Goal: Task Accomplishment & Management: Complete application form

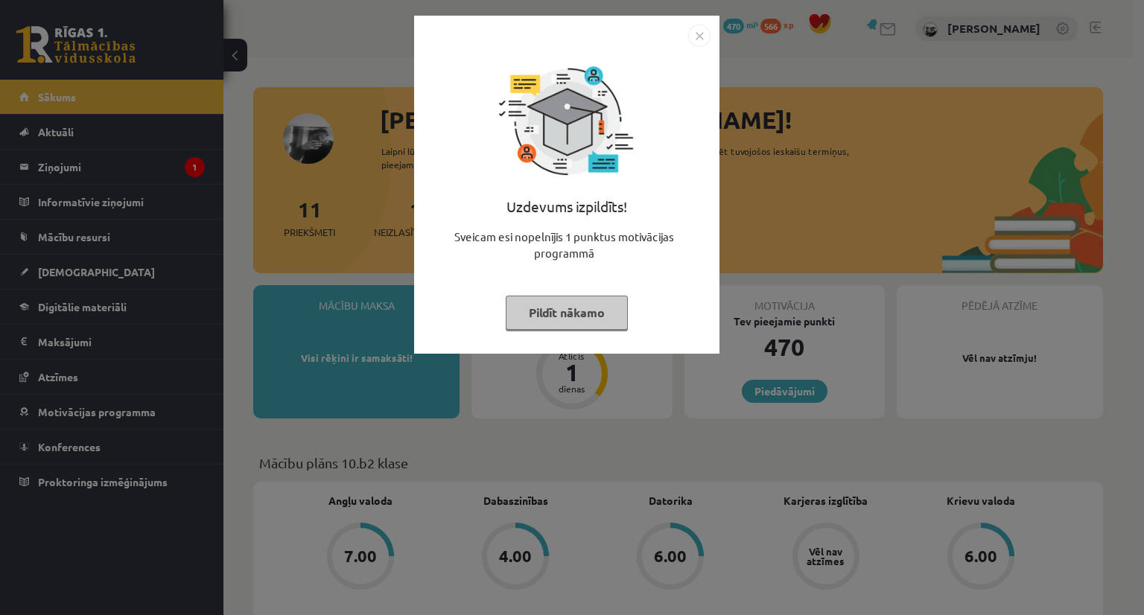
drag, startPoint x: 560, startPoint y: 310, endPoint x: 535, endPoint y: 316, distance: 26.0
click at [535, 316] on button "Pildīt nākamo" at bounding box center [567, 313] width 122 height 34
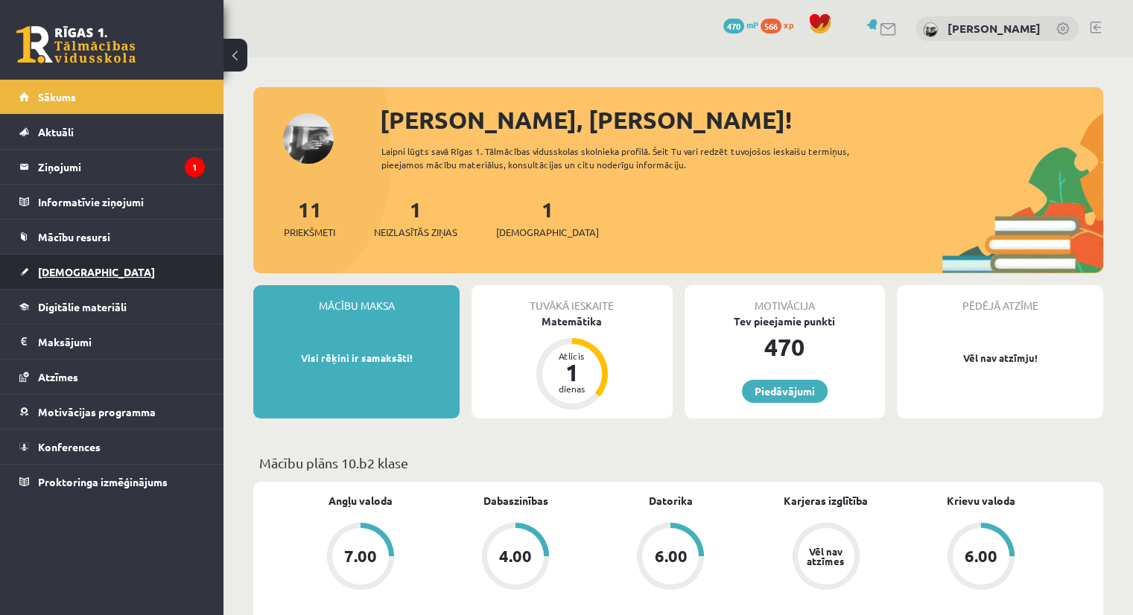
click at [66, 261] on link "[DEMOGRAPHIC_DATA]" at bounding box center [111, 272] width 185 height 34
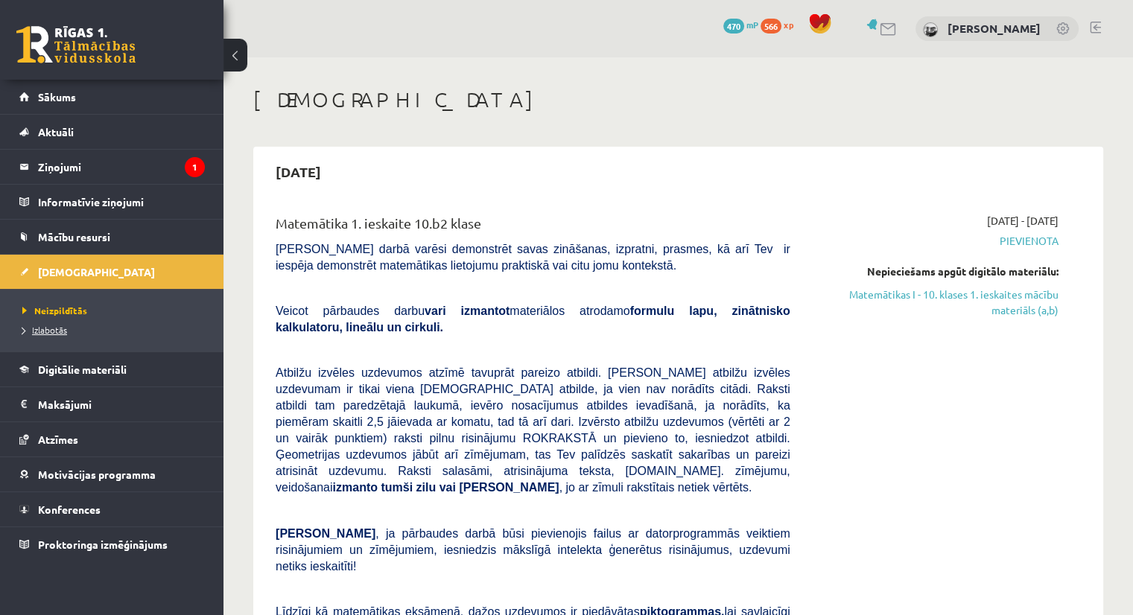
click at [74, 326] on link "Izlabotās" at bounding box center [115, 329] width 186 height 13
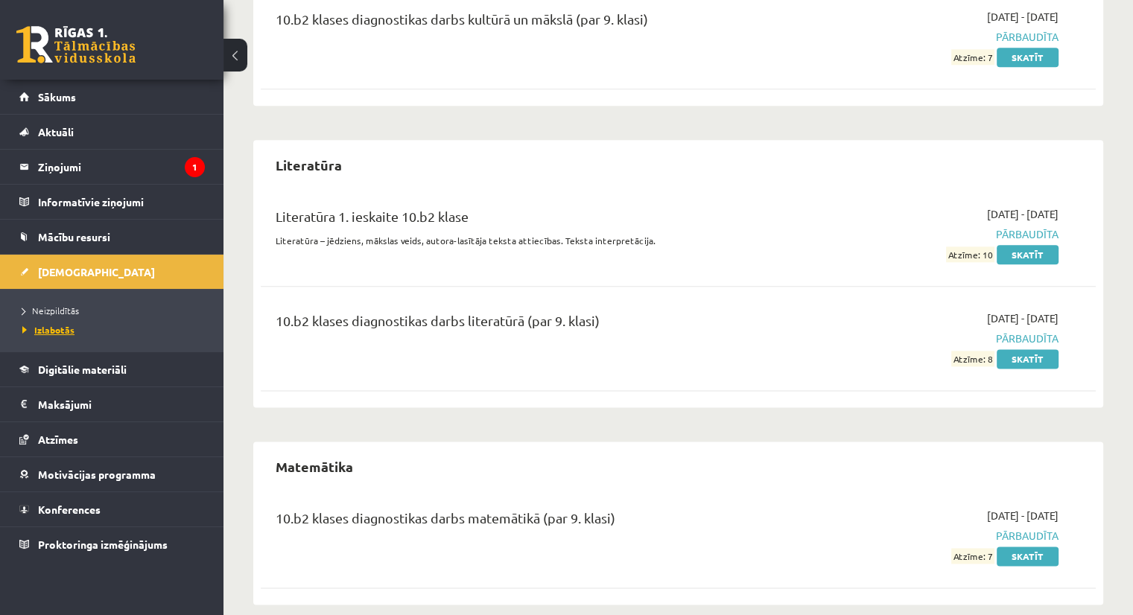
scroll to position [1818, 0]
click at [60, 84] on link "Sākums" at bounding box center [111, 97] width 185 height 34
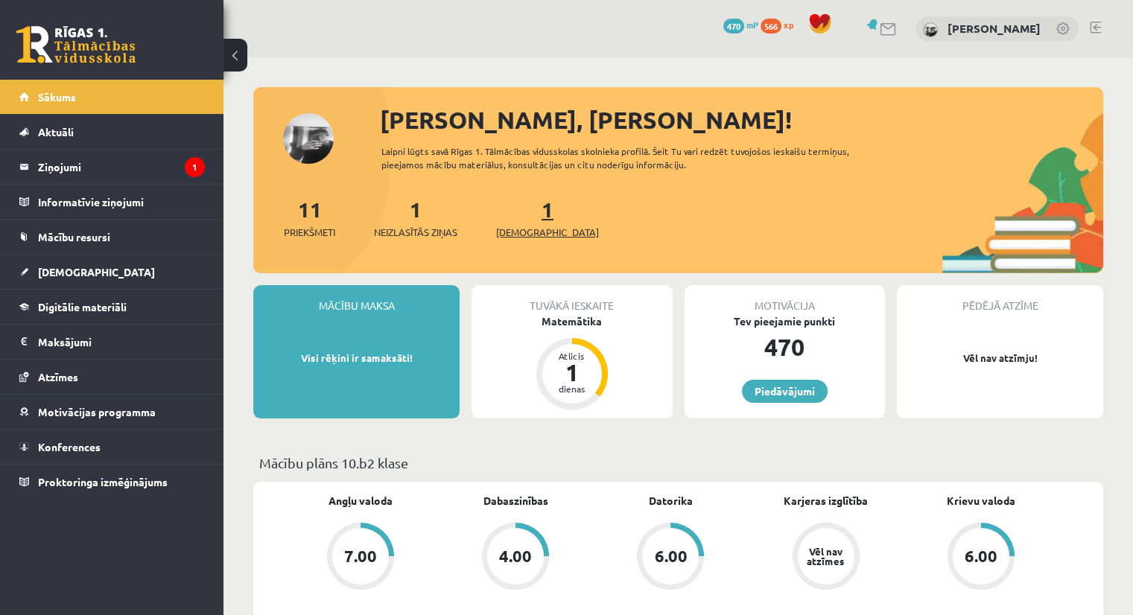
click at [520, 212] on link "1 Ieskaites" at bounding box center [547, 218] width 103 height 44
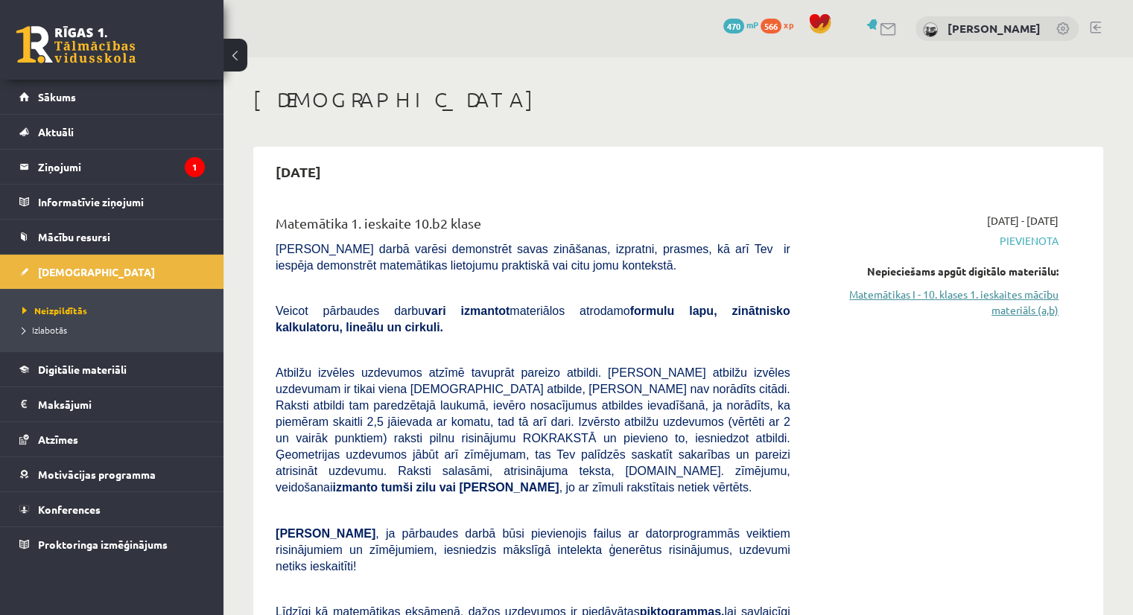
click at [876, 297] on link "Matemātikas I - 10. klases 1. ieskaites mācību materiāls (a,b)" at bounding box center [936, 302] width 246 height 31
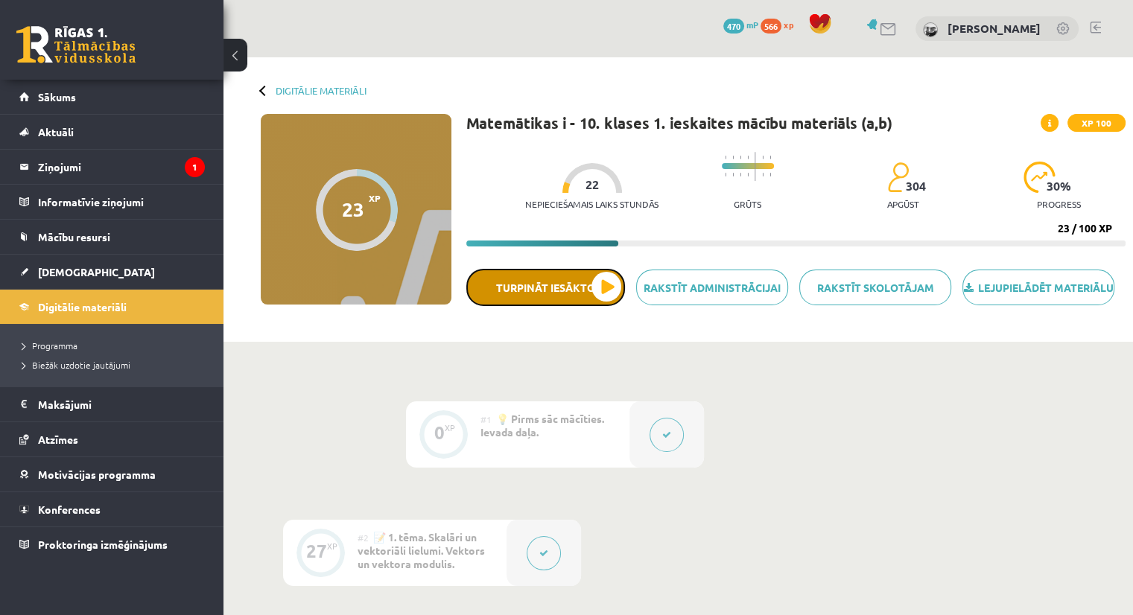
click at [569, 287] on button "Turpināt iesākto" at bounding box center [545, 287] width 159 height 37
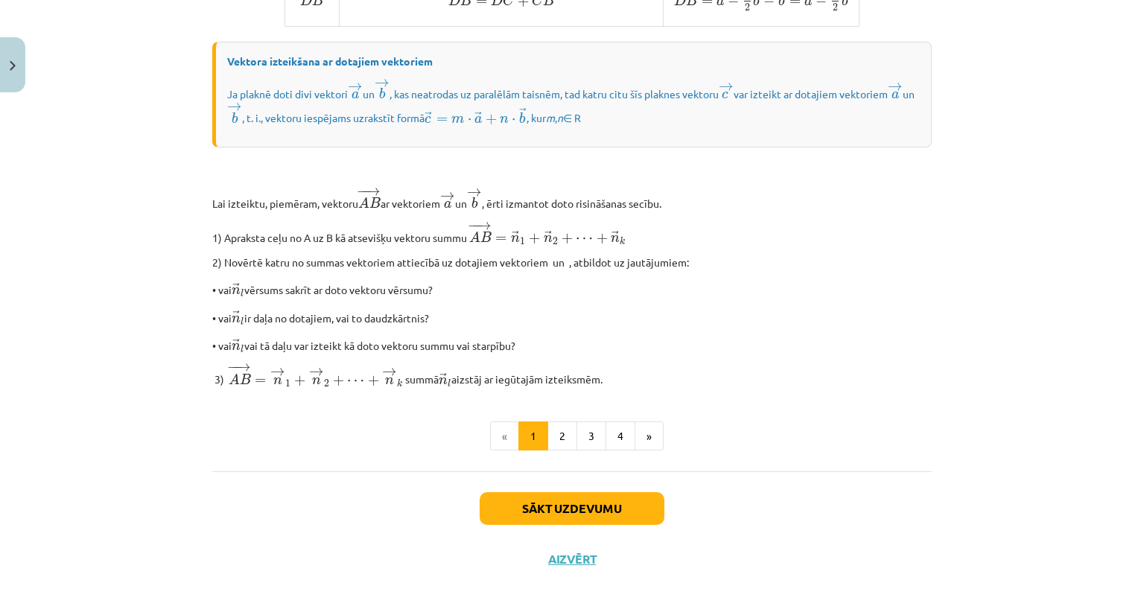
scroll to position [1117, 0]
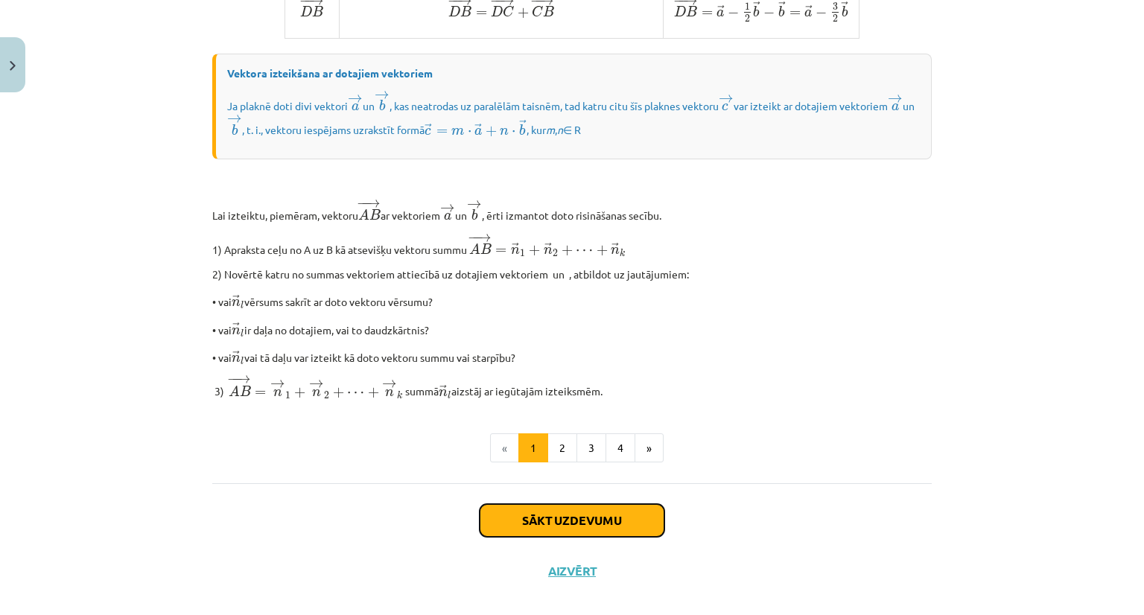
click at [492, 536] on button "Sākt uzdevumu" at bounding box center [572, 520] width 185 height 33
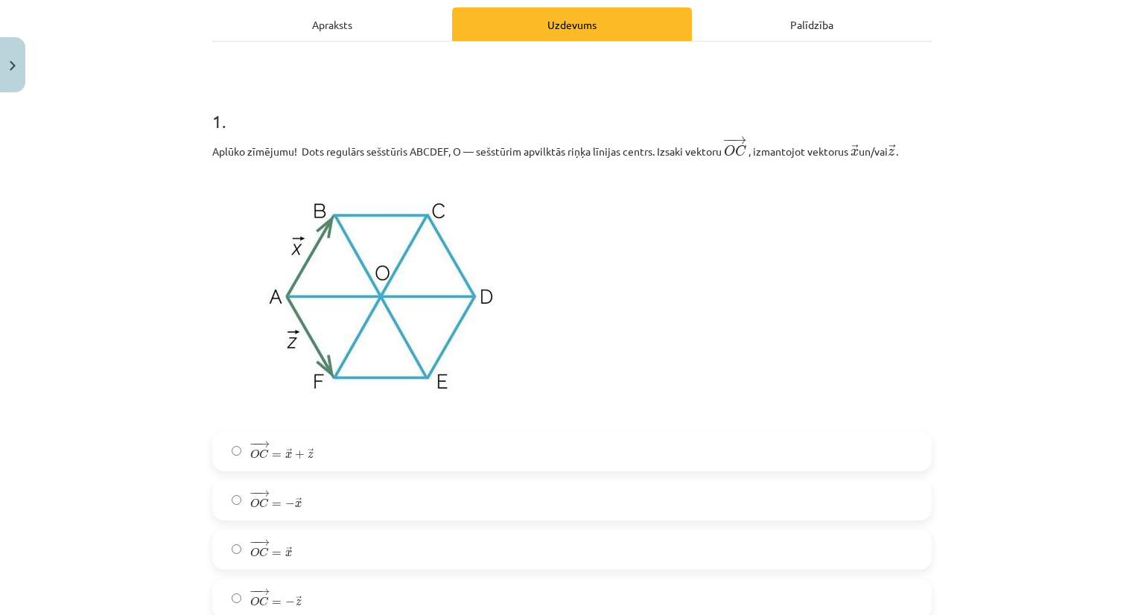
scroll to position [258, 0]
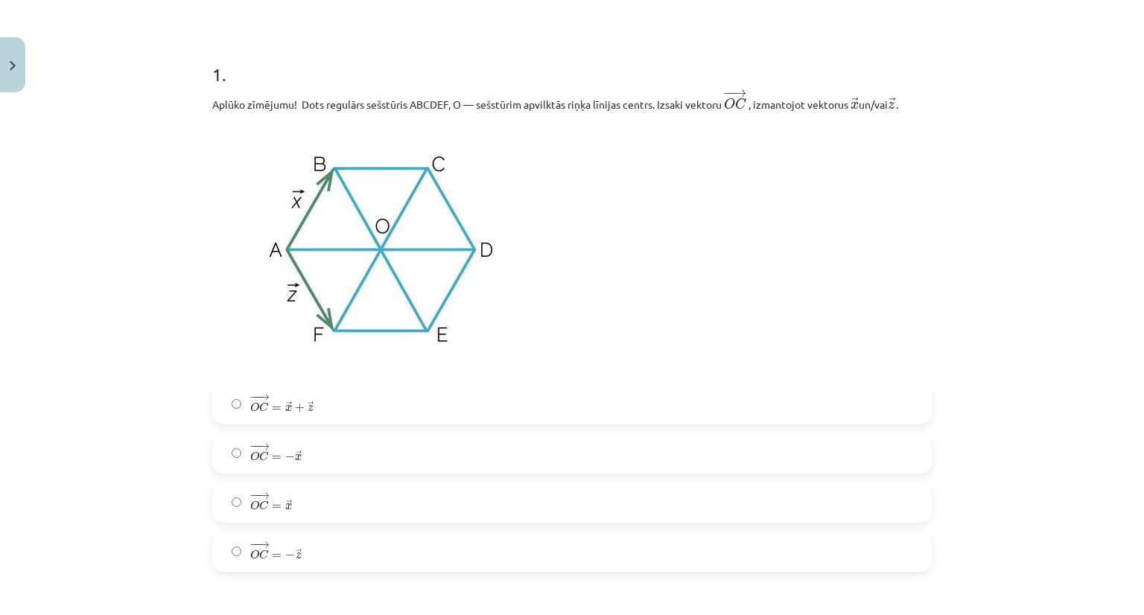
click at [225, 459] on label "− − → O C = − → x O C → = − x →" at bounding box center [572, 453] width 717 height 37
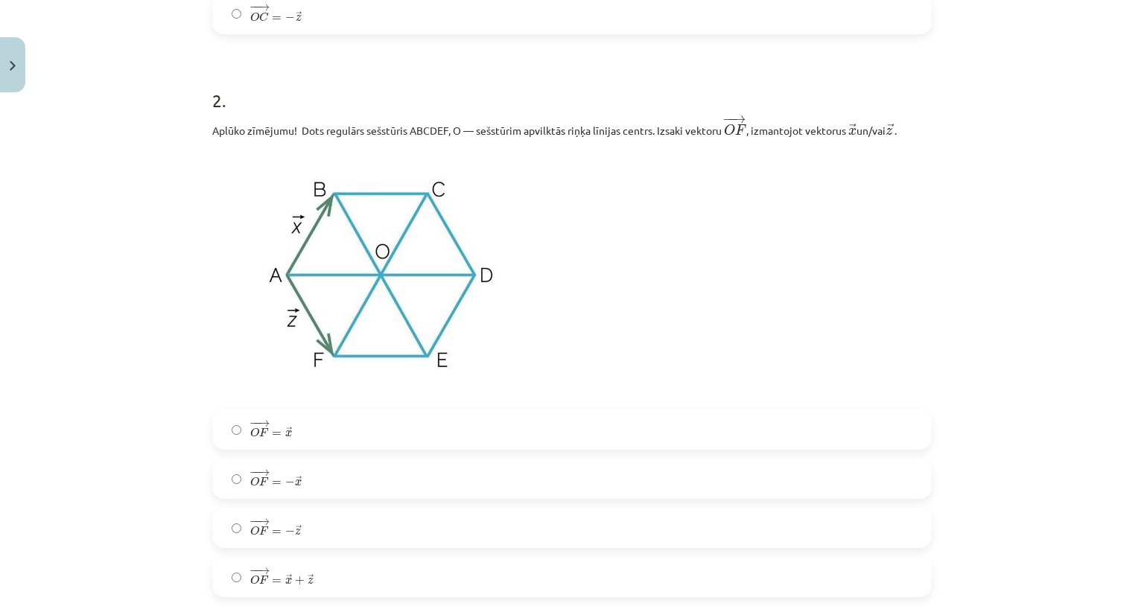
scroll to position [826, 0]
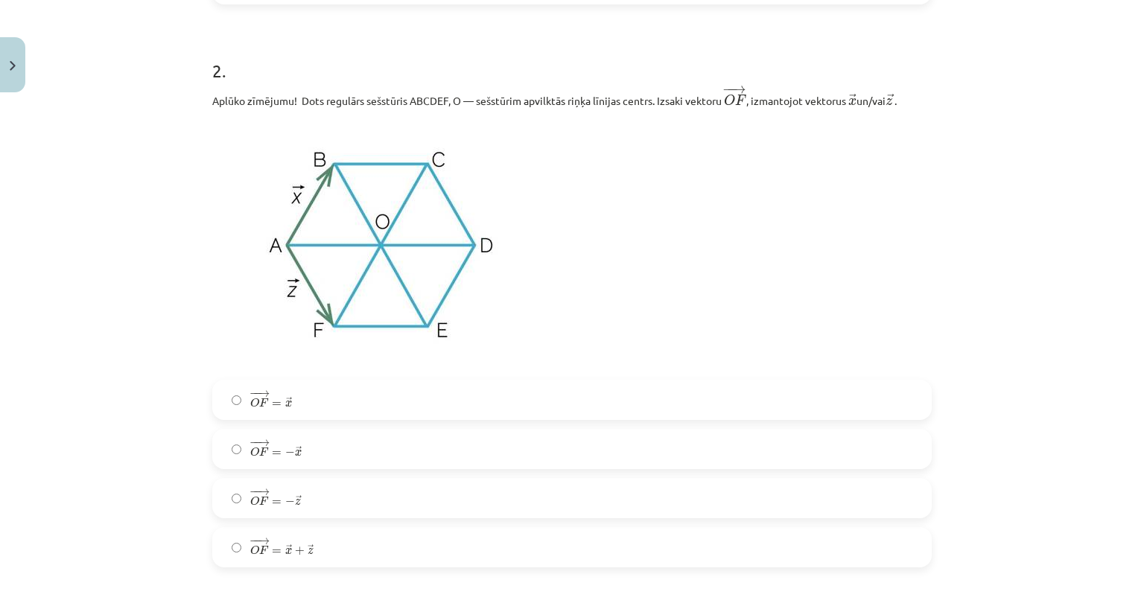
click at [221, 400] on label "− − → O F = → x O F → = x →" at bounding box center [572, 399] width 717 height 37
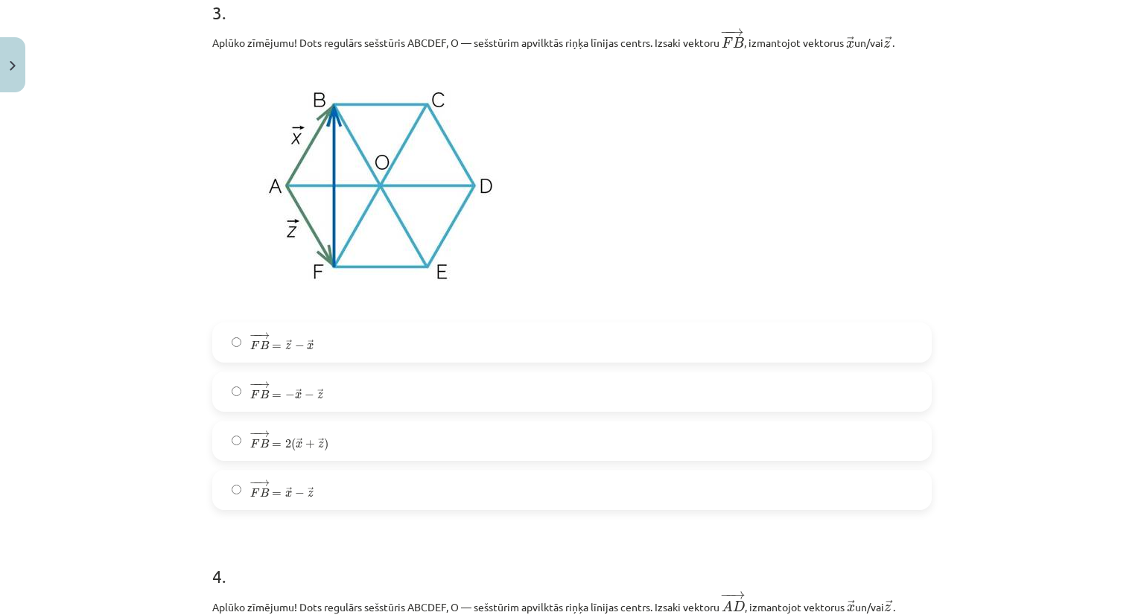
scroll to position [1452, 0]
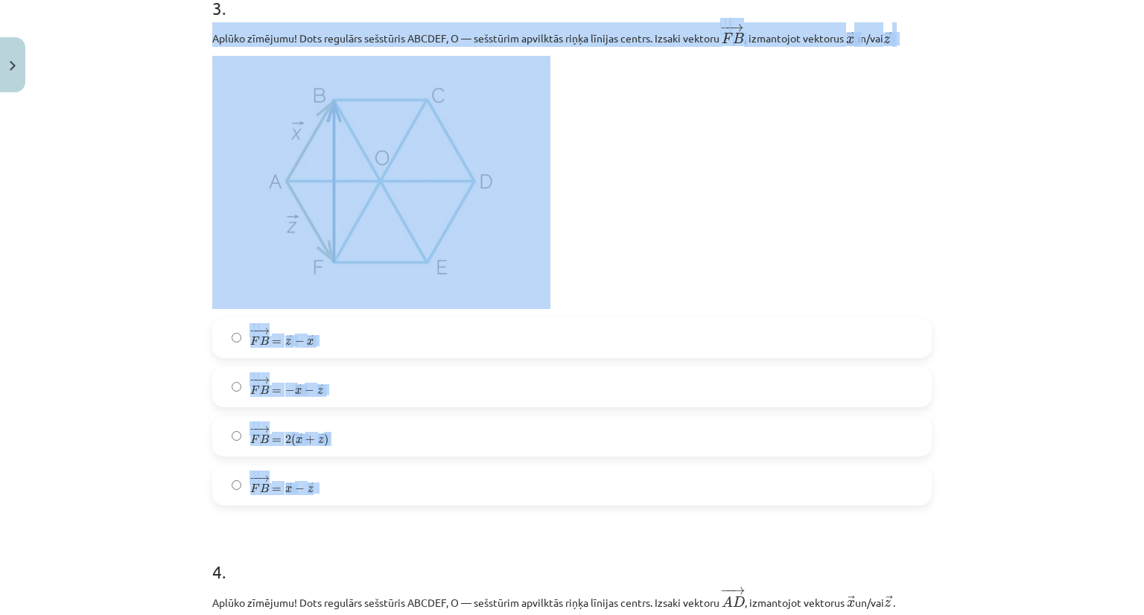
drag, startPoint x: 198, startPoint y: 31, endPoint x: 606, endPoint y: 497, distance: 619.2
click at [606, 497] on div "10 XP Saņemsi Sarežģīts 304 pilda Apraksts Uzdevums Palīdzība 1 . Aplūko zīmēju…" at bounding box center [571, 208] width 737 height 3122
click at [661, 272] on p at bounding box center [572, 182] width 720 height 253
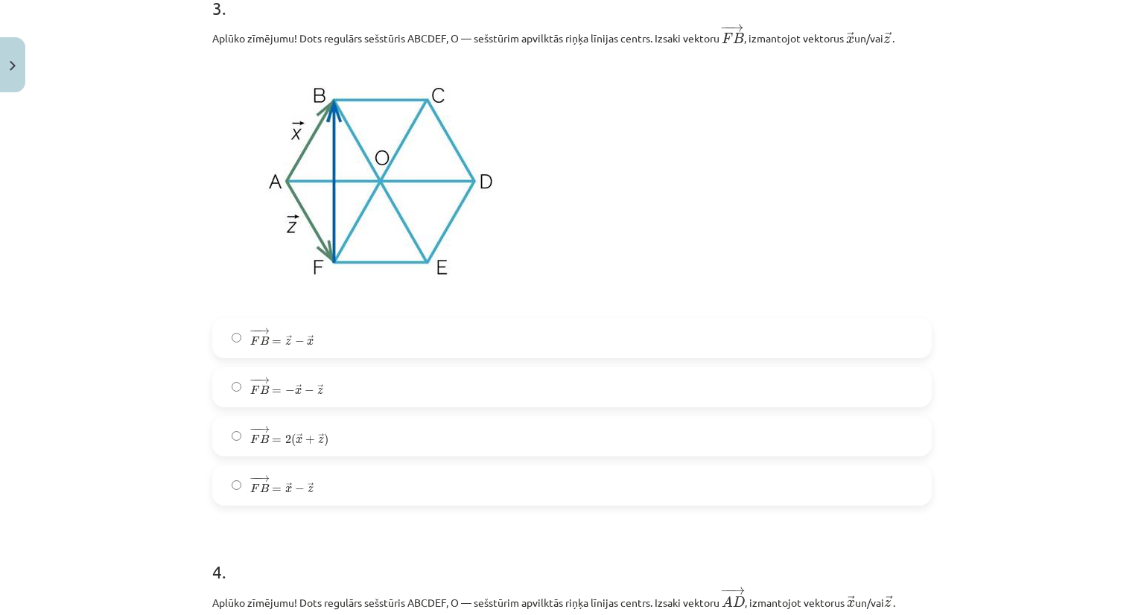
click at [1032, 574] on div "Mācību tēma: Matemātikas i - 10. klases 1. ieskaites mācību materiāls (a,b) #4 …" at bounding box center [572, 307] width 1144 height 615
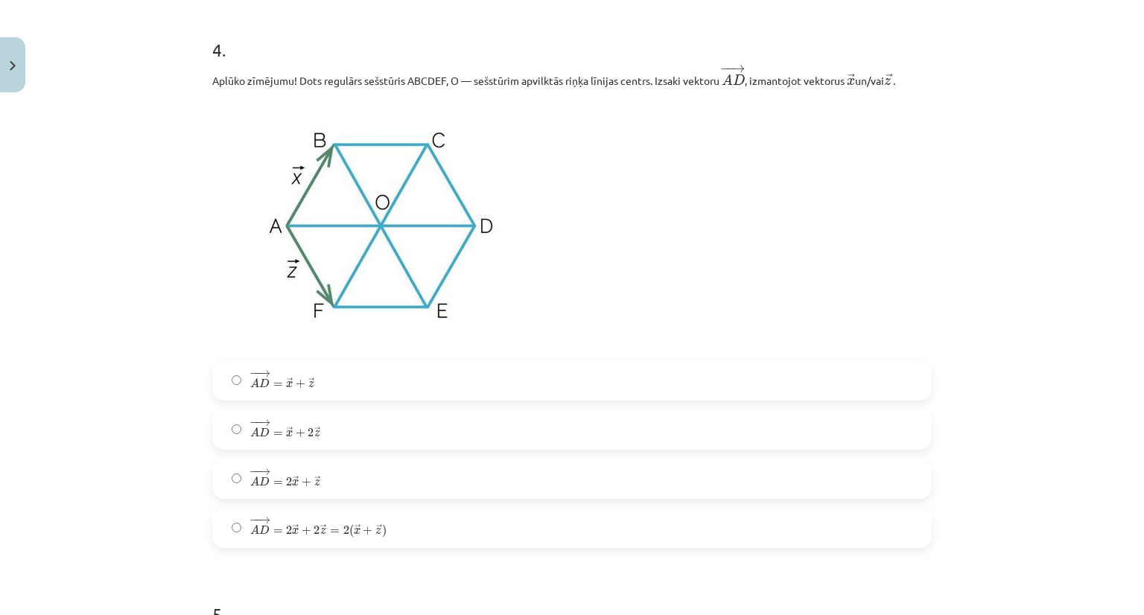
scroll to position [1988, 0]
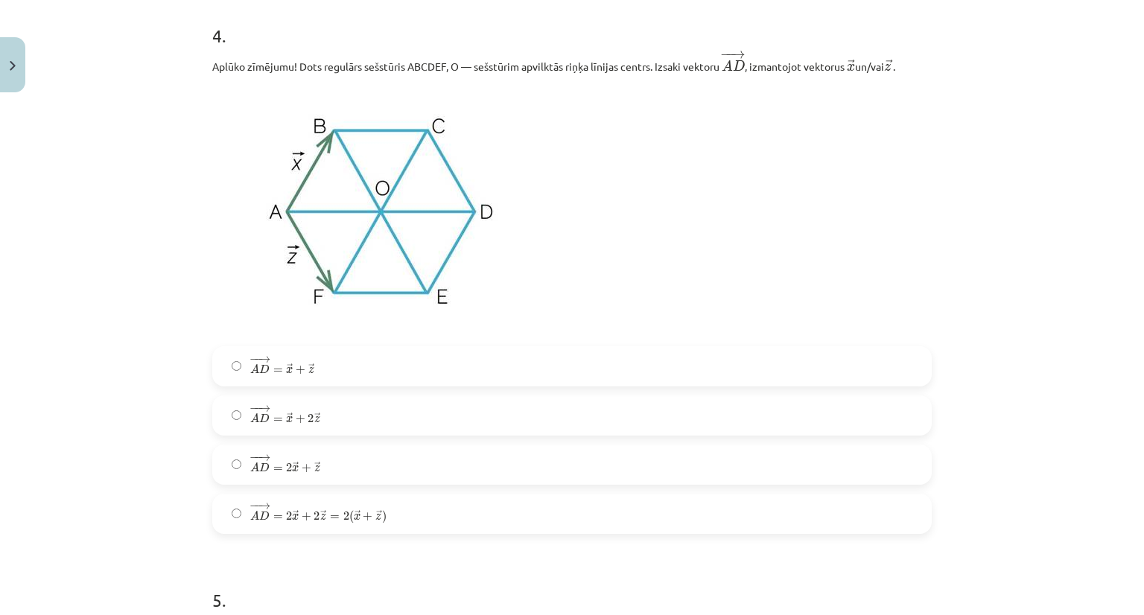
click at [273, 419] on span "=" at bounding box center [278, 420] width 10 height 4
click at [161, 397] on div "Mācību tēma: Matemātikas i - 10. klases 1. ieskaites mācību materiāls (a,b) #4 …" at bounding box center [572, 307] width 1144 height 615
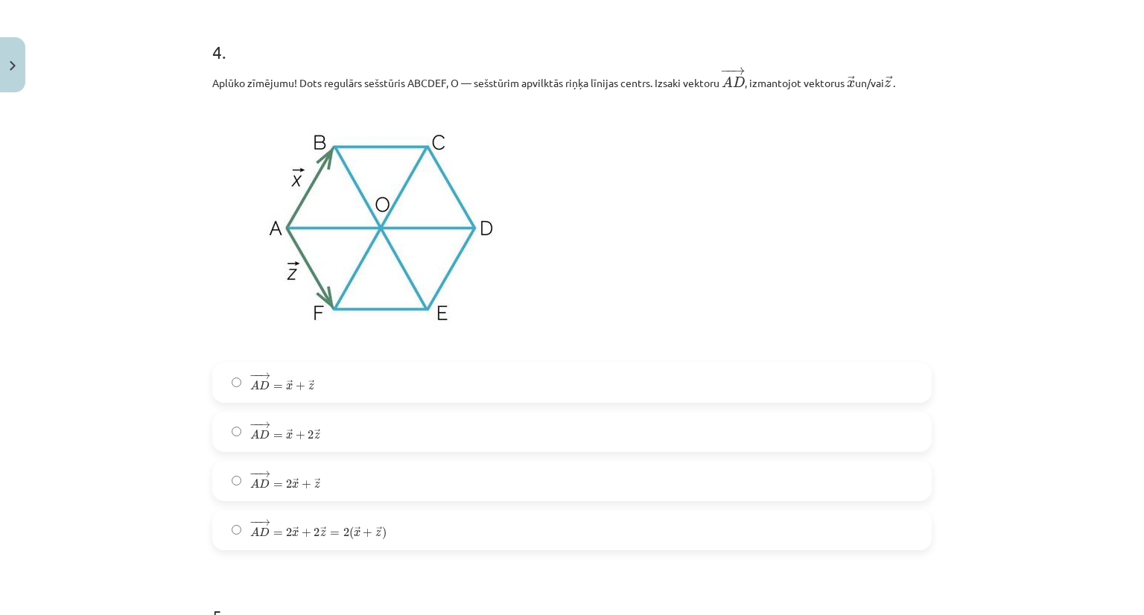
scroll to position [1958, 0]
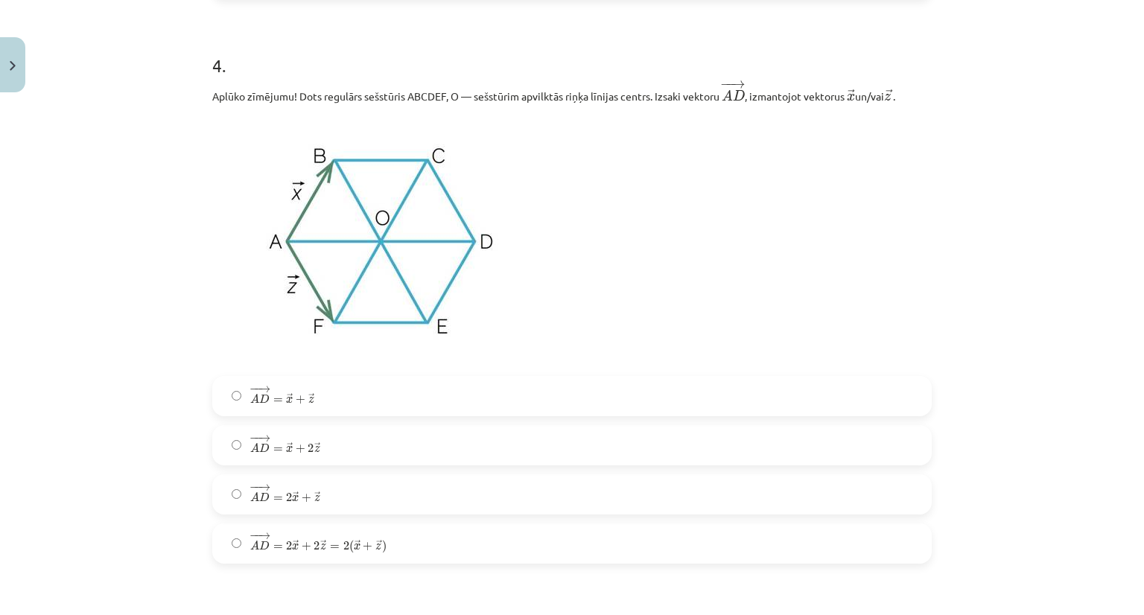
click at [250, 496] on span "A" at bounding box center [254, 497] width 9 height 10
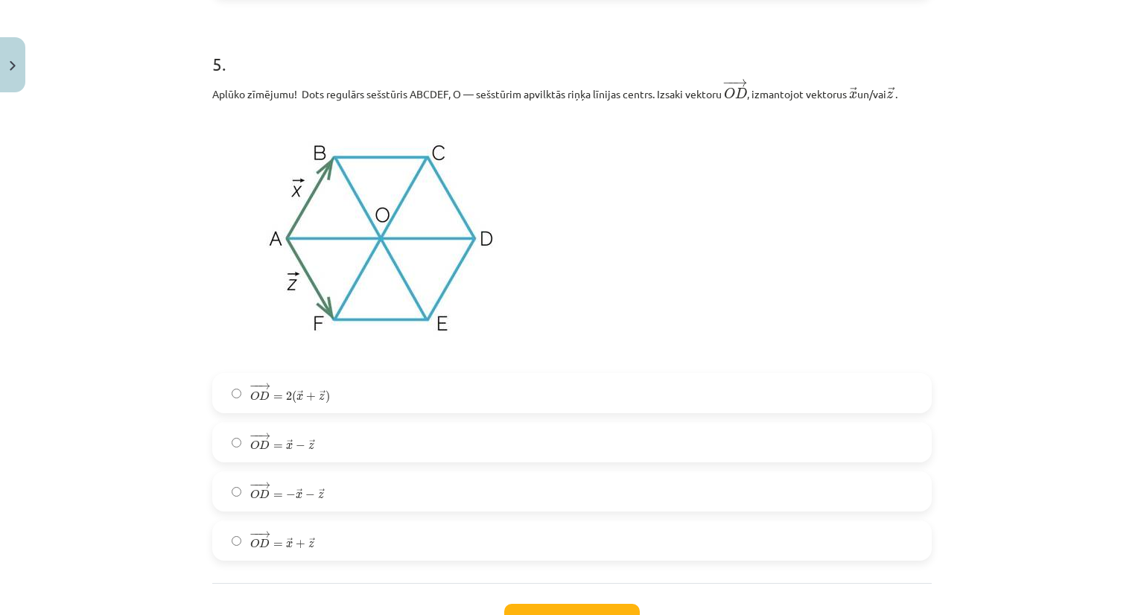
scroll to position [2554, 0]
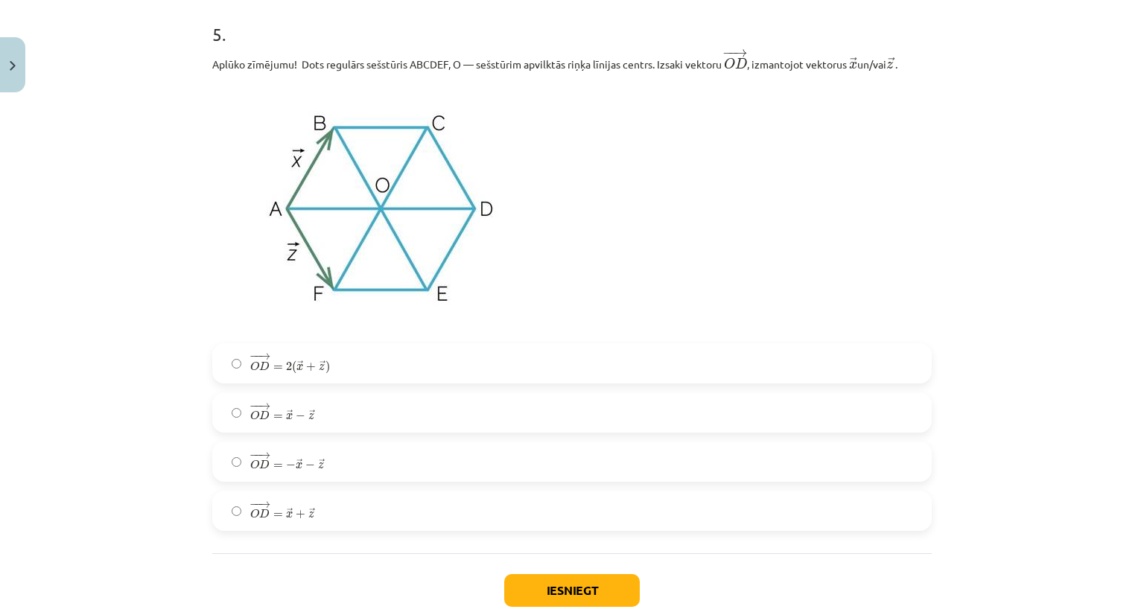
click at [224, 516] on label "− − → O D = → x + → z O D → = x → + z →" at bounding box center [572, 510] width 717 height 37
click at [504, 593] on button "Iesniegt" at bounding box center [572, 590] width 136 height 33
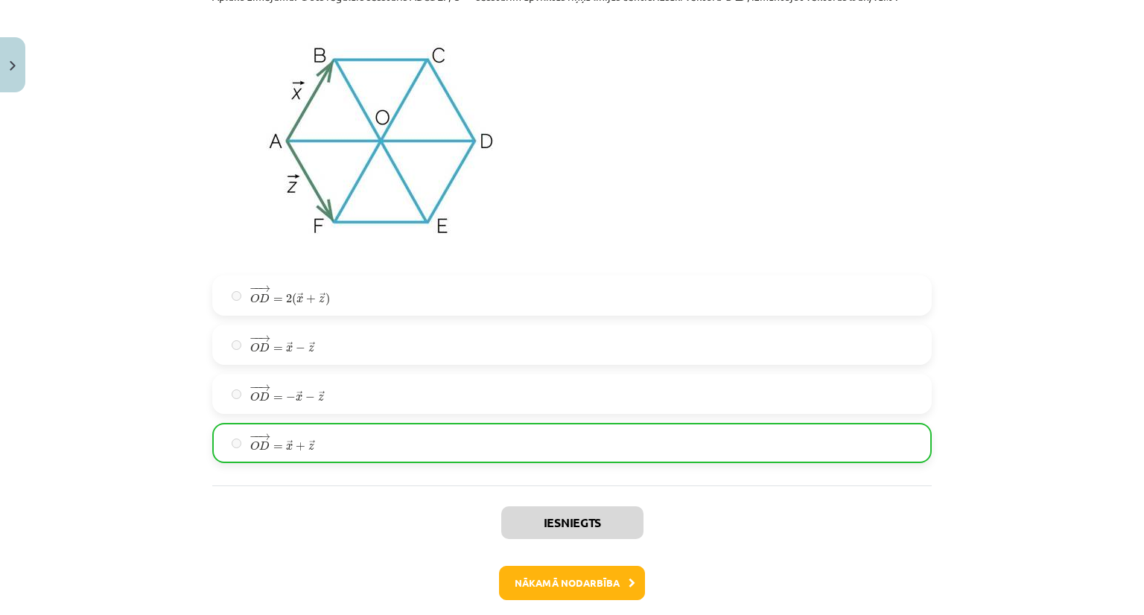
scroll to position [2682, 0]
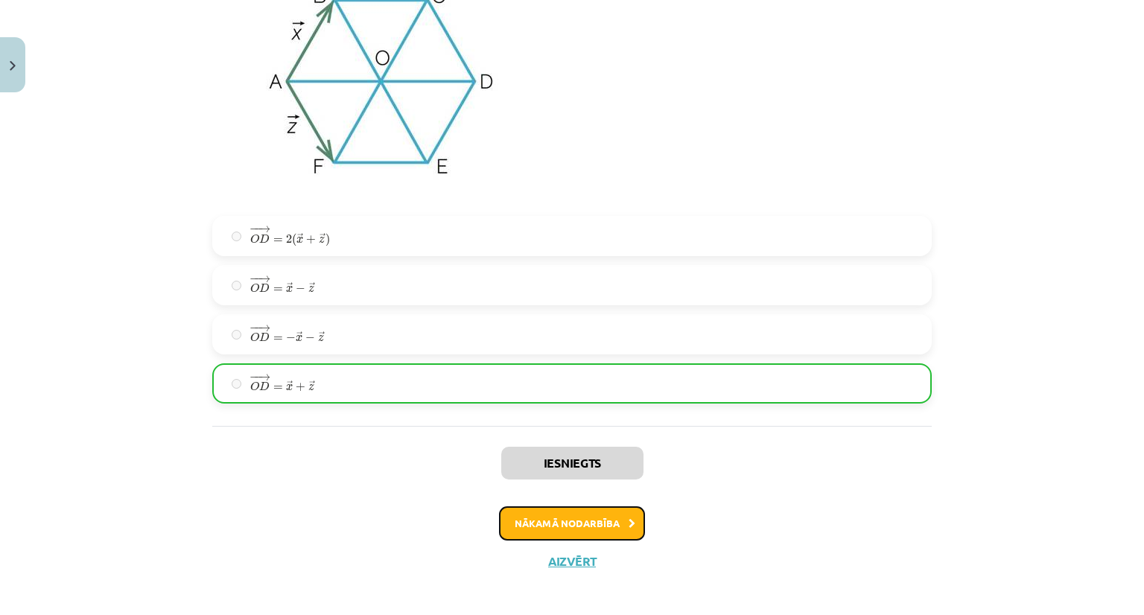
click at [568, 527] on button "Nākamā nodarbība" at bounding box center [572, 524] width 146 height 34
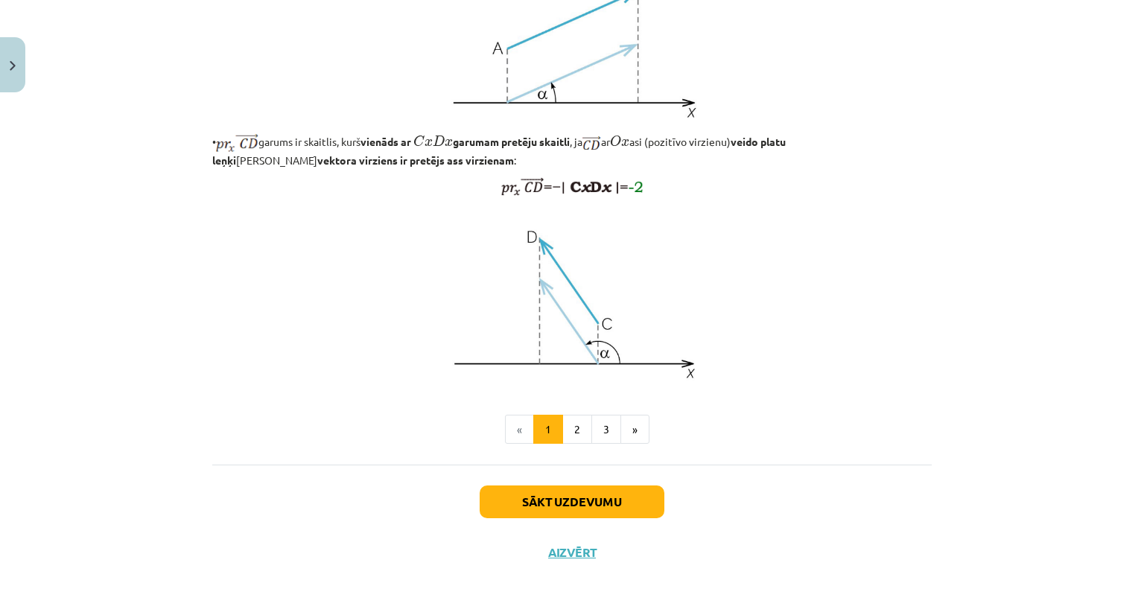
scroll to position [1140, 0]
click at [578, 518] on button "Sākt uzdevumu" at bounding box center [572, 502] width 185 height 33
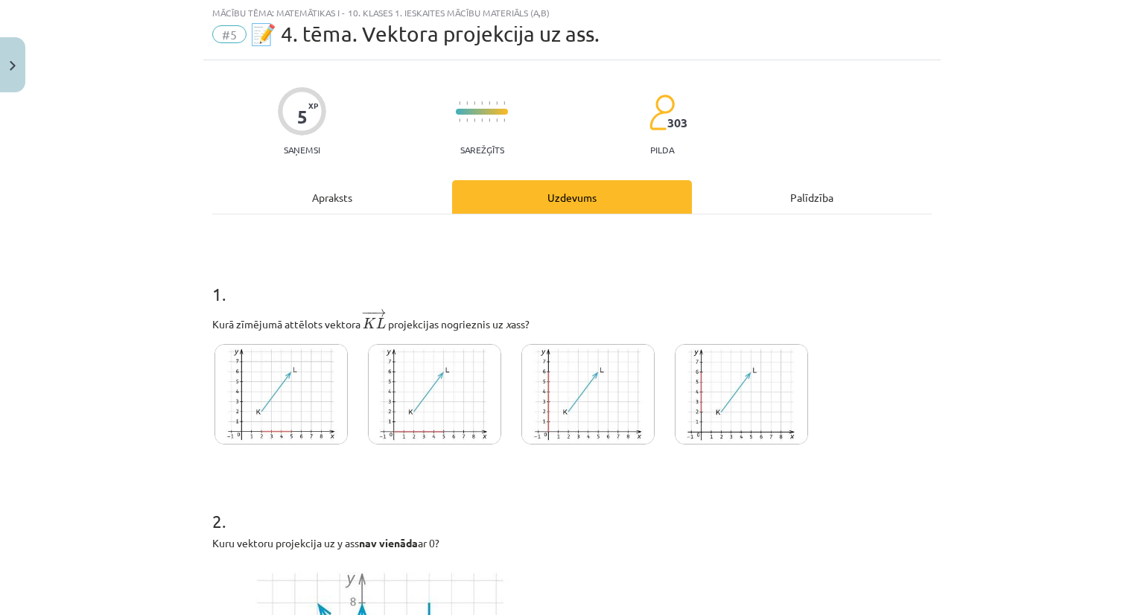
scroll to position [37, 0]
click at [268, 415] on img at bounding box center [281, 396] width 133 height 101
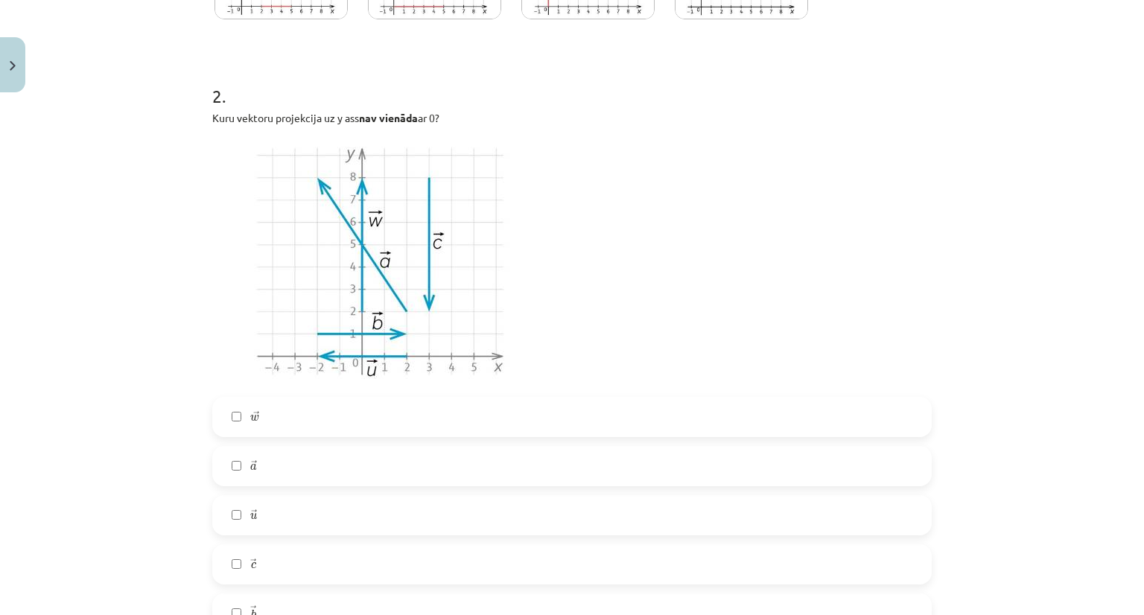
scroll to position [494, 0]
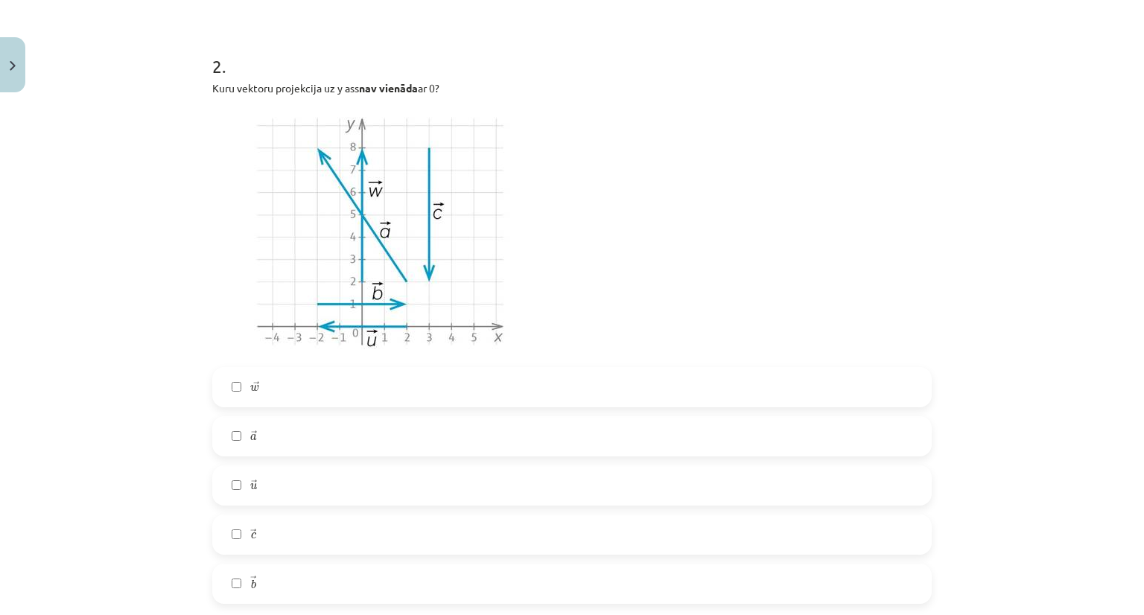
click at [492, 527] on label "→ c c →" at bounding box center [572, 534] width 717 height 37
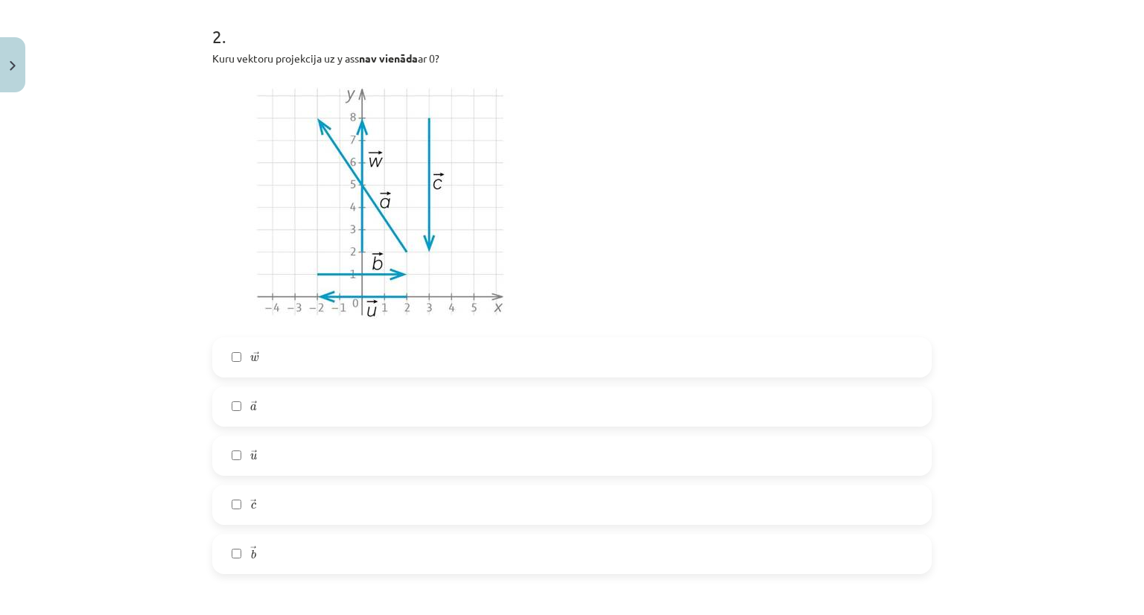
scroll to position [553, 0]
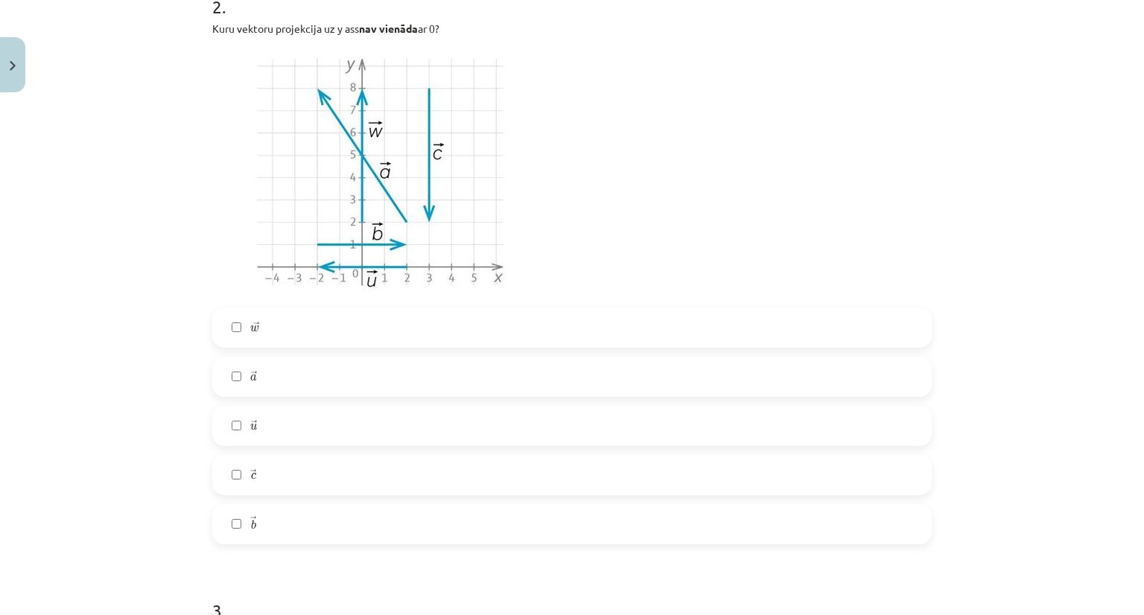
click at [267, 386] on label "→ a a →" at bounding box center [572, 376] width 717 height 37
click at [262, 341] on label "→ w w →" at bounding box center [572, 327] width 717 height 37
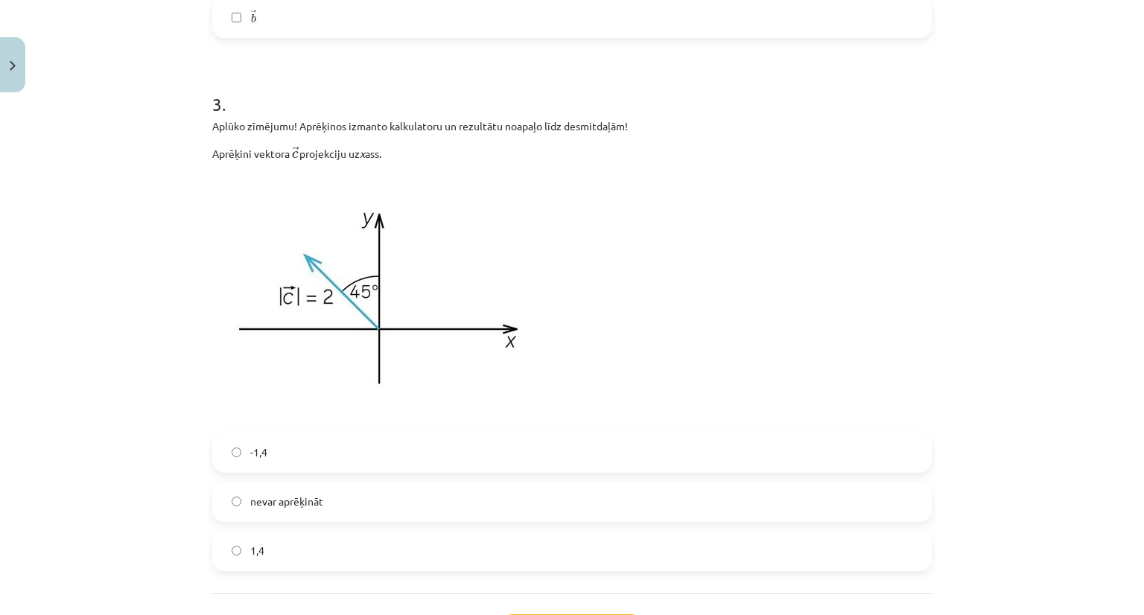
scroll to position [1090, 0]
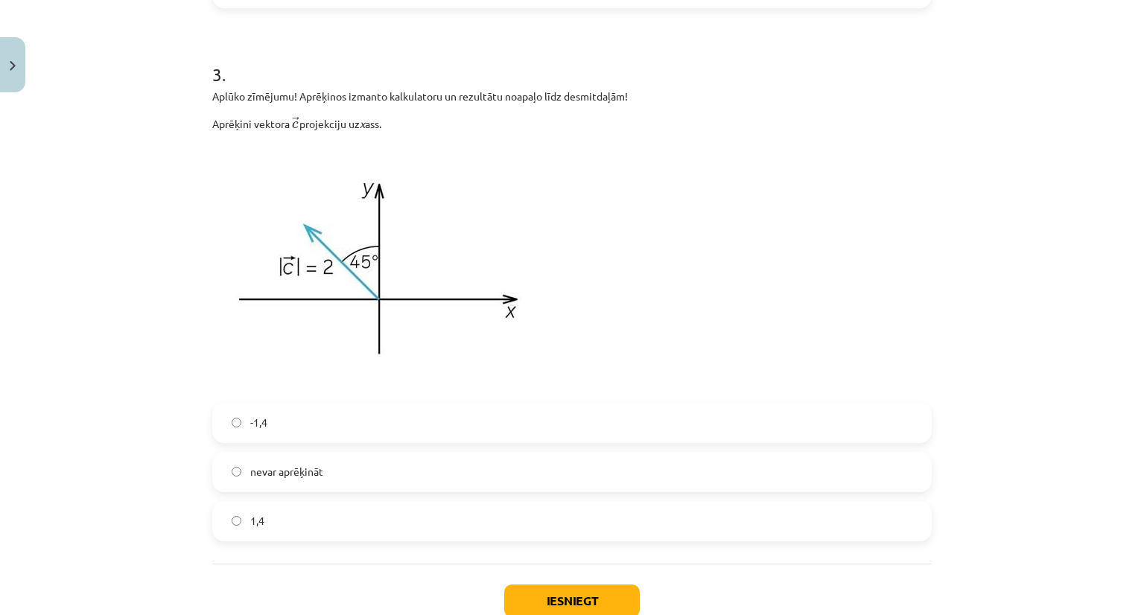
click at [257, 429] on span "-1,4" at bounding box center [258, 423] width 17 height 16
click at [593, 600] on button "Iesniegt" at bounding box center [572, 601] width 136 height 33
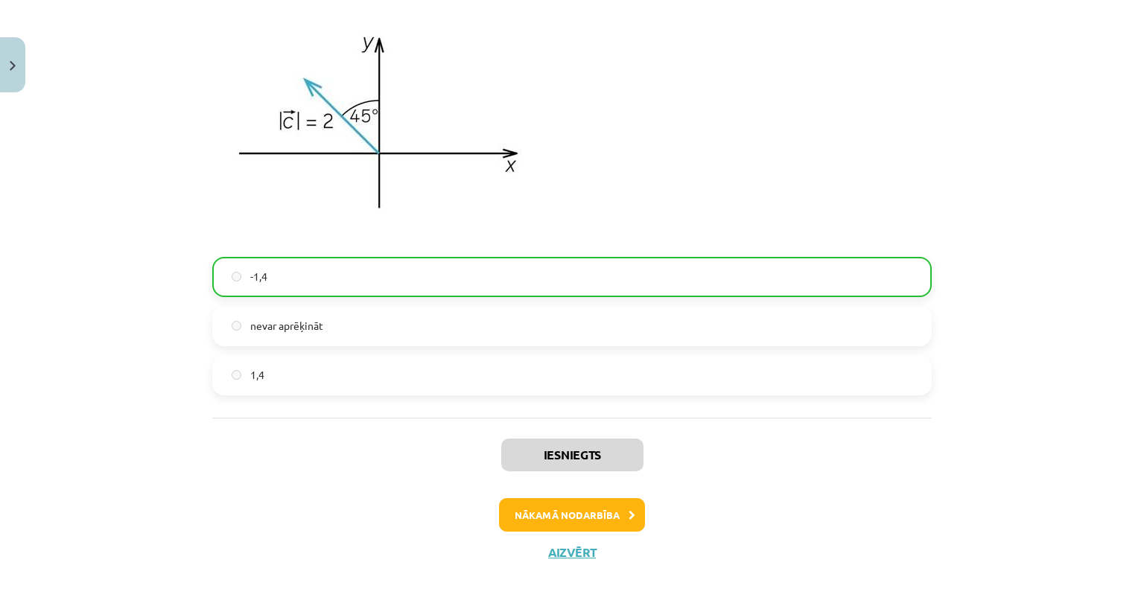
scroll to position [1236, 0]
click at [578, 498] on button "Nākamā nodarbība" at bounding box center [572, 515] width 146 height 34
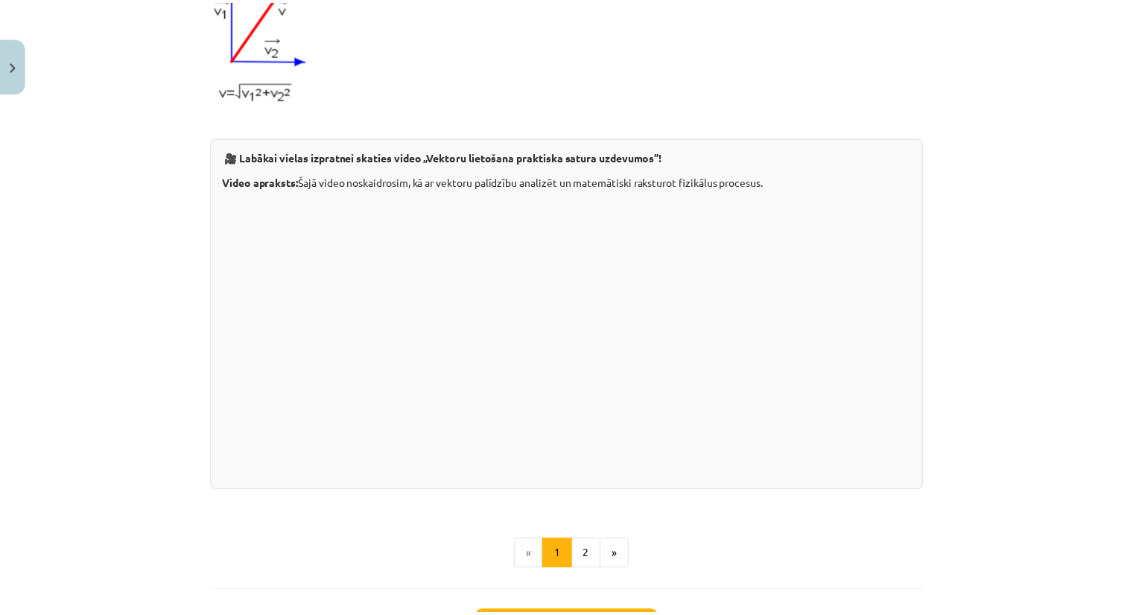
scroll to position [1484, 0]
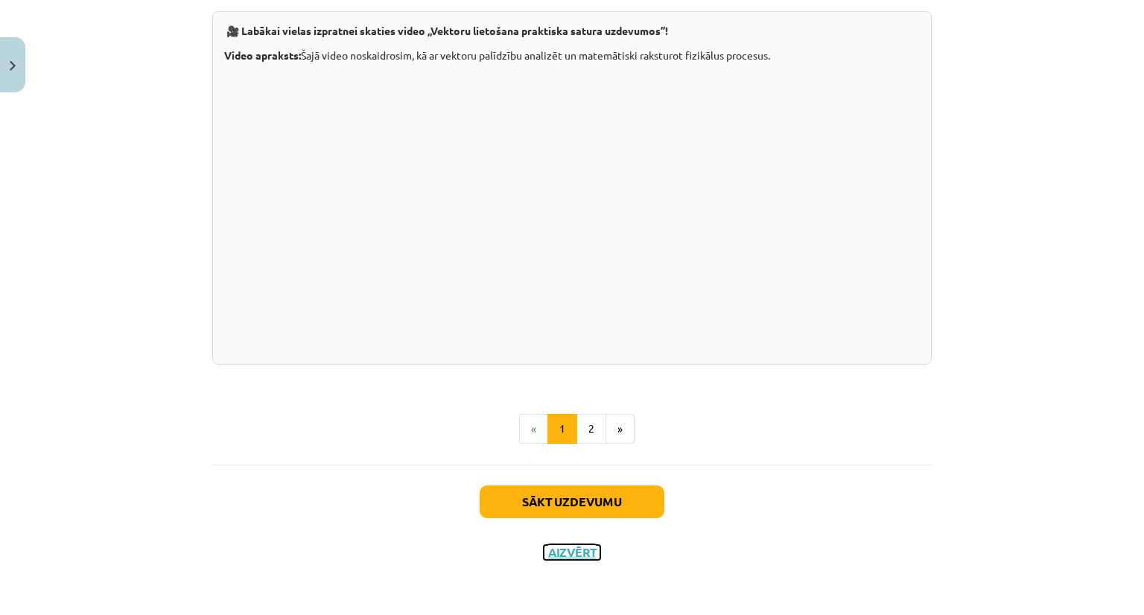
click at [561, 550] on button "Aizvērt" at bounding box center [572, 552] width 57 height 15
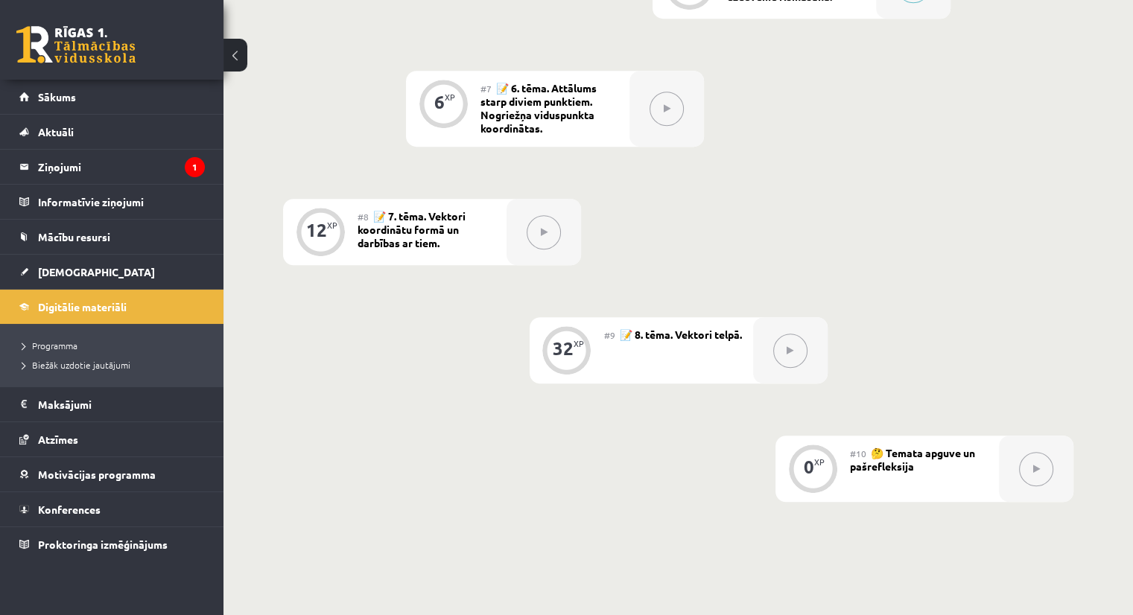
scroll to position [1043, 0]
click at [77, 272] on span "[DEMOGRAPHIC_DATA]" at bounding box center [96, 271] width 117 height 13
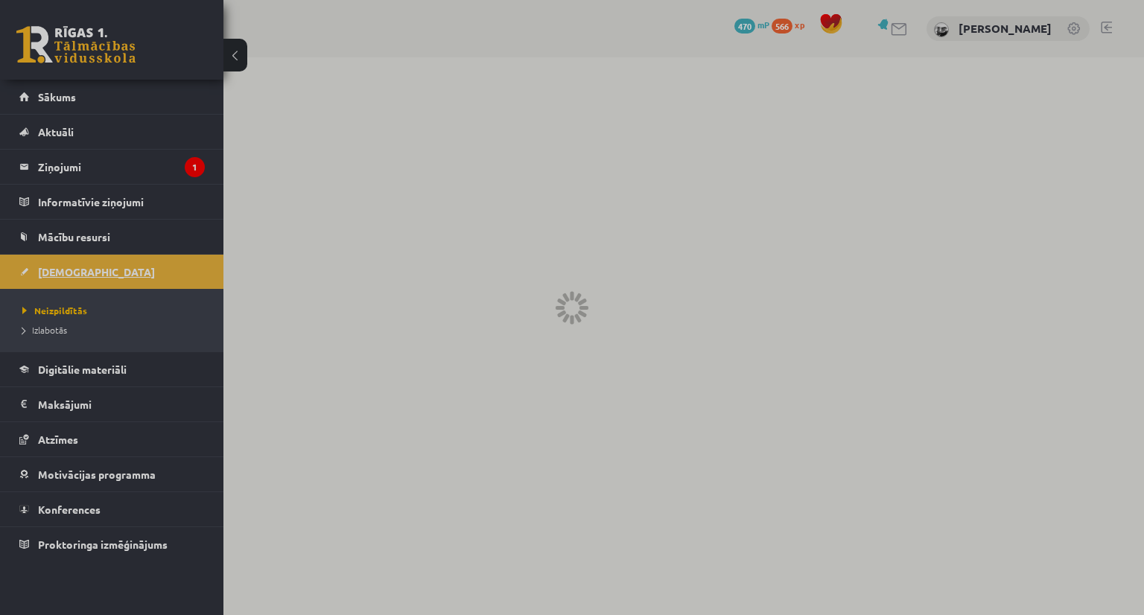
click at [77, 272] on div at bounding box center [572, 307] width 1144 height 615
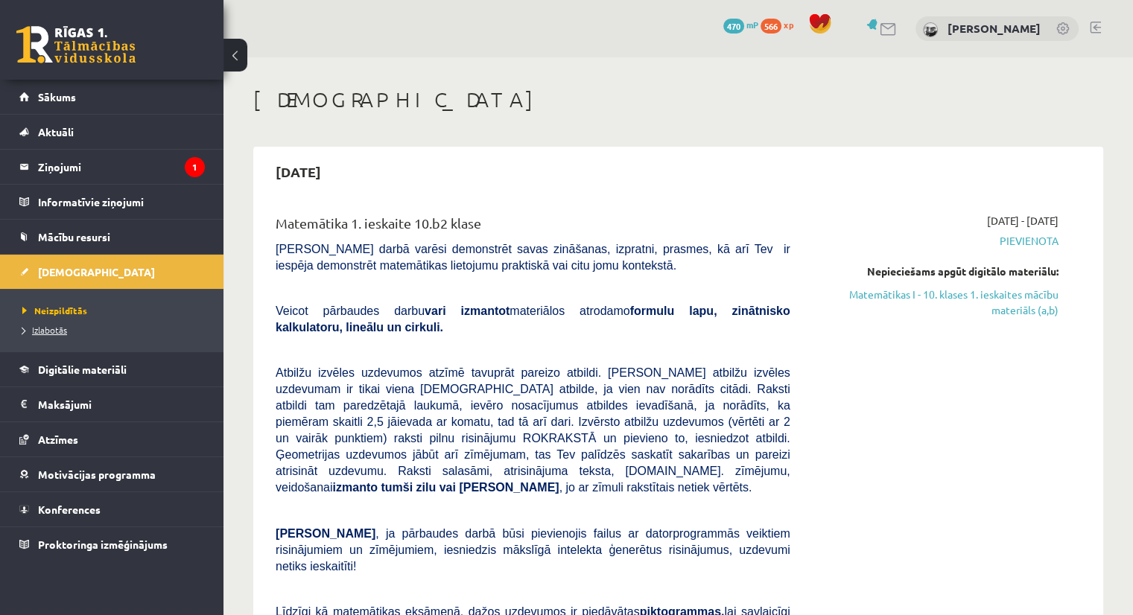
click at [75, 333] on link "Izlabotās" at bounding box center [115, 329] width 186 height 13
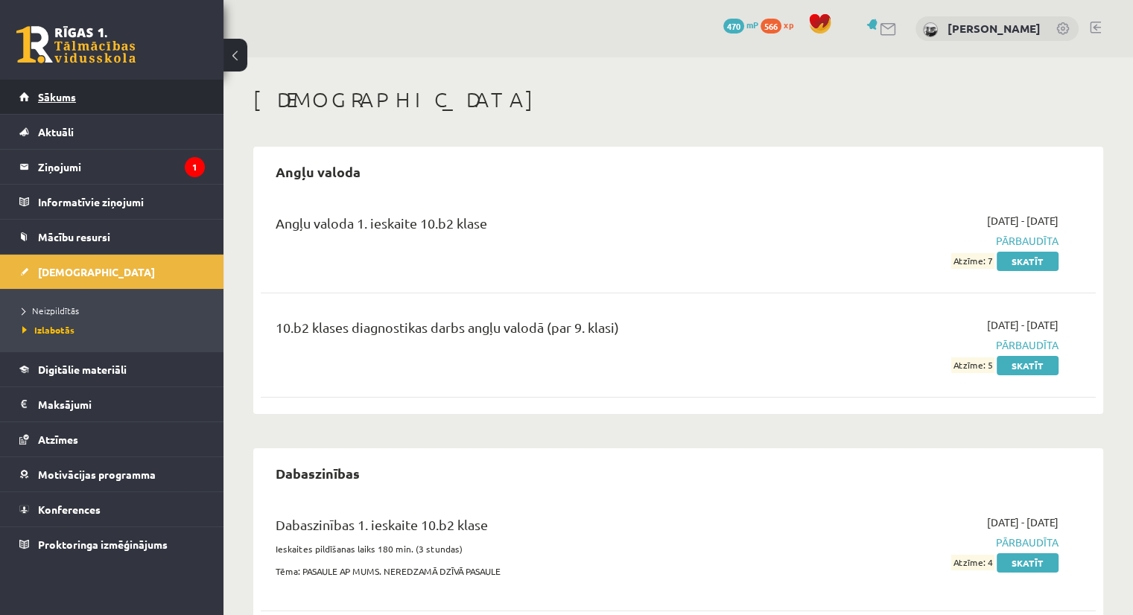
click at [59, 91] on span "Sākums" at bounding box center [57, 96] width 38 height 13
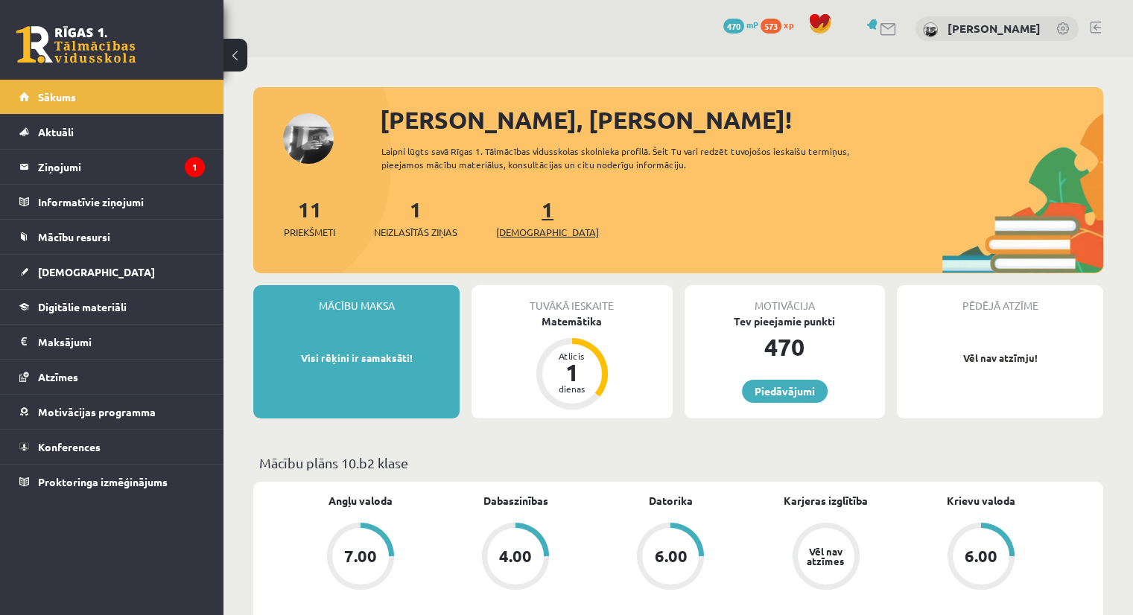
click at [521, 220] on link "1 Ieskaites" at bounding box center [547, 218] width 103 height 44
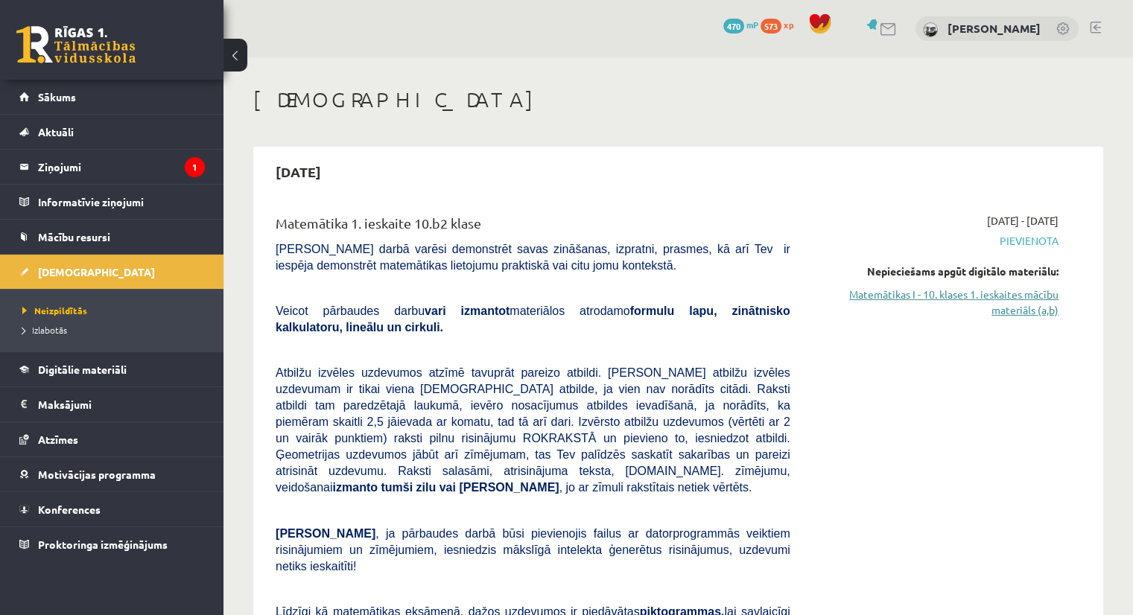
click at [838, 296] on link "Matemātikas I - 10. klases 1. ieskaites mācību materiāls (a,b)" at bounding box center [936, 302] width 246 height 31
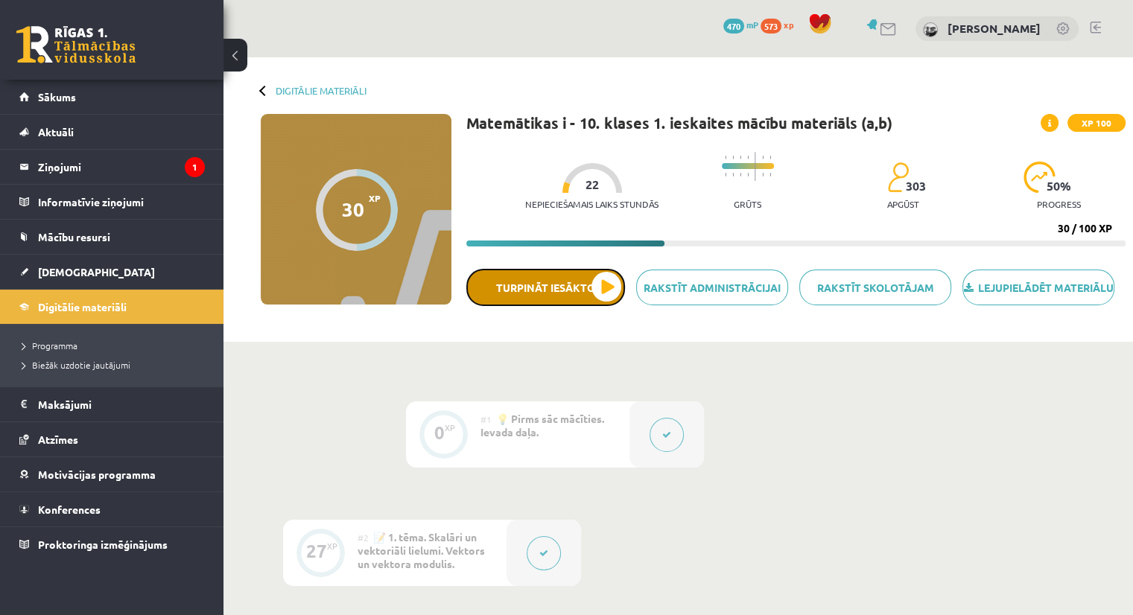
click at [553, 306] on button "Turpināt iesākto" at bounding box center [545, 287] width 159 height 37
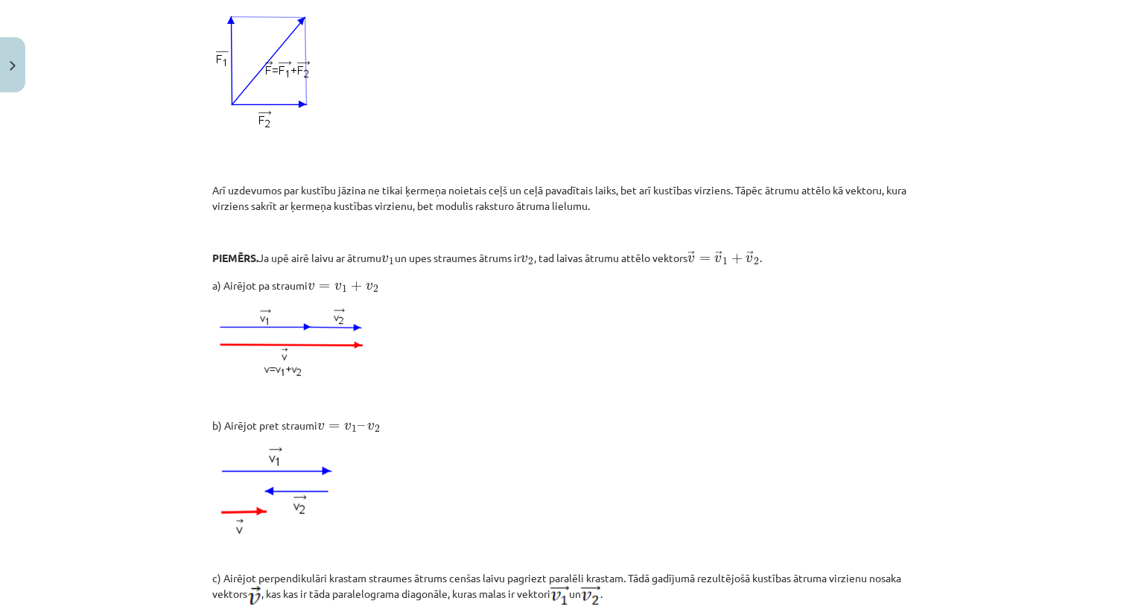
scroll to position [1484, 0]
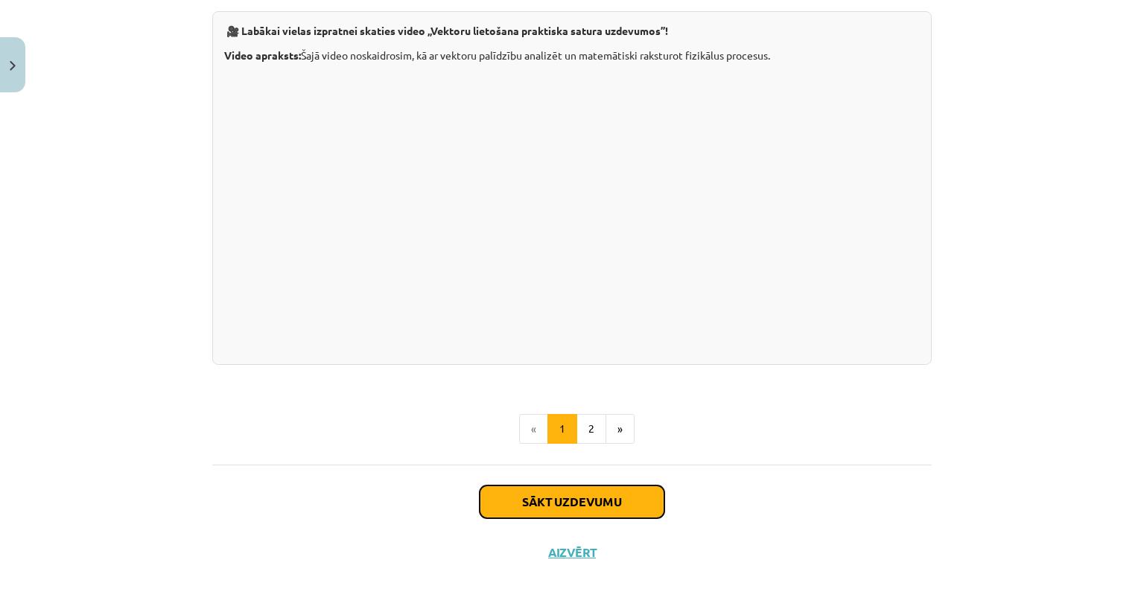
click at [631, 492] on button "Sākt uzdevumu" at bounding box center [572, 502] width 185 height 33
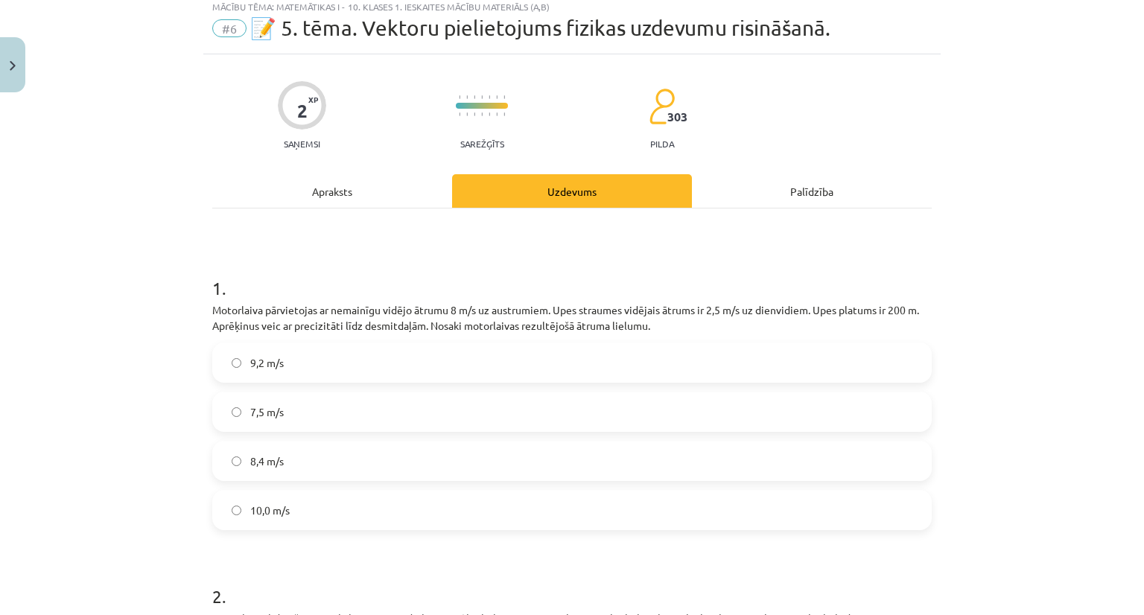
scroll to position [37, 0]
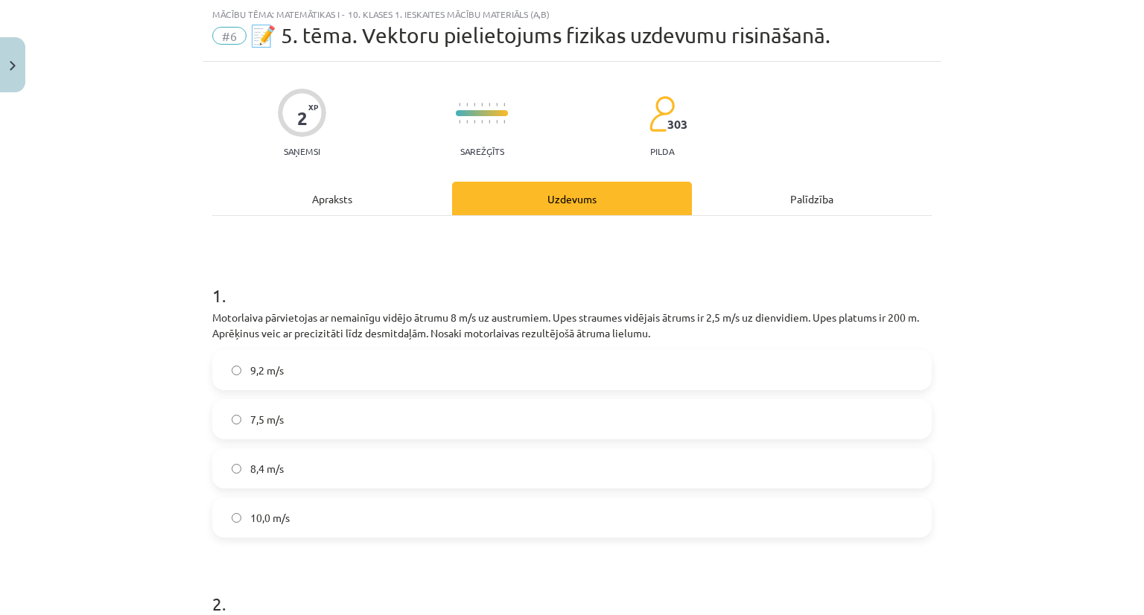
click at [422, 477] on label "8,4 m/s" at bounding box center [572, 468] width 717 height 37
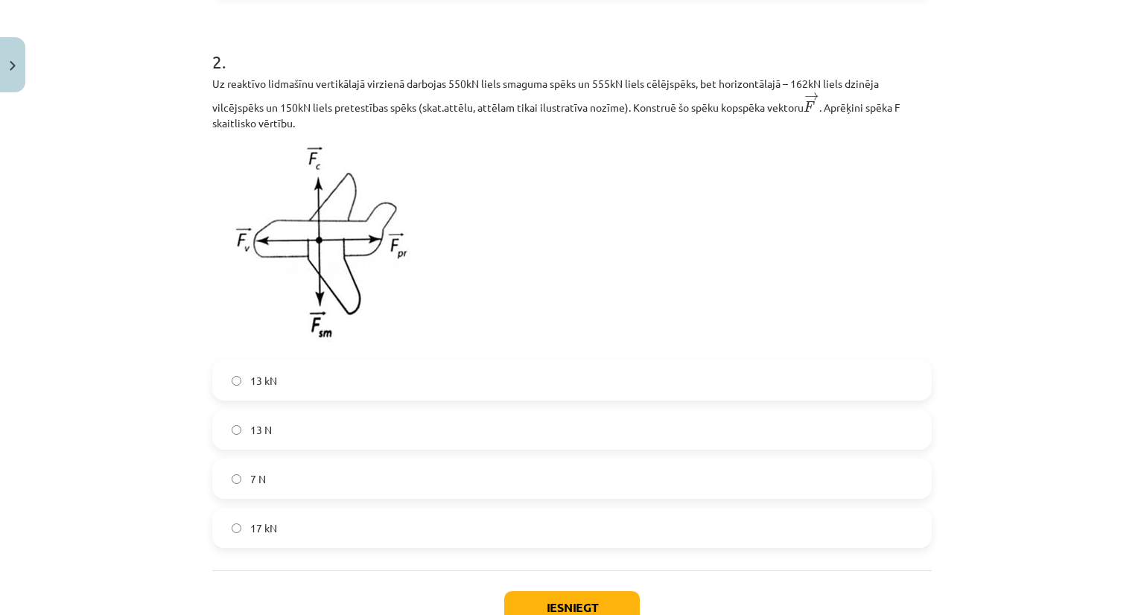
scroll to position [593, 0]
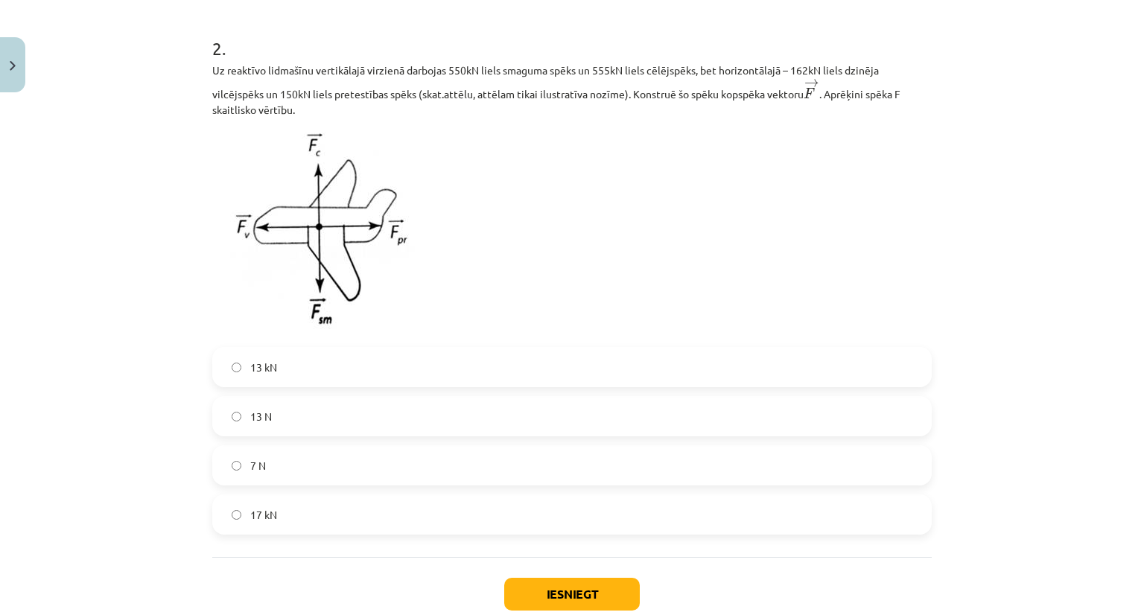
click at [563, 424] on label "13 N" at bounding box center [572, 416] width 717 height 37
click at [469, 380] on label "13 kN" at bounding box center [572, 367] width 717 height 37
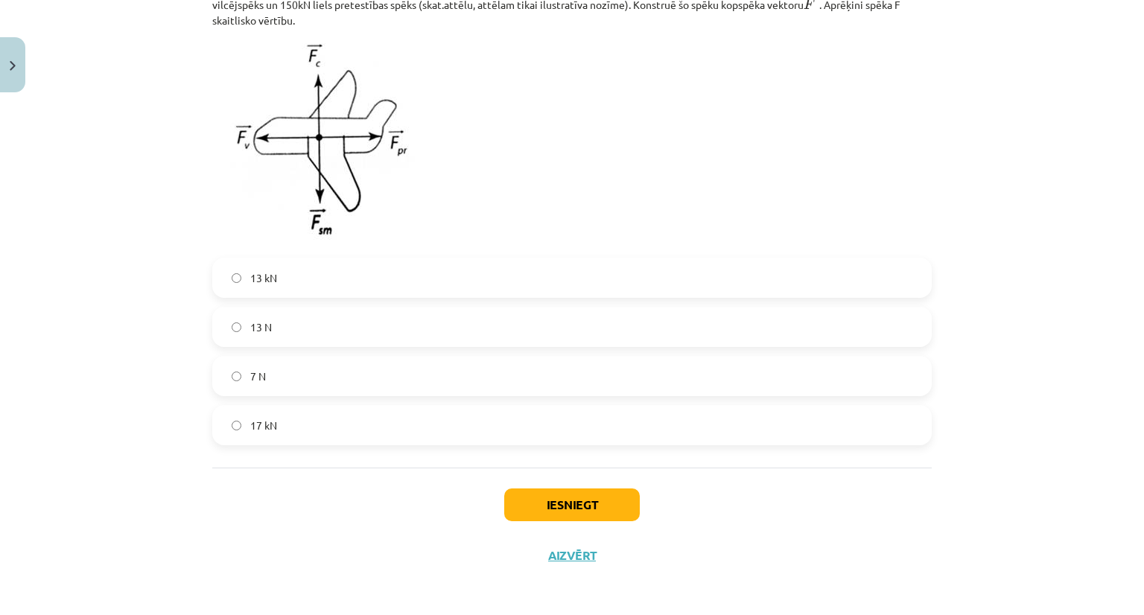
scroll to position [686, 0]
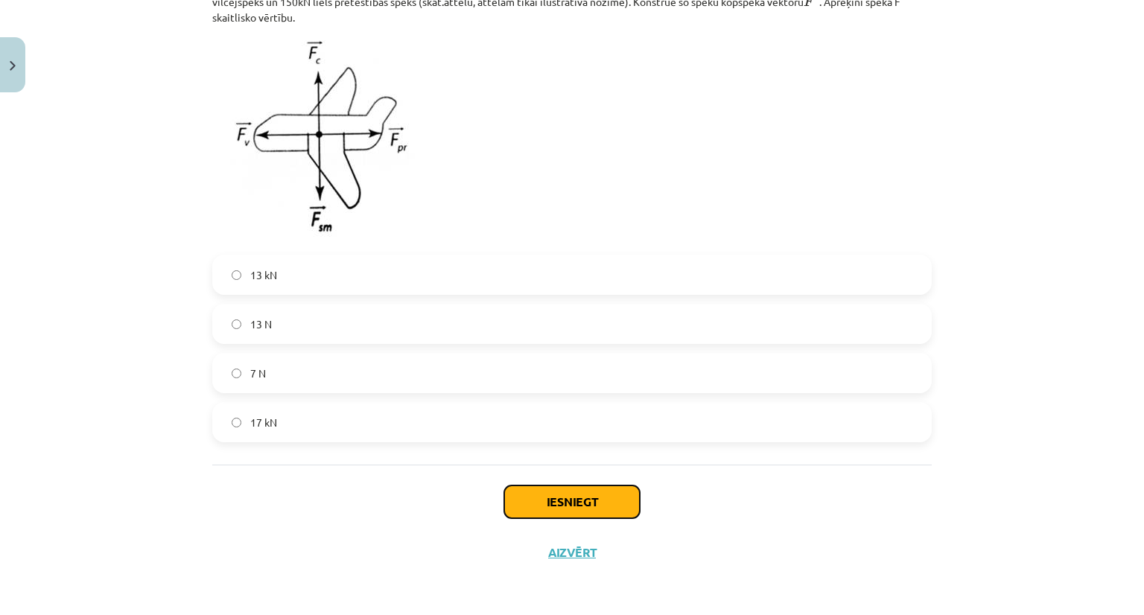
click at [629, 500] on button "Iesniegt" at bounding box center [572, 502] width 136 height 33
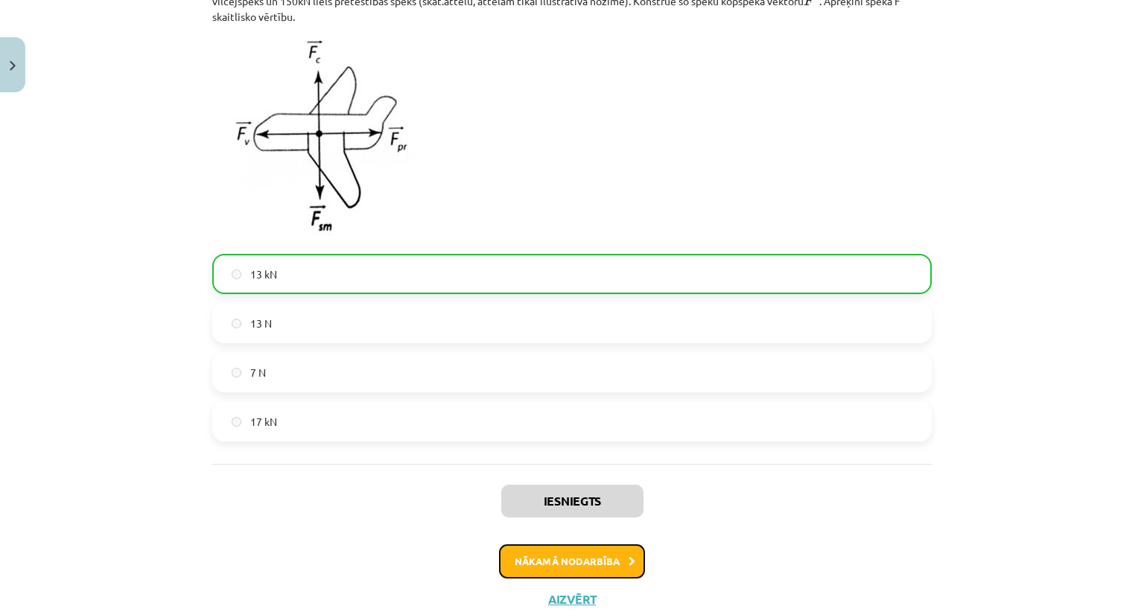
click at [578, 569] on button "Nākamā nodarbība" at bounding box center [572, 561] width 146 height 34
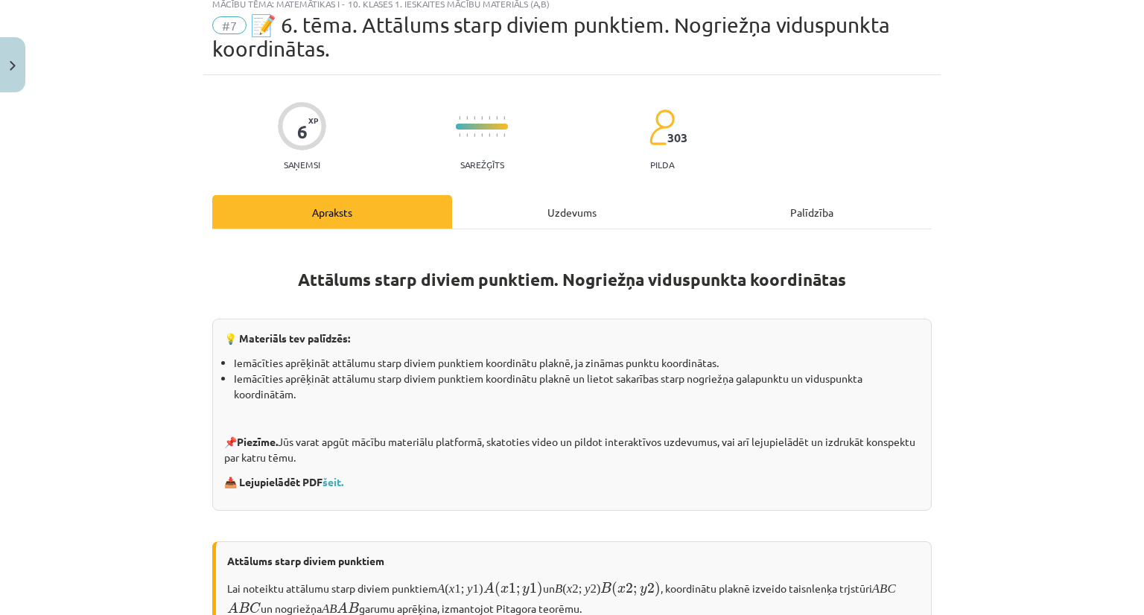
scroll to position [37, 0]
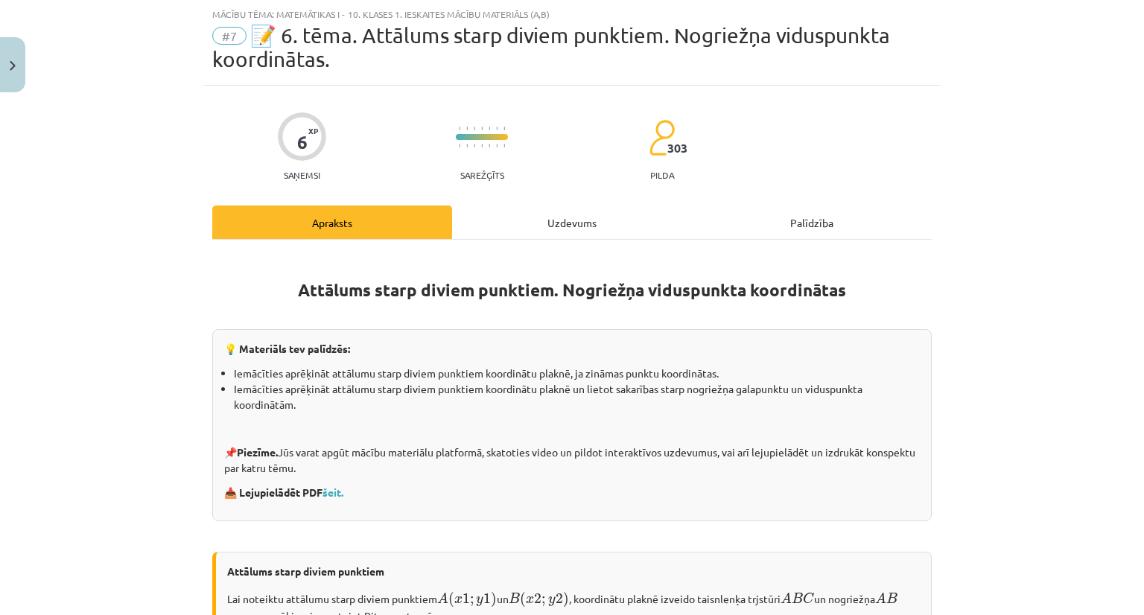
click at [578, 569] on p "Attālums starp diviem punktiem" at bounding box center [573, 572] width 693 height 16
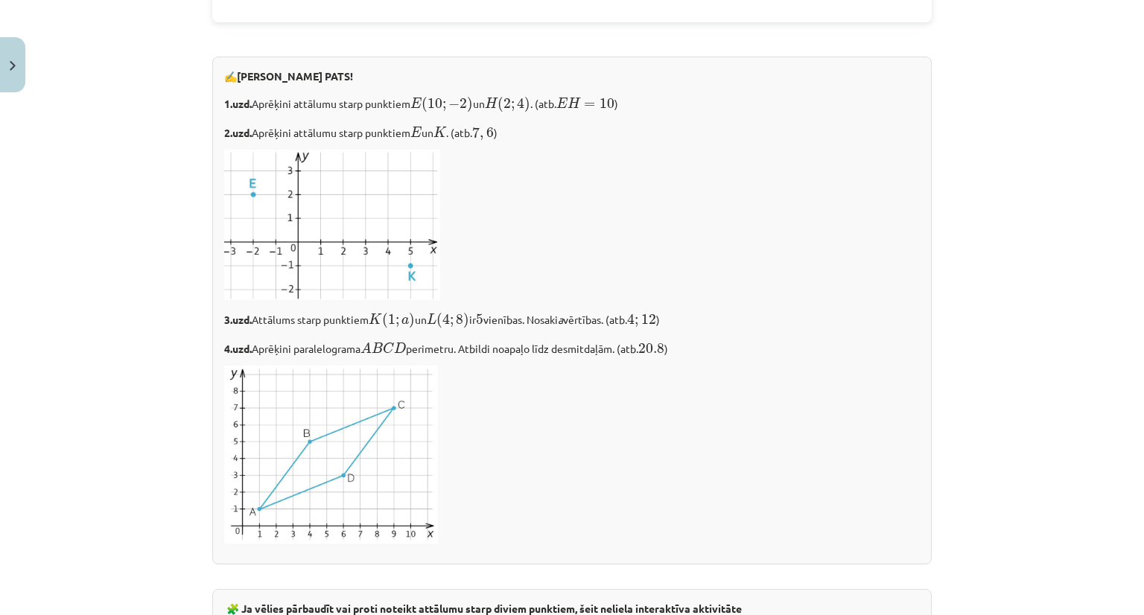
scroll to position [2558, 0]
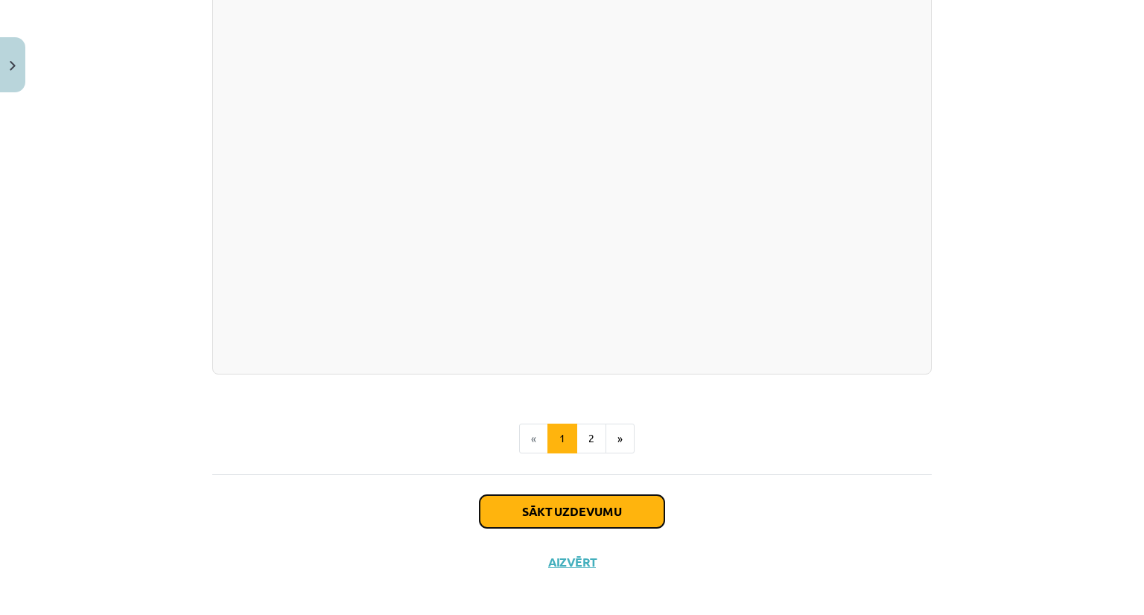
click at [616, 508] on button "Sākt uzdevumu" at bounding box center [572, 511] width 185 height 33
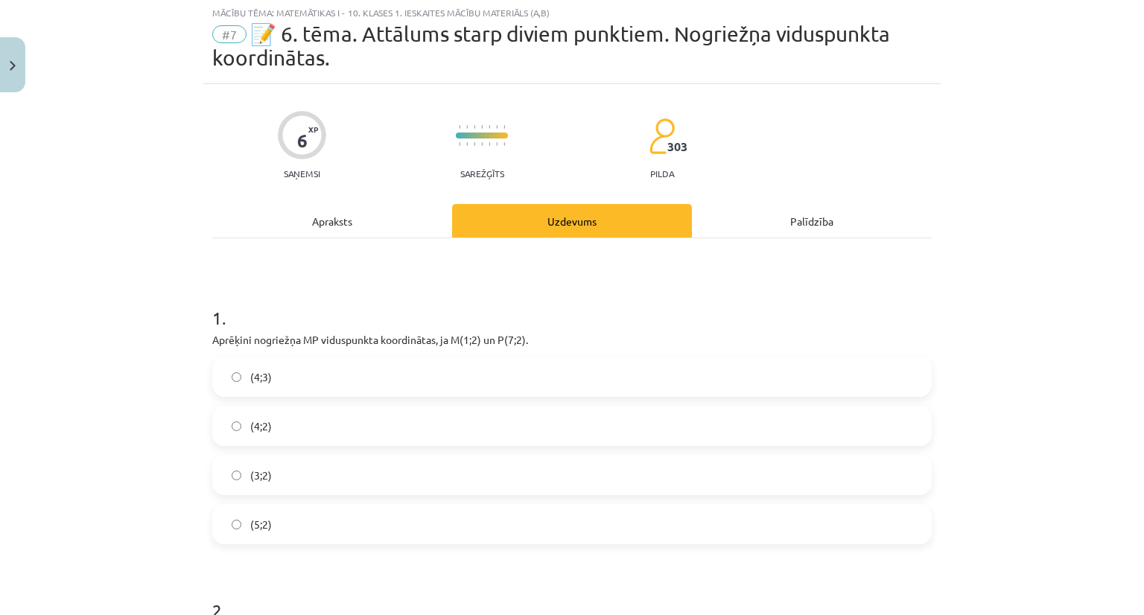
scroll to position [37, 0]
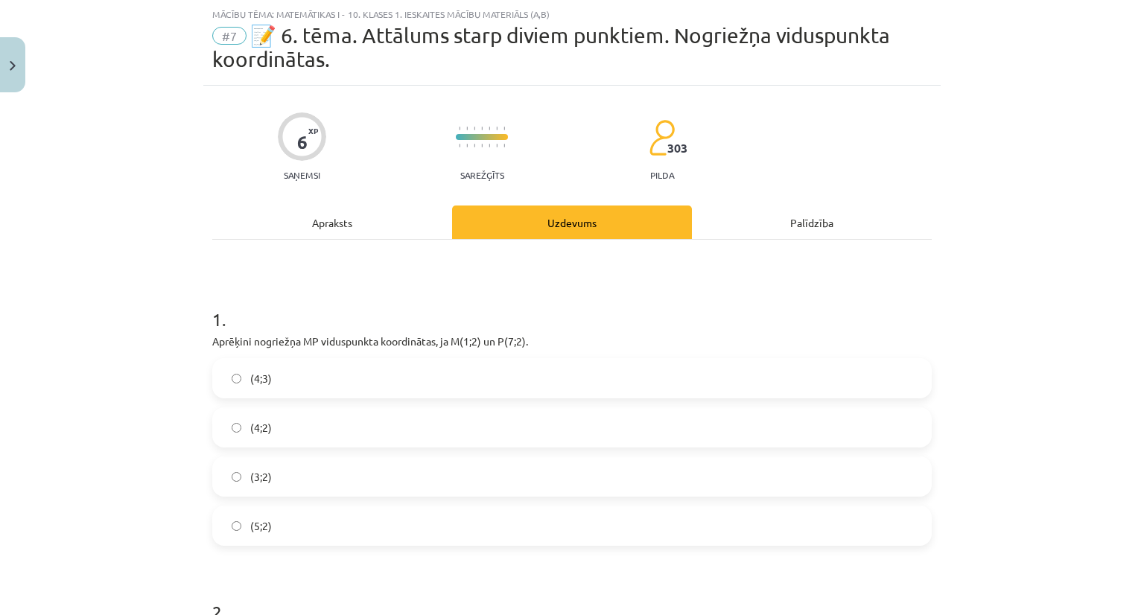
click at [408, 436] on label "(4;2)" at bounding box center [572, 427] width 717 height 37
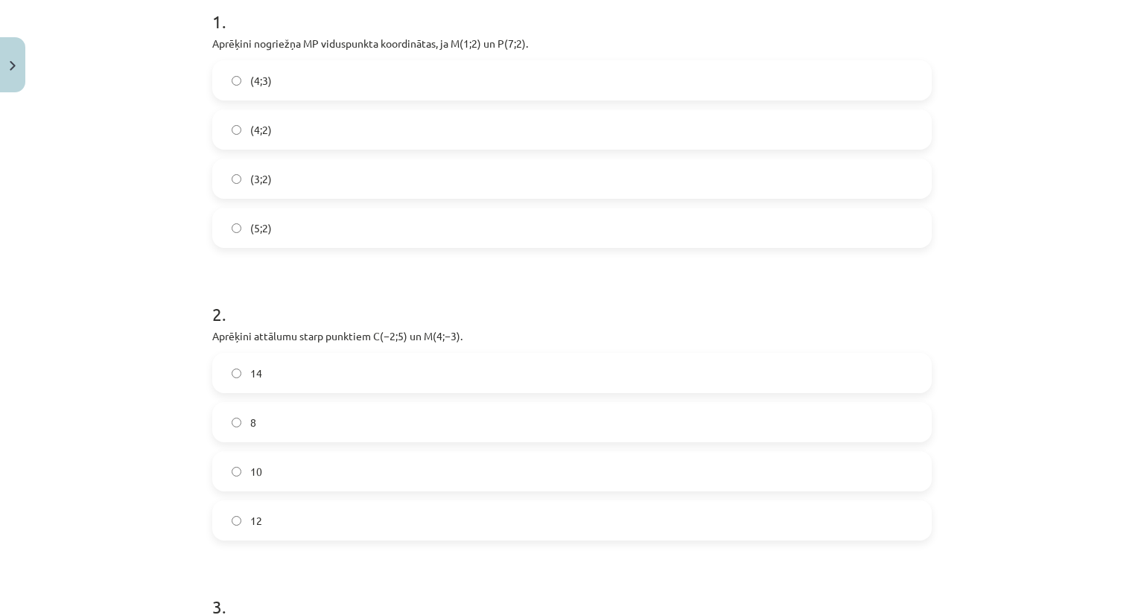
scroll to position [395, 0]
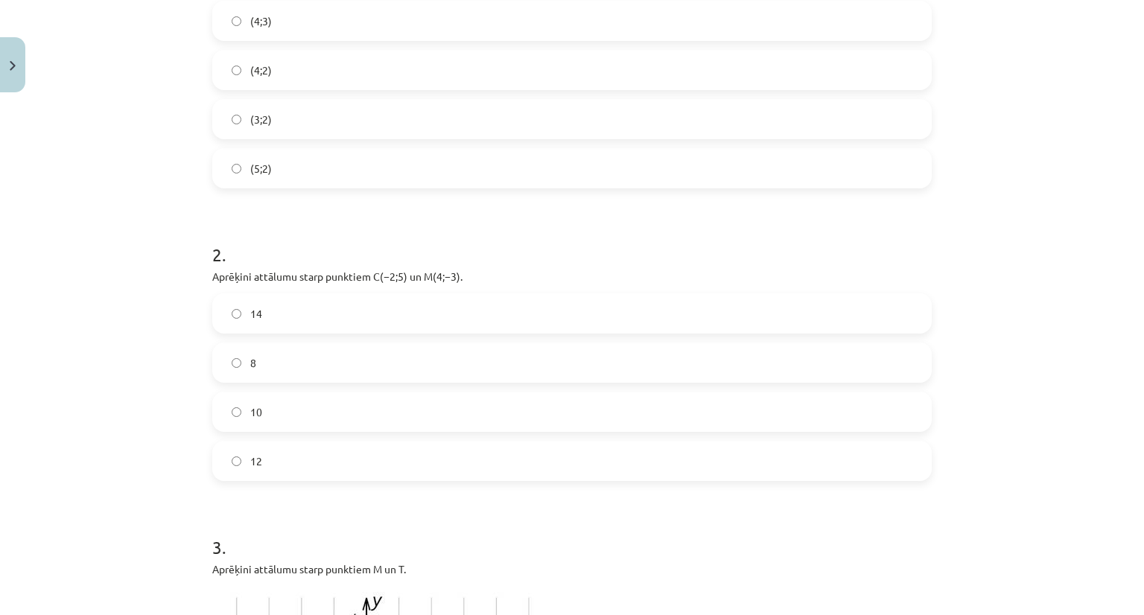
click at [760, 418] on label "10" at bounding box center [572, 411] width 717 height 37
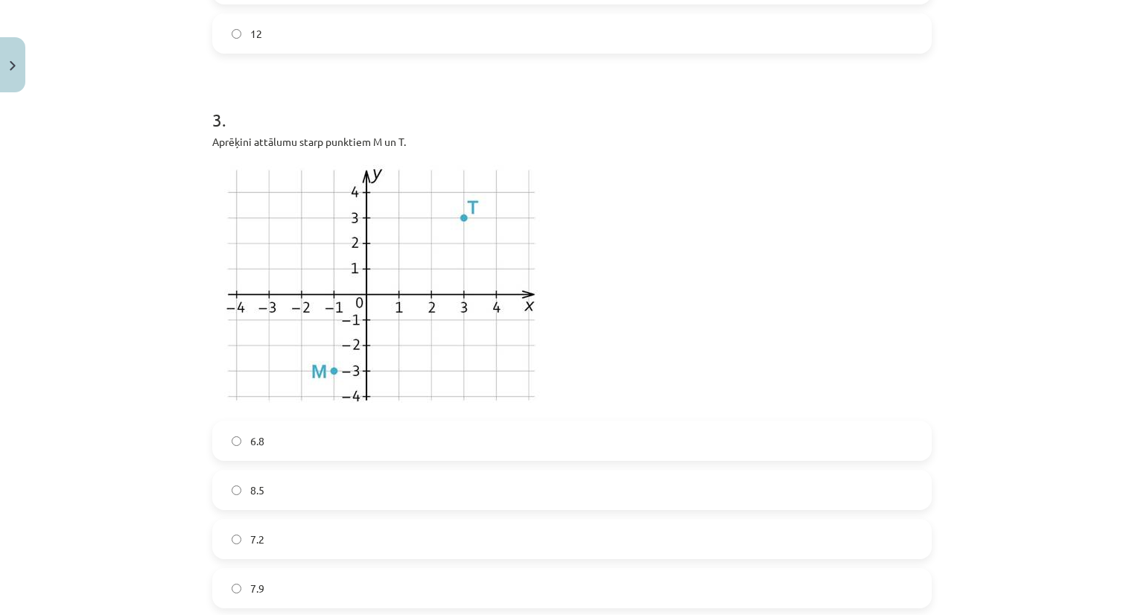
scroll to position [892, 0]
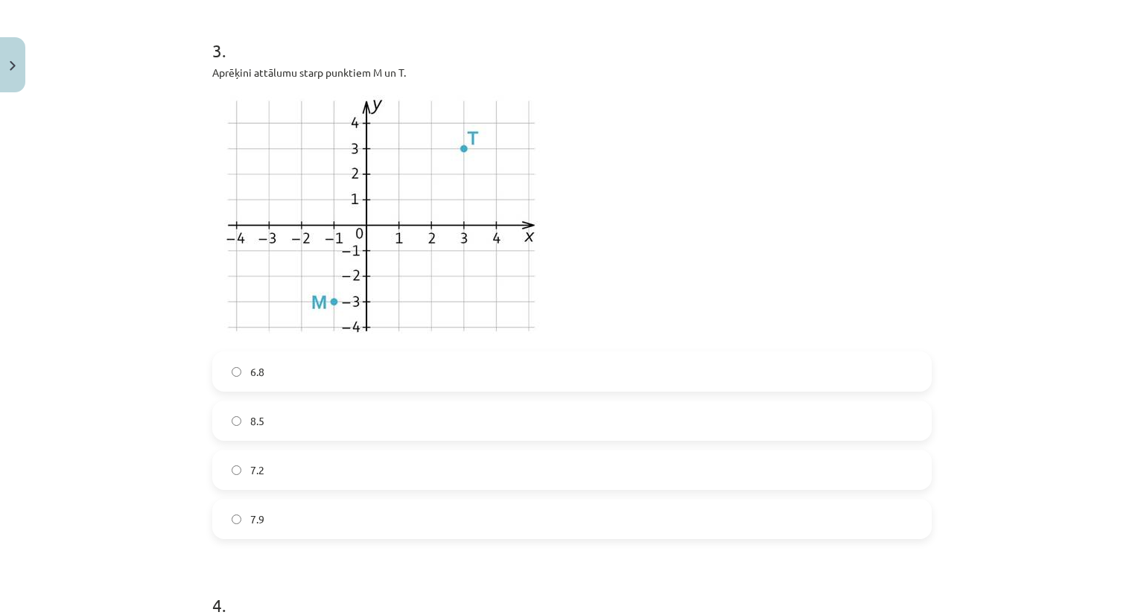
click at [780, 465] on label "7.2" at bounding box center [572, 469] width 717 height 37
click at [495, 526] on label "7.9" at bounding box center [572, 519] width 717 height 37
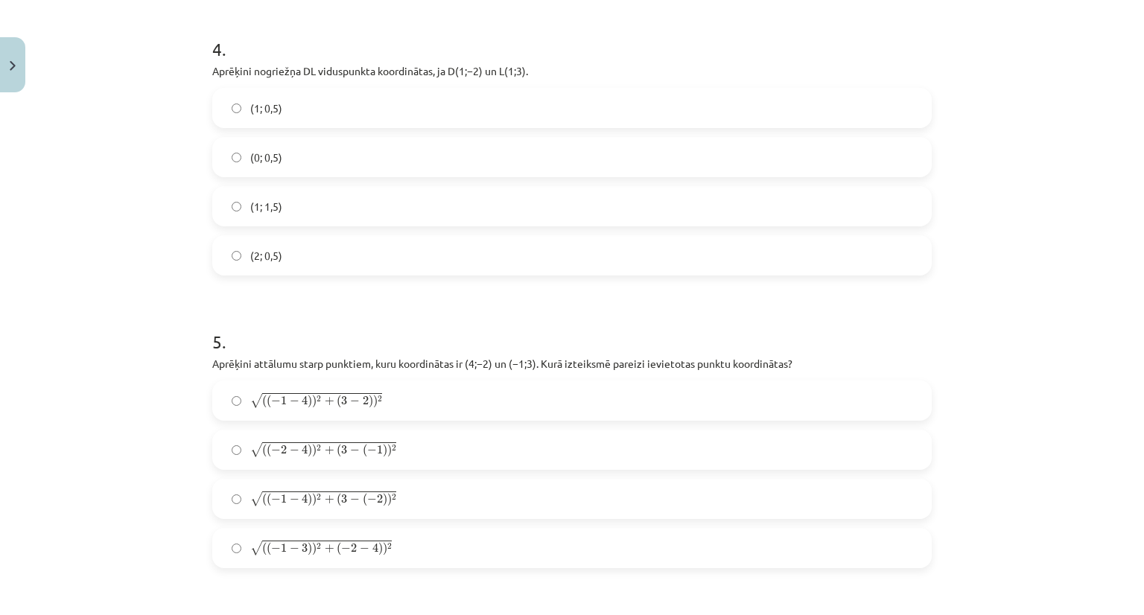
scroll to position [1458, 0]
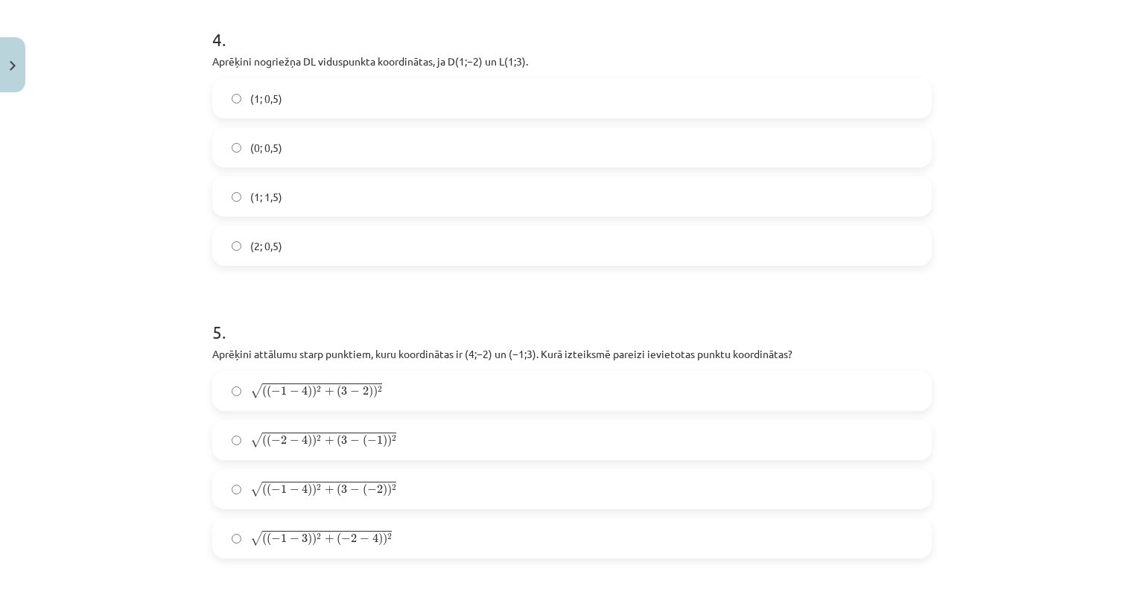
click at [376, 90] on label "(1; 0,5)" at bounding box center [572, 98] width 717 height 37
click at [988, 372] on div "Mācību tēma: Matemātikas i - 10. klases 1. ieskaites mācību materiāls (a,b) #7 …" at bounding box center [572, 307] width 1144 height 615
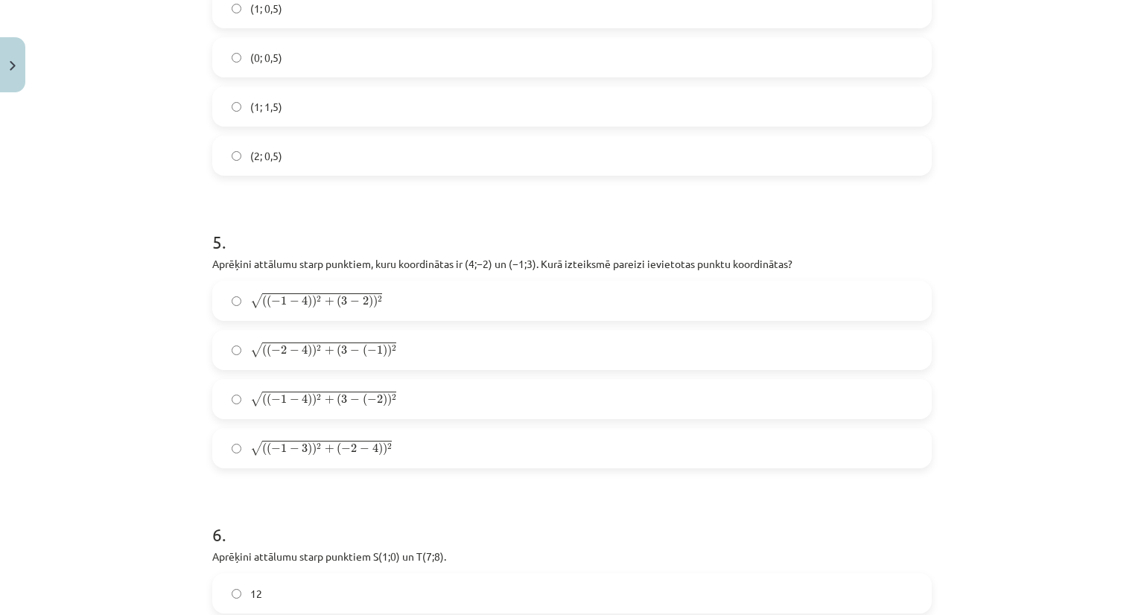
scroll to position [1577, 0]
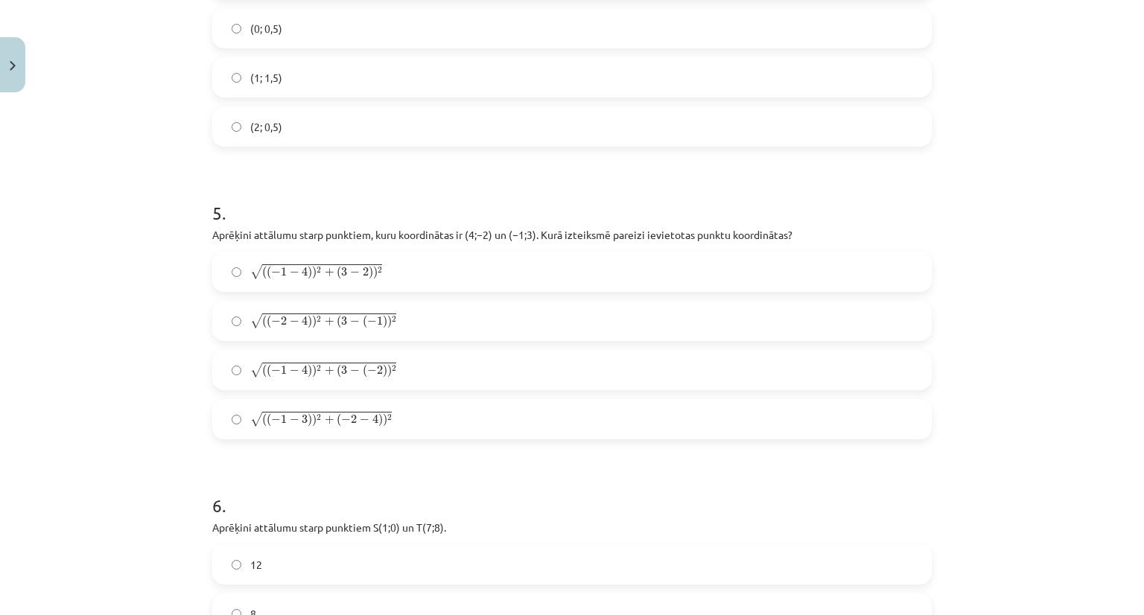
click at [515, 266] on label "√ ( ( − 1 − 4 ) ) 2 + ( 3 − 2 ) ) 2 ( ( − 1 − 4 ) ) 2 + ( 3 − 2 ) ) 2" at bounding box center [572, 271] width 717 height 37
click at [404, 376] on label "√ ( ( − 1 − 4 ) ) 2 + ( 3 − ( − 2 ) ) 2 ( ( − 1 − 4 ) ) 2 + ( 3 − ( − 2 ) ) 2" at bounding box center [572, 370] width 717 height 37
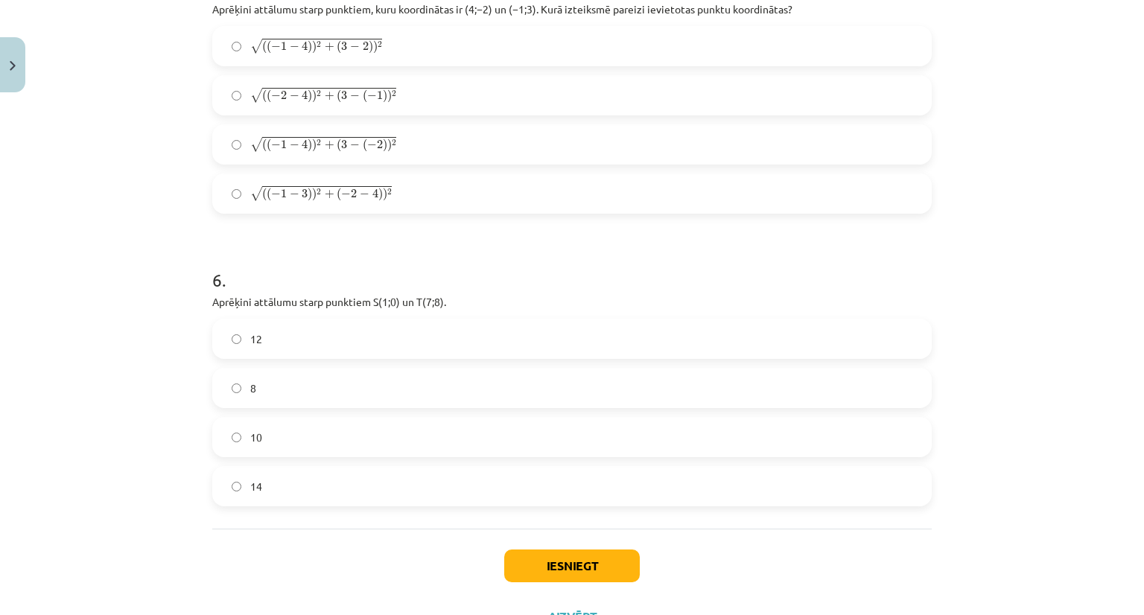
scroll to position [1800, 0]
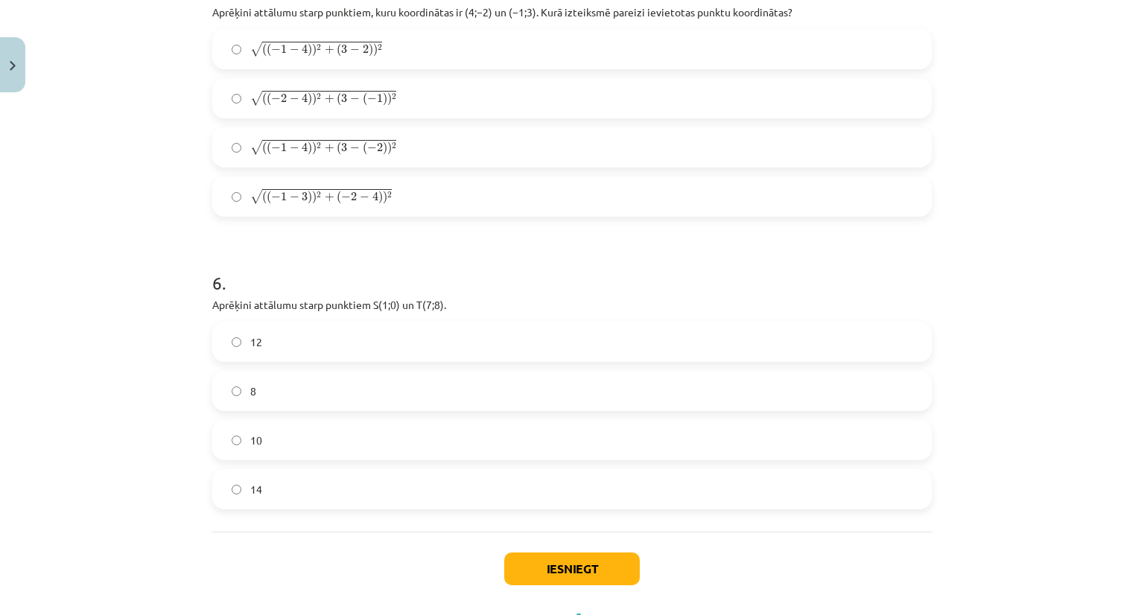
drag, startPoint x: 384, startPoint y: 457, endPoint x: 322, endPoint y: 439, distance: 65.1
click at [322, 439] on label "10" at bounding box center [572, 440] width 717 height 37
click at [554, 554] on button "Iesniegt" at bounding box center [572, 569] width 136 height 33
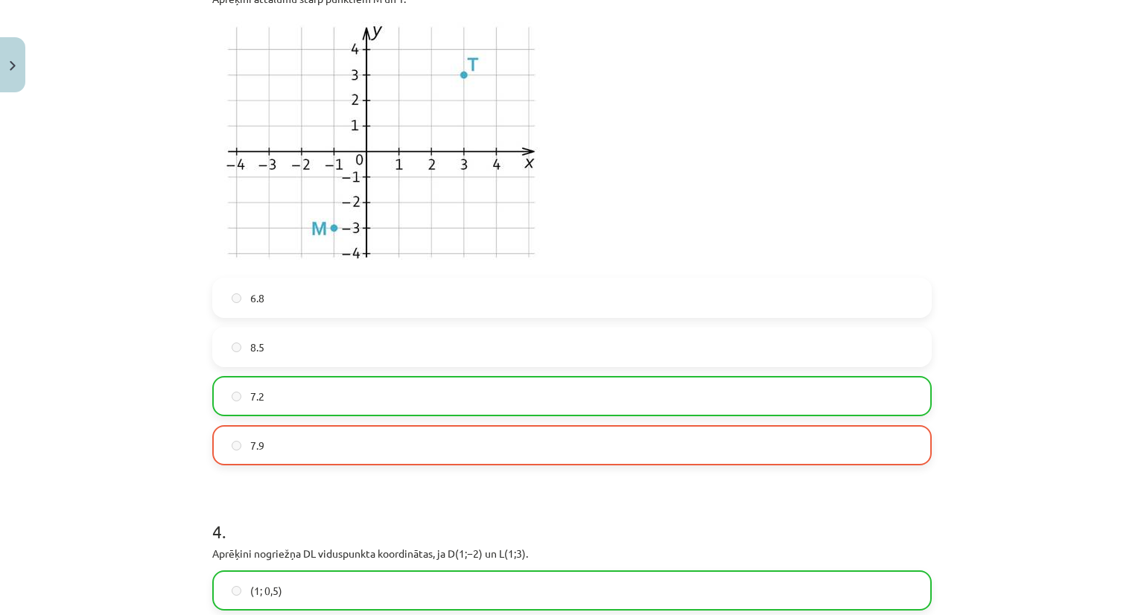
scroll to position [968, 0]
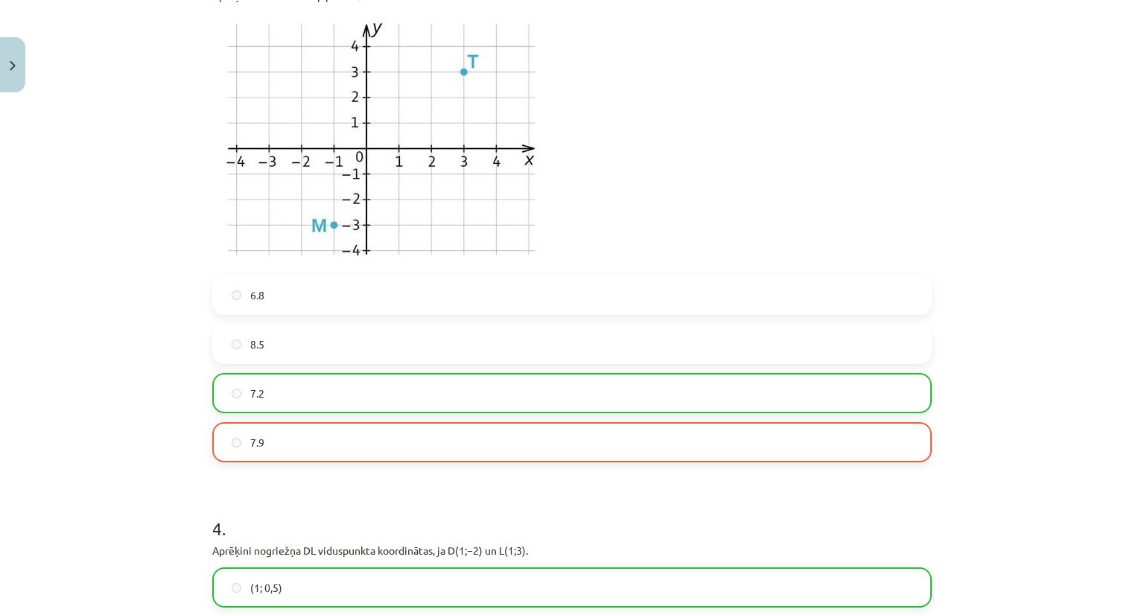
click at [502, 452] on label "7.9" at bounding box center [572, 442] width 717 height 37
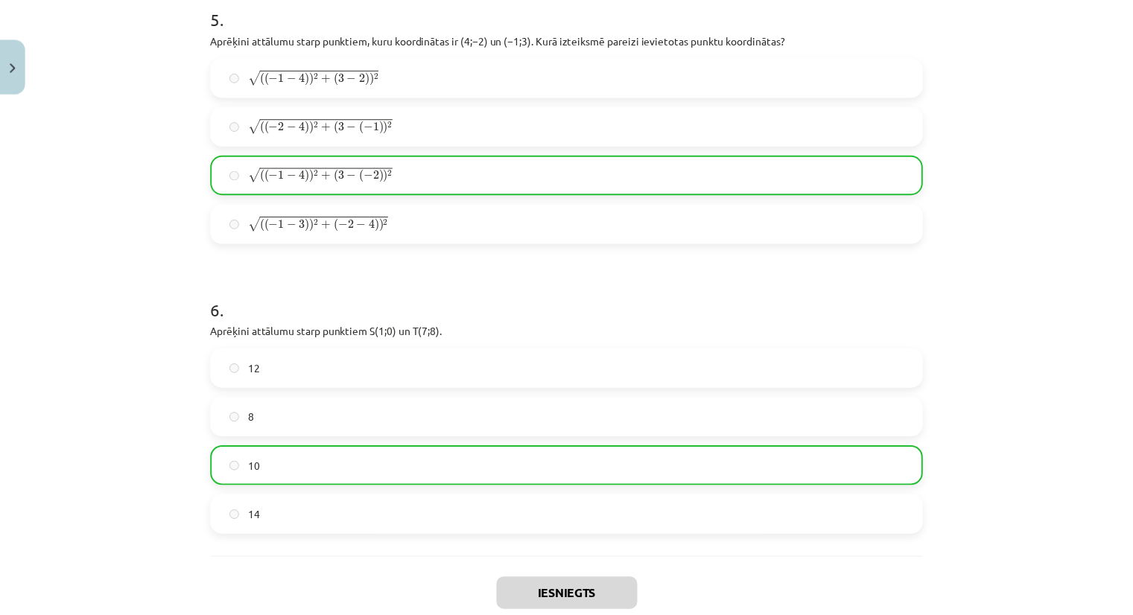
scroll to position [1913, 0]
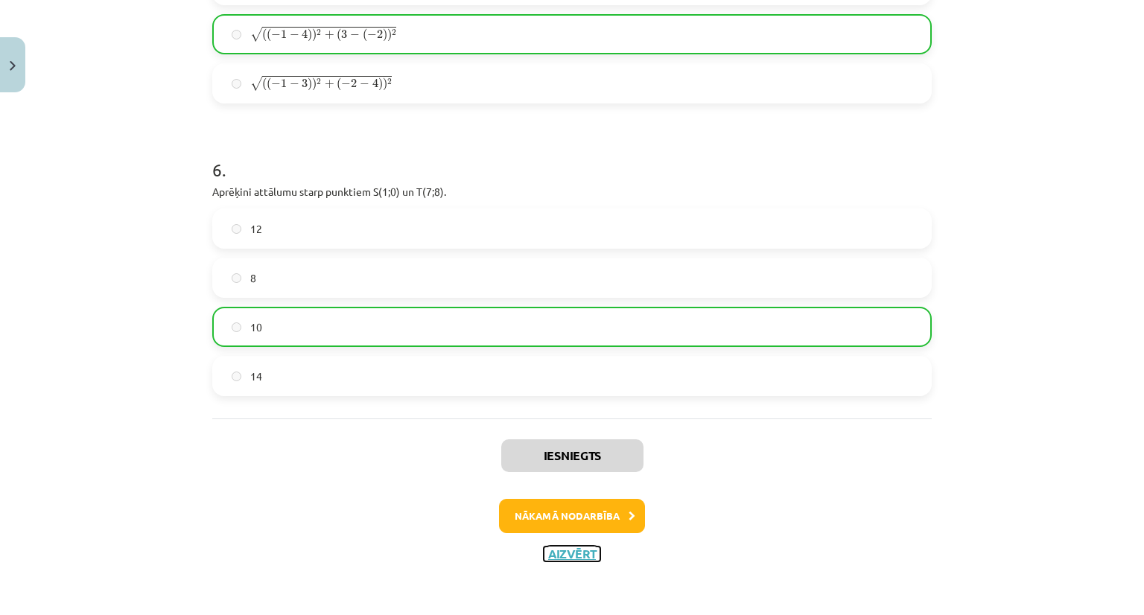
click at [557, 557] on button "Aizvērt" at bounding box center [572, 554] width 57 height 15
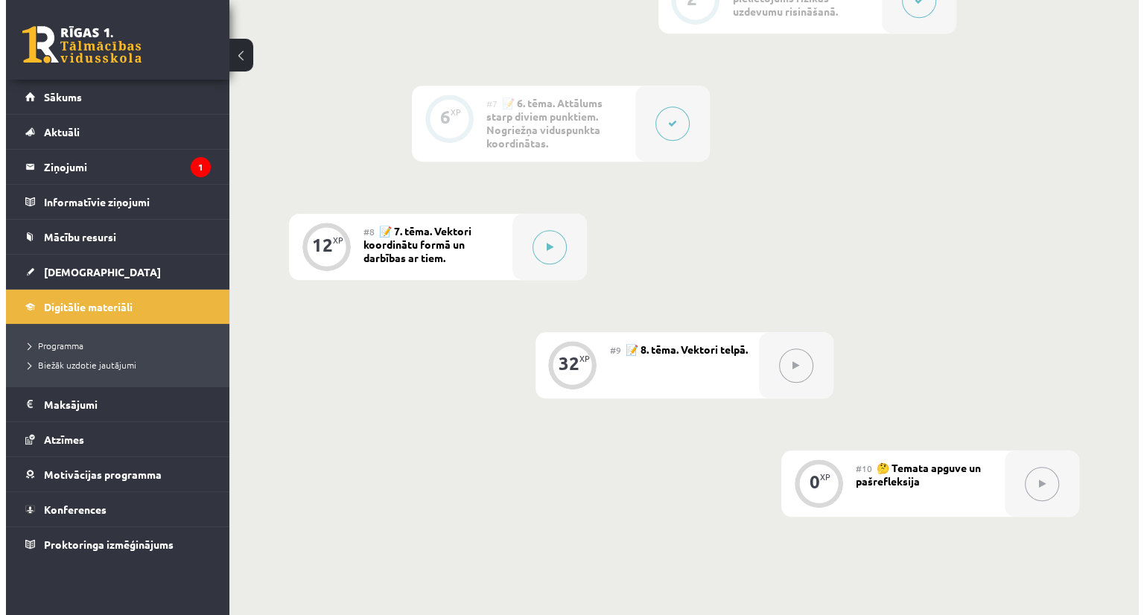
scroll to position [1021, 0]
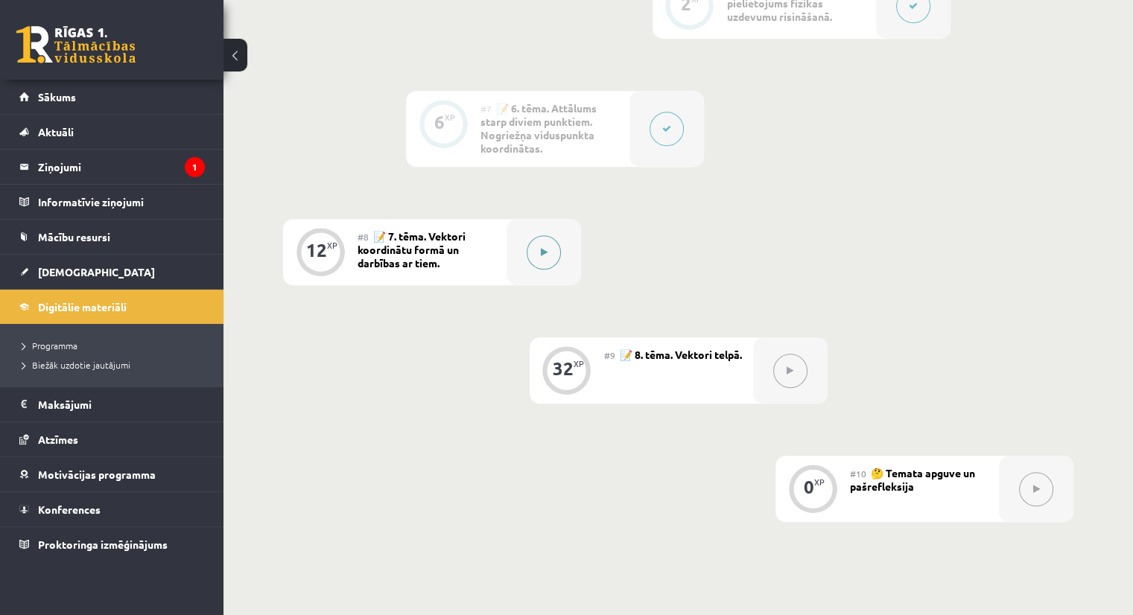
click at [542, 251] on button at bounding box center [544, 252] width 34 height 34
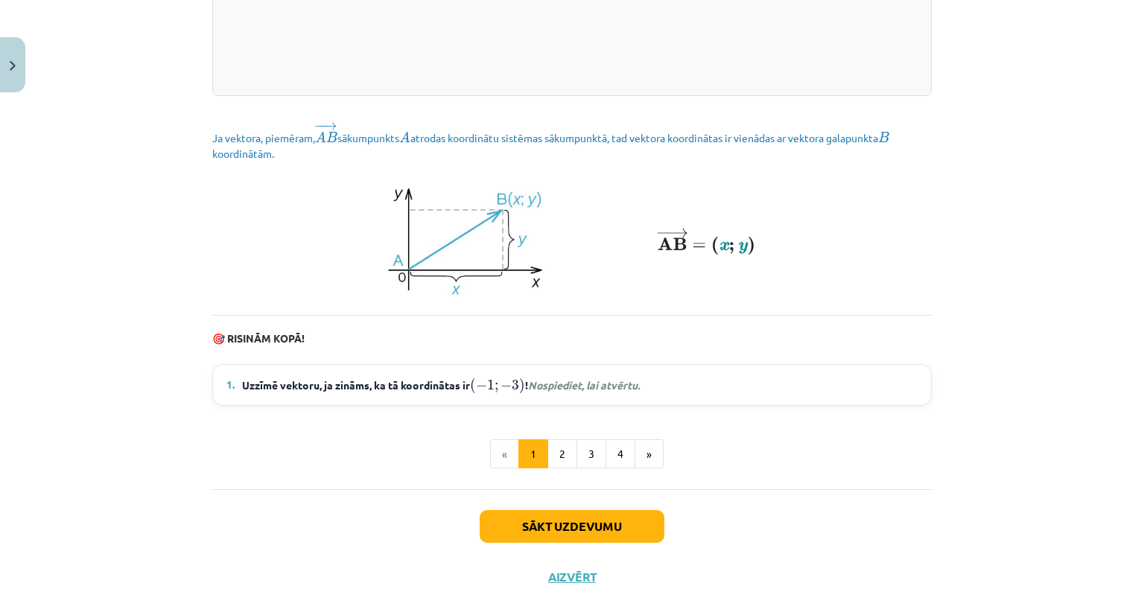
scroll to position [1952, 0]
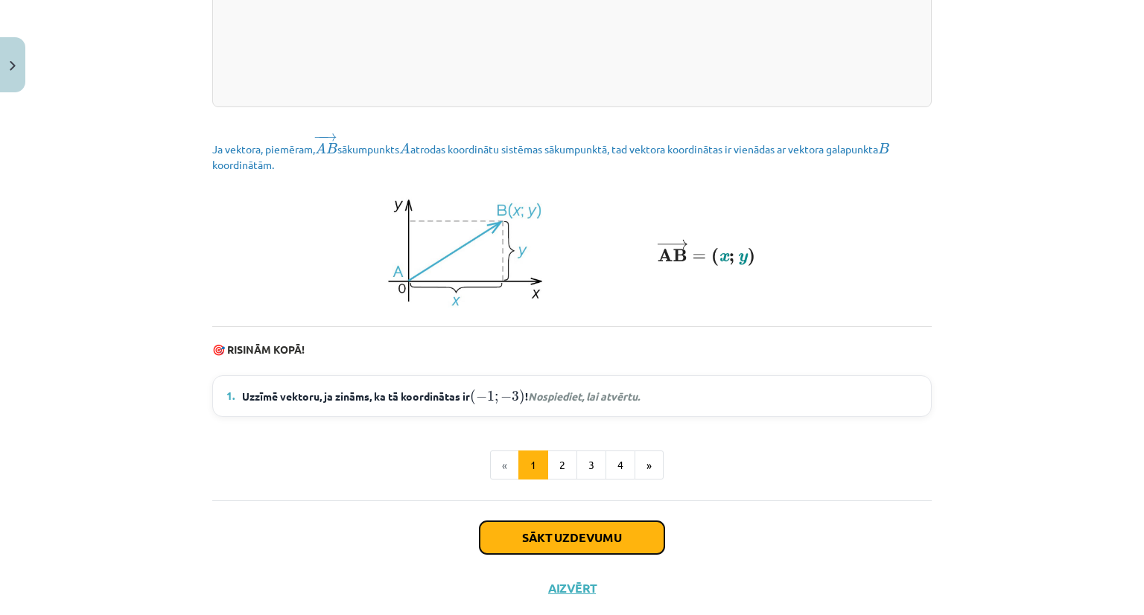
click at [587, 554] on button "Sākt uzdevumu" at bounding box center [572, 537] width 185 height 33
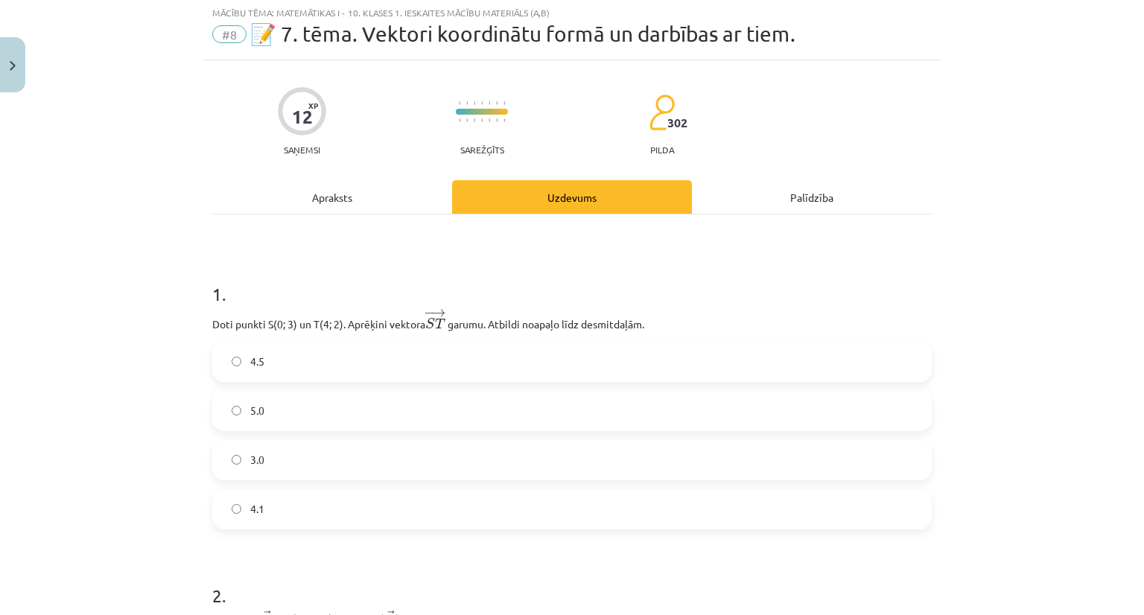
scroll to position [37, 0]
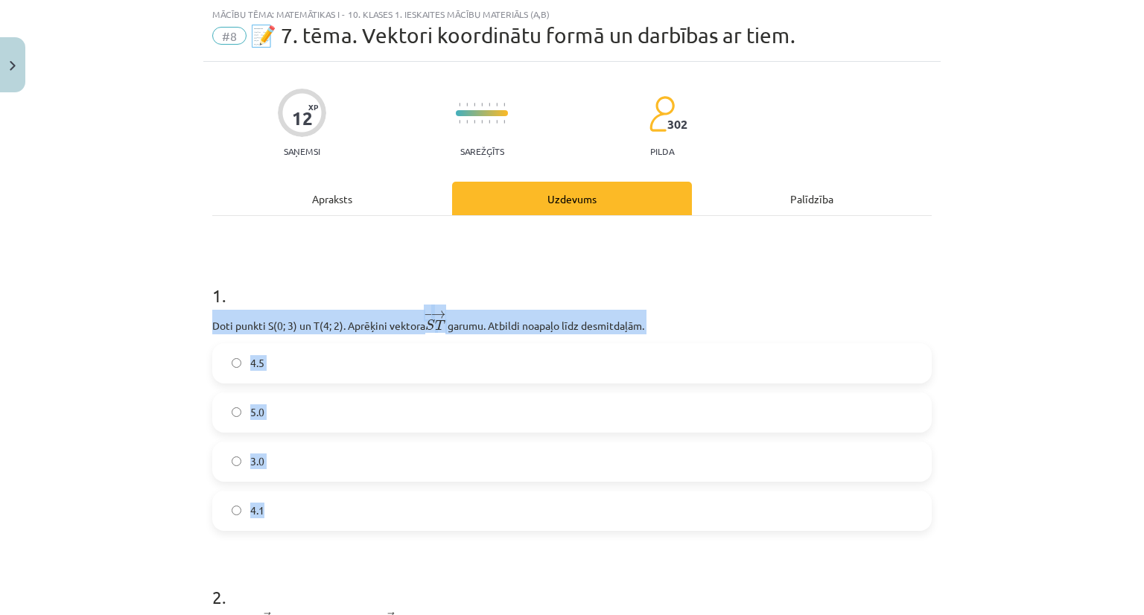
drag, startPoint x: 203, startPoint y: 326, endPoint x: 469, endPoint y: 495, distance: 314.5
copy div "Doti punkti S(0; 3) un T(4; 2). Aprēķini vektora − → S T S T → ﻿ garumu. Atbild…"
click at [280, 507] on label "4.1" at bounding box center [572, 510] width 717 height 37
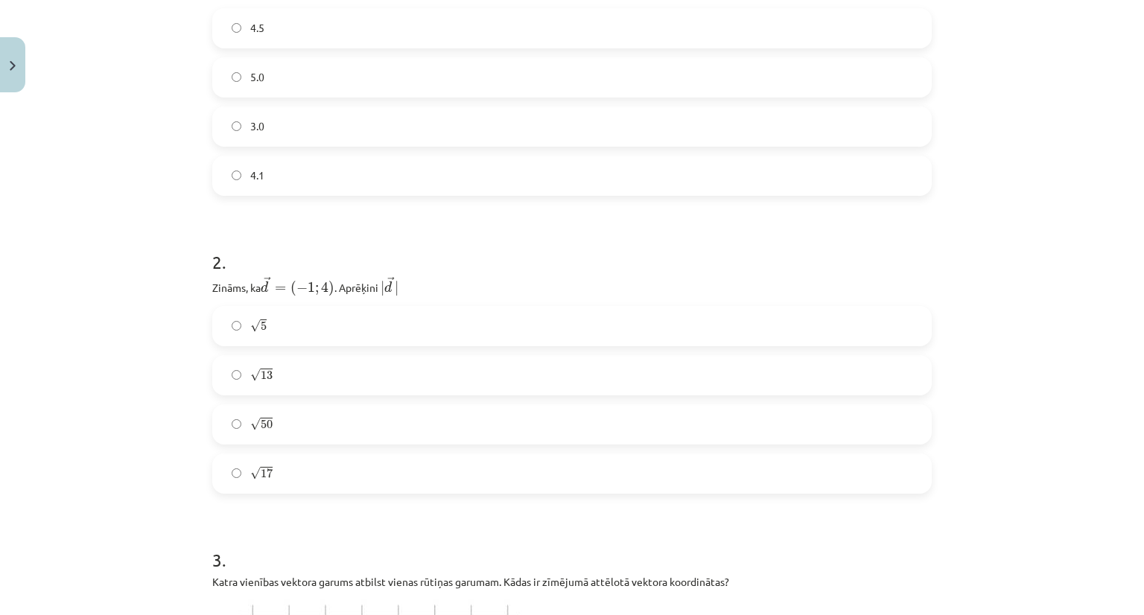
scroll to position [387, 0]
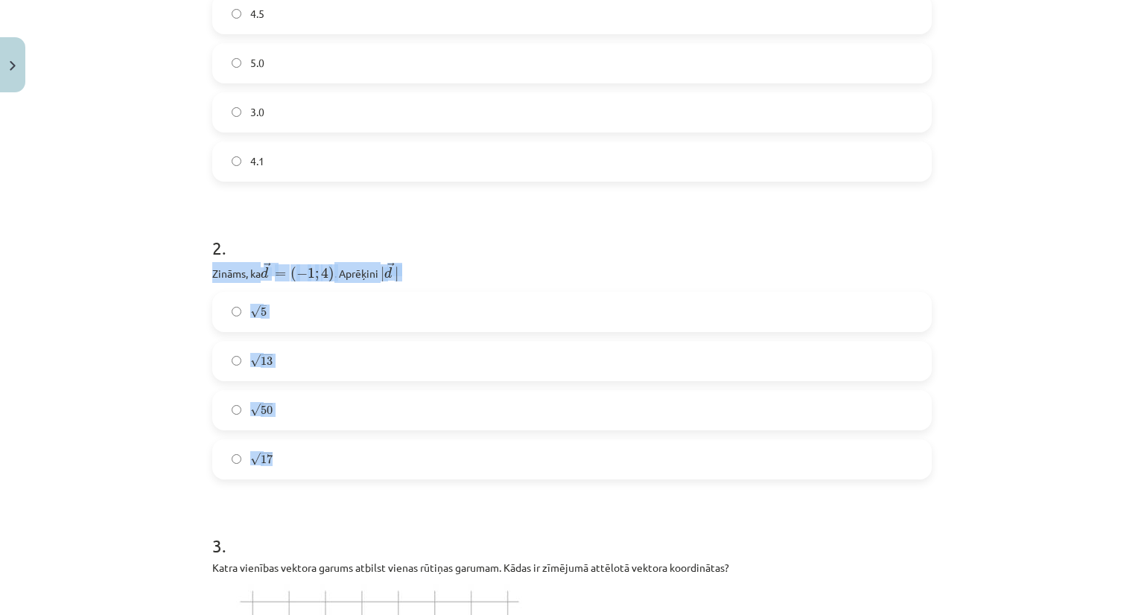
drag, startPoint x: 203, startPoint y: 264, endPoint x: 390, endPoint y: 439, distance: 257.2
click at [95, 221] on div "Mācību tēma: Matemātikas i - 10. klases 1. ieskaites mācību materiāls (a,b) #8 …" at bounding box center [572, 307] width 1144 height 615
drag, startPoint x: 206, startPoint y: 275, endPoint x: 334, endPoint y: 445, distance: 212.3
click at [334, 445] on div "2 . Zināms, ka → d = ( − 1 ; 4 ) d → = ( − 1 ; 4 ) ﻿. Aprēķini ﻿ | → d | | d → …" at bounding box center [572, 346] width 720 height 268
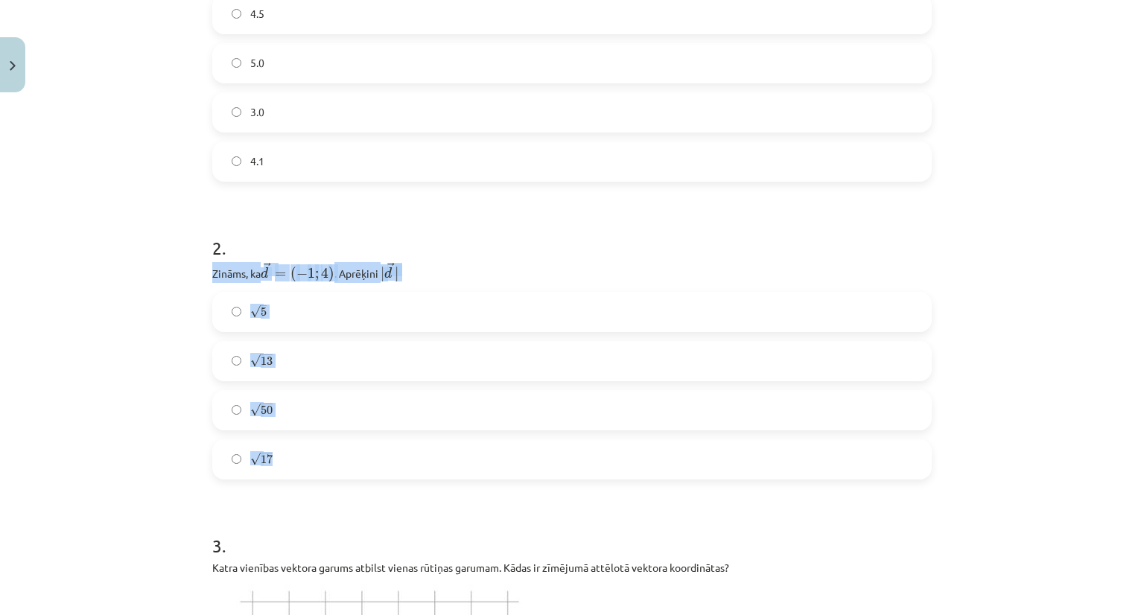
copy div "Zināms, ka → d = ( − 1 ; 4 ) d → = ( − 1 ; 4 ) ﻿. Aprēķini ﻿ | → d | | d → | √ …"
click at [300, 447] on label "√ 17 17" at bounding box center [572, 459] width 717 height 37
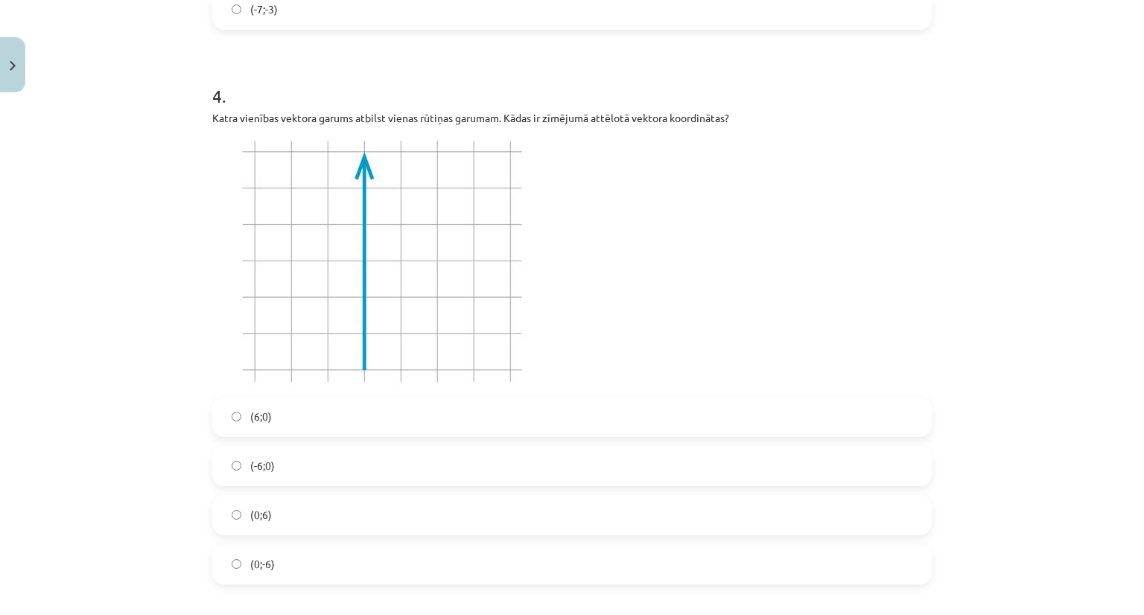
scroll to position [1414, 0]
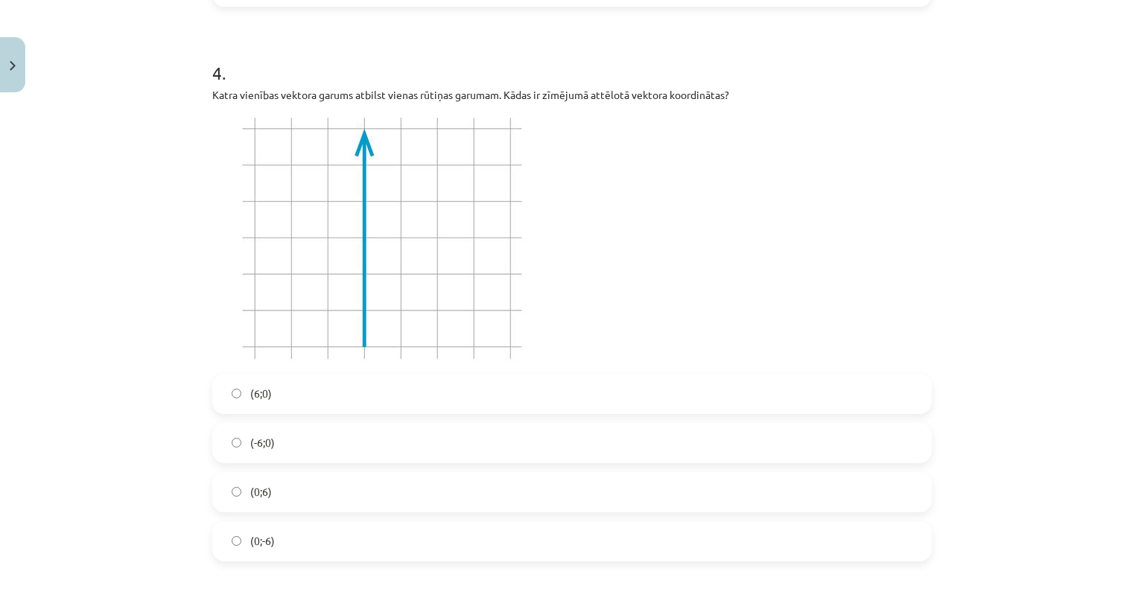
click at [413, 223] on img at bounding box center [381, 238] width 339 height 253
click at [250, 498] on span "(0;6)" at bounding box center [261, 492] width 22 height 16
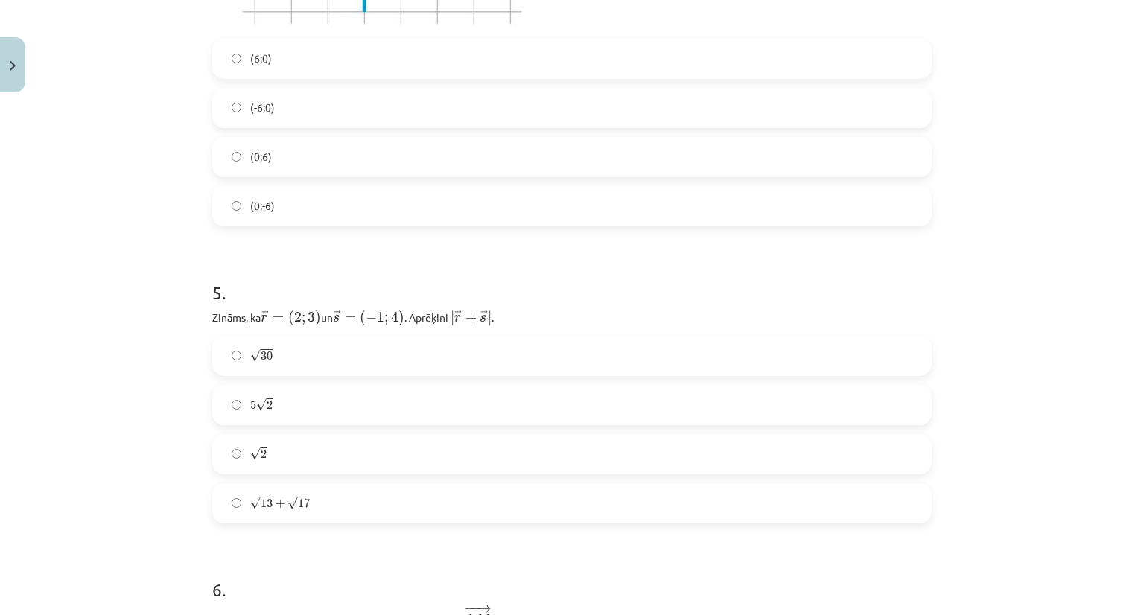
scroll to position [1764, 0]
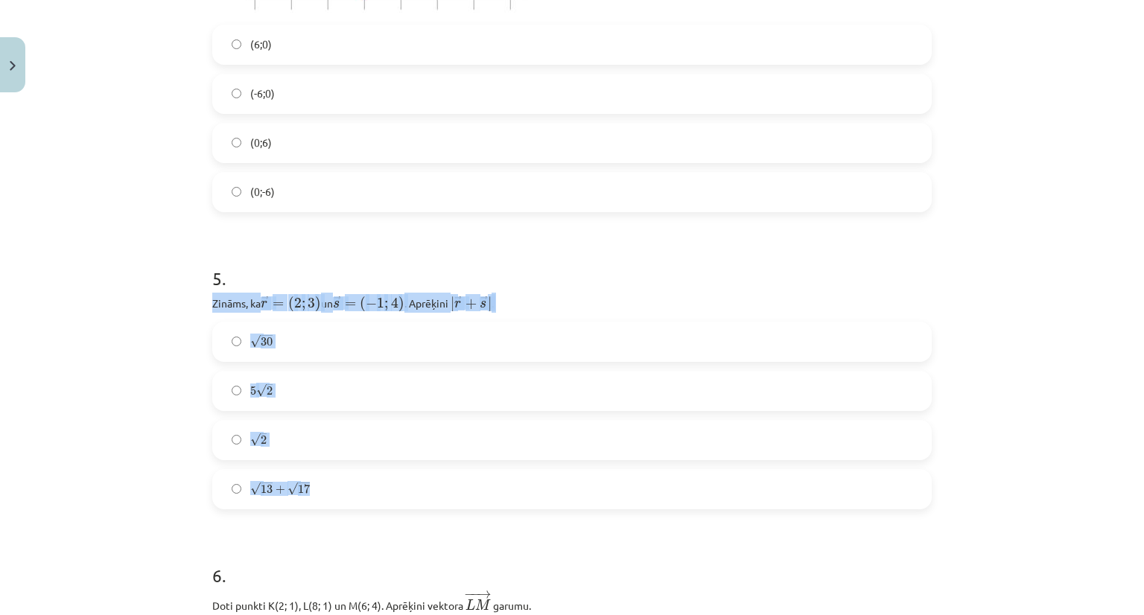
drag, startPoint x: 205, startPoint y: 299, endPoint x: 334, endPoint y: 471, distance: 215.6
click at [334, 471] on div "12 XP Saņemsi Sarežģīts 302 pilda Apraksts Uzdevums Palīdzība 1 . Doti punkti S…" at bounding box center [571, 540] width 737 height 4410
copy div "Zināms, ka ﻿ → r = ( 2 ; 3 ) r → = ( 2 ; 3 ) un ﻿ → s = ( − 1 ; 4 ) s → = ( − 1…"
click at [232, 380] on label "5 √ 2 5 2" at bounding box center [572, 390] width 717 height 37
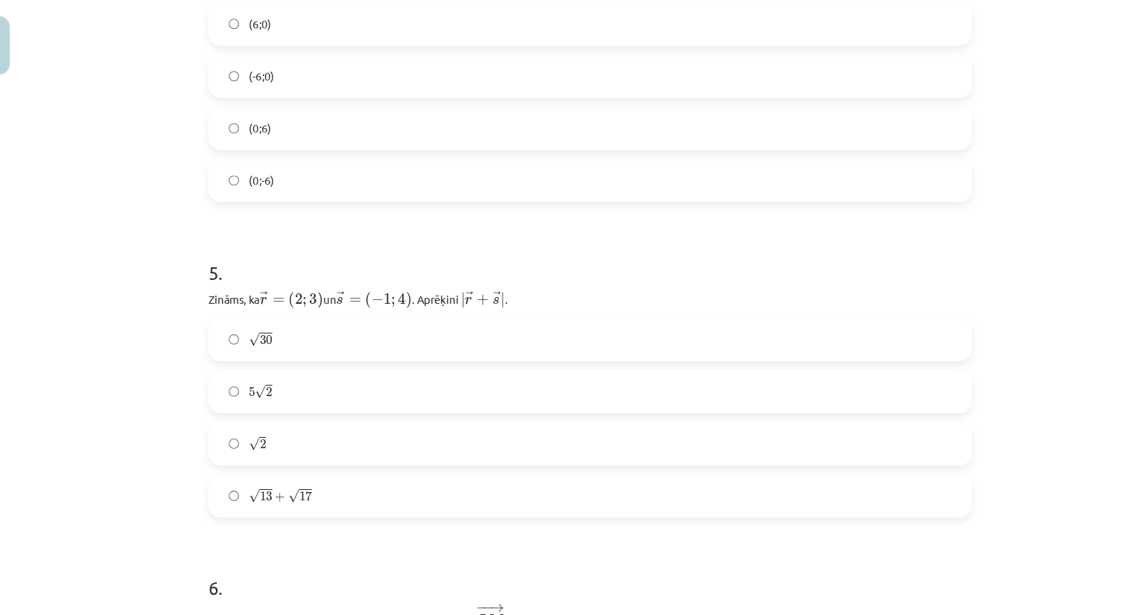
scroll to position [1021, 0]
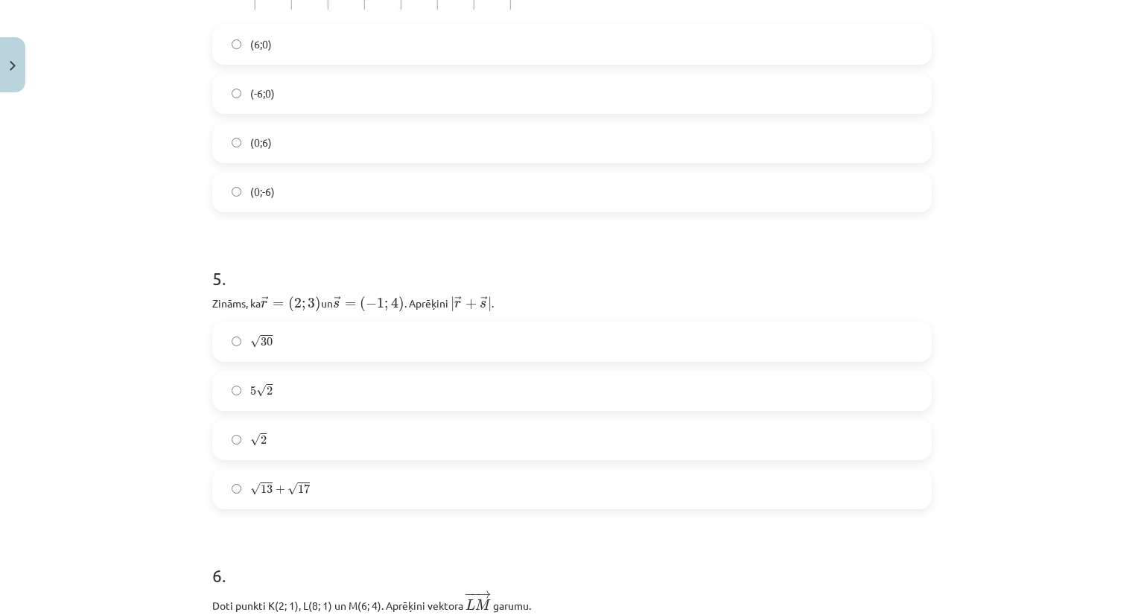
click at [997, 244] on div "Mācību tēma: Matemātikas i - 10. klases 1. ieskaites mācību materiāls (a,b) #8 …" at bounding box center [572, 307] width 1144 height 615
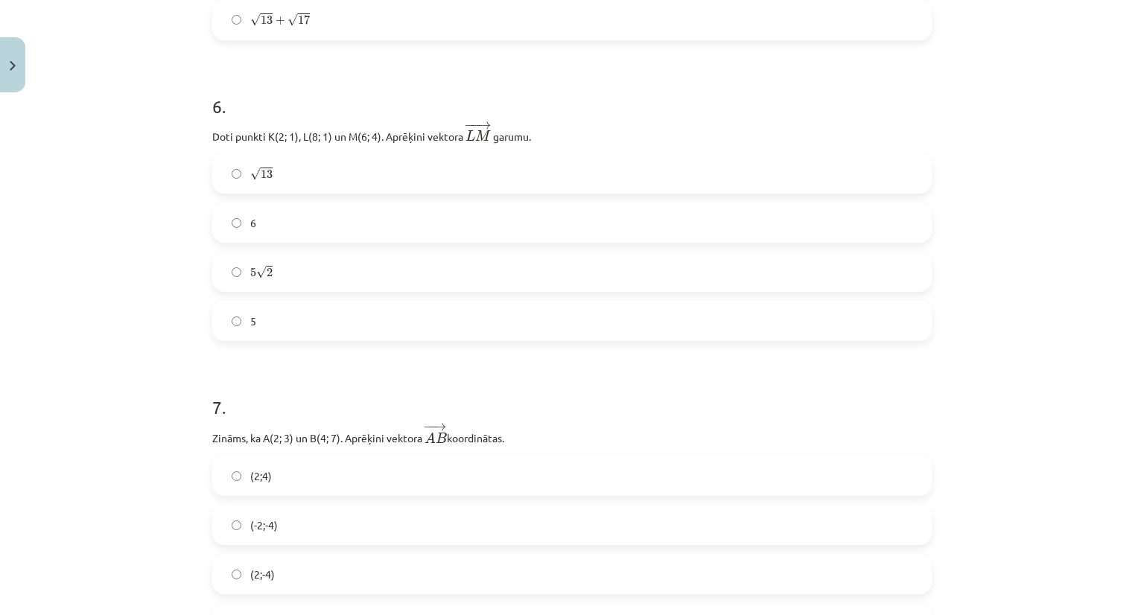
scroll to position [2229, 0]
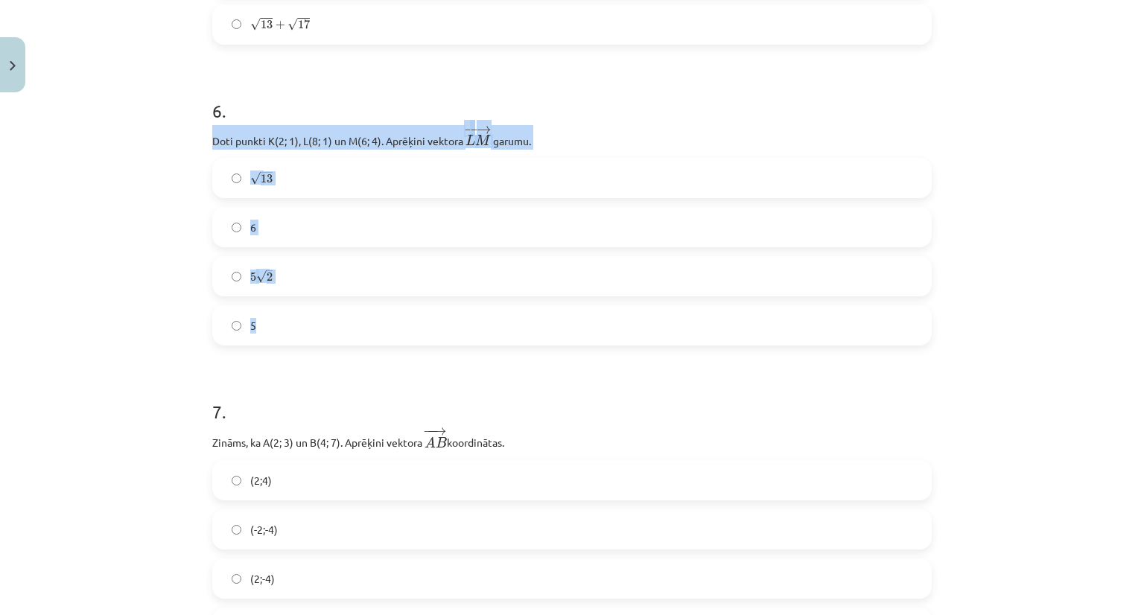
drag, startPoint x: 200, startPoint y: 141, endPoint x: 332, endPoint y: 333, distance: 233.5
click at [332, 333] on div "12 XP Saņemsi Sarežģīts 302 pilda Apraksts Uzdevums Palīdzība 1 . Doti punkti S…" at bounding box center [571, 75] width 737 height 4410
copy div "Doti punkti K(2; 1), L(8; 1) un M(6; 4). Aprēķini vektora ﻿ − − → L M L M → ﻿ g…"
click at [273, 191] on label "√ 13 13" at bounding box center [572, 177] width 717 height 37
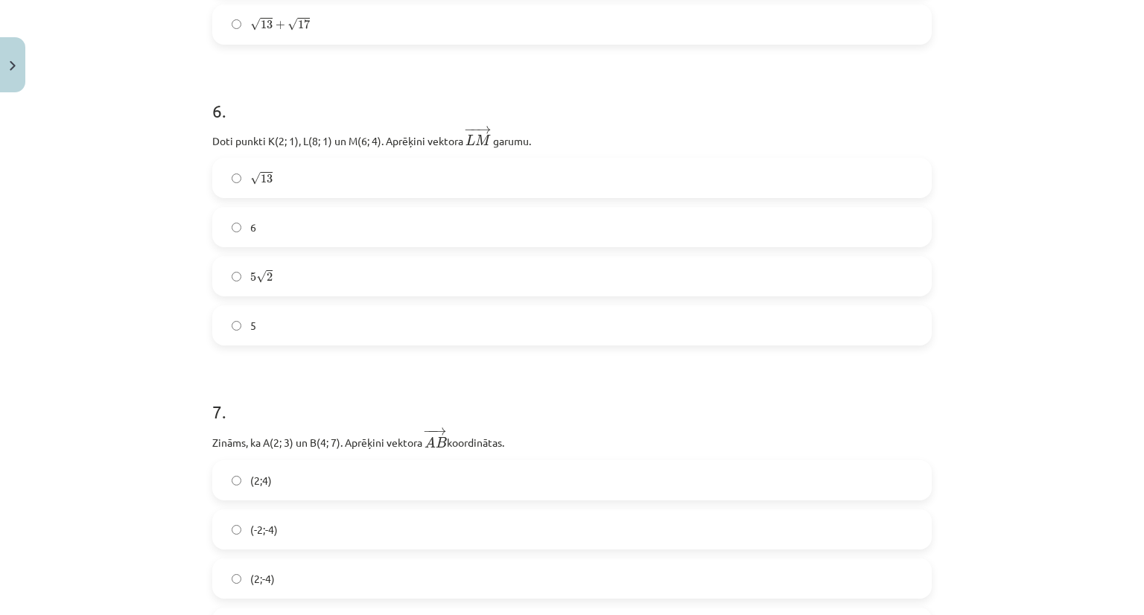
scroll to position [1690, 0]
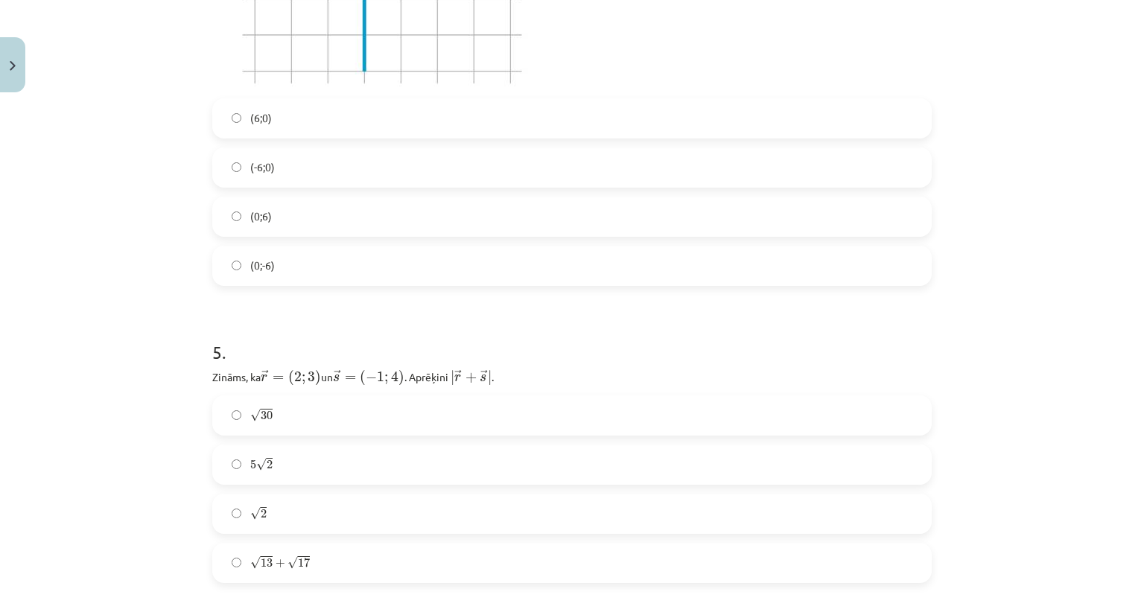
click at [1127, 272] on div "Mācību tēma: Matemātikas i - 10. klases 1. ieskaites mācību materiāls (a,b) #8 …" at bounding box center [572, 307] width 1144 height 615
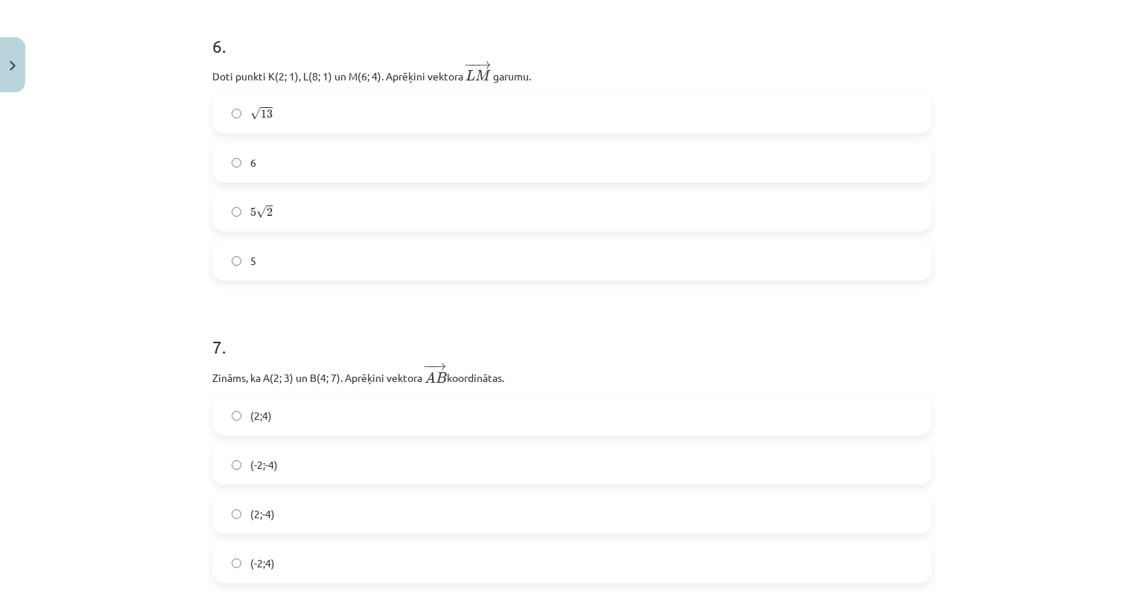
scroll to position [2330, 0]
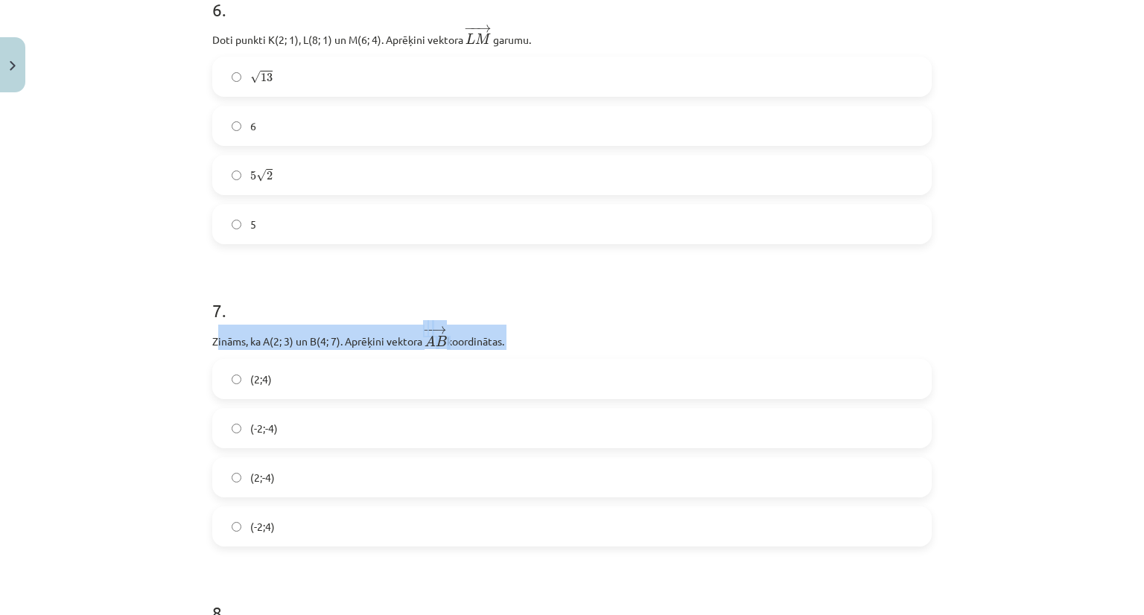
drag, startPoint x: 209, startPoint y: 343, endPoint x: 241, endPoint y: 357, distance: 35.0
click at [241, 357] on div "7 . Zināms, ka A(2; 3) un B(4; 7). Aprēķini vektora ﻿ − − → A B A B → ﻿ koordin…" at bounding box center [572, 410] width 720 height 273
click at [151, 352] on div "Mācību tēma: Matemātikas i - 10. klases 1. ieskaites mācību materiāls (a,b) #8 …" at bounding box center [572, 307] width 1144 height 615
drag, startPoint x: 203, startPoint y: 340, endPoint x: 293, endPoint y: 511, distance: 192.9
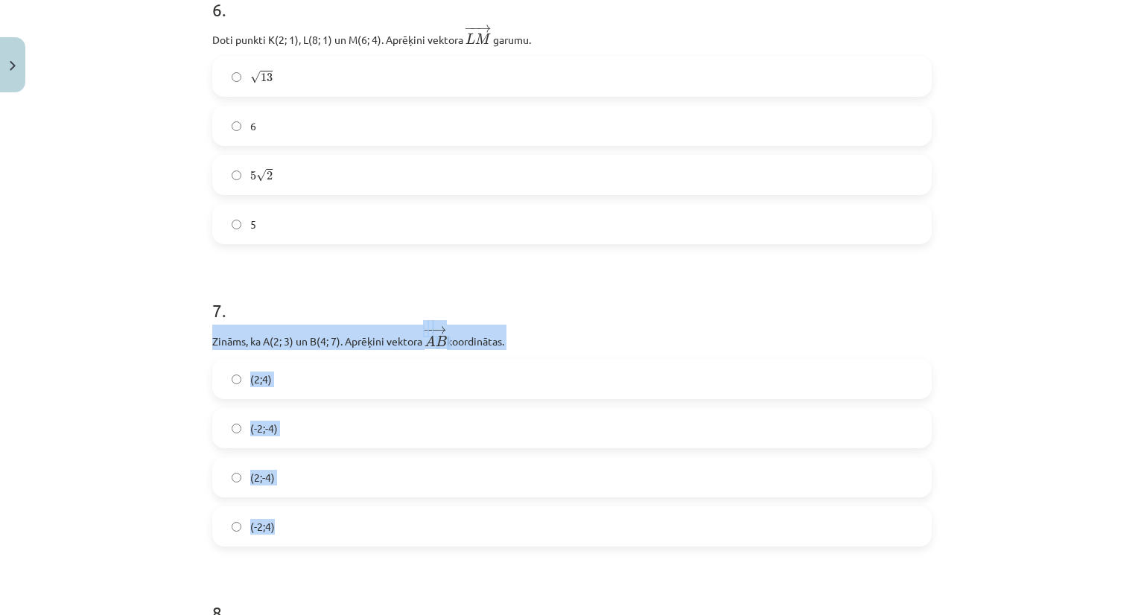
copy div "Zināms, ka A(2; 3) un B(4; 7). Aprēķini vektora ﻿ − − → A B A B → ﻿ koordinātas…"
click at [321, 377] on label "(2;4)" at bounding box center [572, 379] width 717 height 37
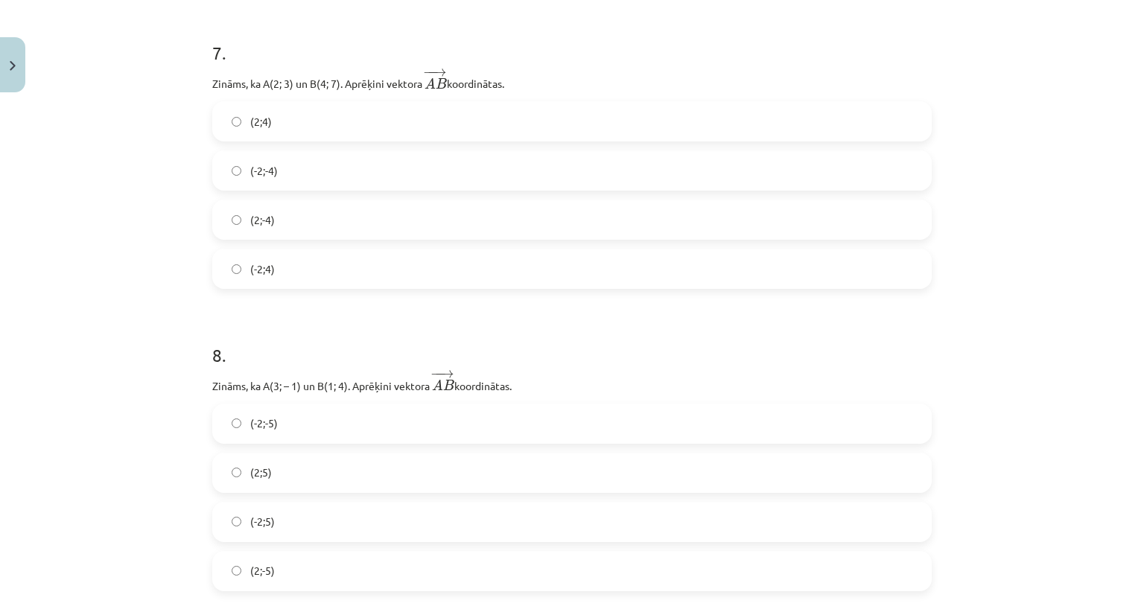
scroll to position [2601, 0]
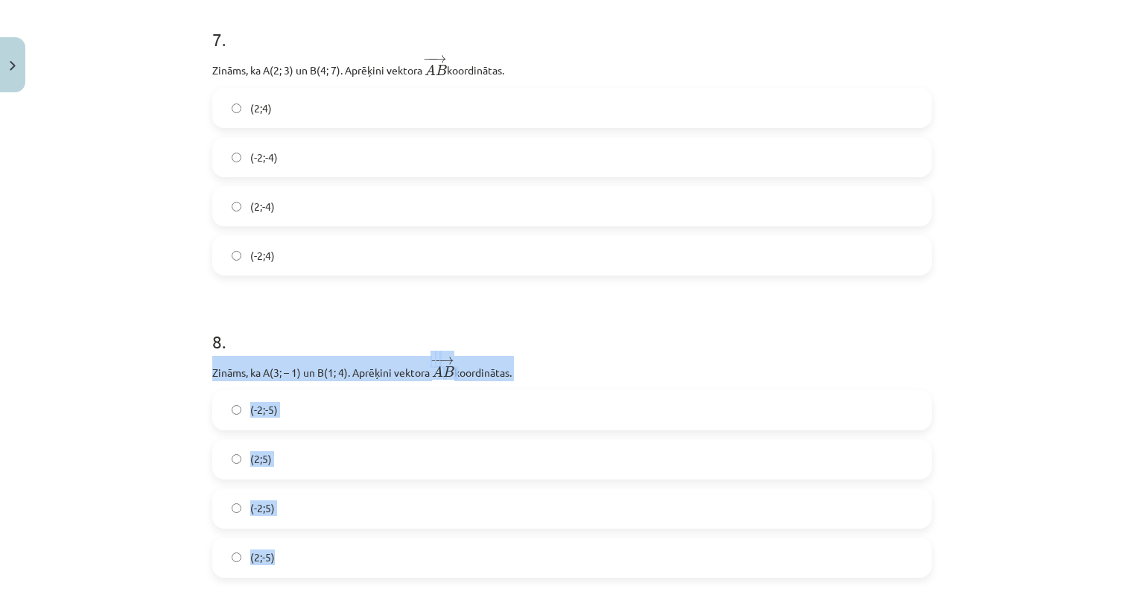
drag, startPoint x: 203, startPoint y: 375, endPoint x: 293, endPoint y: 555, distance: 201.5
copy div "Zināms, ka A(3; – 1) un B(1; 4). Aprēķini vektora ﻿ − − → A B A B → ﻿ koordināt…"
click at [265, 503] on span "(-2;5)" at bounding box center [262, 509] width 25 height 16
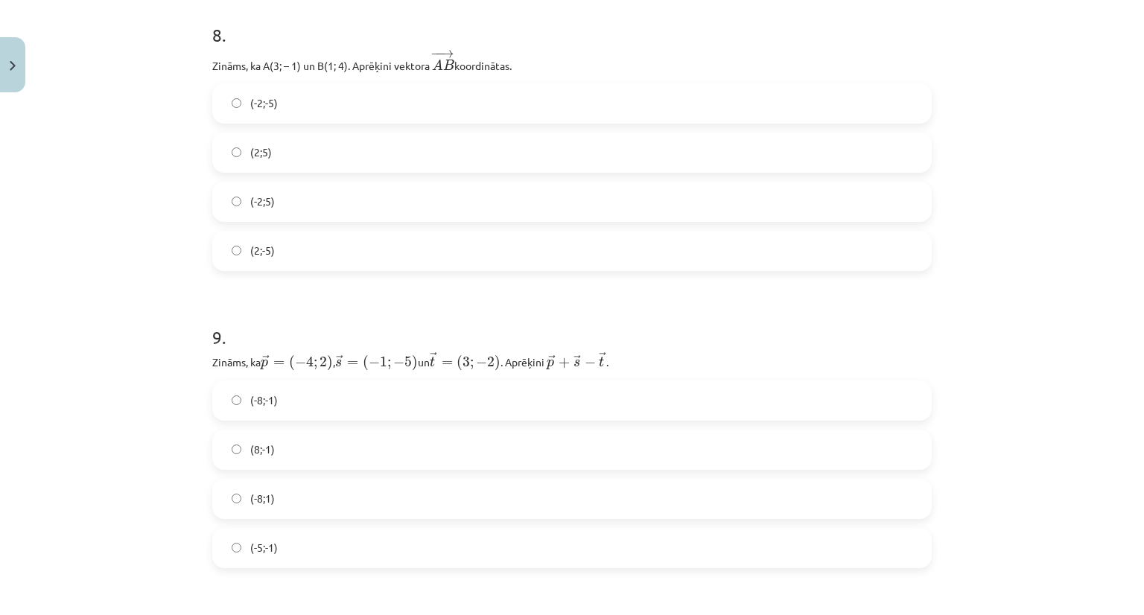
scroll to position [2903, 0]
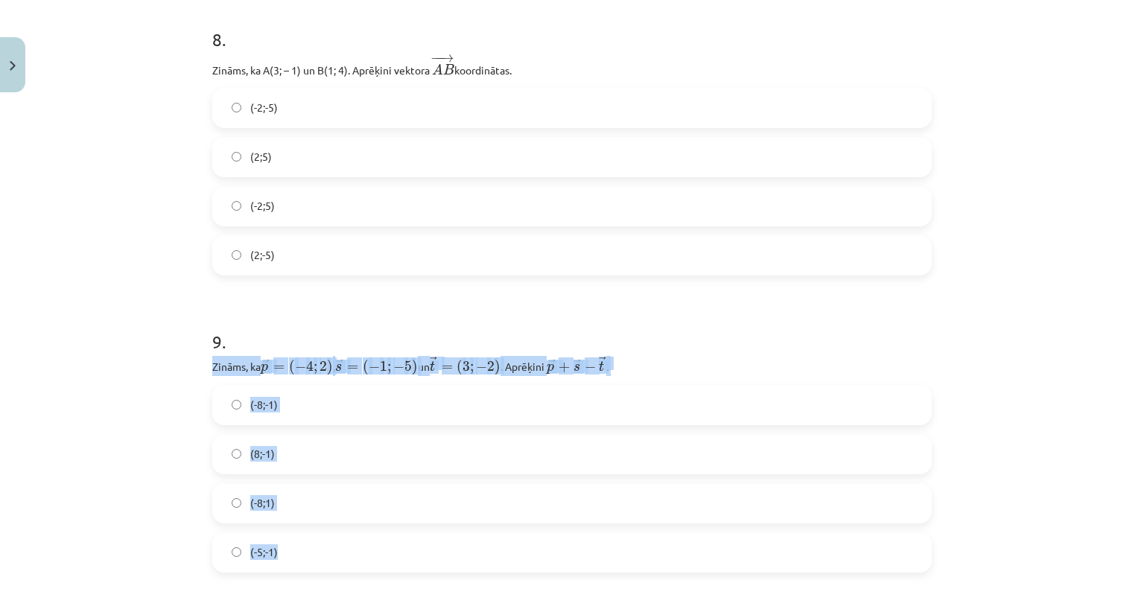
drag, startPoint x: 200, startPoint y: 364, endPoint x: 353, endPoint y: 422, distance: 164.1
copy div "Zināms, ka → p = ( − 4 ; 2 ) p → = ( − 4 ; 2 ) , ﻿ → s = ( − 1 ; − 5 ) s → = ( …"
click at [328, 403] on label "(-8;-1)" at bounding box center [572, 405] width 717 height 37
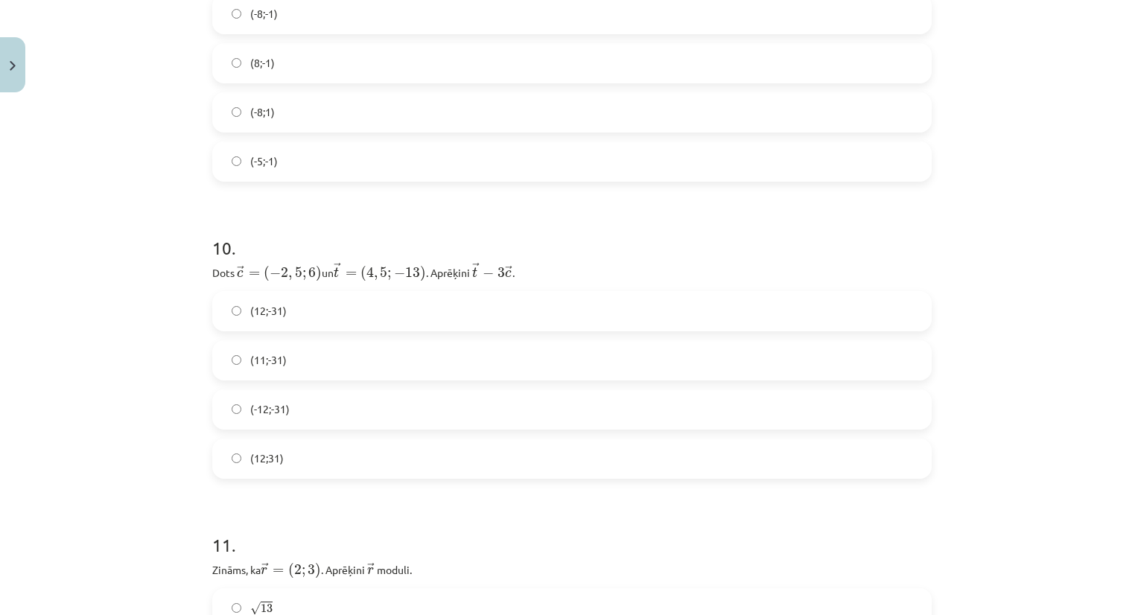
scroll to position [3289, 0]
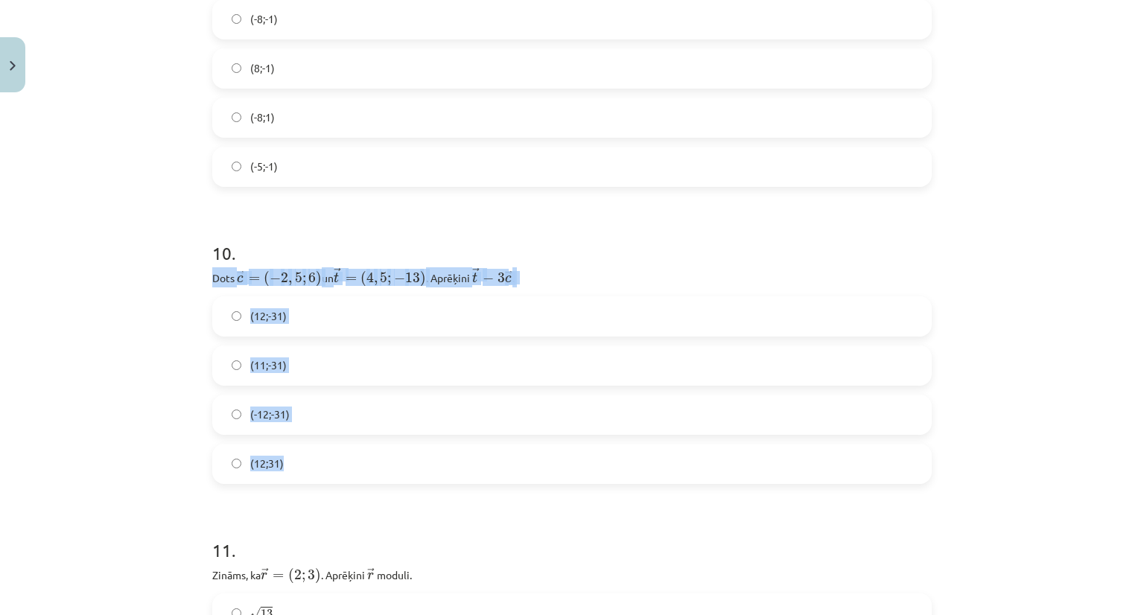
drag, startPoint x: 210, startPoint y: 280, endPoint x: 301, endPoint y: 271, distance: 91.3
click at [307, 440] on div "10 . Dots ﻿﻿ → c = ( − 2 , 5 ; 6 ) c → = ( − 2 , 5 ; 6 ) ﻿ un ﻿ → t = ( 4 , 5 ;…" at bounding box center [572, 350] width 720 height 267
copy div "Dots ﻿﻿ → c = ( − 2 , 5 ; 6 ) c → = ( − 2 , 5 ; 6 ) ﻿ un ﻿ → t = ( 4 , 5 ; − 13…"
click at [286, 324] on label "(12;-31)" at bounding box center [572, 316] width 717 height 37
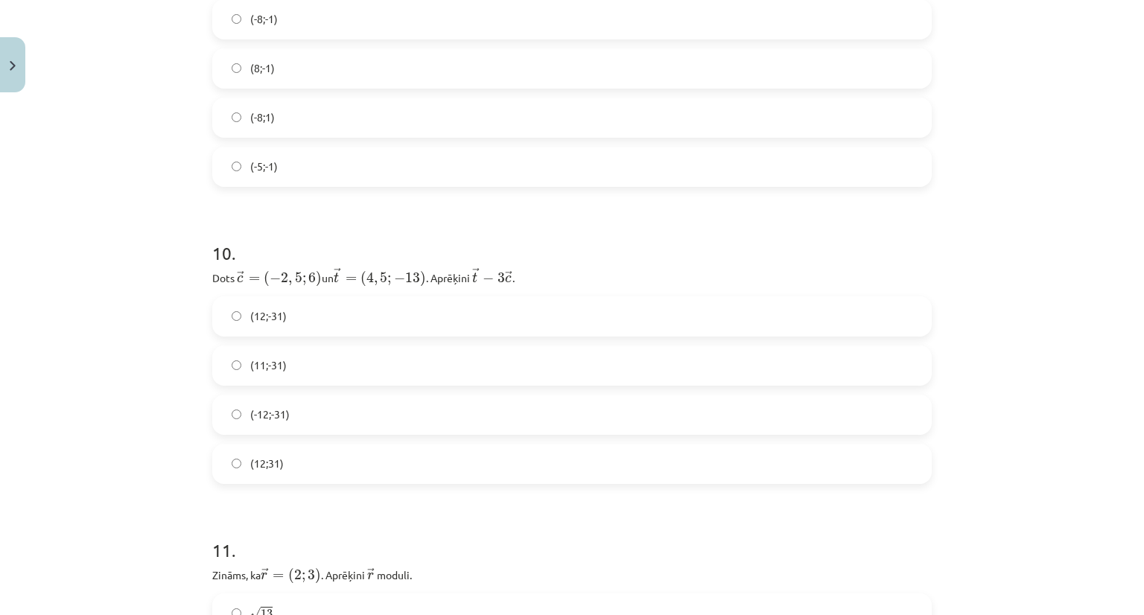
scroll to position [3686, 0]
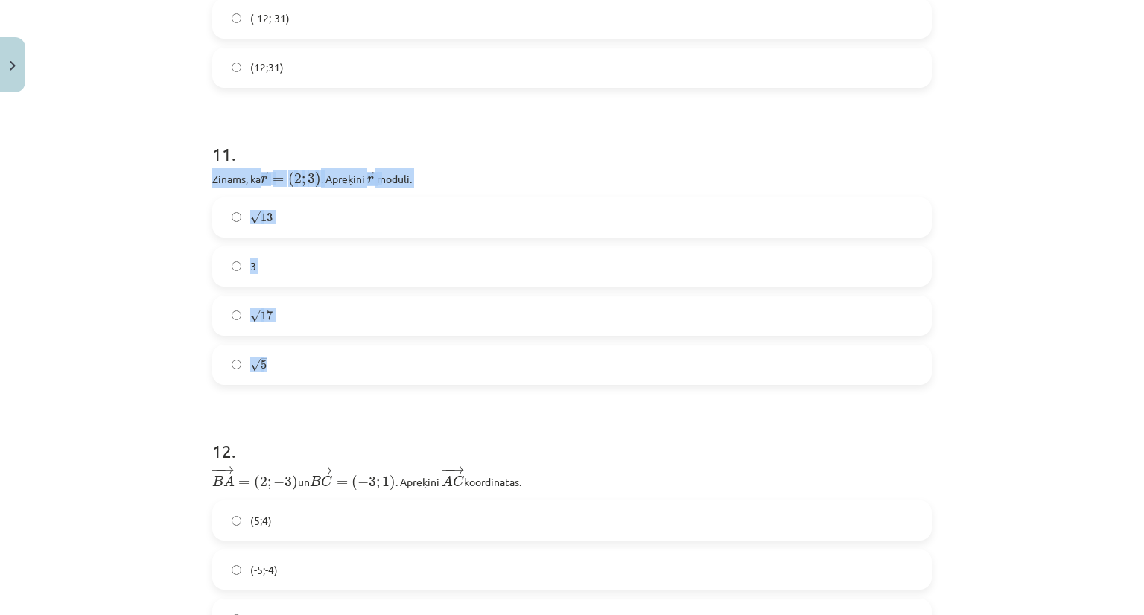
drag, startPoint x: 205, startPoint y: 181, endPoint x: 312, endPoint y: 366, distance: 213.6
copy div "Zināms, ka ﻿ → r = ( 2 ; 3 ) r → = ( 2 ; 3 ) . Aprēķini ﻿ → r r → ﻿ moduli. √ 1…"
click at [320, 220] on label "√ 13 13" at bounding box center [572, 217] width 717 height 37
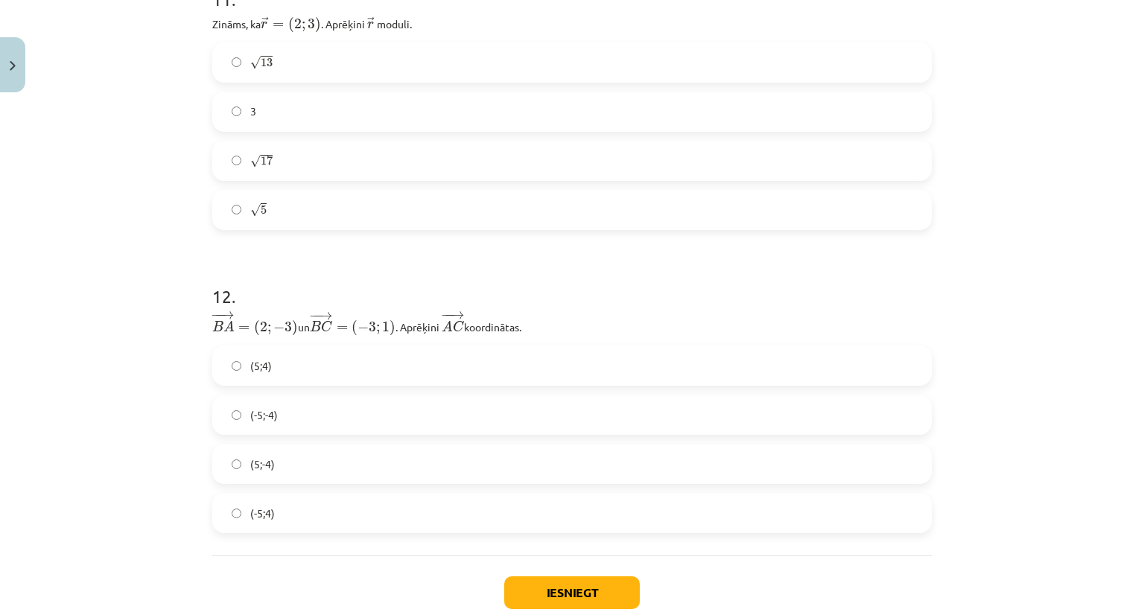
scroll to position [3850, 0]
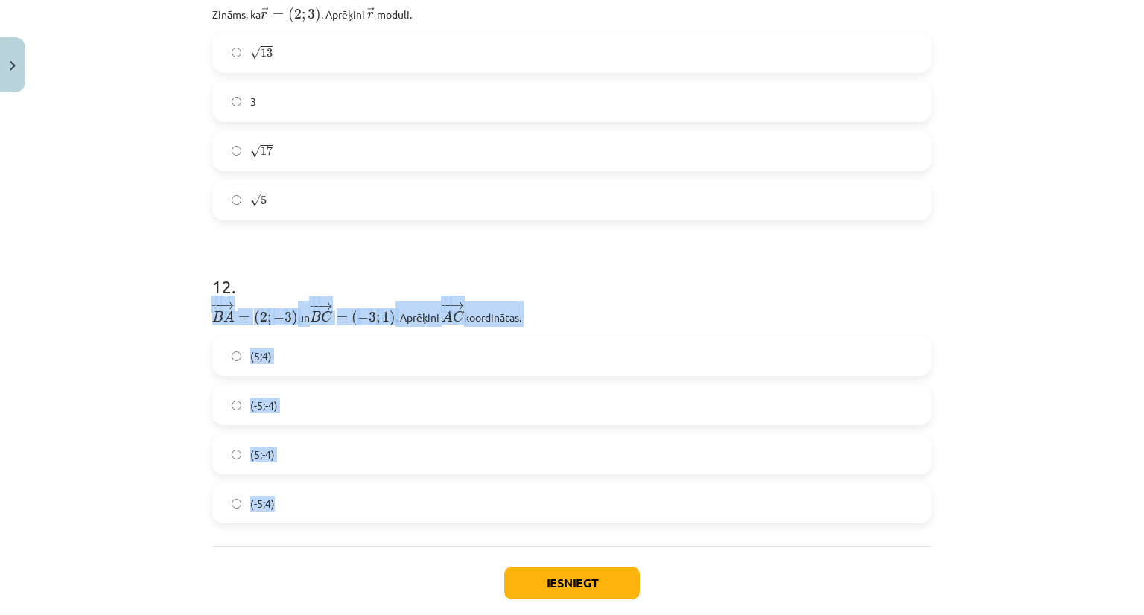
drag, startPoint x: 203, startPoint y: 325, endPoint x: 314, endPoint y: 499, distance: 206.6
copy div "− − → B A = ( 2 ; − 3 ) B A → = ( 2 ; − 3 ) un ﻿ − − → B C = ( − 3 ; 1 ) B C → …"
click at [258, 508] on span "(-5;4)" at bounding box center [262, 504] width 25 height 16
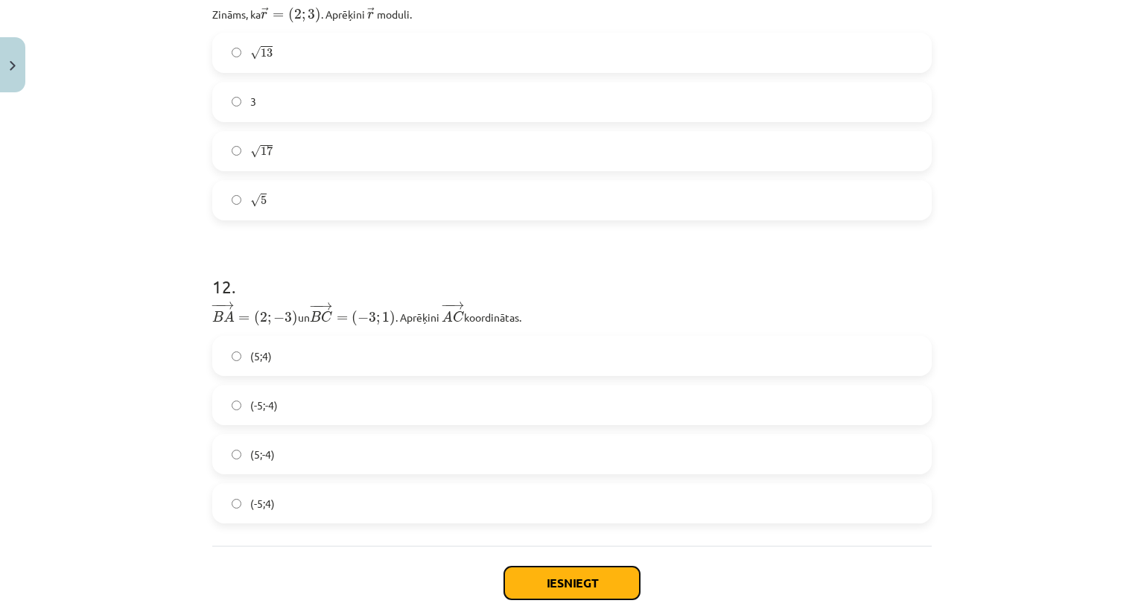
click at [539, 573] on button "Iesniegt" at bounding box center [572, 583] width 136 height 33
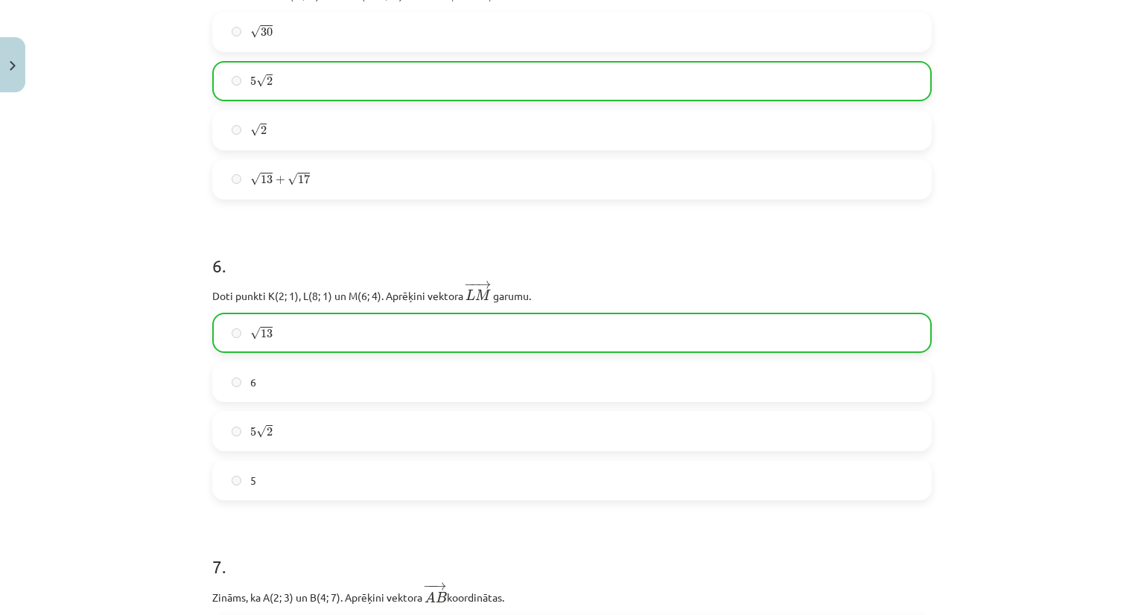
scroll to position [3981, 0]
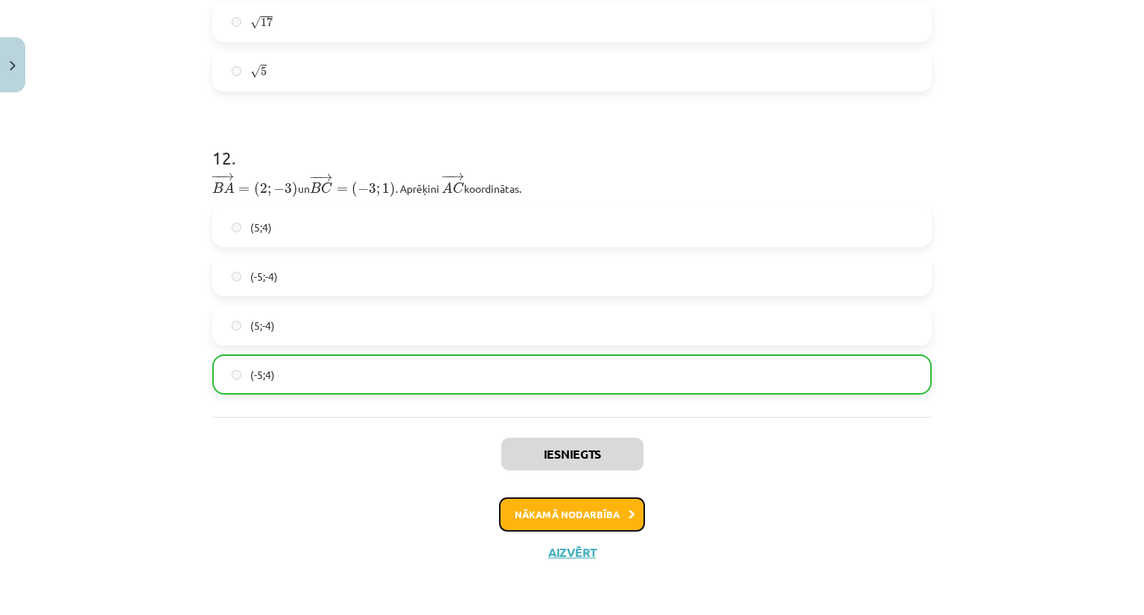
click at [574, 516] on button "Nākamā nodarbība" at bounding box center [572, 515] width 146 height 34
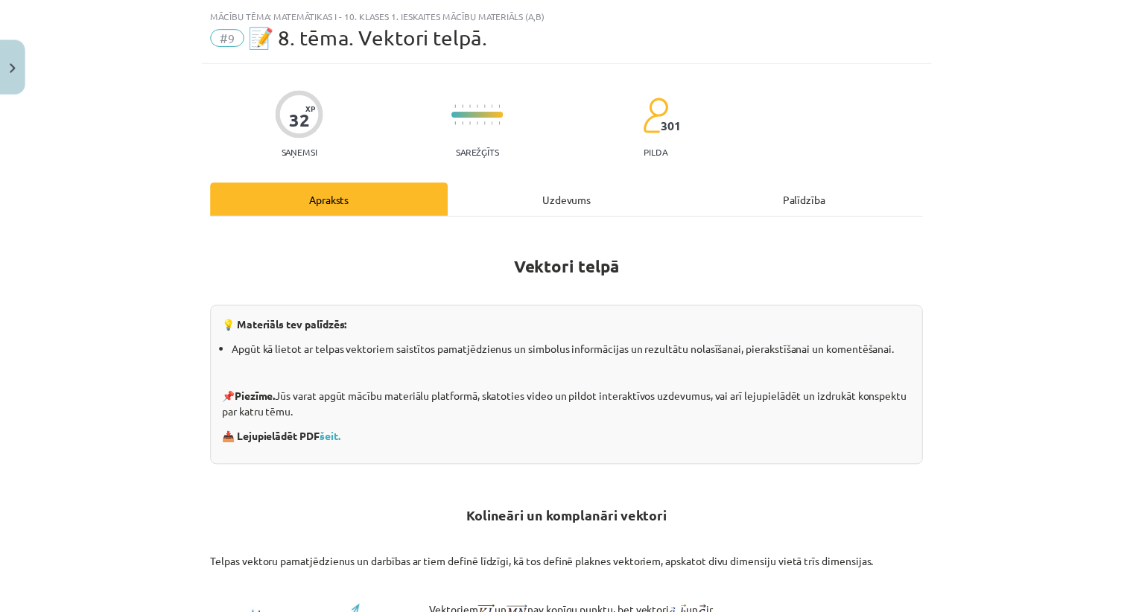
scroll to position [1993, 0]
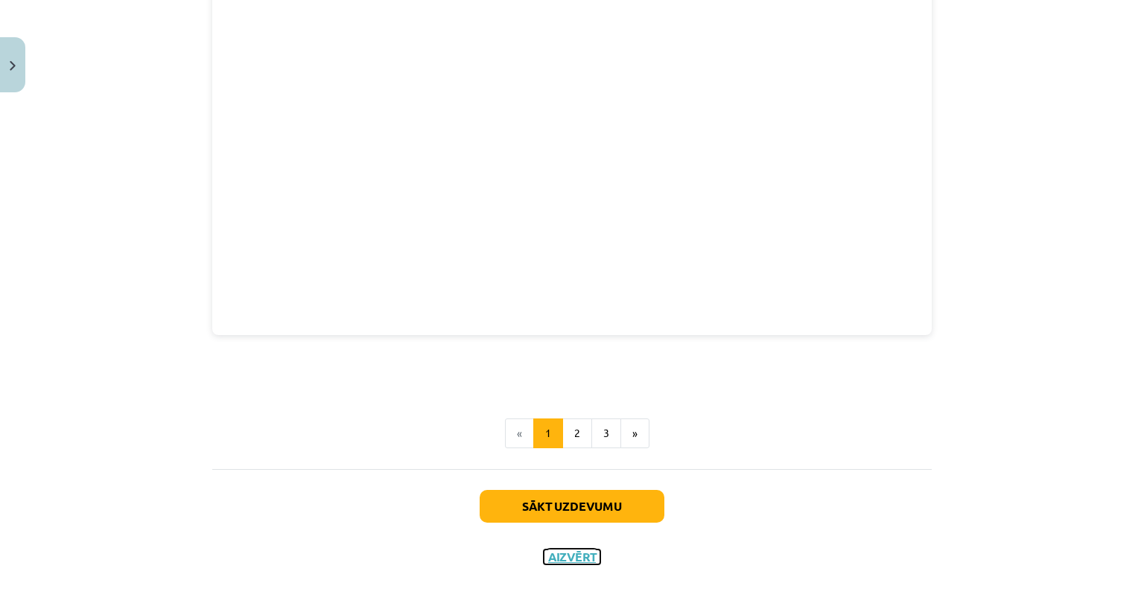
click at [545, 551] on button "Aizvērt" at bounding box center [572, 557] width 57 height 15
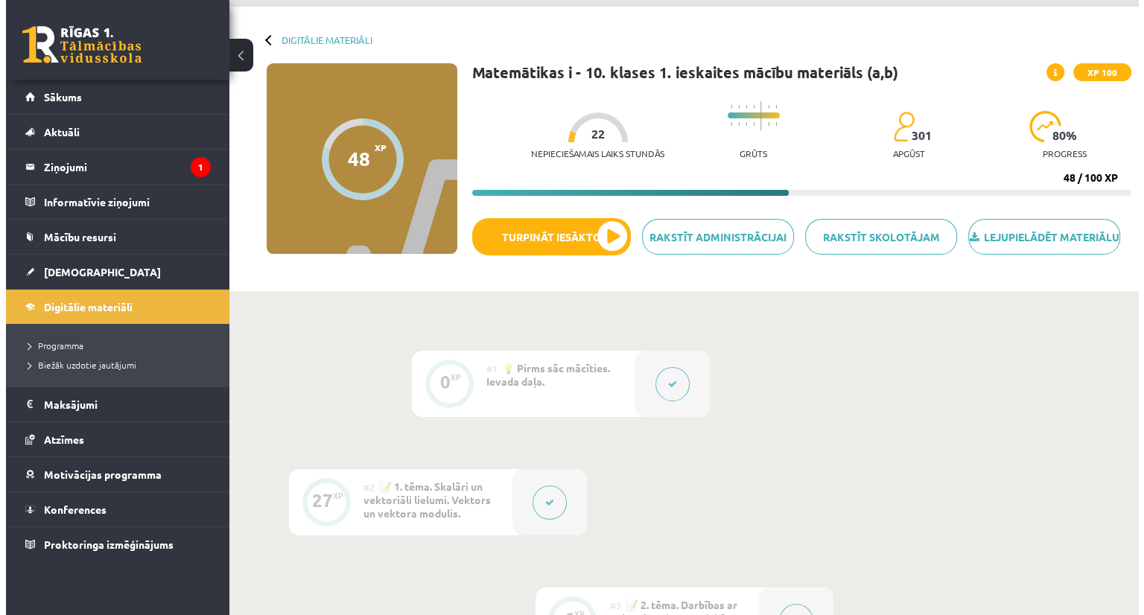
scroll to position [0, 0]
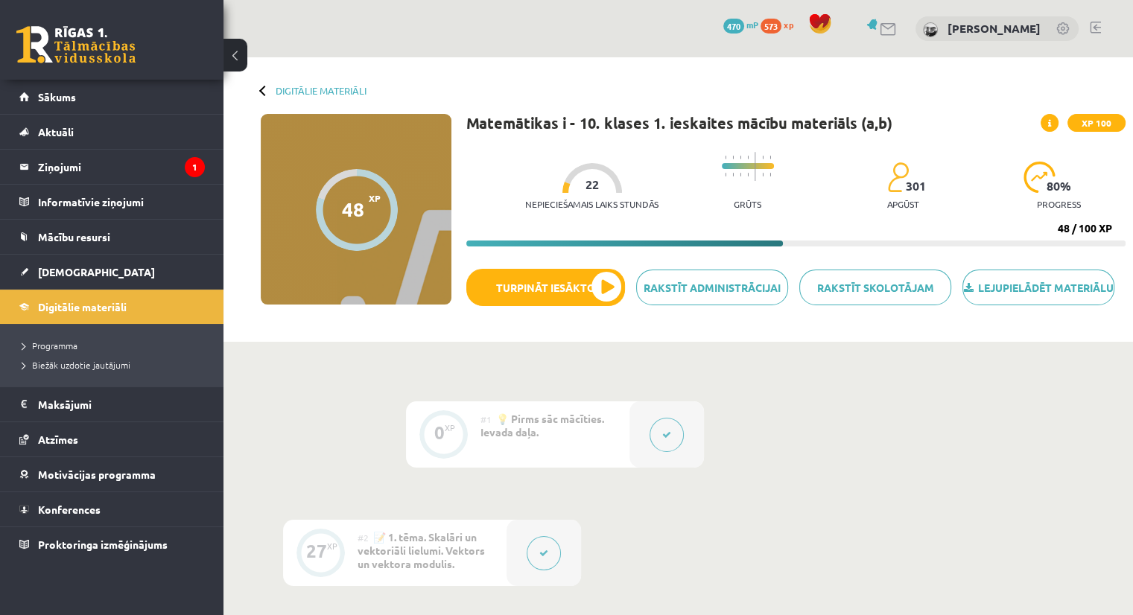
click at [376, 219] on div at bounding box center [357, 210] width 82 height 82
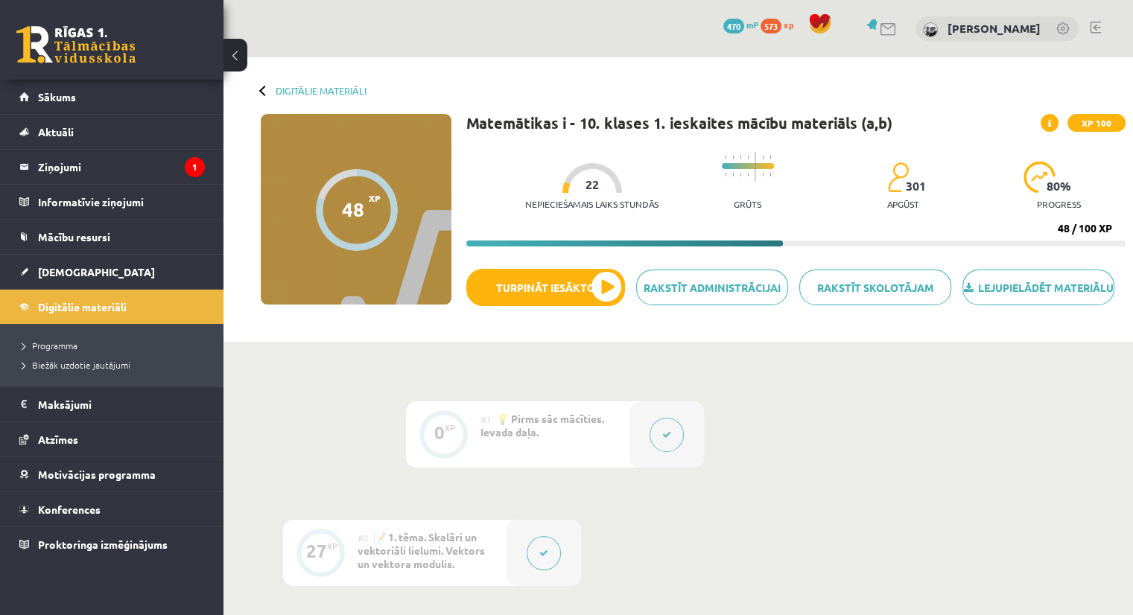
click at [376, 219] on div at bounding box center [357, 210] width 82 height 82
click at [539, 562] on button at bounding box center [544, 553] width 34 height 34
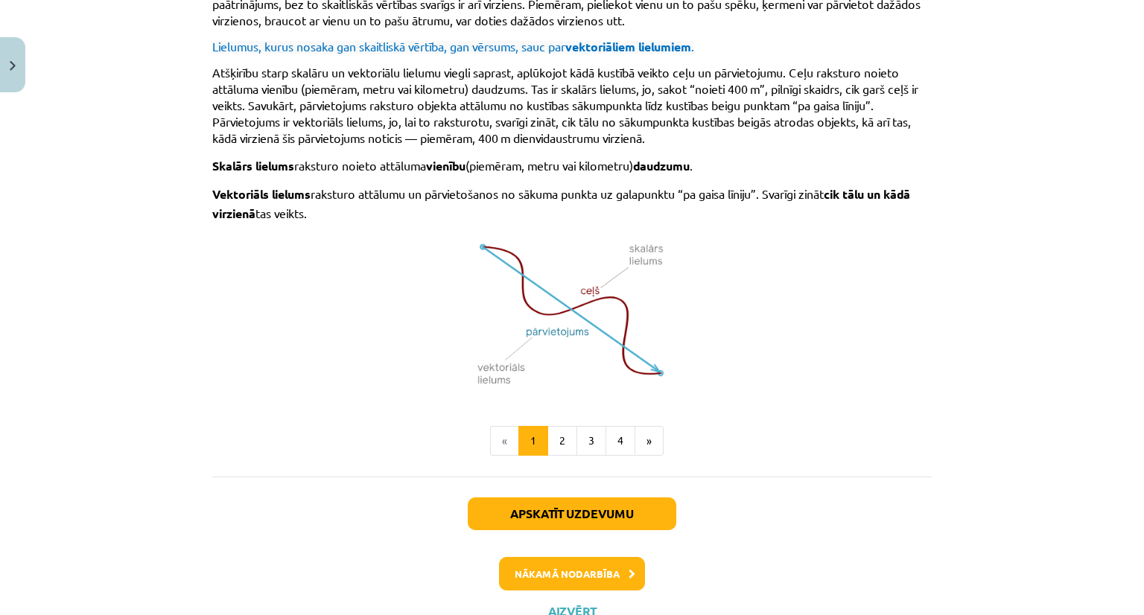
scroll to position [959, 0]
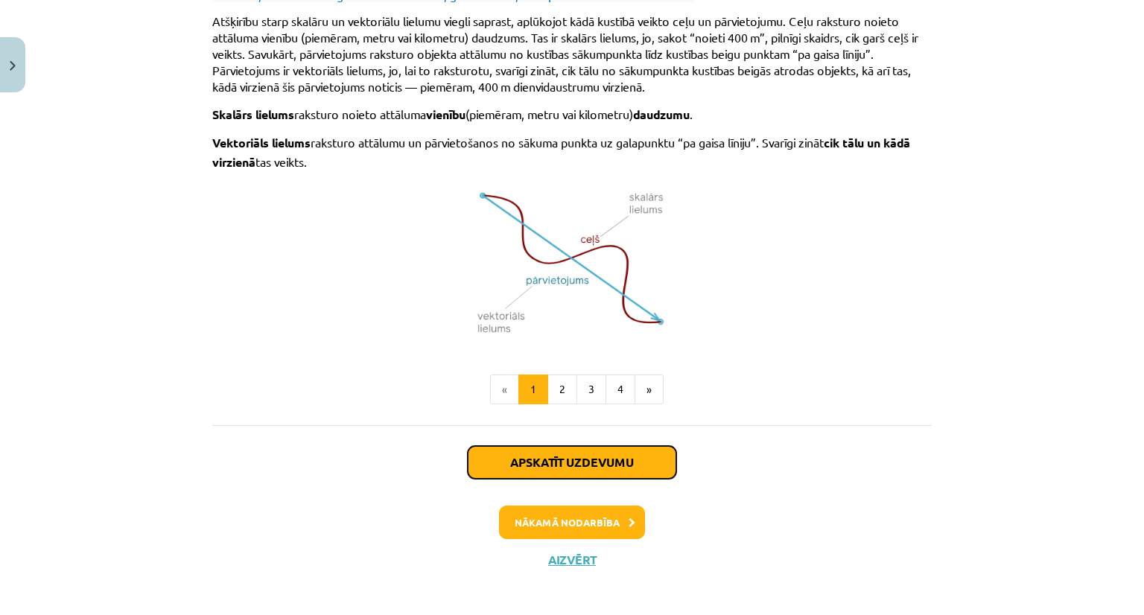
click at [579, 469] on button "Apskatīt uzdevumu" at bounding box center [572, 462] width 209 height 33
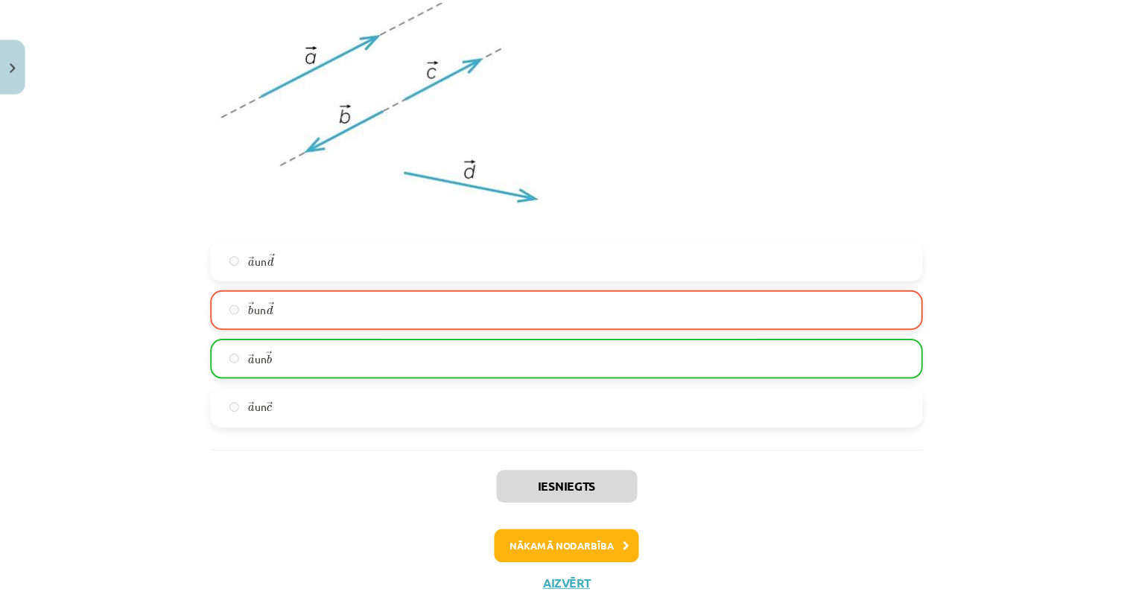
scroll to position [4664, 0]
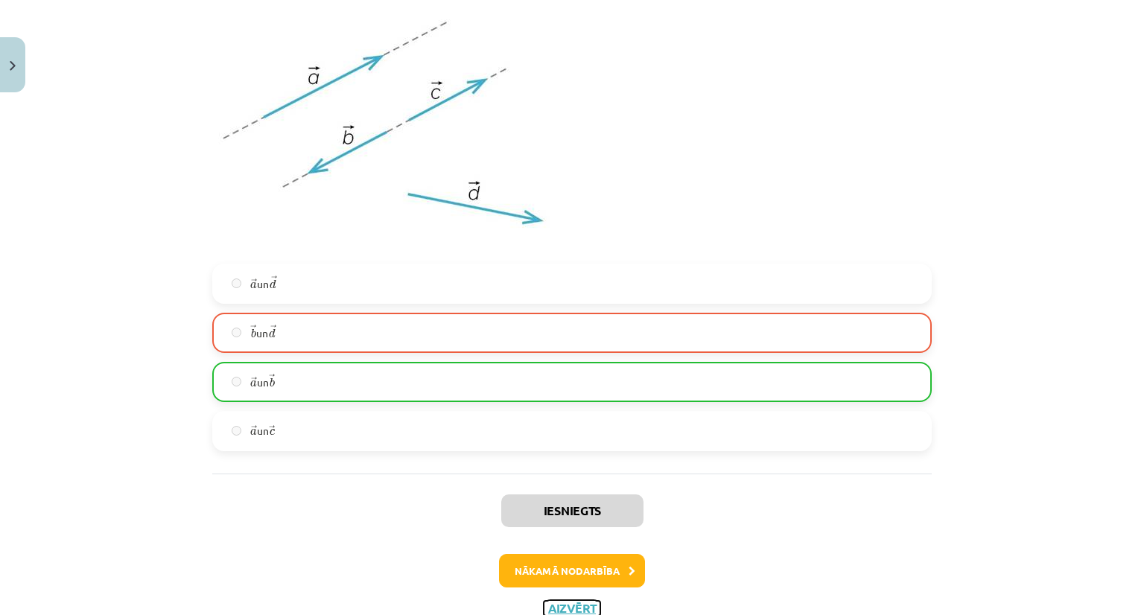
click at [569, 609] on button "Aizvērt" at bounding box center [572, 608] width 57 height 15
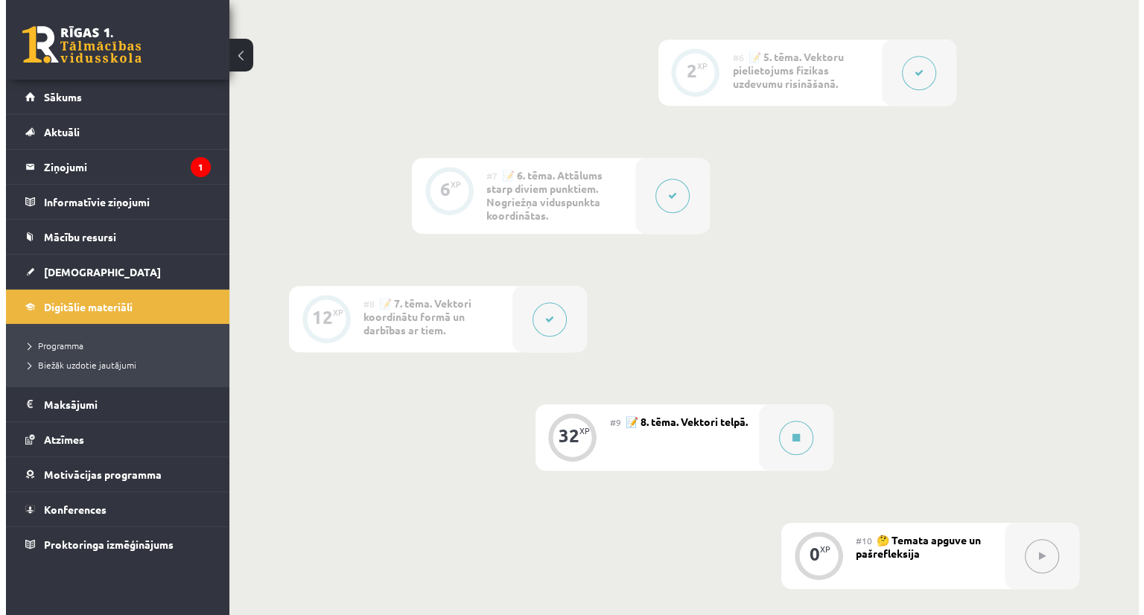
scroll to position [1001, 0]
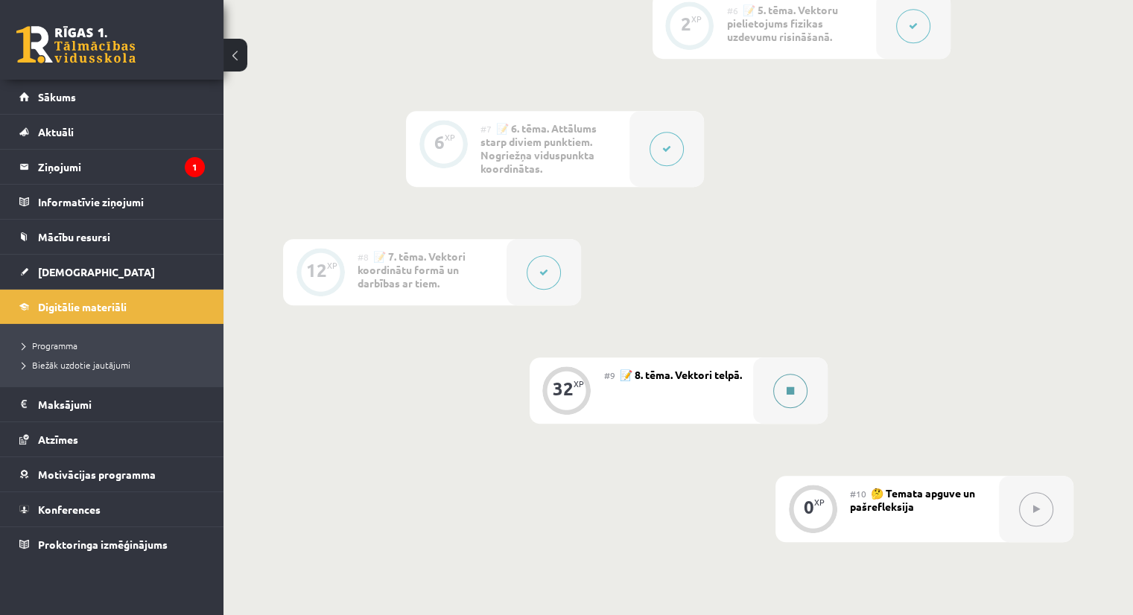
click at [787, 396] on icon at bounding box center [790, 391] width 7 height 9
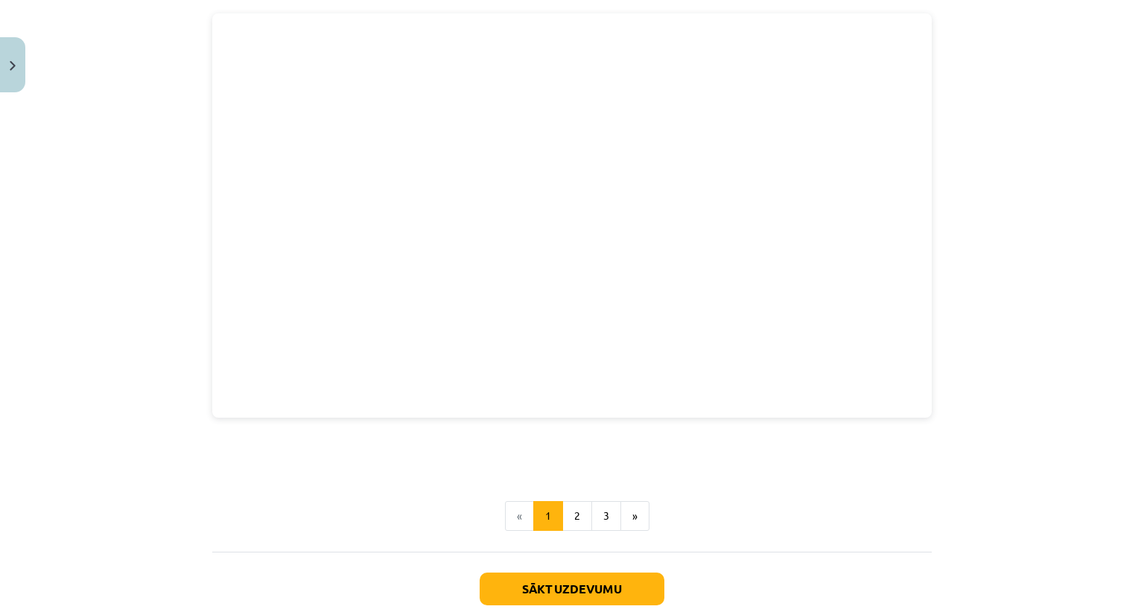
scroll to position [1993, 0]
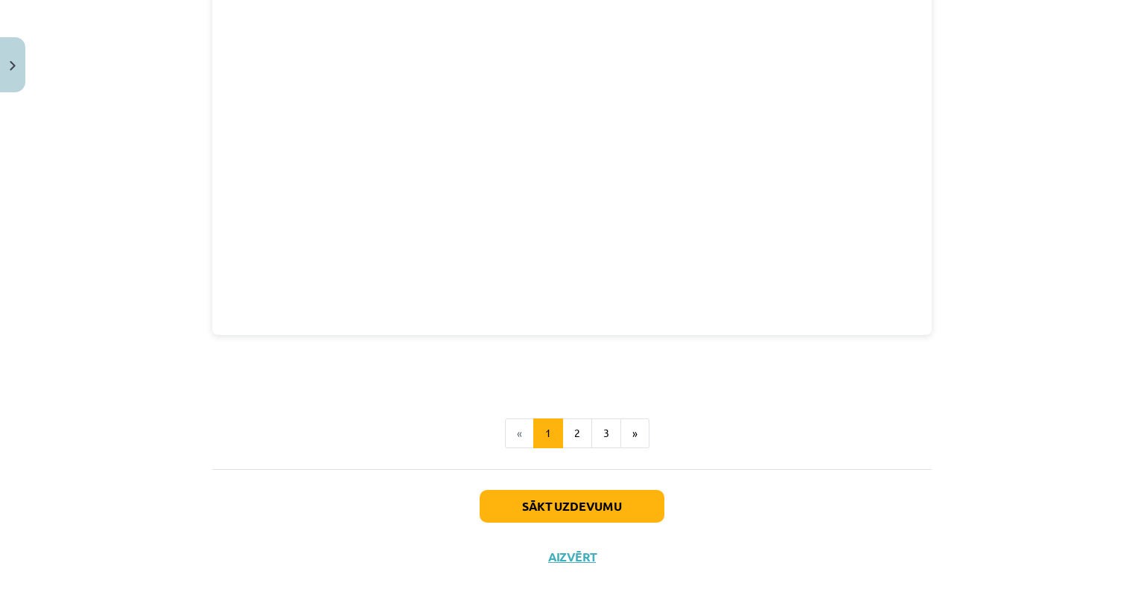
click at [725, 540] on div "Sākt uzdevumu Aizvērt" at bounding box center [572, 521] width 720 height 104
click at [579, 495] on button "Sākt uzdevumu" at bounding box center [572, 506] width 185 height 33
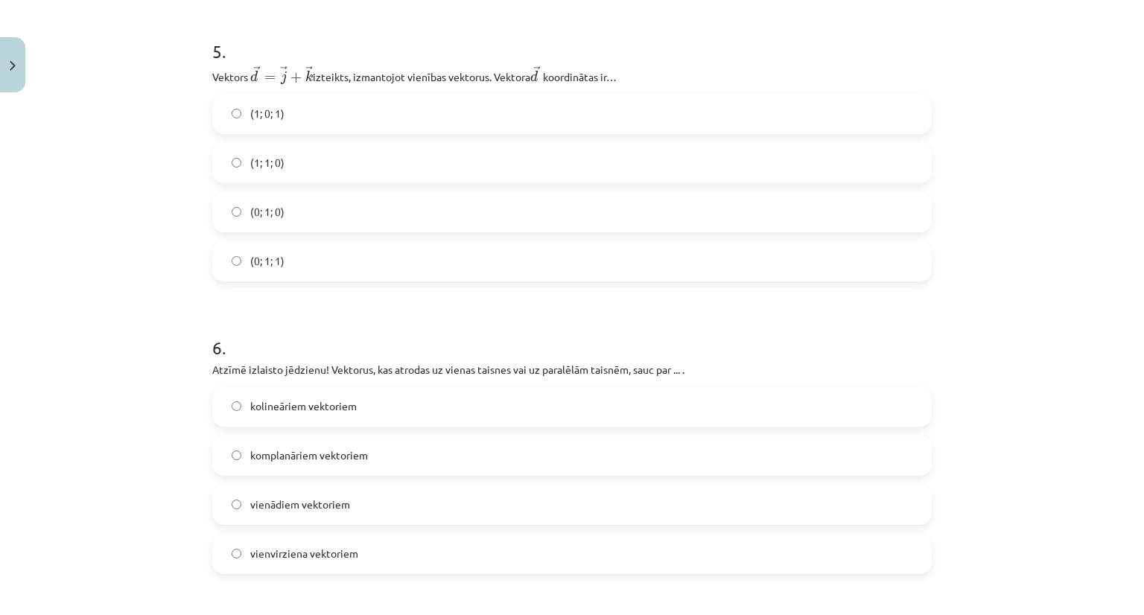
scroll to position [2156, 0]
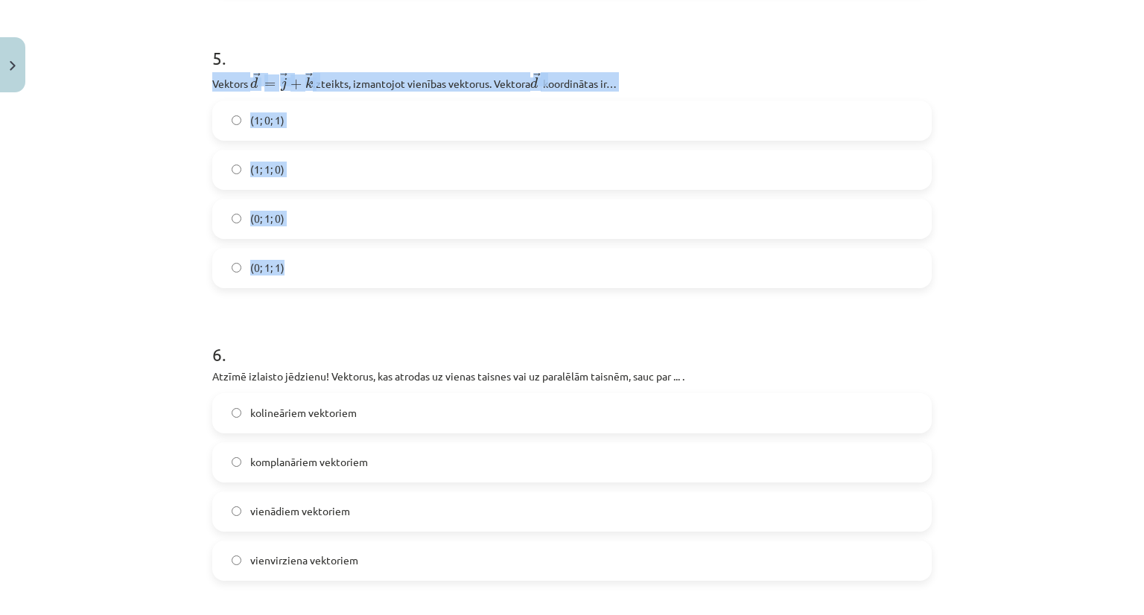
drag, startPoint x: 203, startPoint y: 84, endPoint x: 323, endPoint y: 133, distance: 129.3
click at [298, 264] on label "(0; 1; 1)" at bounding box center [572, 268] width 717 height 37
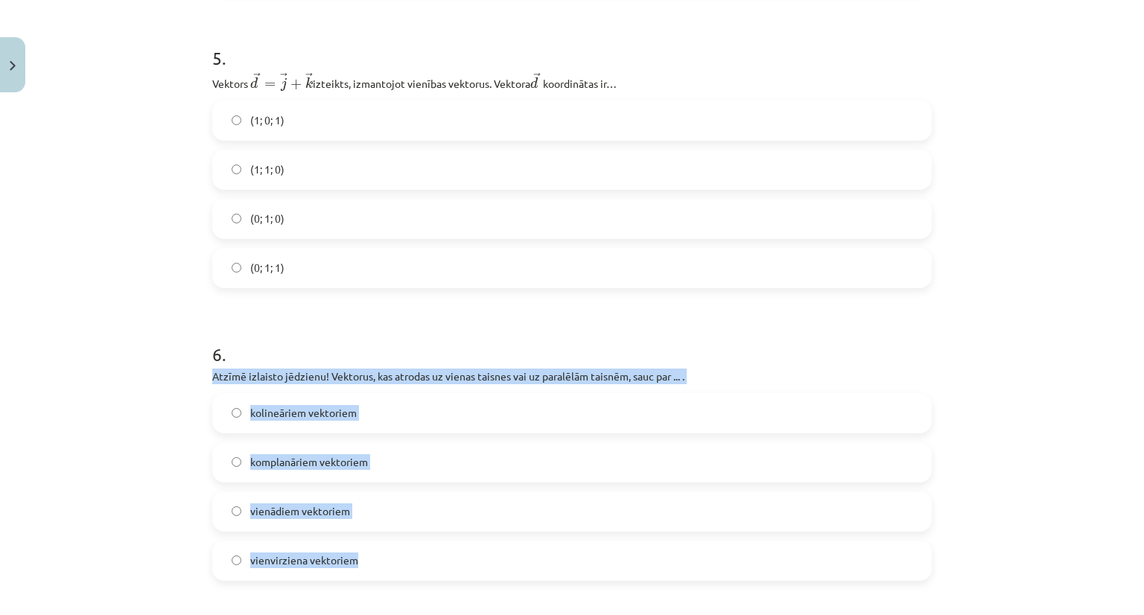
drag, startPoint x: 208, startPoint y: 378, endPoint x: 362, endPoint y: 570, distance: 245.8
click at [362, 570] on div "6 . Atzīmē izlaisto jēdzienu! Vektorus, kas atrodas uz vienas taisnes vai uz pa…" at bounding box center [572, 449] width 720 height 263
click at [310, 413] on span "kolineāriem vektoriem" at bounding box center [303, 413] width 107 height 16
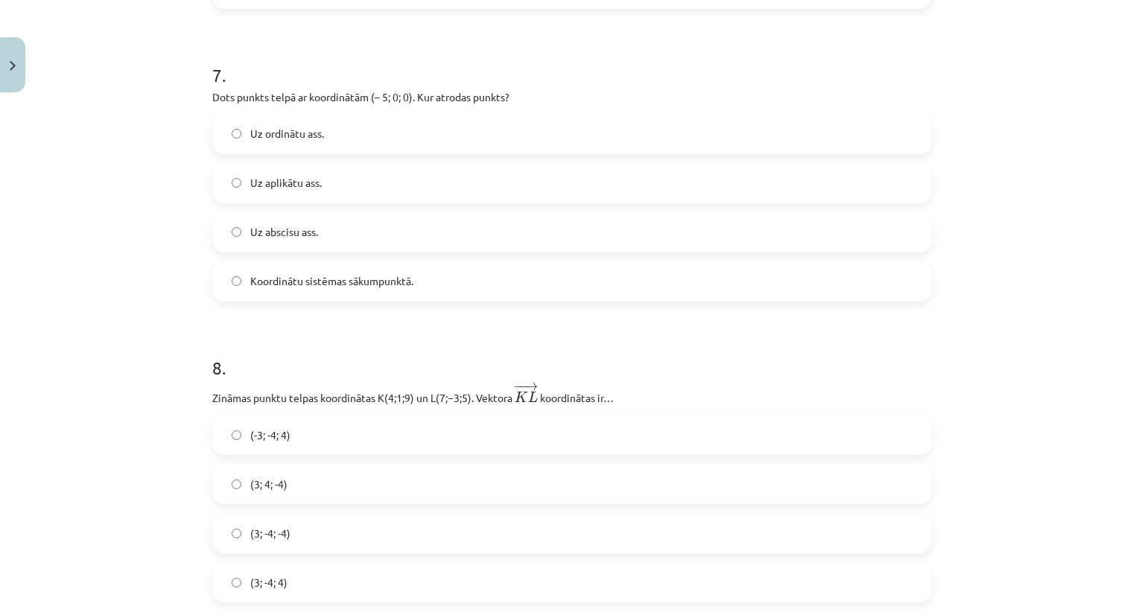
scroll to position [2721, 0]
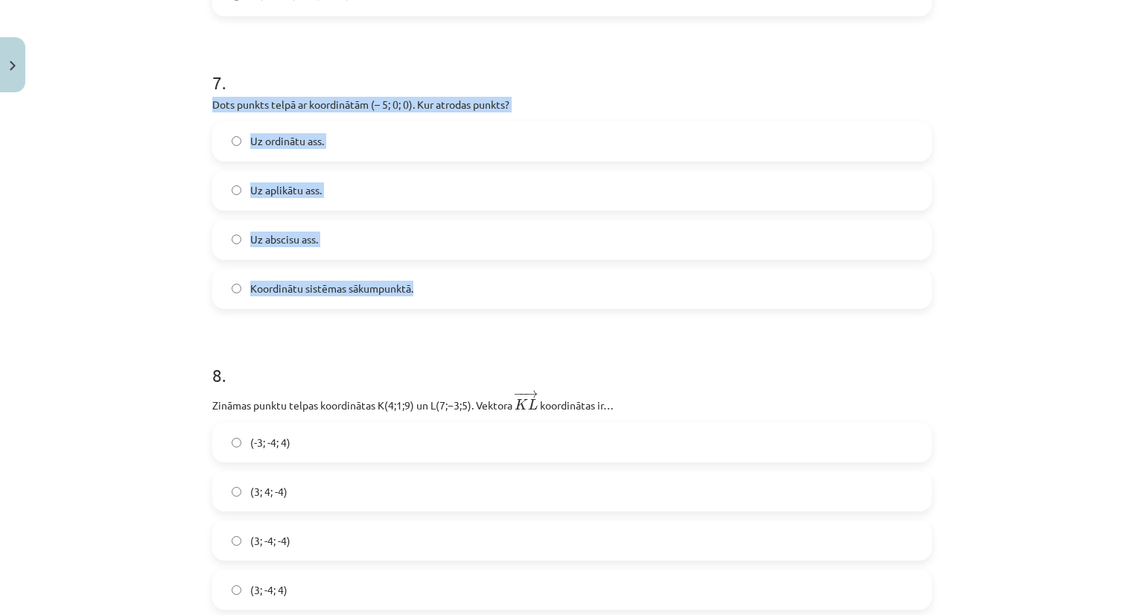
drag, startPoint x: 204, startPoint y: 110, endPoint x: 418, endPoint y: 290, distance: 279.1
click at [276, 234] on label "Uz abscisu ass." at bounding box center [572, 239] width 717 height 37
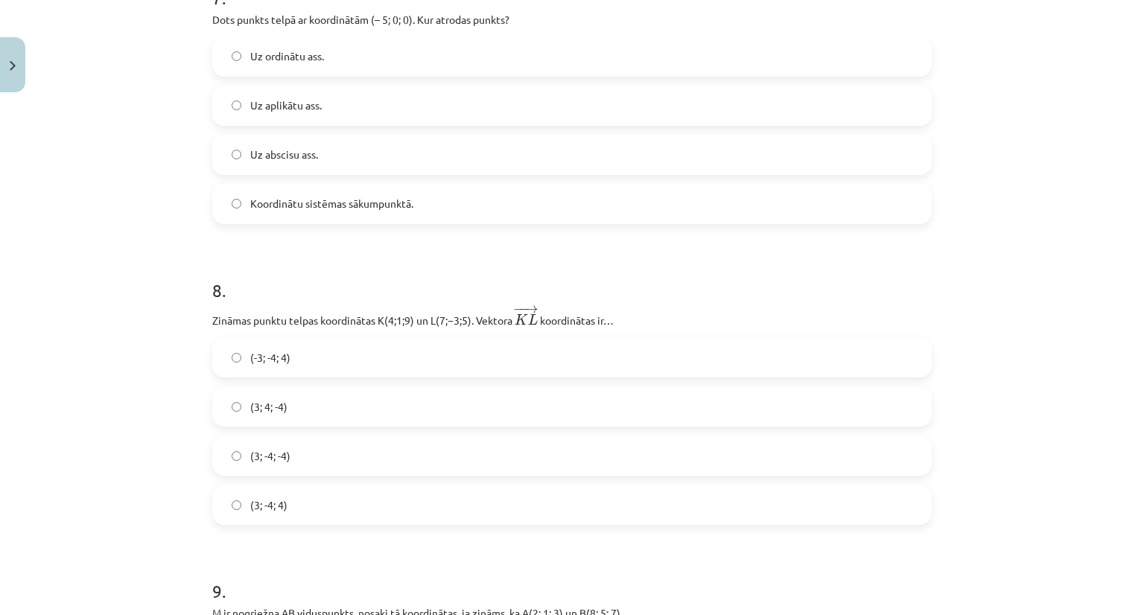
scroll to position [2813, 0]
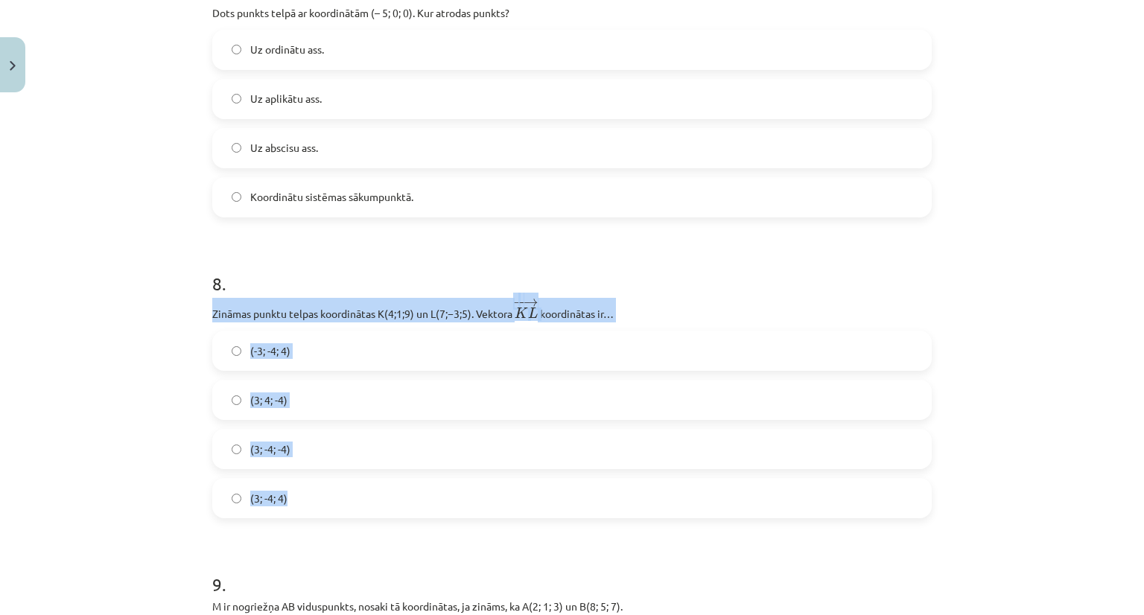
drag, startPoint x: 206, startPoint y: 320, endPoint x: 284, endPoint y: 404, distance: 114.4
click at [289, 446] on div "8 . Zināmas punktu telpas koordinātas ﻿K(4;1;9)﻿ un ﻿L(7;−3;5)﻿. Vektora ﻿ − − …" at bounding box center [572, 383] width 720 height 272
click at [191, 321] on div "Mācību tēma: Matemātikas i - 10. klases 1. ieskaites mācību materiāls (a,b) #9 …" at bounding box center [572, 307] width 1144 height 615
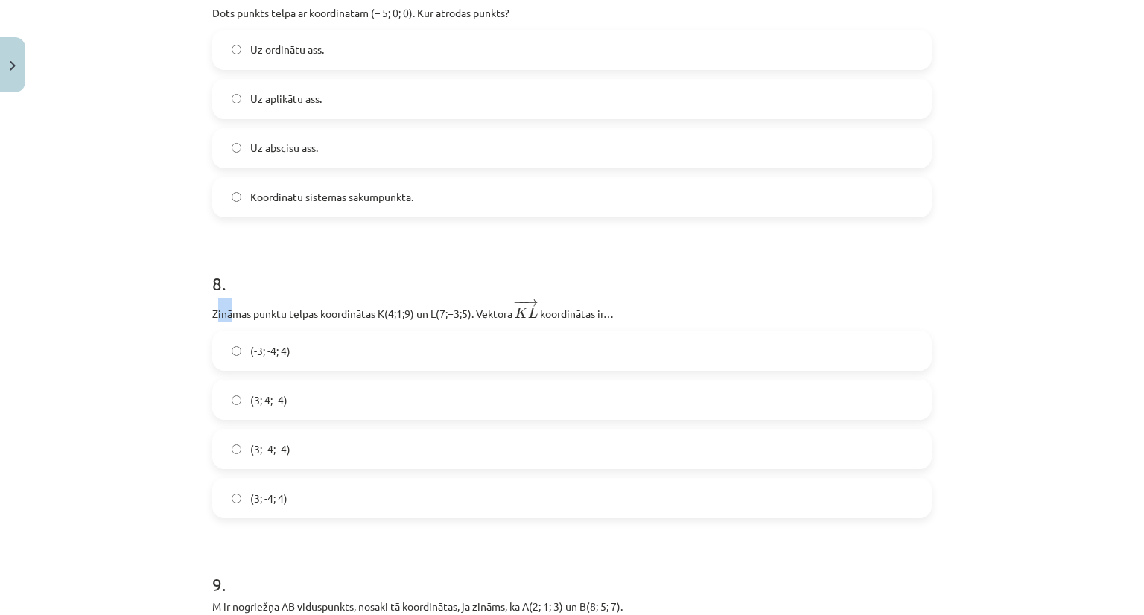
drag, startPoint x: 212, startPoint y: 317, endPoint x: 224, endPoint y: 322, distance: 13.7
click at [224, 322] on p "Zināmas punktu telpas koordinātas ﻿K(4;1;9)﻿ un ﻿L(7;−3;5)﻿. Vektora ﻿ − − → K …" at bounding box center [572, 310] width 720 height 25
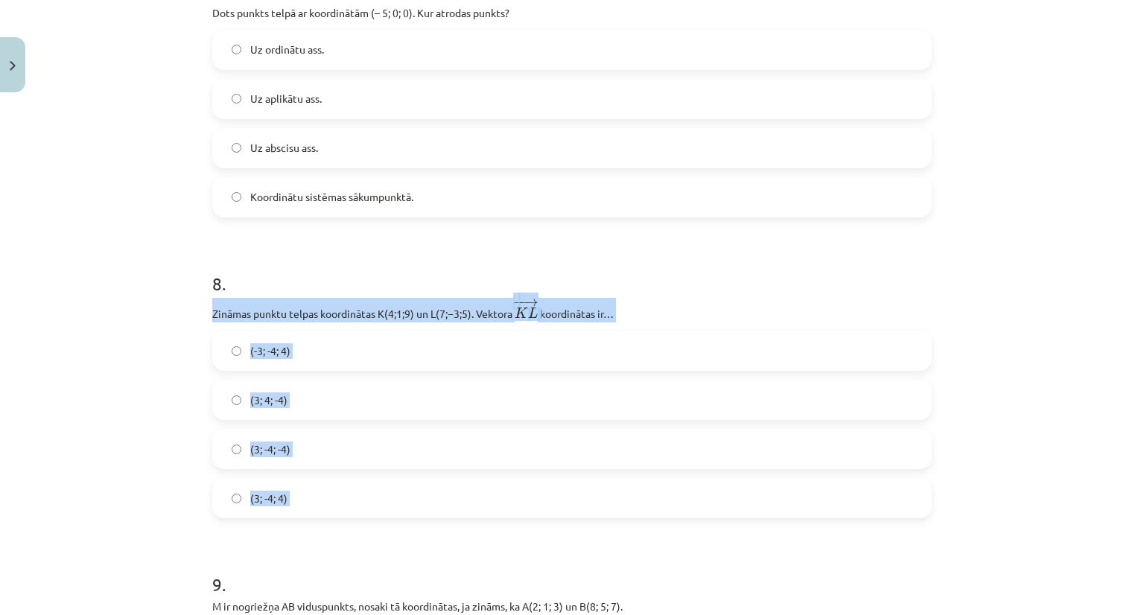
drag, startPoint x: 205, startPoint y: 318, endPoint x: 331, endPoint y: 498, distance: 220.3
click at [270, 449] on span "(3; -4; -4)" at bounding box center [270, 450] width 40 height 16
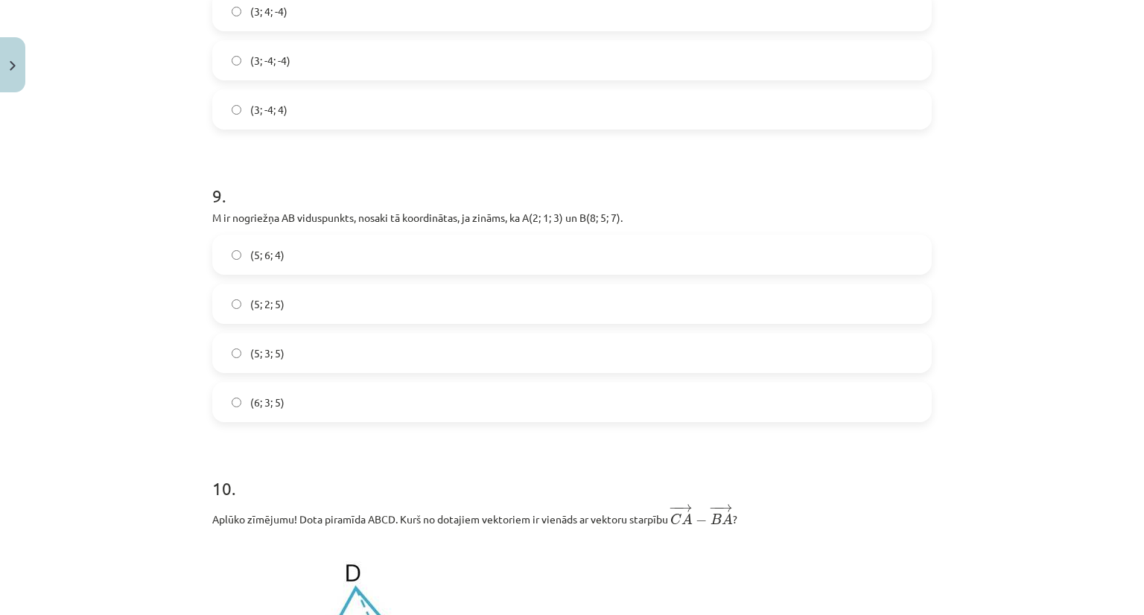
scroll to position [3239, 0]
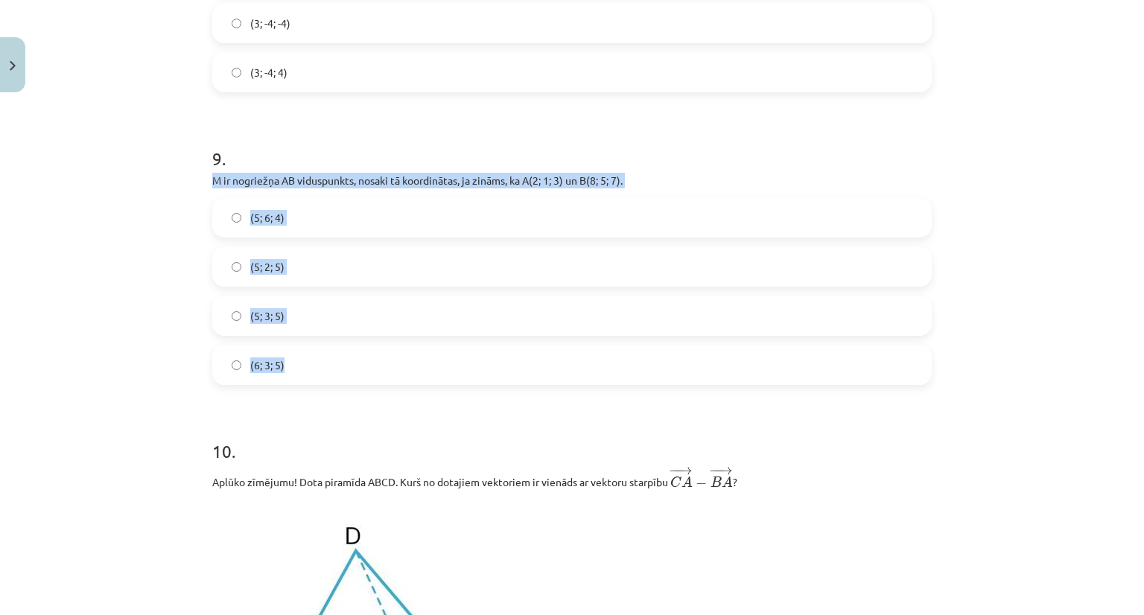
drag, startPoint x: 197, startPoint y: 184, endPoint x: 369, endPoint y: 358, distance: 244.4
click at [369, 358] on div "32 XP Saņemsi Sarežģīts 301 pilda Apraksts Uzdevums Palīdzība 1 . Aplūko zīmēju…" at bounding box center [571, 418] width 737 height 7116
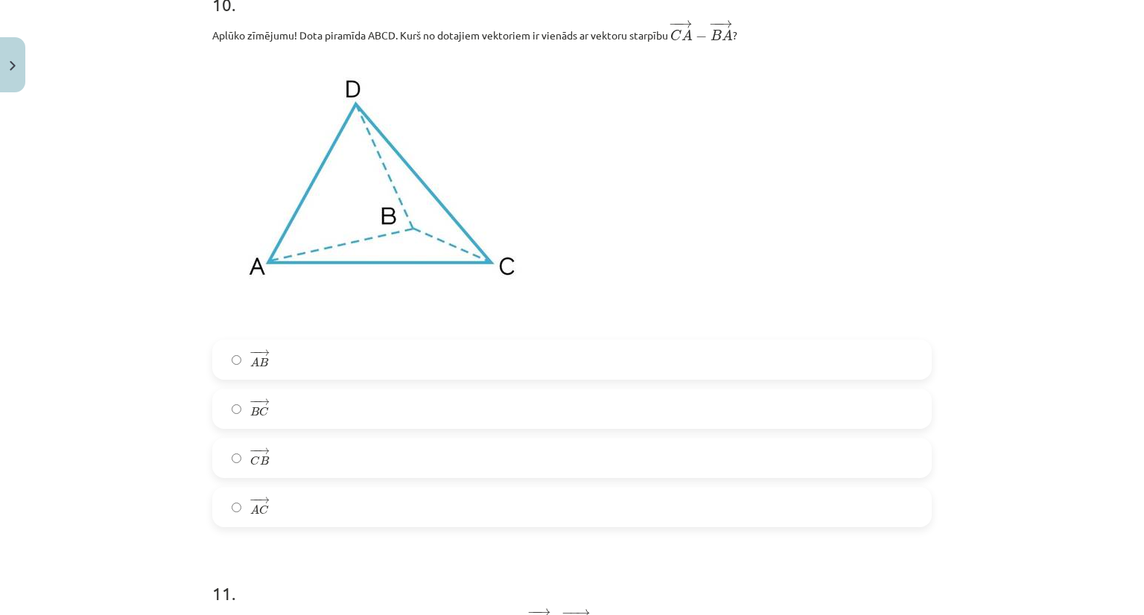
scroll to position [3148, 0]
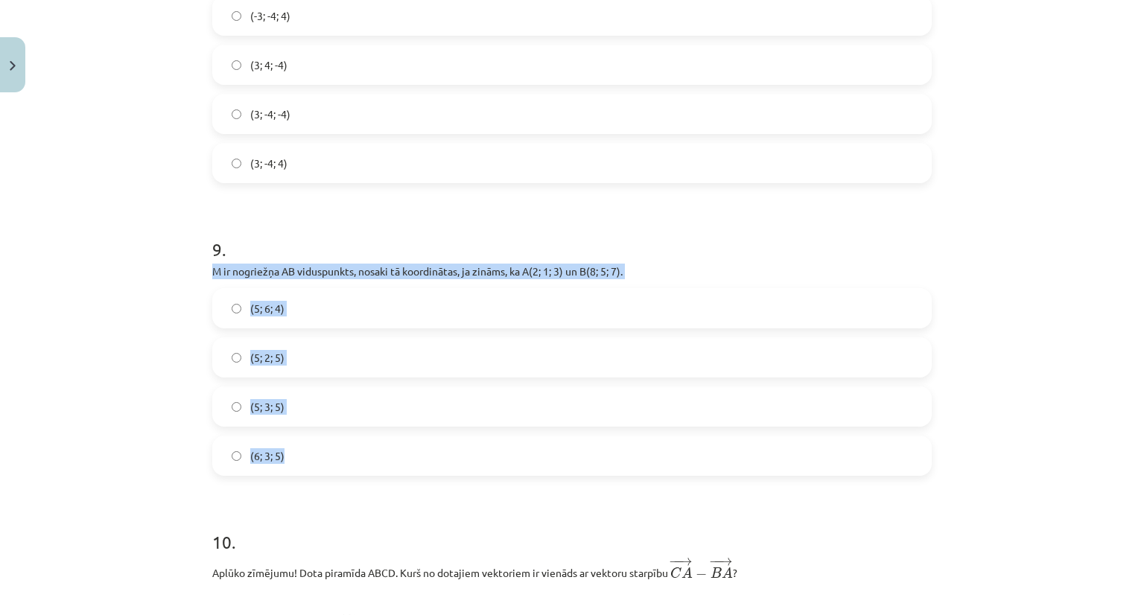
click at [312, 403] on label "(5; 3; 5)" at bounding box center [572, 406] width 717 height 37
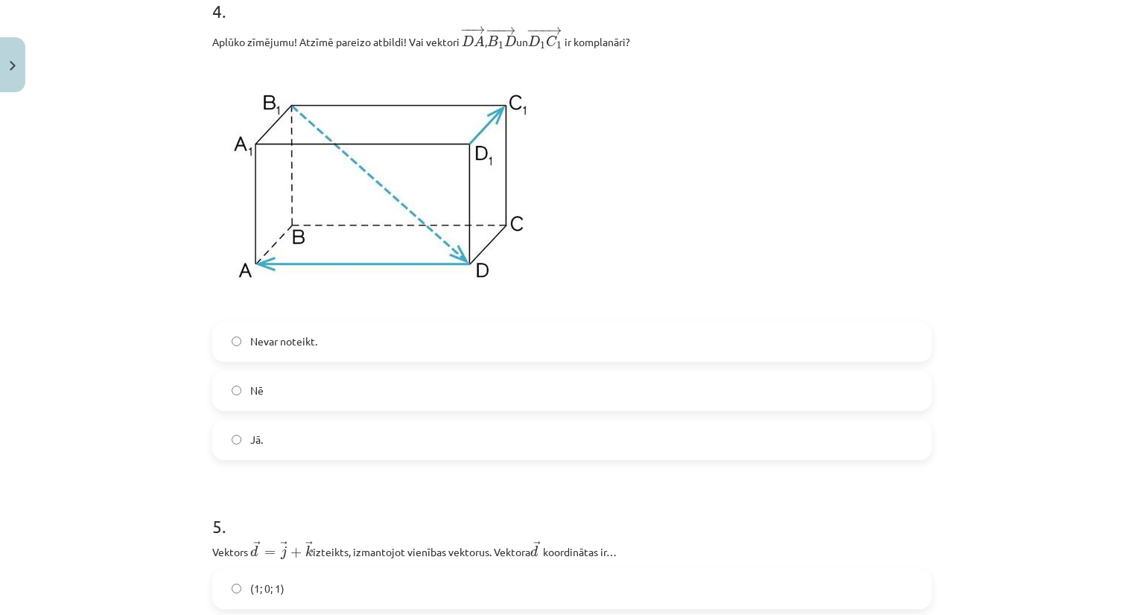
scroll to position [1592, 0]
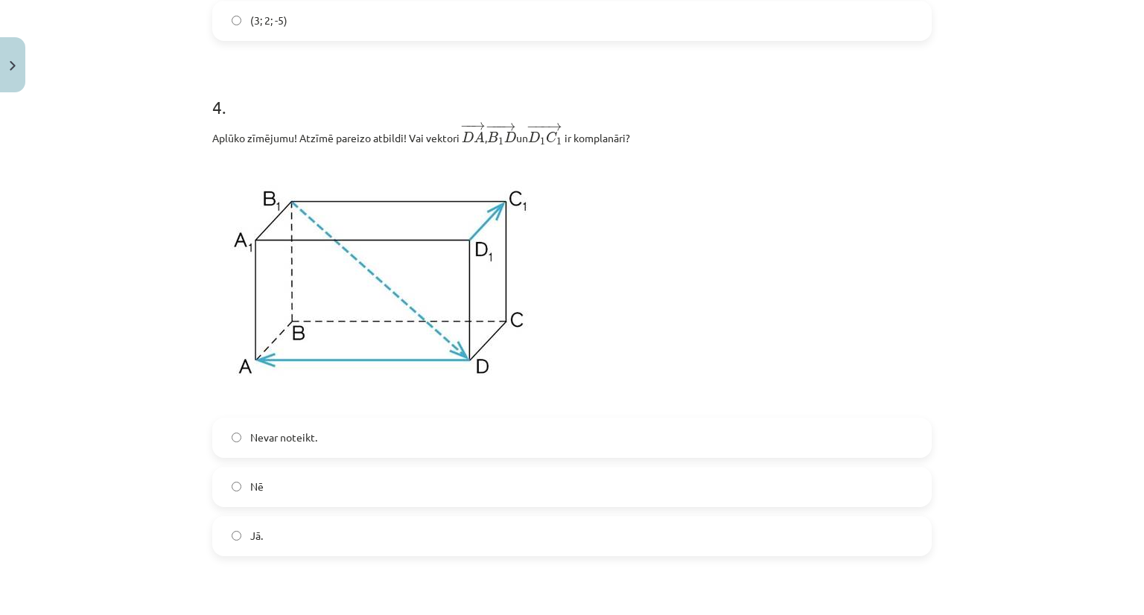
click at [304, 483] on label "Nē" at bounding box center [572, 487] width 717 height 37
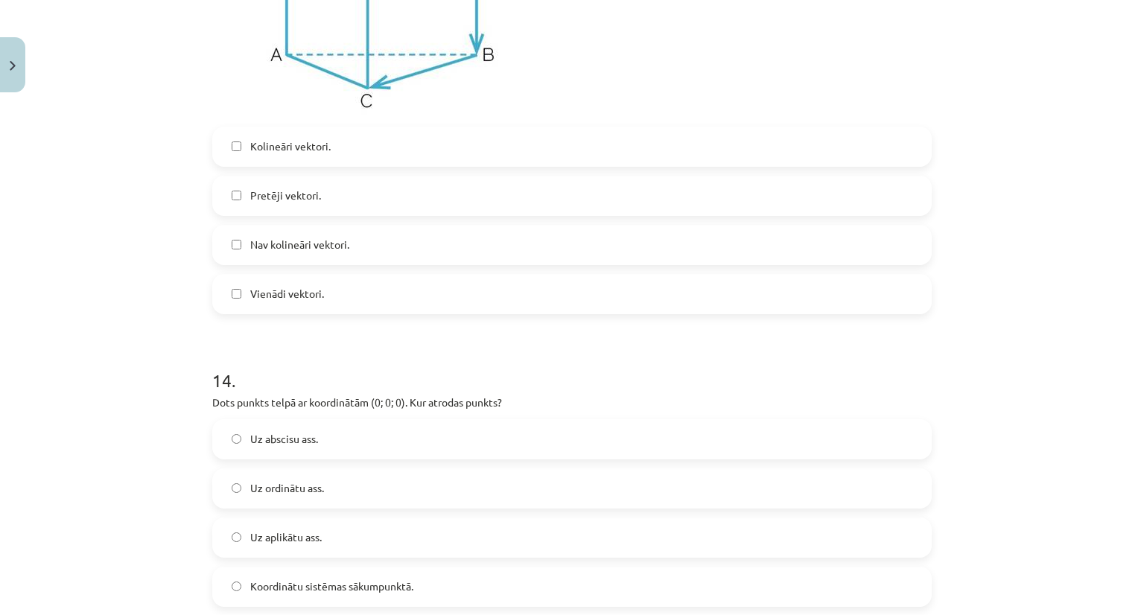
scroll to position [5695, 0]
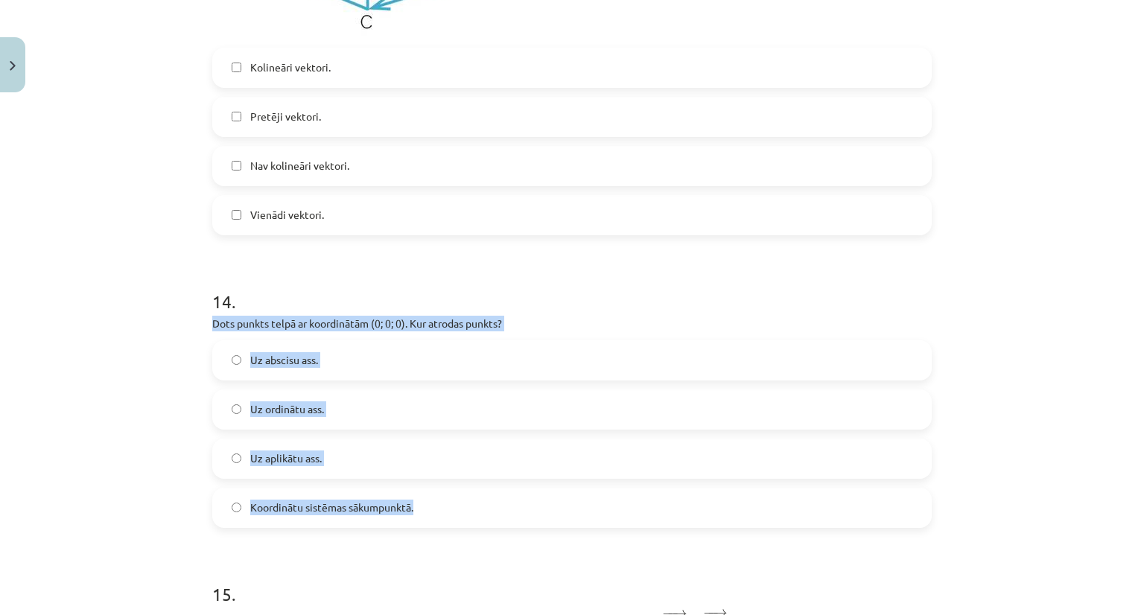
drag, startPoint x: 204, startPoint y: 330, endPoint x: 439, endPoint y: 521, distance: 303.4
click at [352, 513] on span "Koordinātu sistēmas sākumpunktā." at bounding box center [331, 508] width 163 height 16
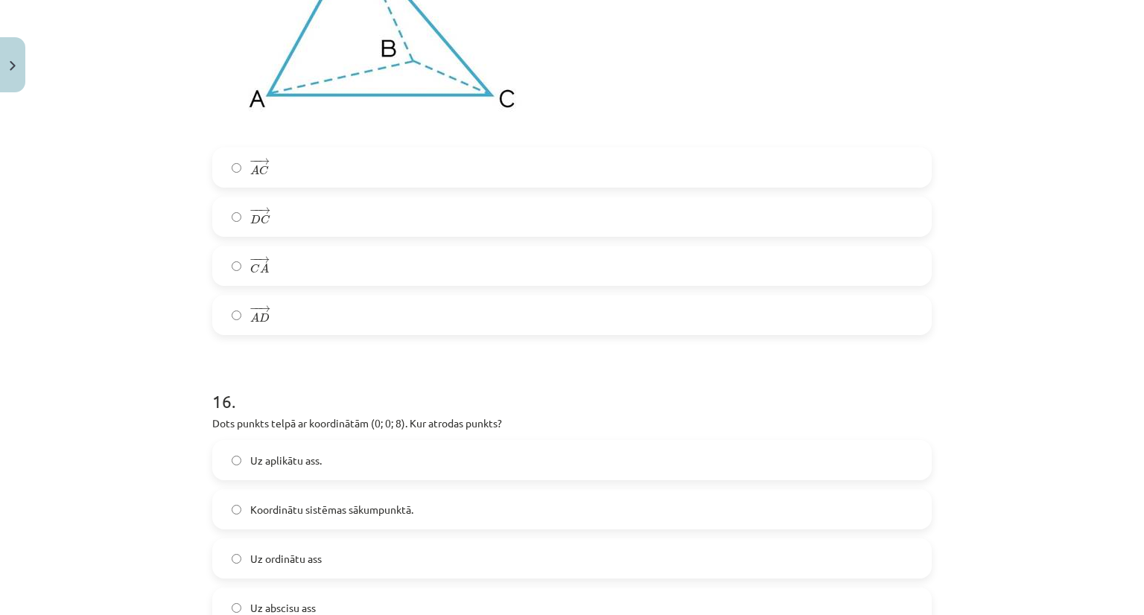
scroll to position [6649, 0]
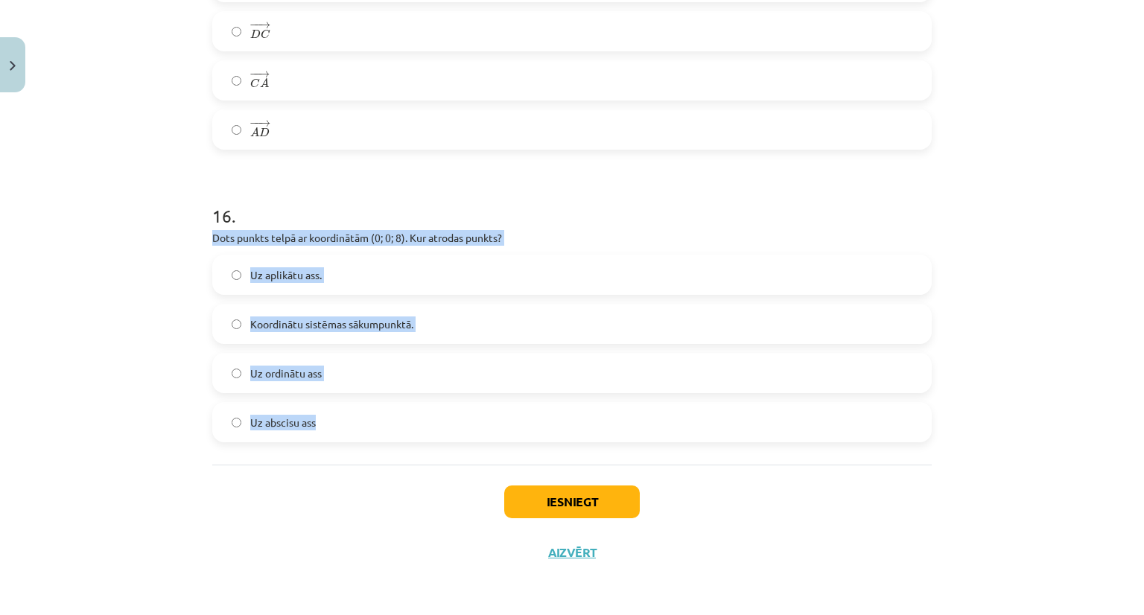
drag, startPoint x: 206, startPoint y: 239, endPoint x: 341, endPoint y: 418, distance: 223.9
click at [341, 418] on div "16 . Dots punkts telpā ar koordinātām (0; 0; 8). Kur atrodas punkts? Uz aplikāt…" at bounding box center [572, 311] width 720 height 263
click at [259, 277] on span "Uz aplikātu ass." at bounding box center [286, 275] width 72 height 16
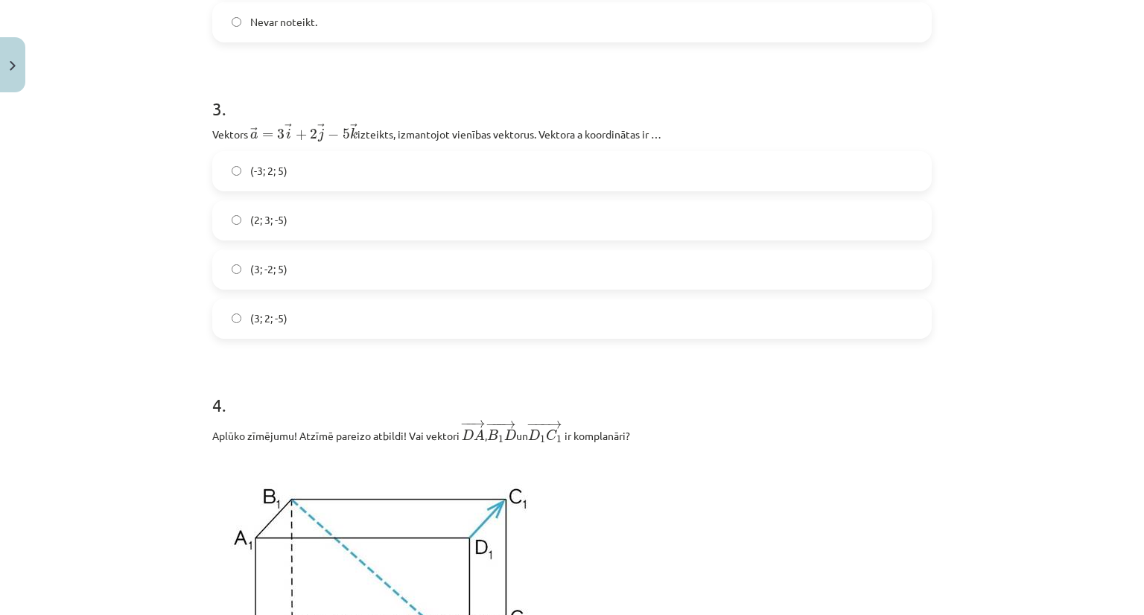
scroll to position [1213, 0]
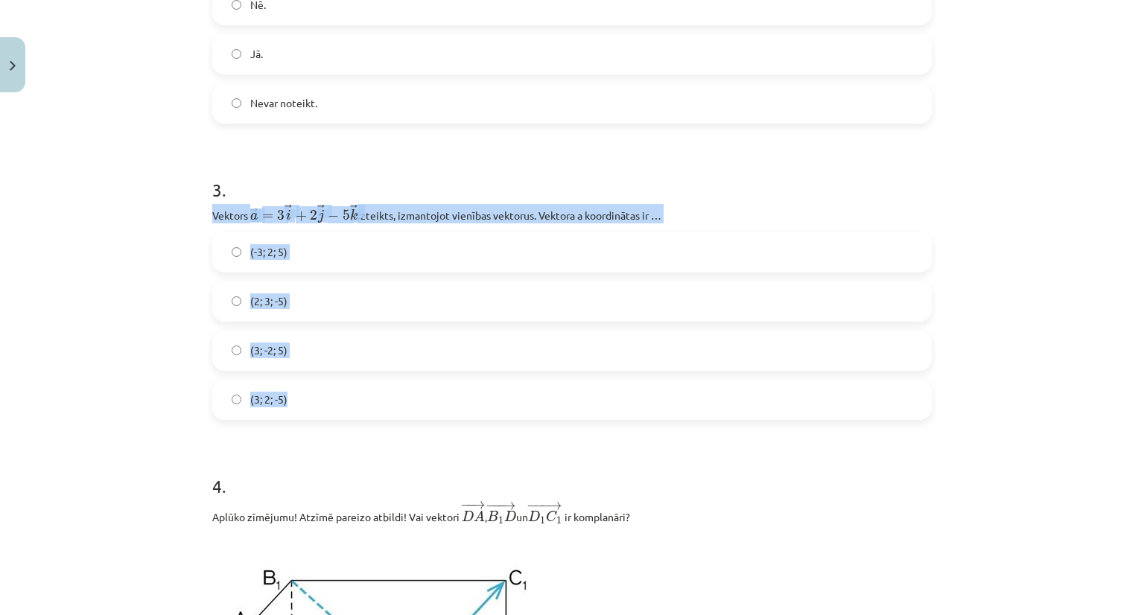
drag, startPoint x: 200, startPoint y: 215, endPoint x: 317, endPoint y: 403, distance: 220.8
click at [273, 391] on label "(3; 2; -5)" at bounding box center [572, 399] width 717 height 37
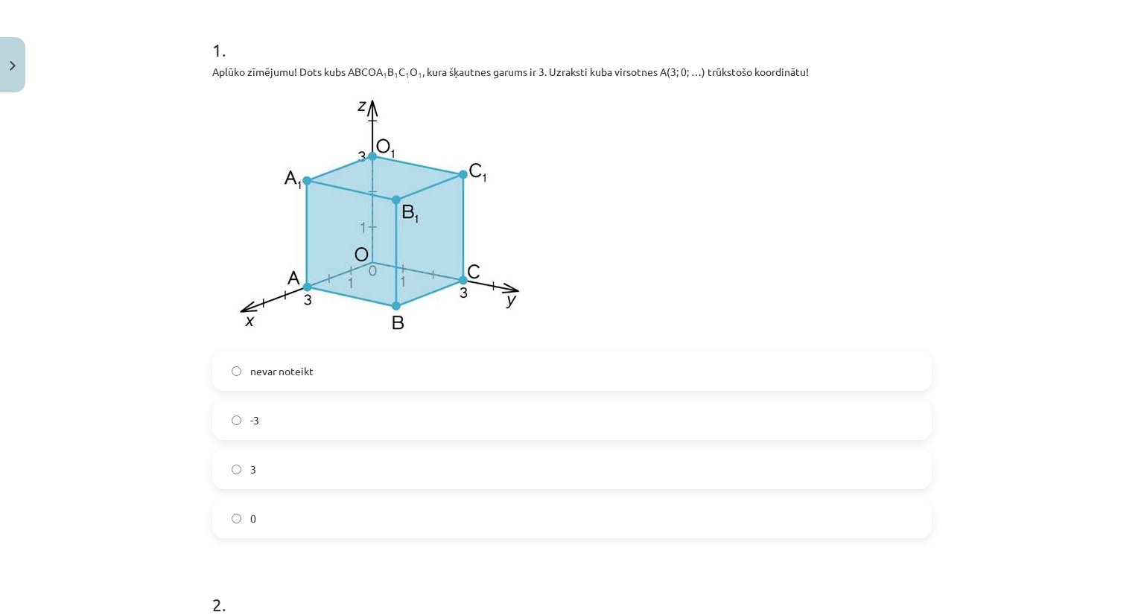
scroll to position [290, 0]
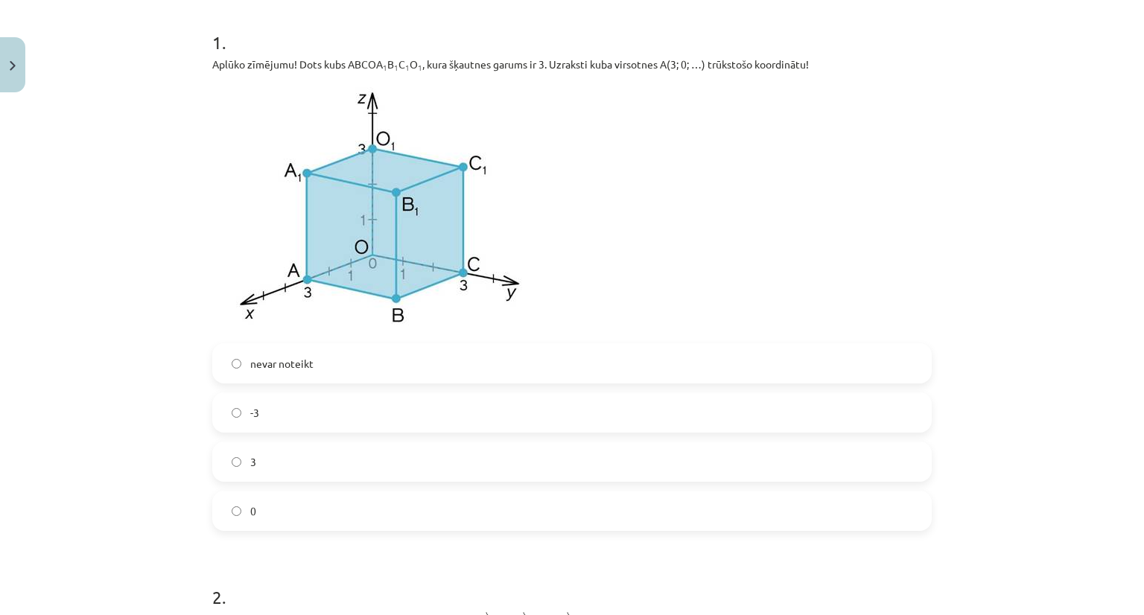
click at [1088, 141] on div "Mācību tēma: Matemātikas i - 10. klases 1. ieskaites mācību materiāls (a,b) #9 …" at bounding box center [572, 307] width 1144 height 615
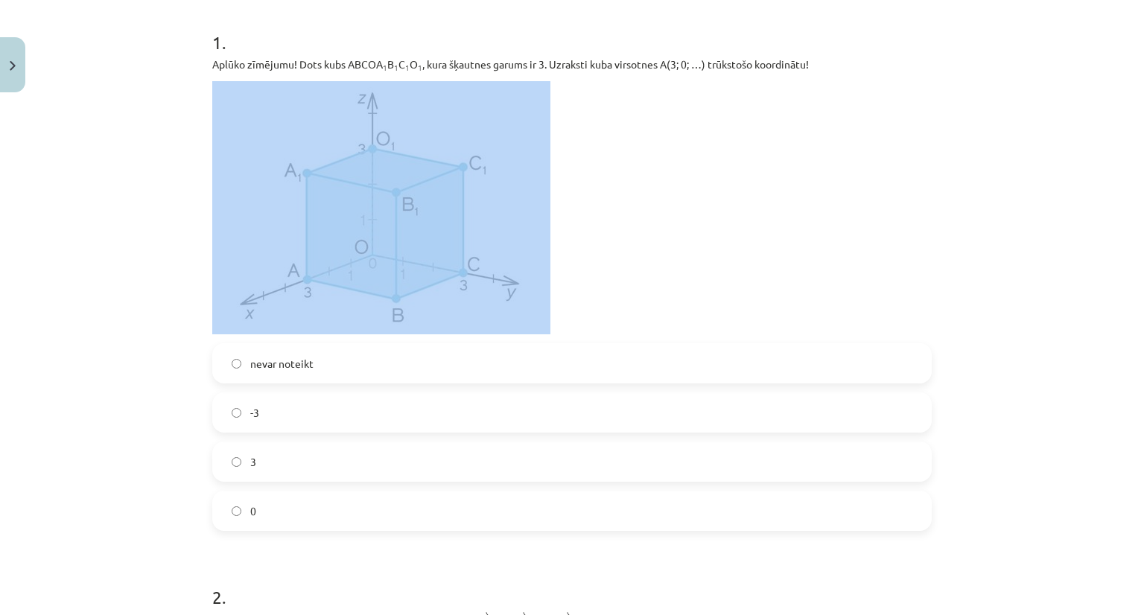
drag, startPoint x: 1132, startPoint y: 61, endPoint x: 1130, endPoint y: 82, distance: 21.0
click at [1130, 82] on div "Mācību tēma: Matemātikas i - 10. klases 1. ieskaites mācību materiāls (a,b) #9 …" at bounding box center [572, 307] width 1144 height 615
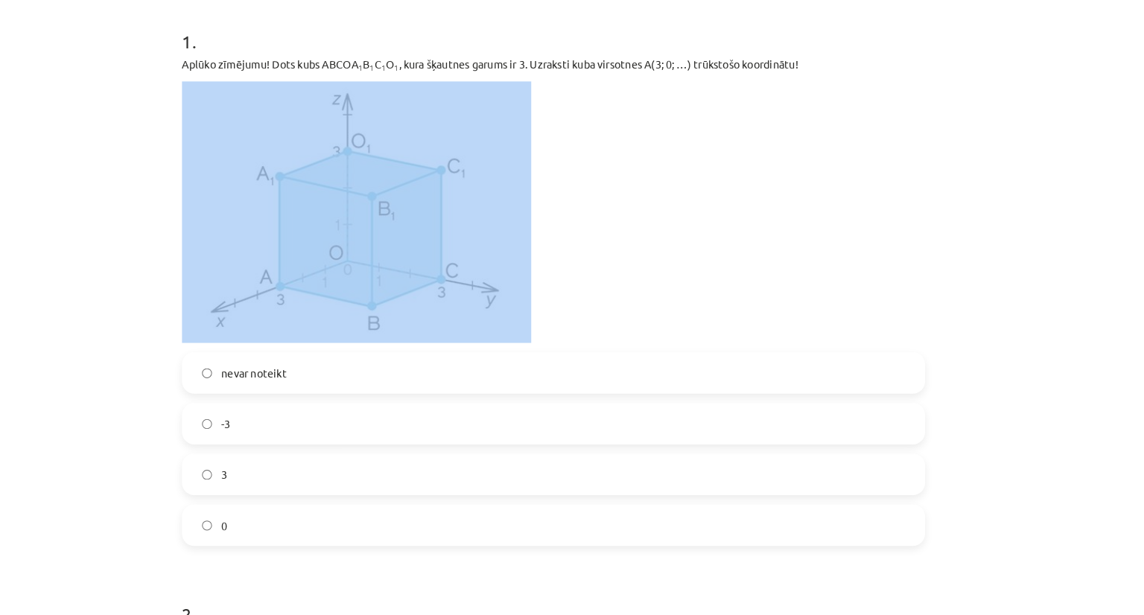
scroll to position [1001, 0]
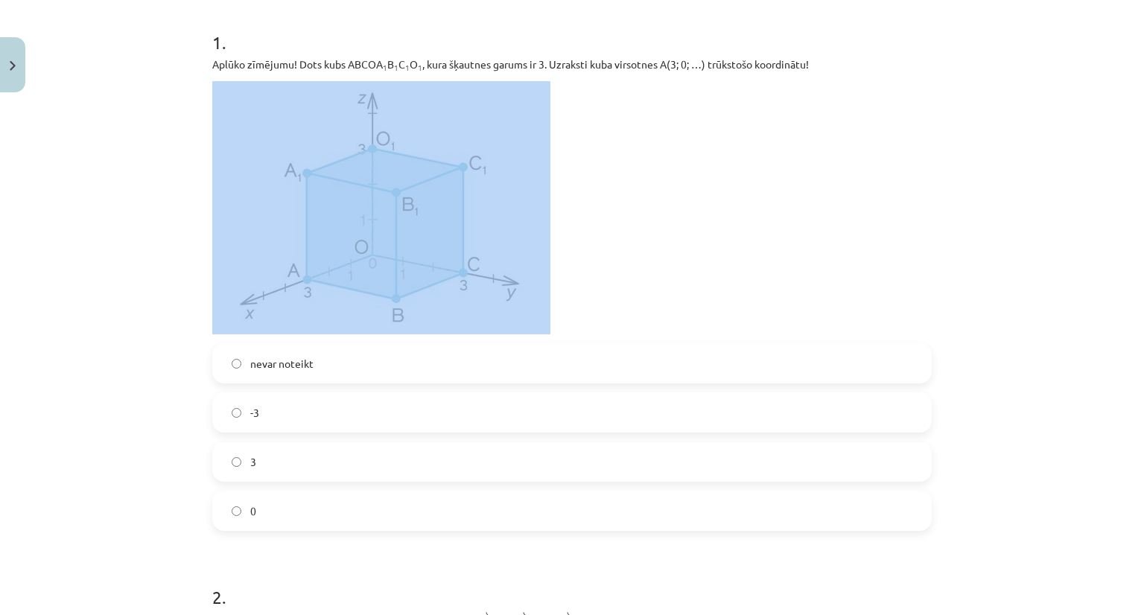
click at [1049, 90] on div "Mācību tēma: Matemātikas i - 10. klases 1. ieskaites mācību materiāls (a,b) #9 …" at bounding box center [572, 307] width 1144 height 615
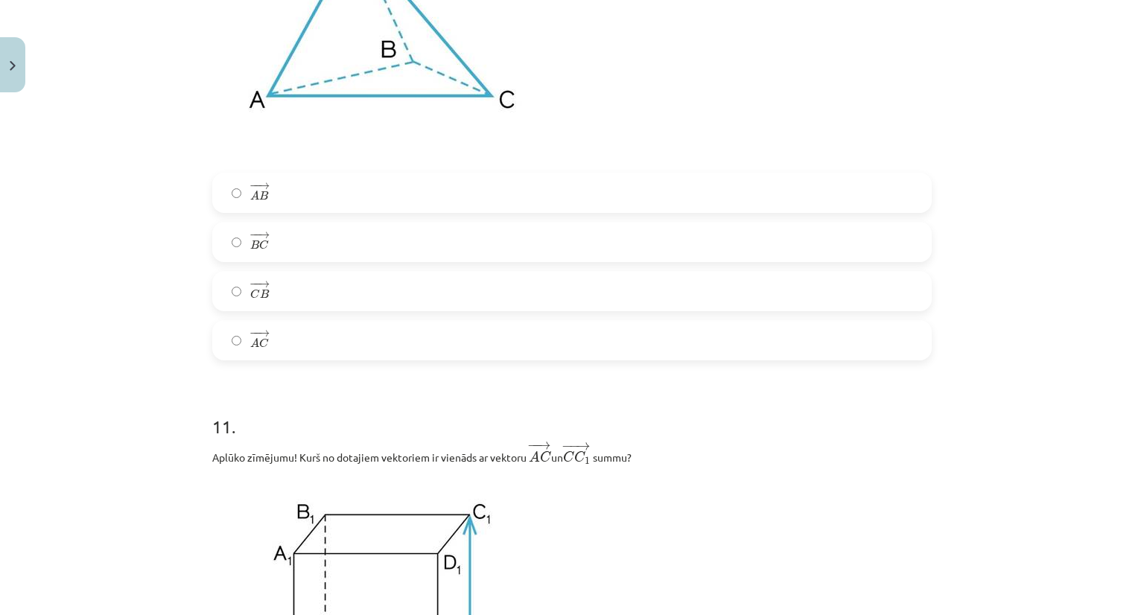
scroll to position [290, 0]
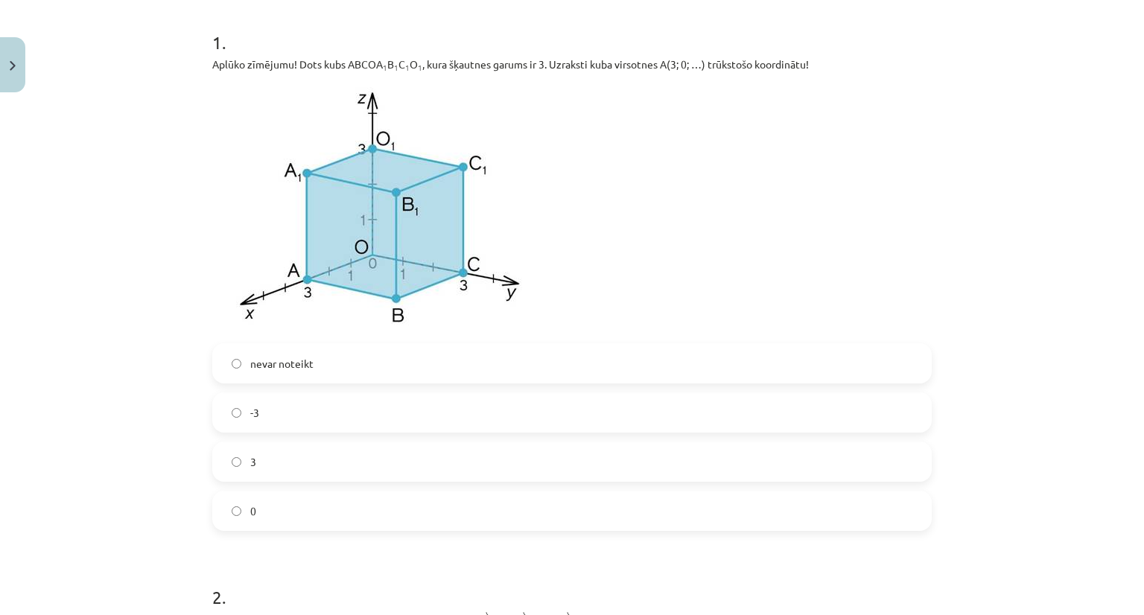
drag, startPoint x: 1128, startPoint y: 72, endPoint x: 1143, endPoint y: 78, distance: 16.7
click at [1143, 78] on div "Mācību tēma: Matemātikas i - 10. klases 1. ieskaites mācību materiāls (a,b) #9 …" at bounding box center [572, 307] width 1144 height 615
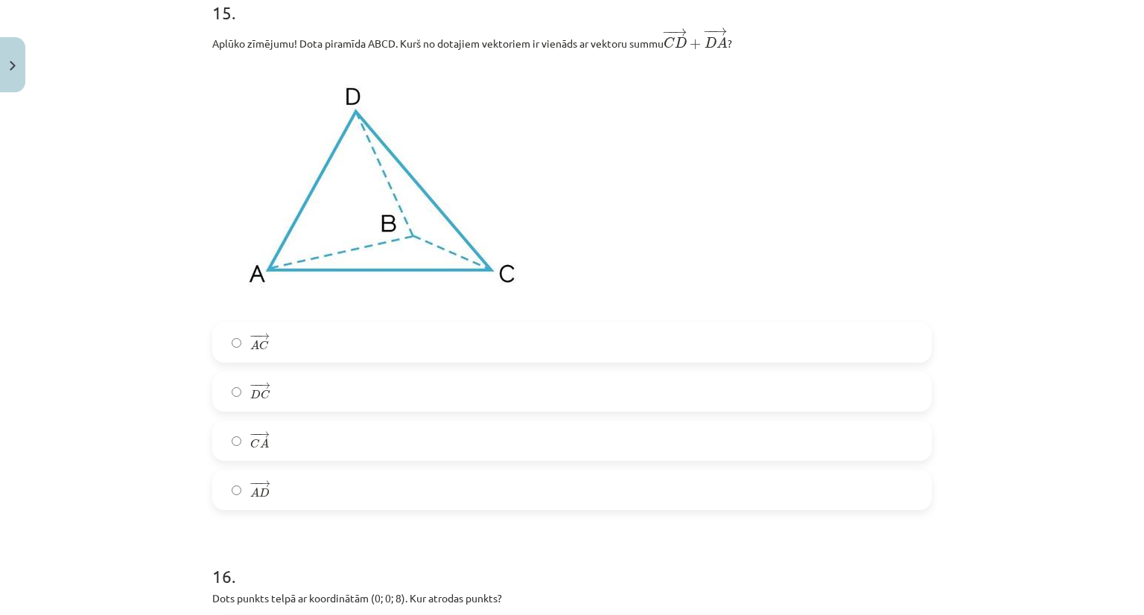
scroll to position [6270, 0]
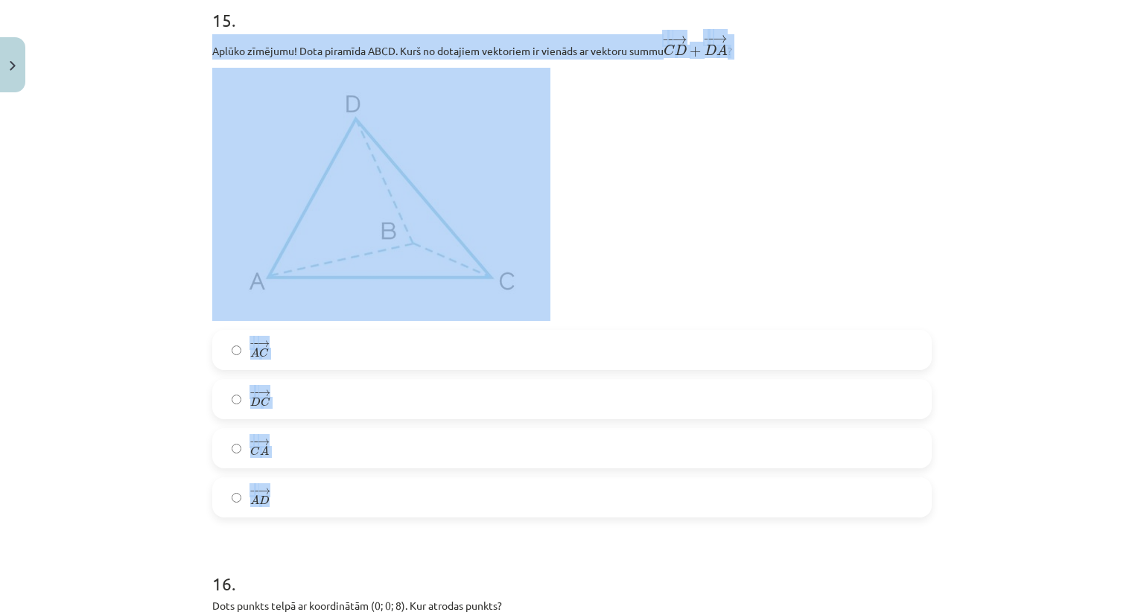
drag, startPoint x: 208, startPoint y: 60, endPoint x: 313, endPoint y: 512, distance: 464.9
click at [313, 512] on div "15 . Aplūko zīmējumu! Dota piramīda ABCD. Kurš no dotajiem vektoriem ir vienāds…" at bounding box center [572, 251] width 720 height 535
click at [150, 161] on div "Mācību tēma: Matemātikas i - 10. klases 1. ieskaites mācību materiāls (a,b) #9 …" at bounding box center [572, 307] width 1144 height 615
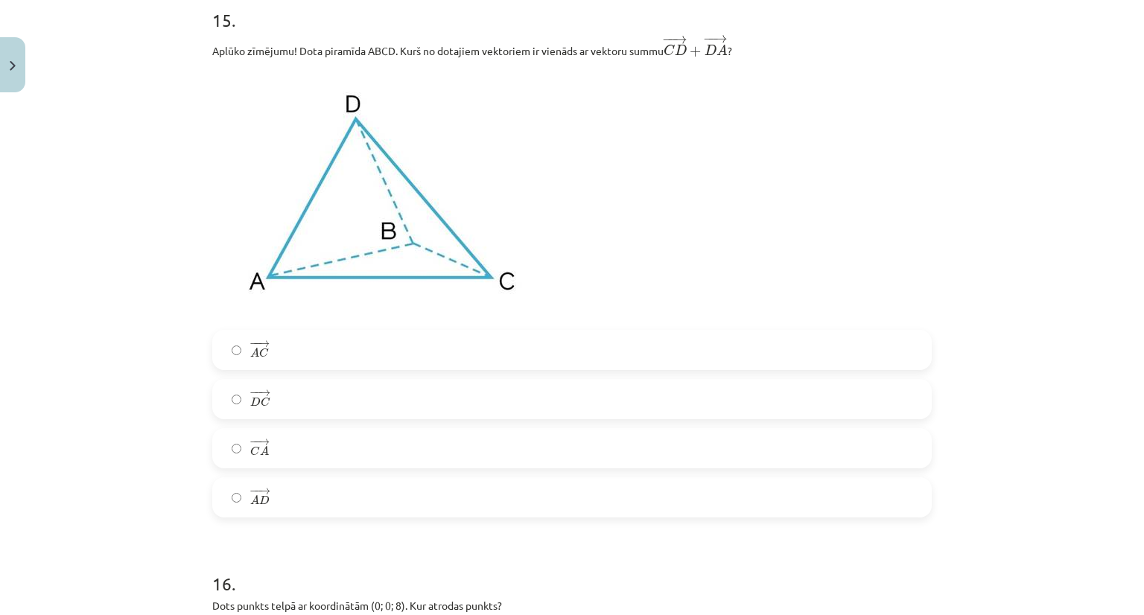
click at [230, 446] on label "− − → C A C A →" at bounding box center [572, 448] width 717 height 37
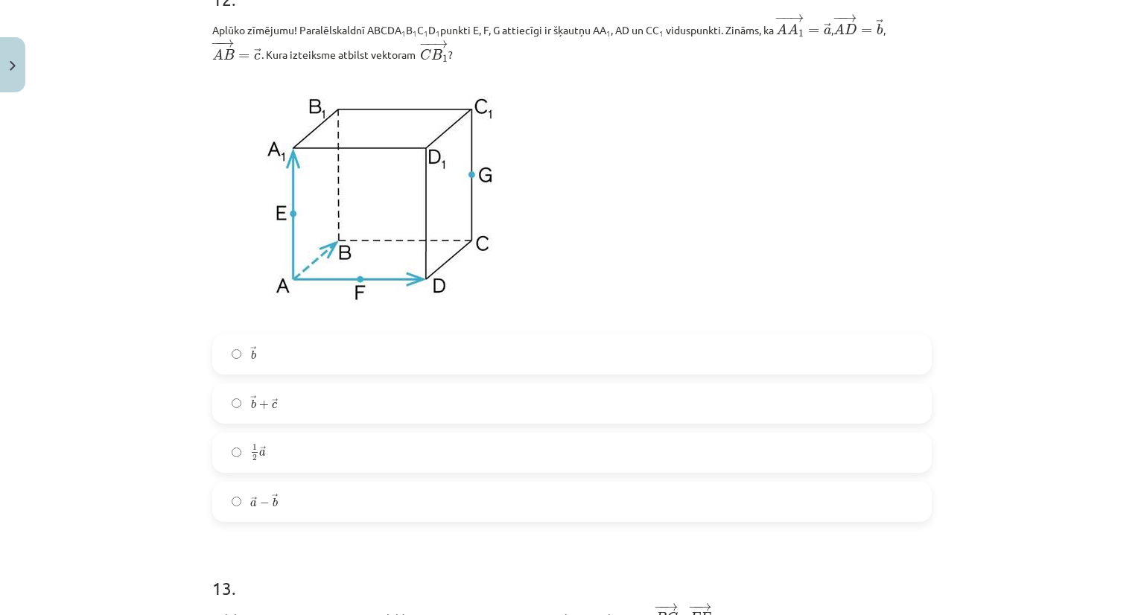
scroll to position [4830, 0]
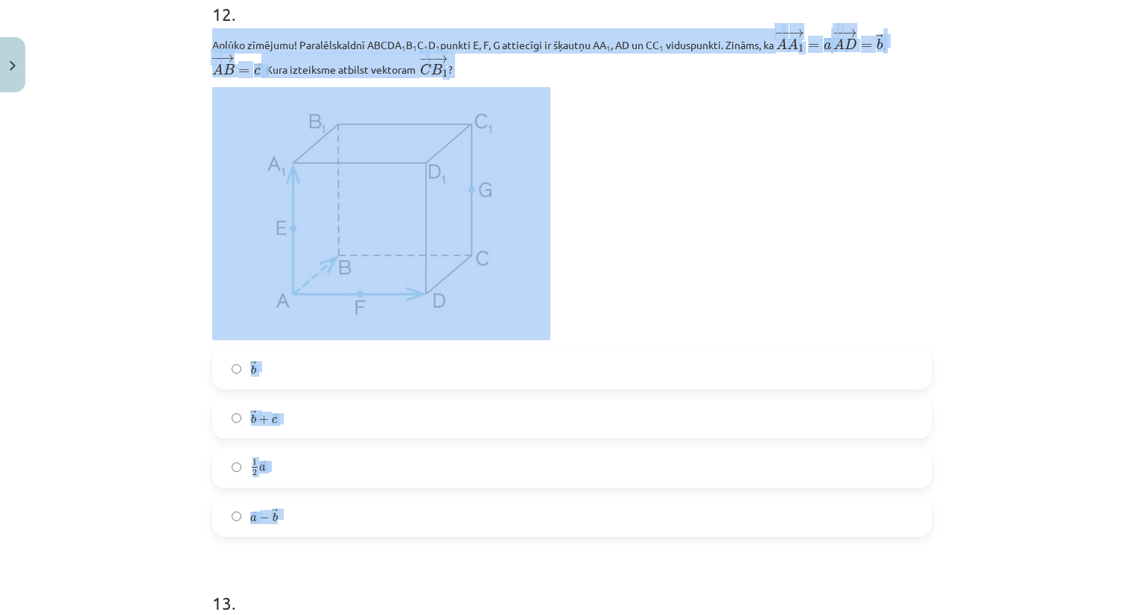
drag, startPoint x: 201, startPoint y: 43, endPoint x: 383, endPoint y: 543, distance: 531.8
click at [312, 45] on p "Aplūko zīmējumu! Paralēlskaldnī ABCDA 1 B 1 C 1 D 1 punkti E, F, G attiecīgi ir…" at bounding box center [572, 53] width 720 height 50
drag, startPoint x: 210, startPoint y: 50, endPoint x: 164, endPoint y: 27, distance: 51.6
click at [165, 30] on div "Mācību tēma: Matemātikas i - 10. klases 1. ieskaites mācību materiāls (a,b) #9 …" at bounding box center [572, 307] width 1144 height 615
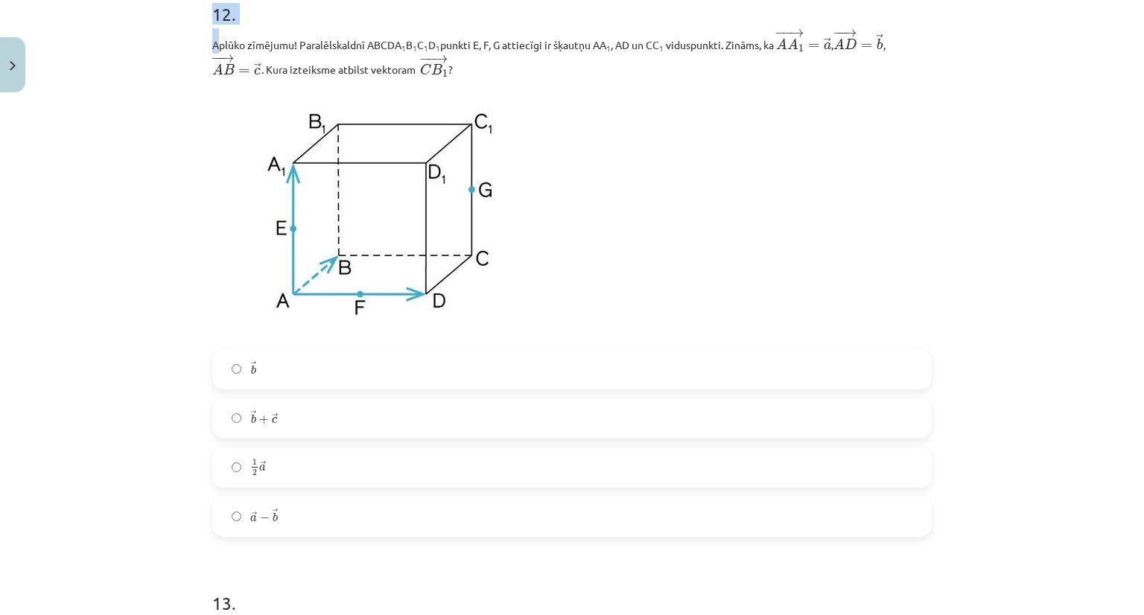
click at [170, 57] on div "Mācību tēma: Matemātikas i - 10. klases 1. ieskaites mācību materiāls (a,b) #9 …" at bounding box center [572, 307] width 1144 height 615
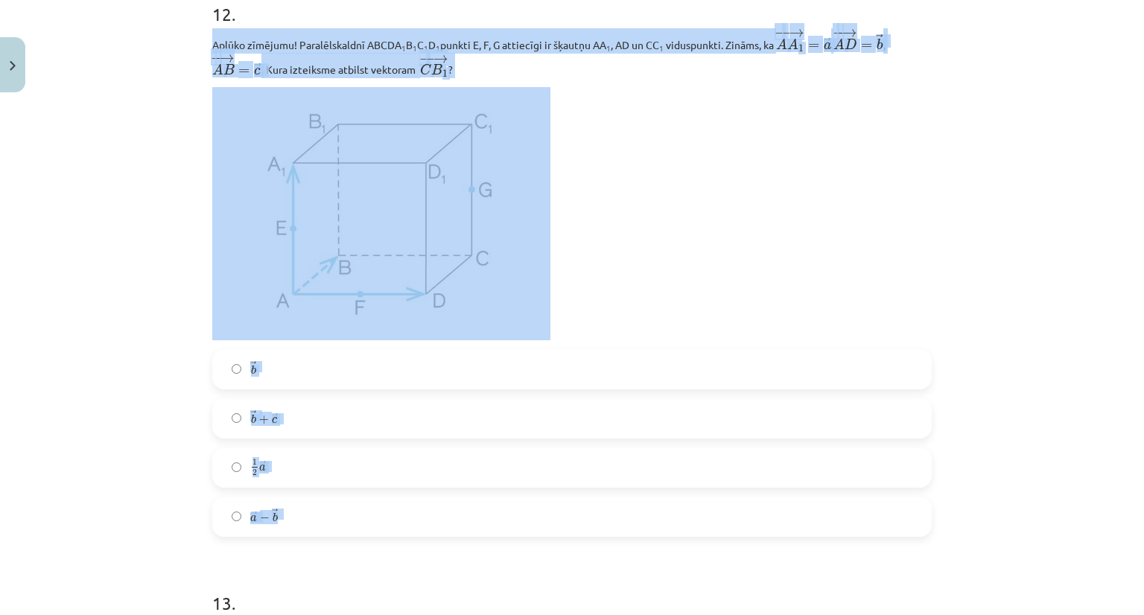
drag, startPoint x: 206, startPoint y: 50, endPoint x: 338, endPoint y: 520, distance: 488.4
click at [143, 84] on div "Mācību tēma: Matemātikas i - 10. klases 1. ieskaites mācību materiāls (a,b) #9 …" at bounding box center [572, 307] width 1144 height 615
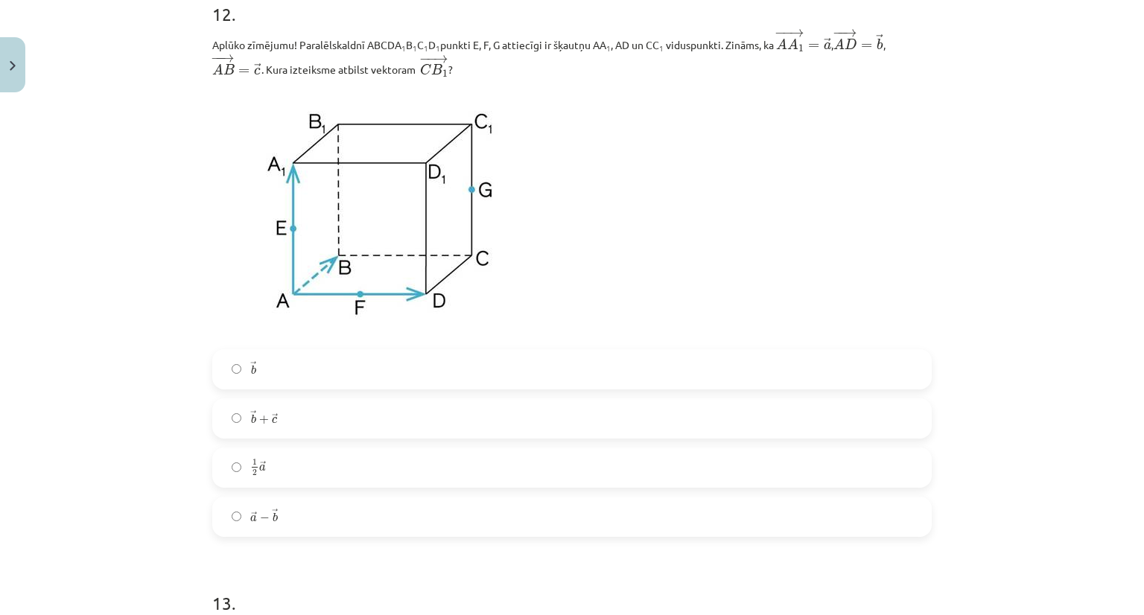
click at [238, 518] on label "→ a − → b a → − b →" at bounding box center [572, 516] width 717 height 37
click at [1132, 420] on div "Mācību tēma: Matemātikas i - 10. klases 1. ieskaites mācību materiāls (a,b) #9 …" at bounding box center [572, 307] width 1144 height 615
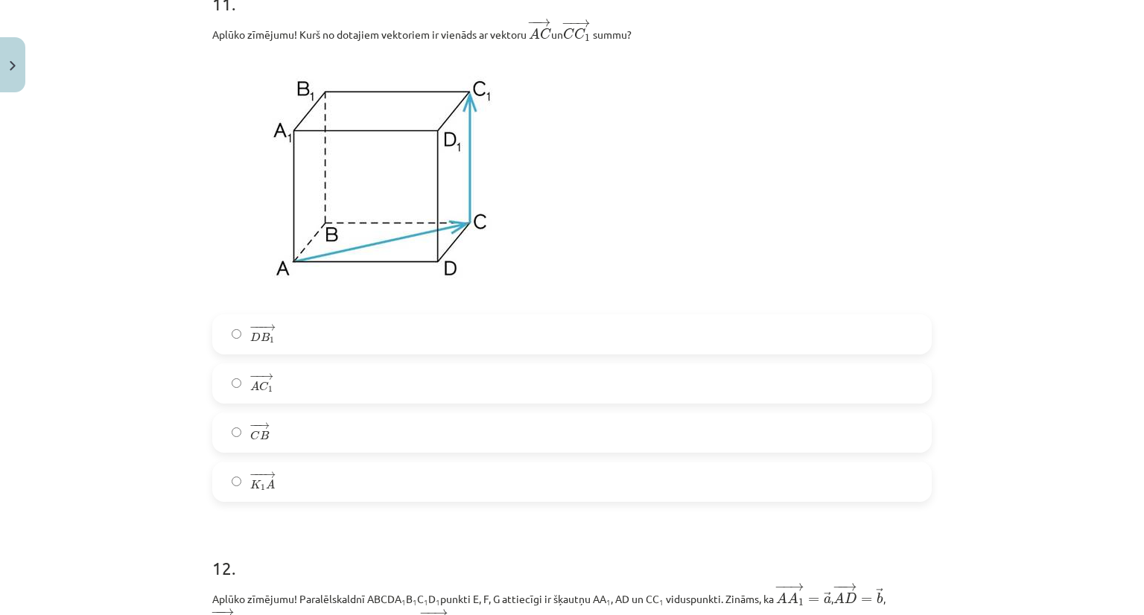
scroll to position [4261, 0]
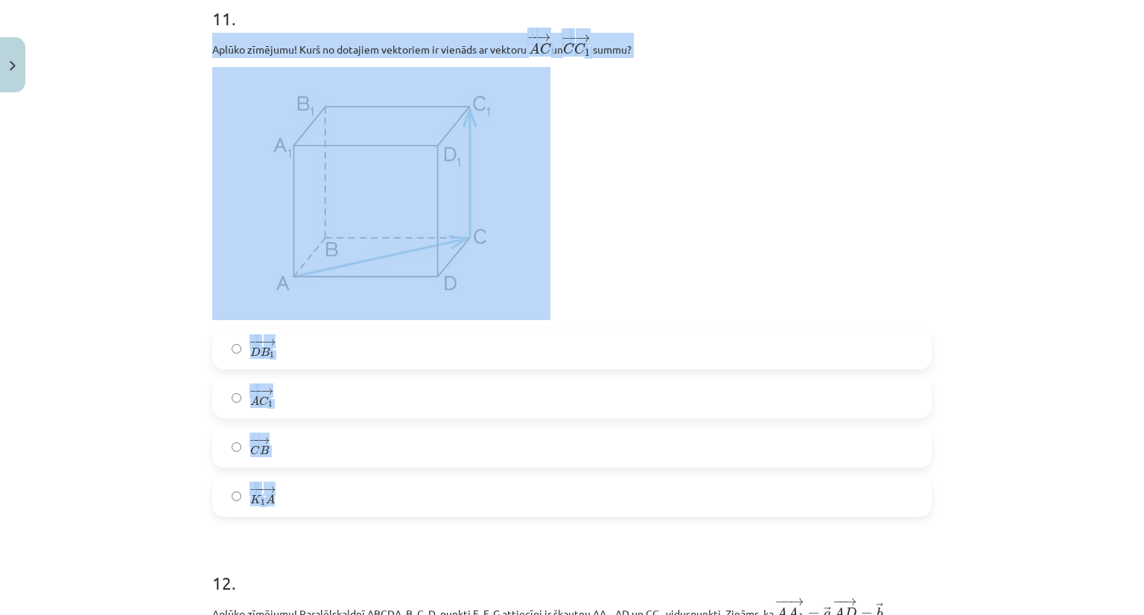
drag, startPoint x: 198, startPoint y: 53, endPoint x: 309, endPoint y: 501, distance: 461.9
click at [229, 396] on label "− − → A C 1 A C 1 →" at bounding box center [572, 398] width 717 height 37
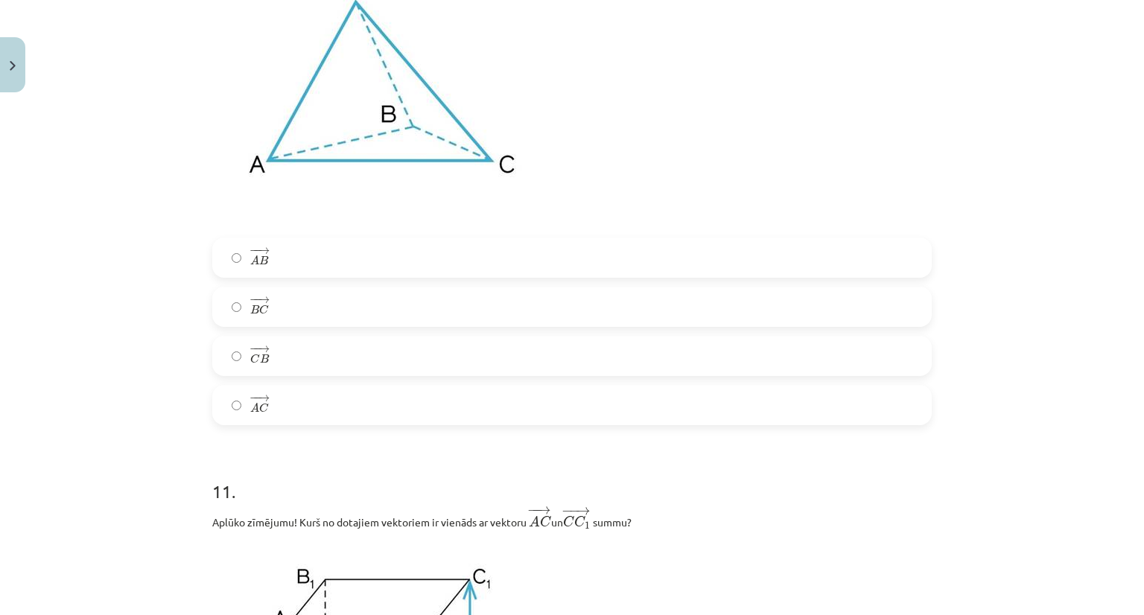
scroll to position [3960, 0]
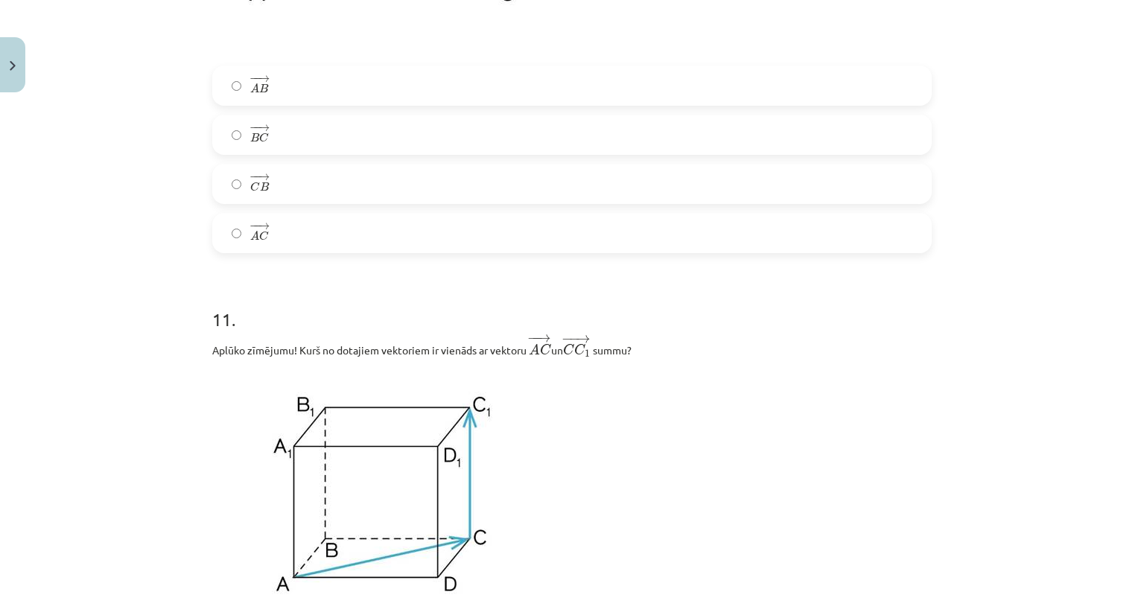
drag, startPoint x: 202, startPoint y: 191, endPoint x: 433, endPoint y: 627, distance: 493.1
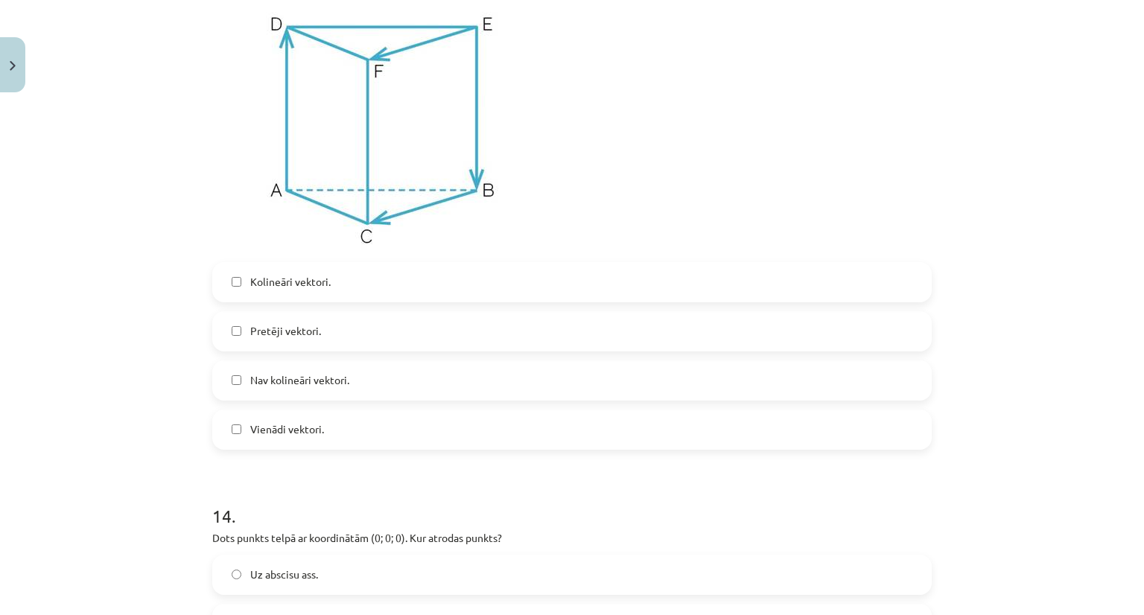
scroll to position [5378, 0]
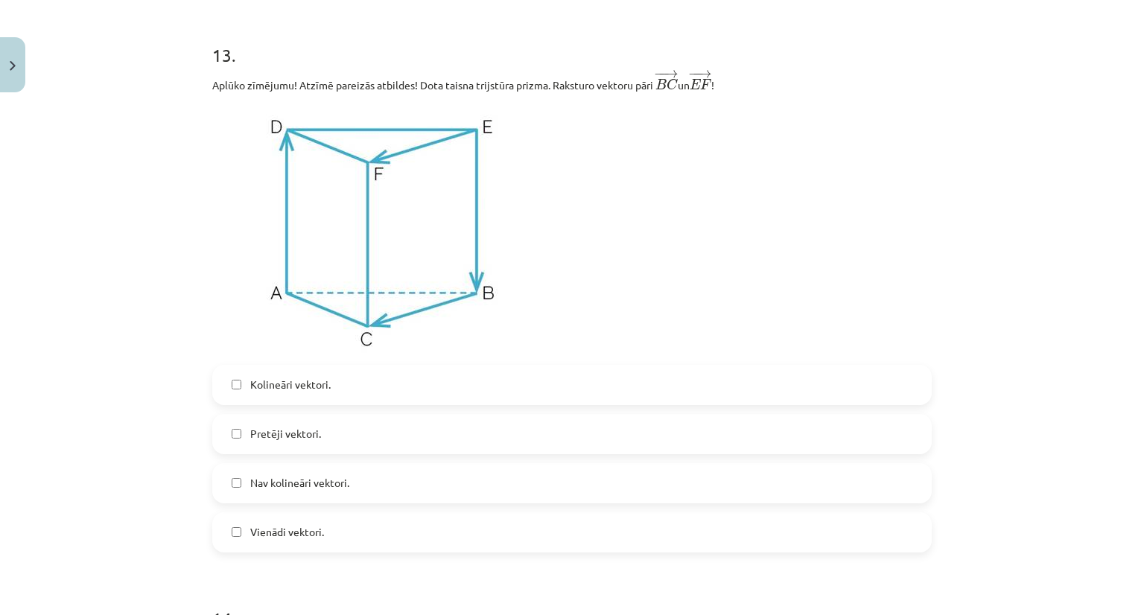
click at [408, 399] on label "Kolineāri vektori." at bounding box center [572, 384] width 717 height 37
click at [328, 448] on label "Pretēji vektori." at bounding box center [572, 434] width 717 height 37
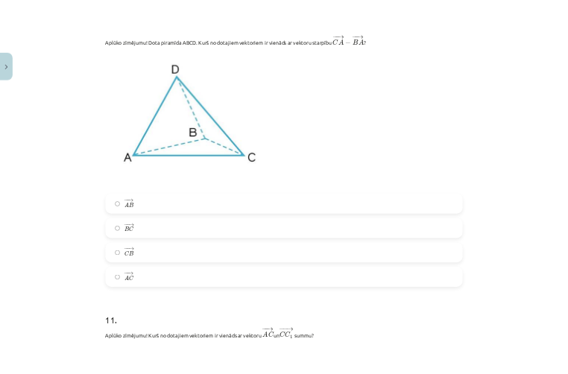
scroll to position [3697, 0]
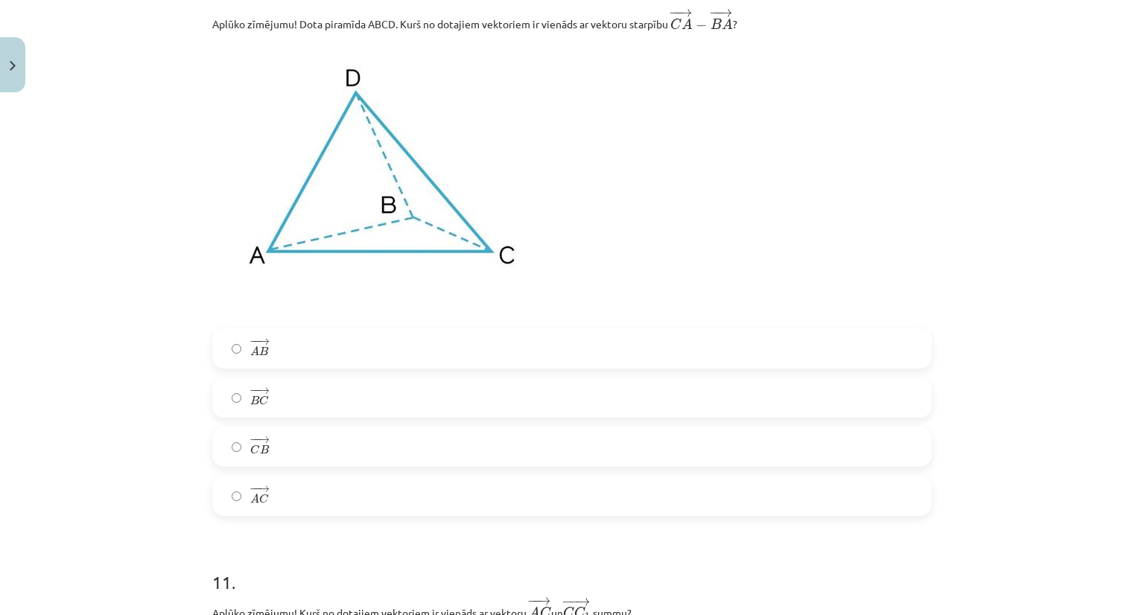
click at [442, 459] on label "− − → C B C B →" at bounding box center [572, 446] width 717 height 37
click at [754, 290] on p at bounding box center [572, 168] width 720 height 253
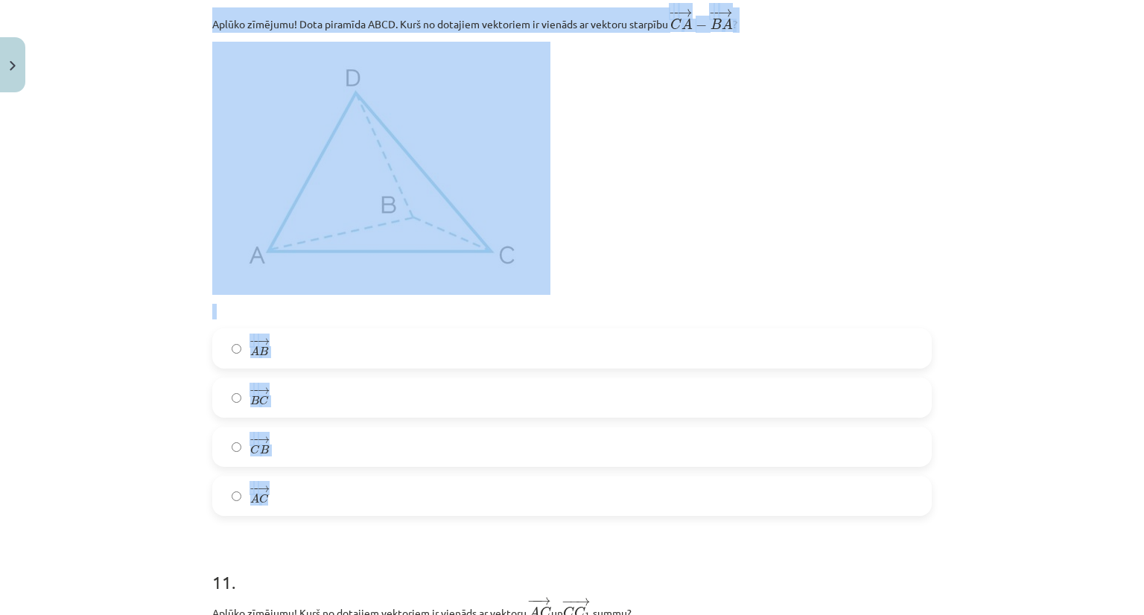
drag, startPoint x: 206, startPoint y: 28, endPoint x: 450, endPoint y: 346, distance: 400.6
click at [474, 462] on div "10 . Aplūko zīmējumu! Dota piramīda ABCD. Kurš no dotajiem vektoriem ir vienāds…" at bounding box center [572, 236] width 720 height 559
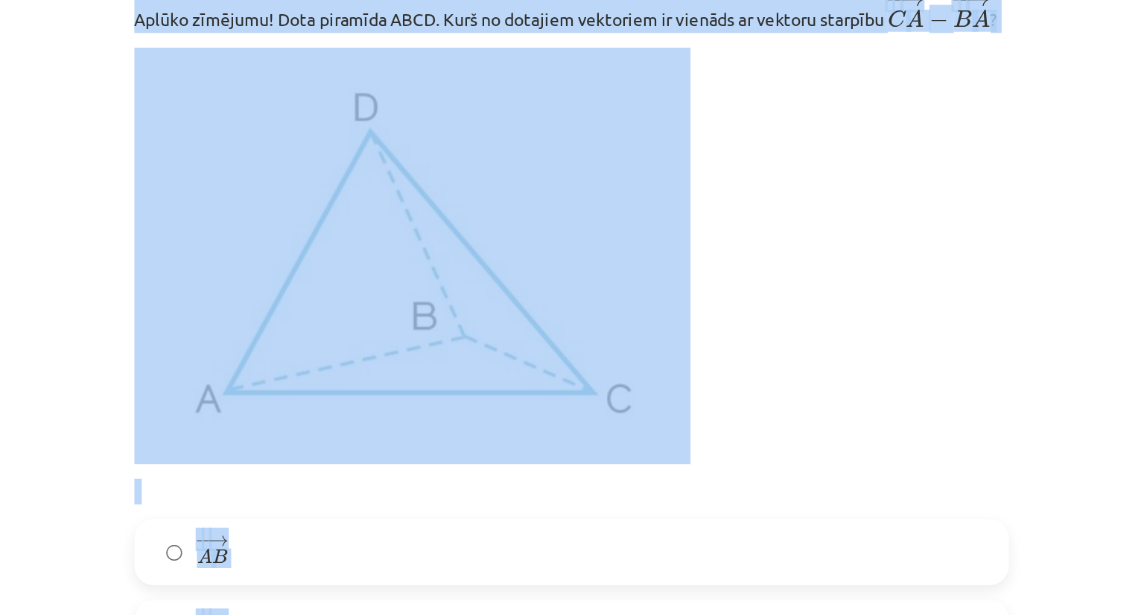
scroll to position [3703, 0]
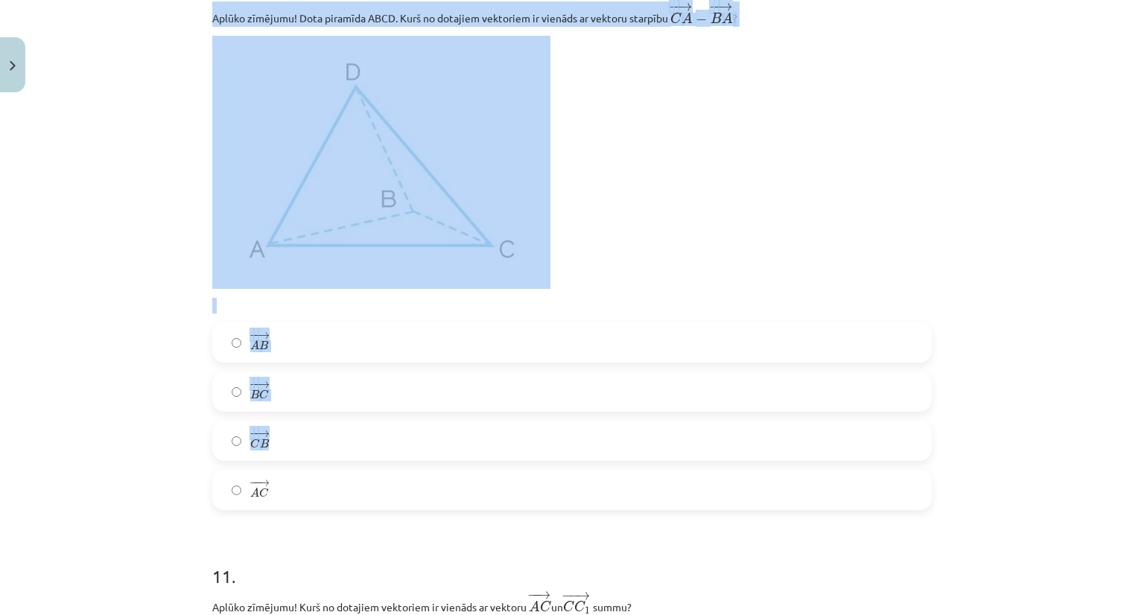
click at [607, 266] on p at bounding box center [572, 162] width 720 height 253
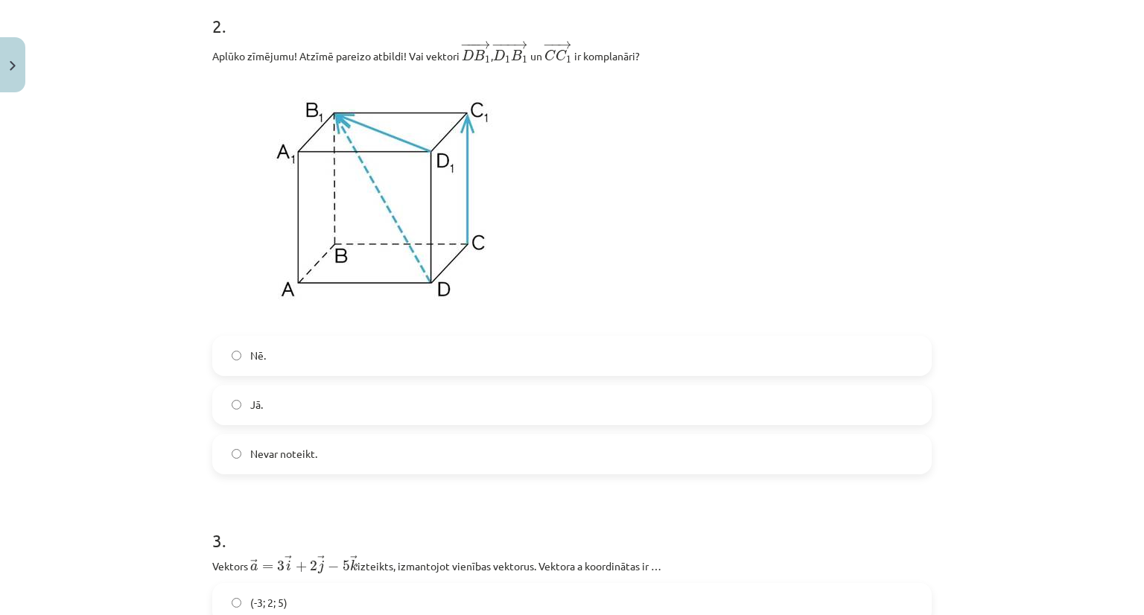
scroll to position [870, 0]
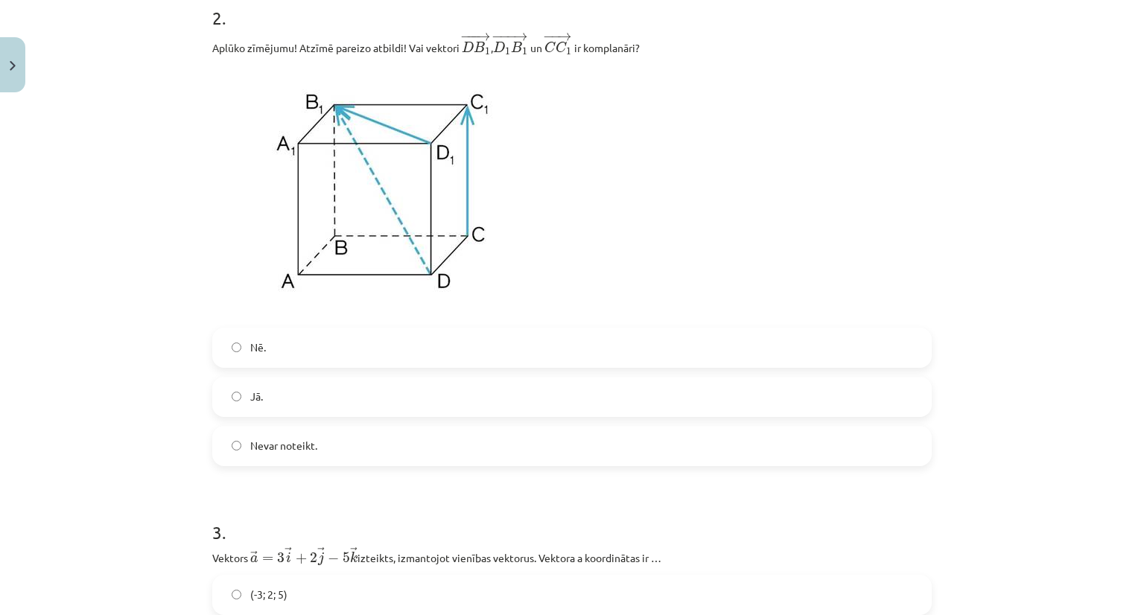
click at [570, 334] on label "Nē." at bounding box center [572, 347] width 717 height 37
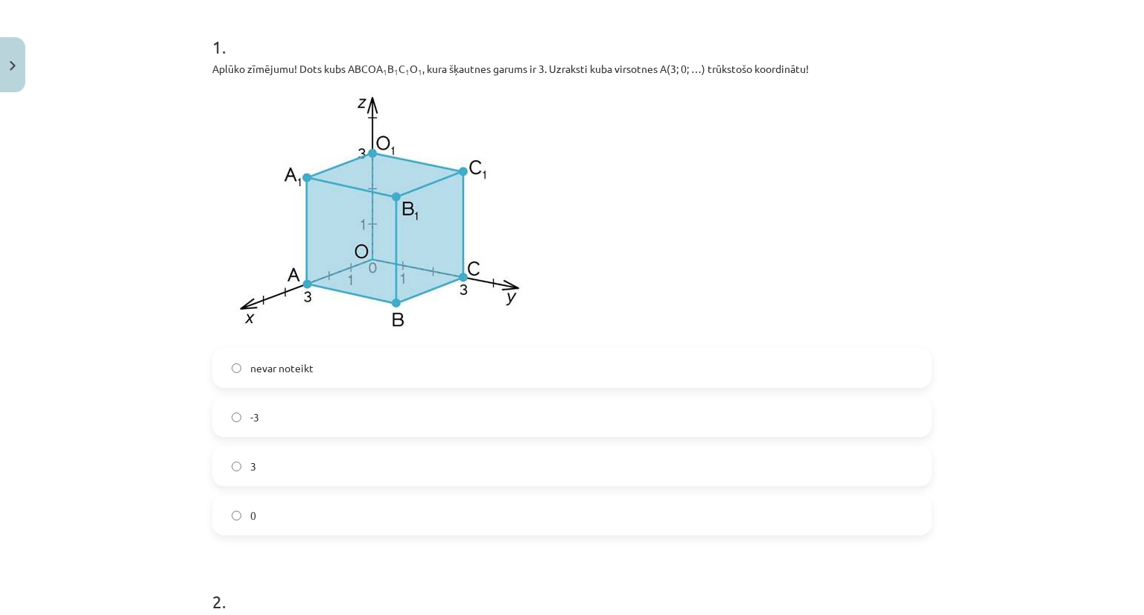
scroll to position [293, 0]
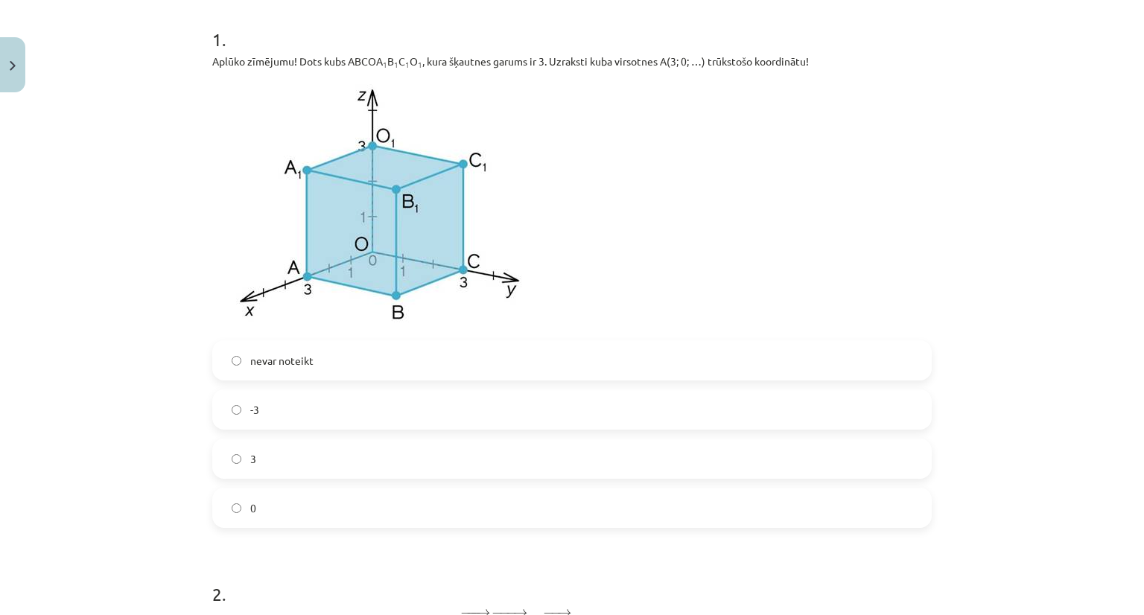
click at [594, 409] on label "-3" at bounding box center [572, 409] width 717 height 37
click at [615, 511] on label "0" at bounding box center [572, 507] width 717 height 37
click at [1130, 506] on div "Mācību tēma: Matemātikas i - 10. klases 1. ieskaites mācību materiāls (a,b) #9 …" at bounding box center [572, 307] width 1144 height 615
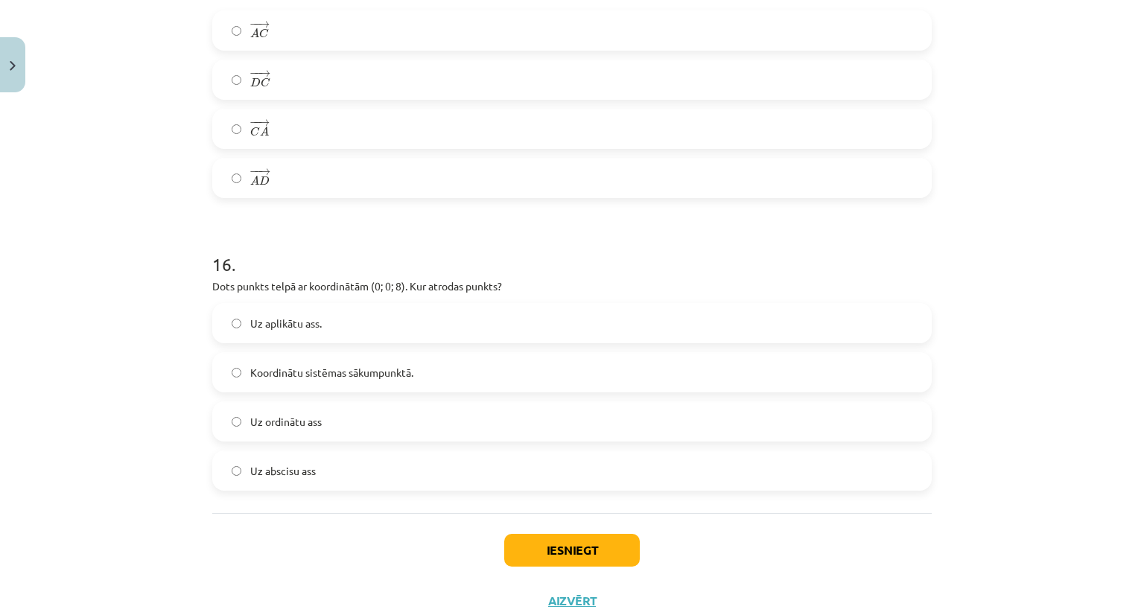
scroll to position [6649, 0]
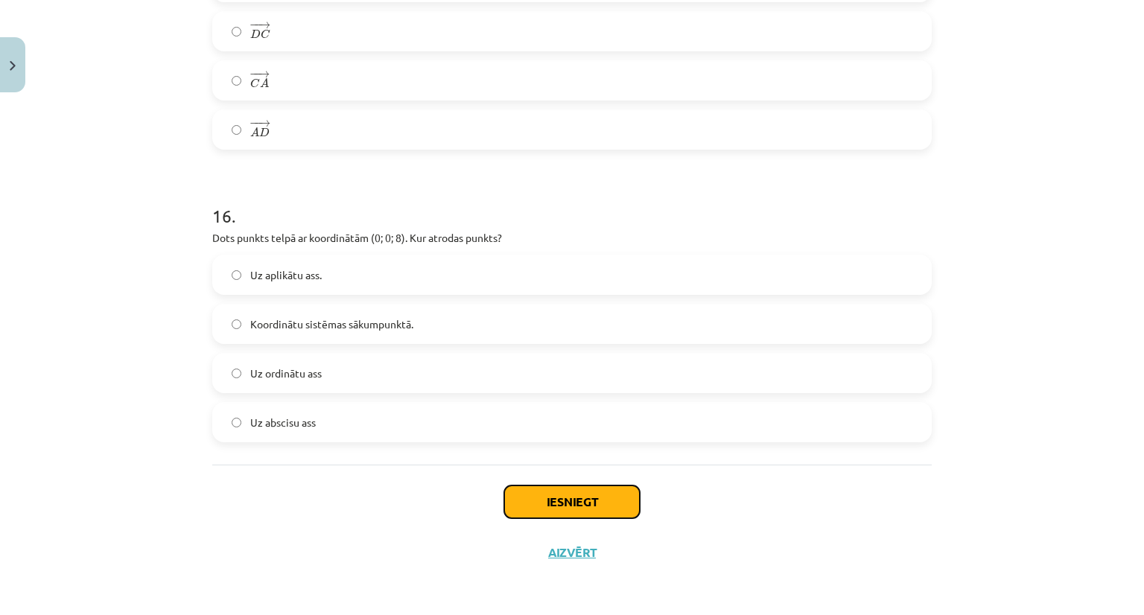
click at [596, 512] on button "Iesniegt" at bounding box center [572, 502] width 136 height 33
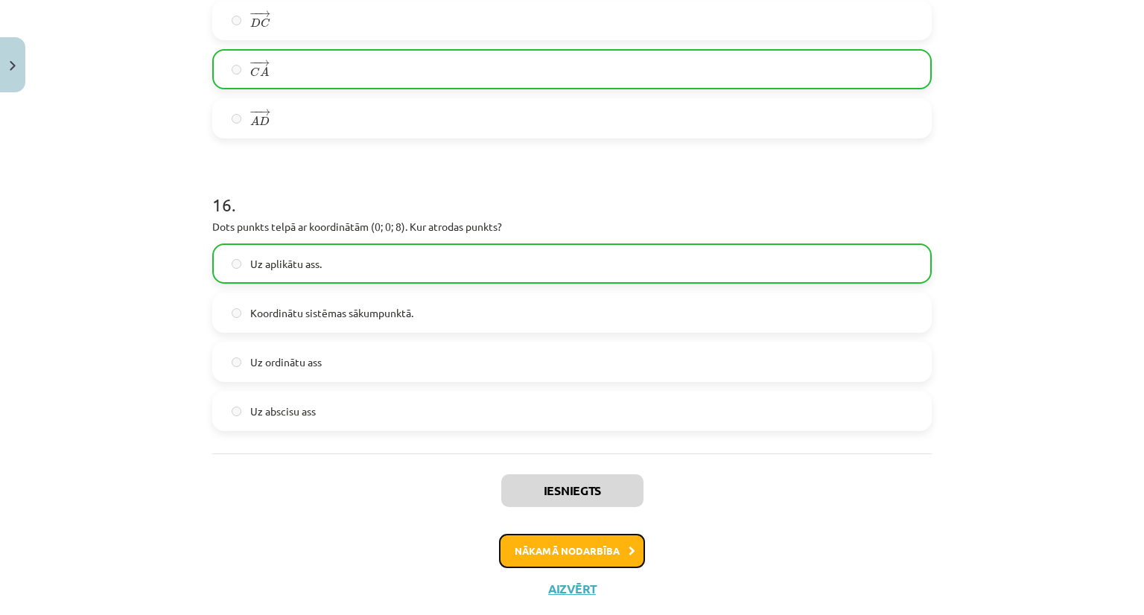
click at [574, 567] on button "Nākamā nodarbība" at bounding box center [572, 551] width 146 height 34
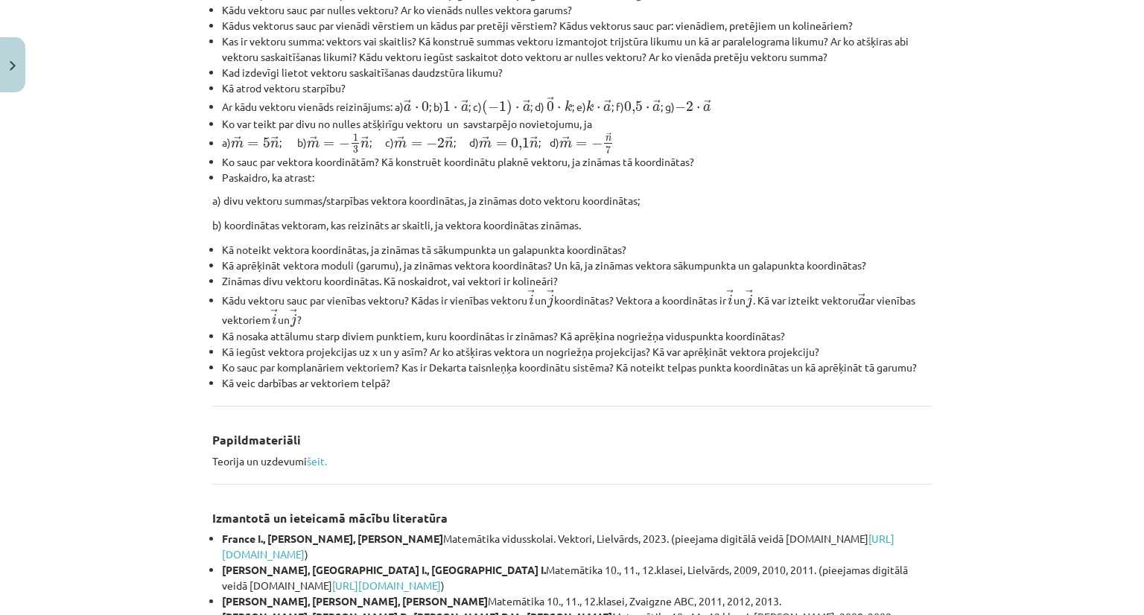
scroll to position [37, 0]
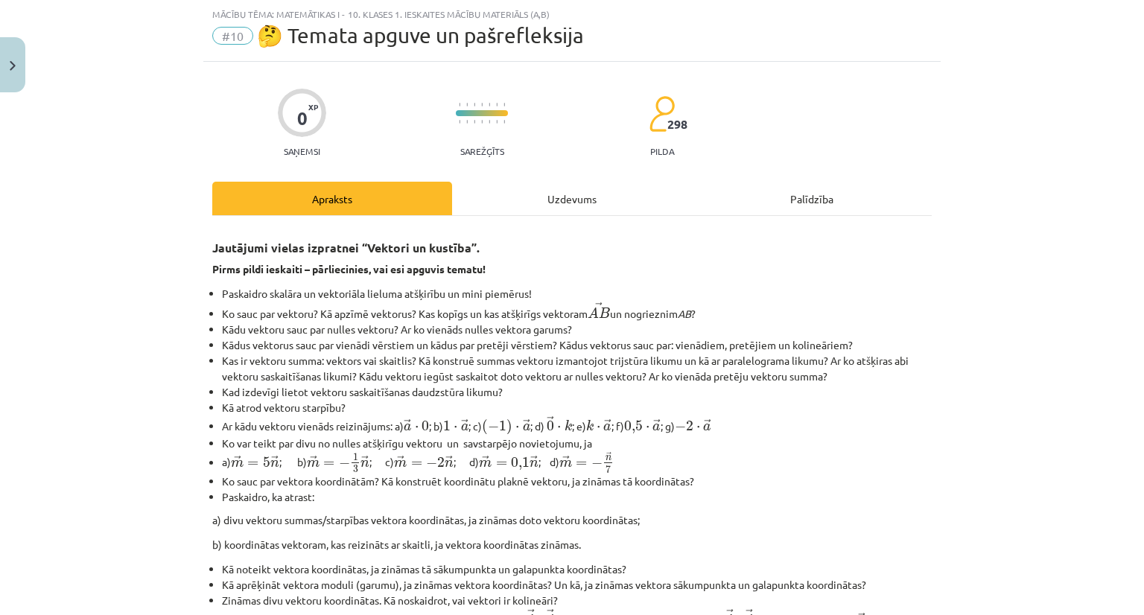
click at [998, 424] on div "Mācību tēma: Matemātikas i - 10. klases 1. ieskaites mācību materiāls (a,b) #10…" at bounding box center [572, 307] width 1144 height 615
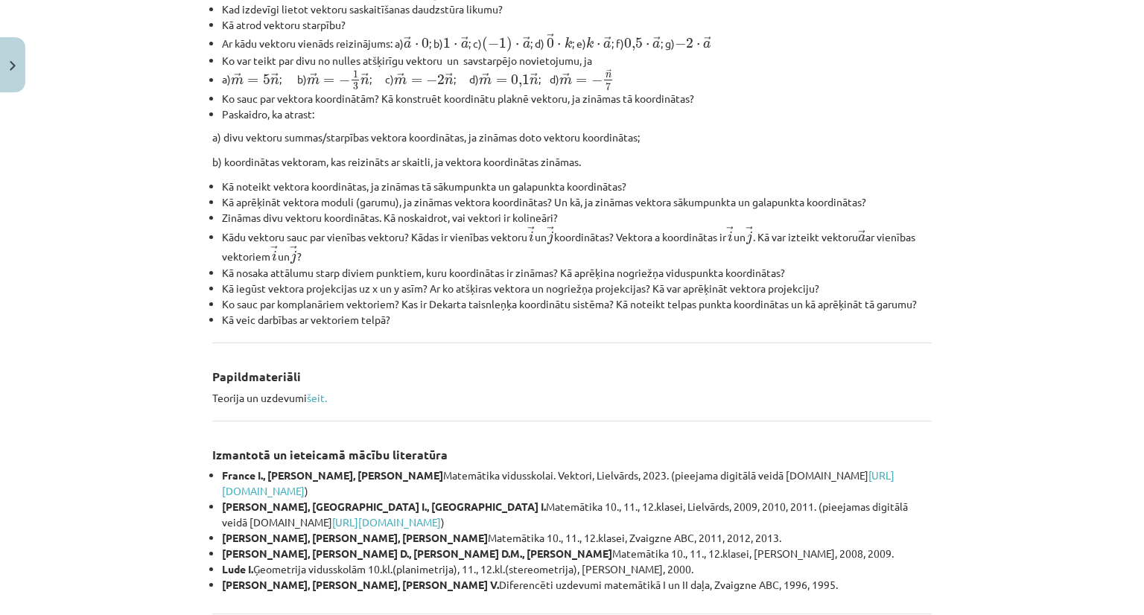
scroll to position [569, 0]
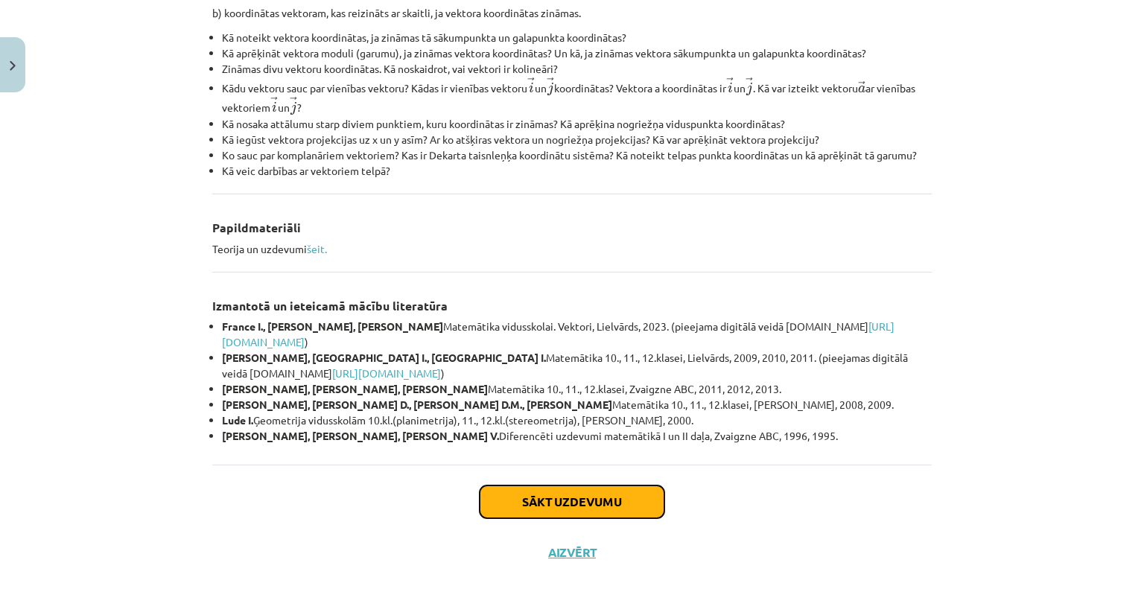
click at [551, 495] on button "Sākt uzdevumu" at bounding box center [572, 502] width 185 height 33
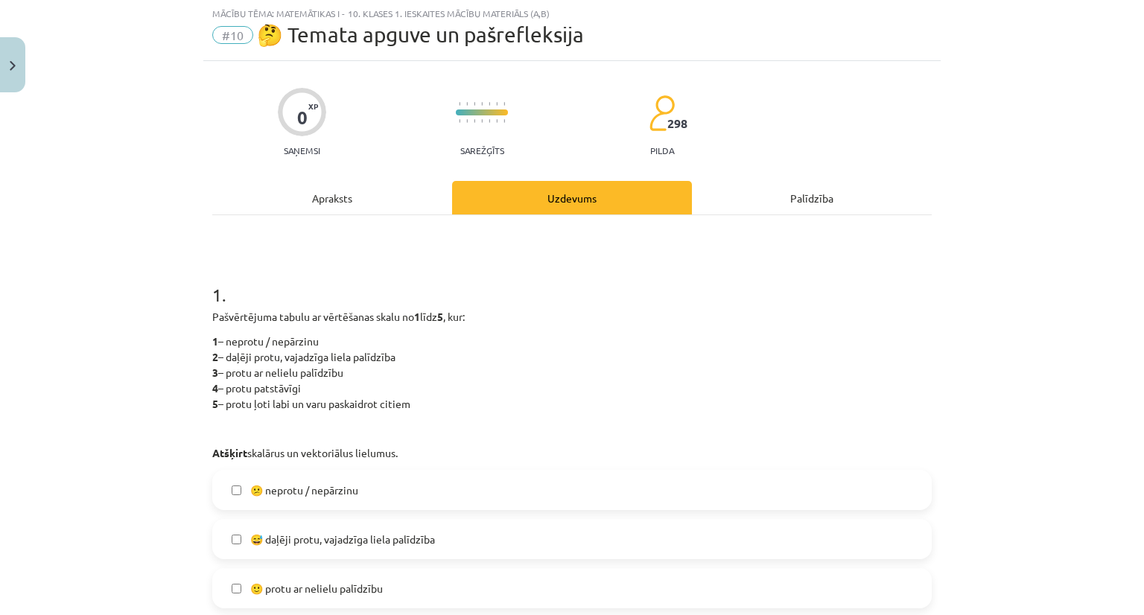
scroll to position [37, 0]
click at [512, 501] on label "😕 neprotu / nepārzinu" at bounding box center [572, 490] width 717 height 37
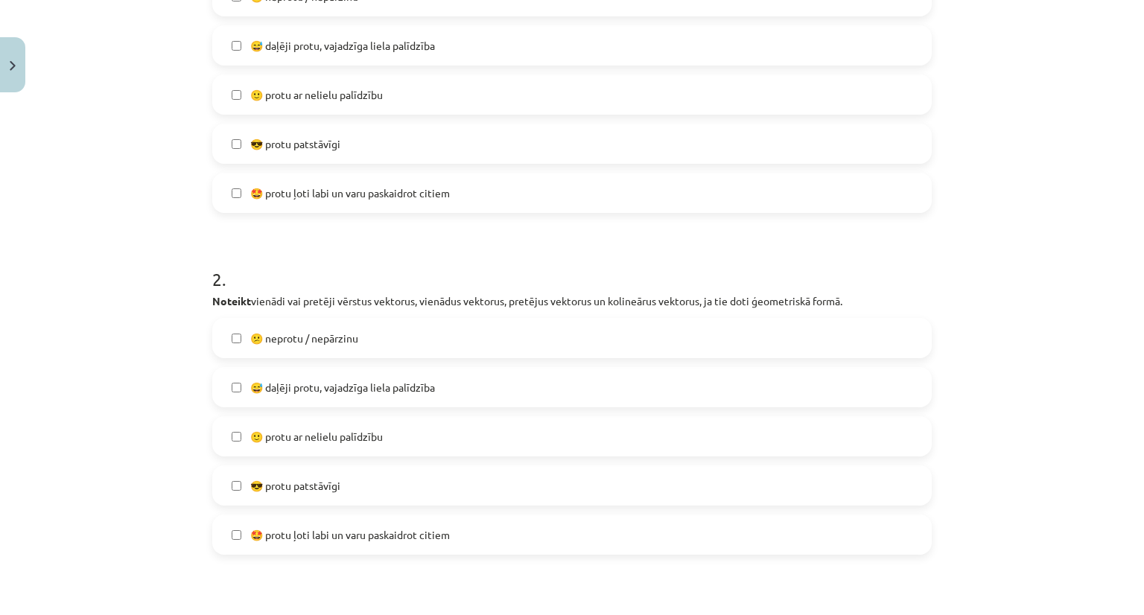
scroll to position [559, 0]
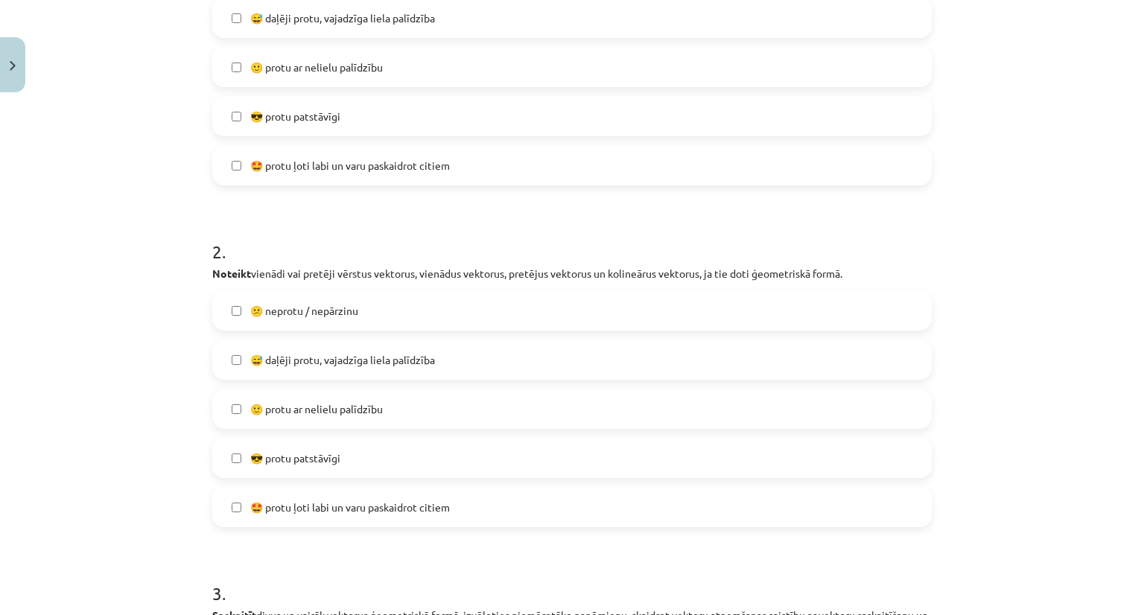
click at [650, 356] on label "😅 daļēji protu, vajadzīga liela palīdzība" at bounding box center [572, 359] width 717 height 37
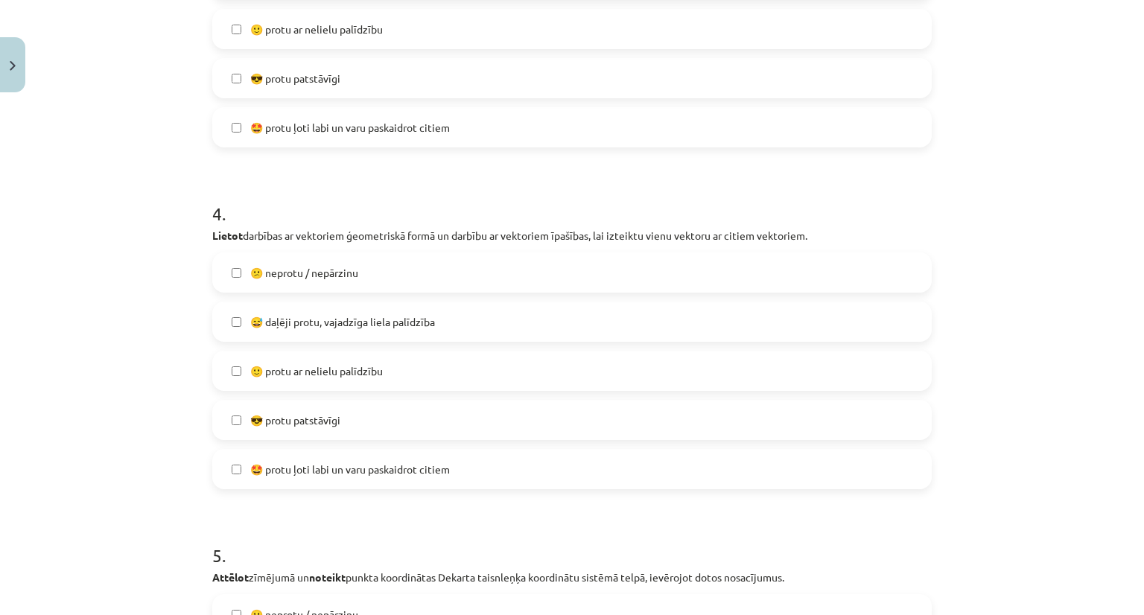
scroll to position [1293, 0]
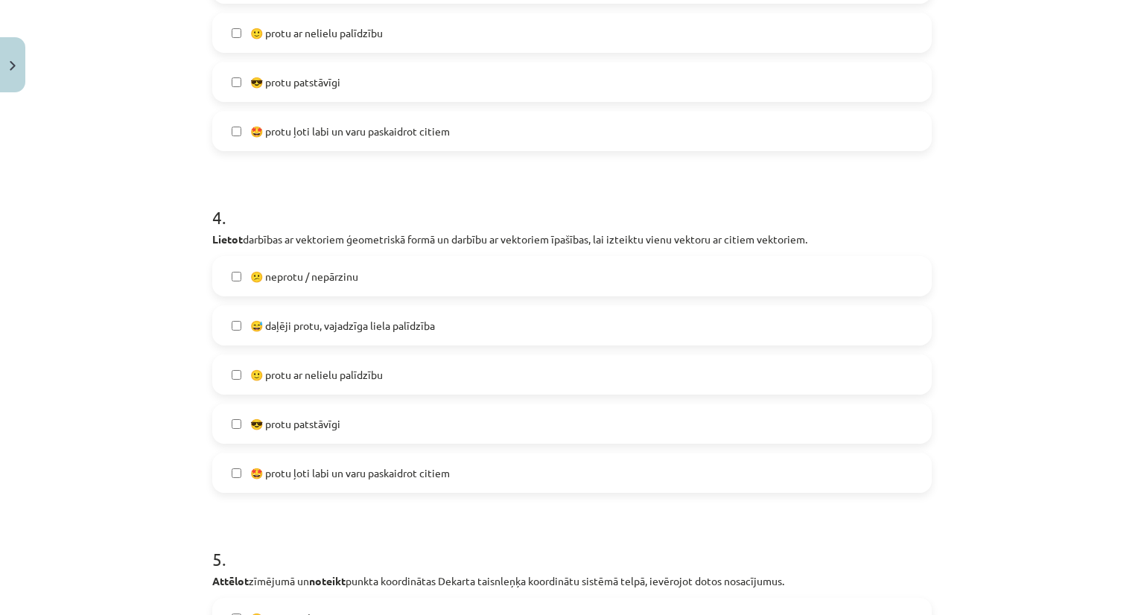
click at [550, 474] on label "🤩 protu ļoti labi un varu paskaidrot citiem" at bounding box center [572, 472] width 717 height 37
click at [594, 431] on label "😎 protu patstāvīgi" at bounding box center [572, 423] width 717 height 37
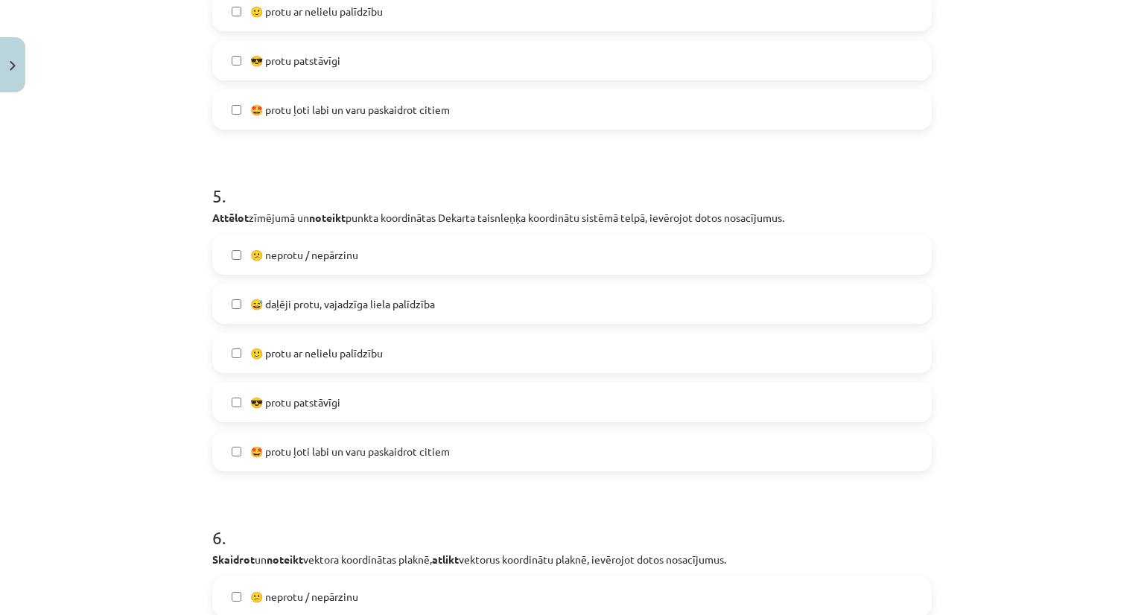
scroll to position [1660, 0]
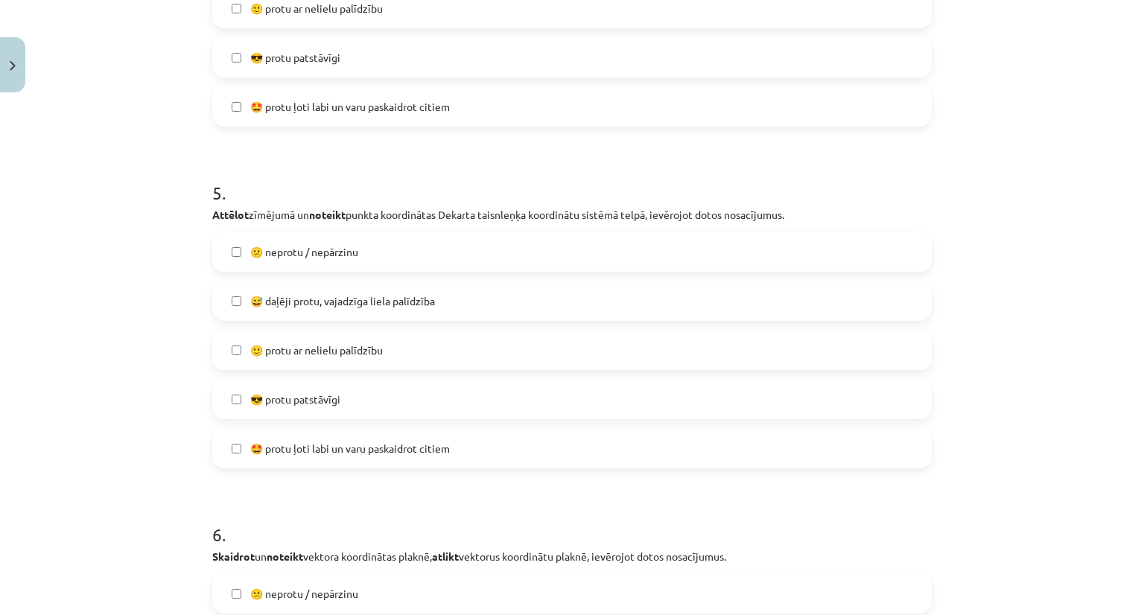
click at [697, 343] on label "🙂 protu ar nelielu palīdzību" at bounding box center [572, 349] width 717 height 37
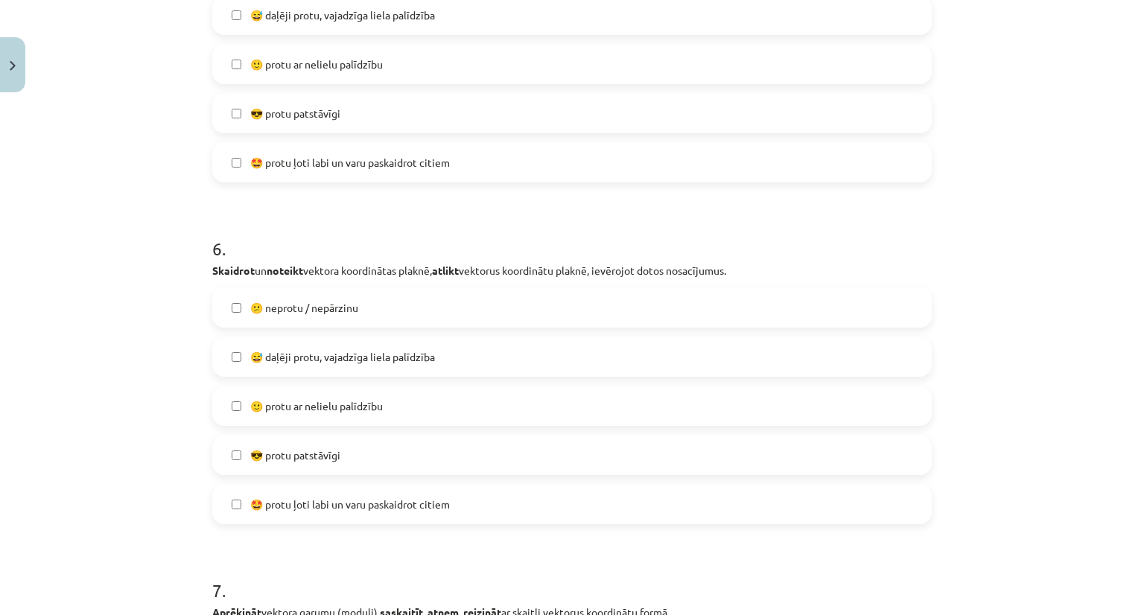
scroll to position [1960, 0]
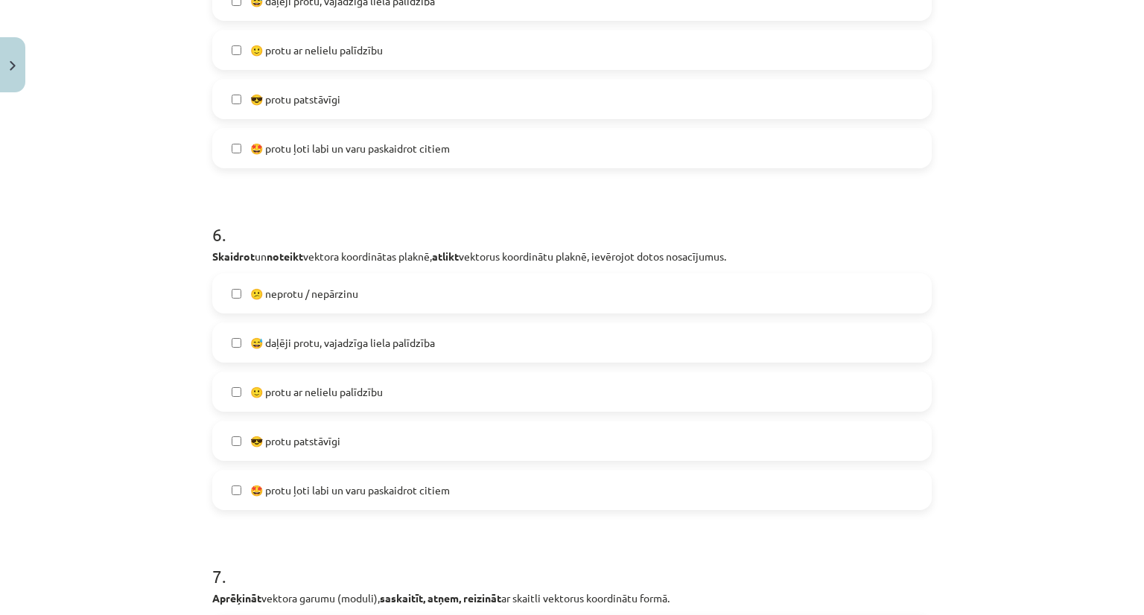
click at [622, 381] on label "🙂 protu ar nelielu palīdzību" at bounding box center [572, 391] width 717 height 37
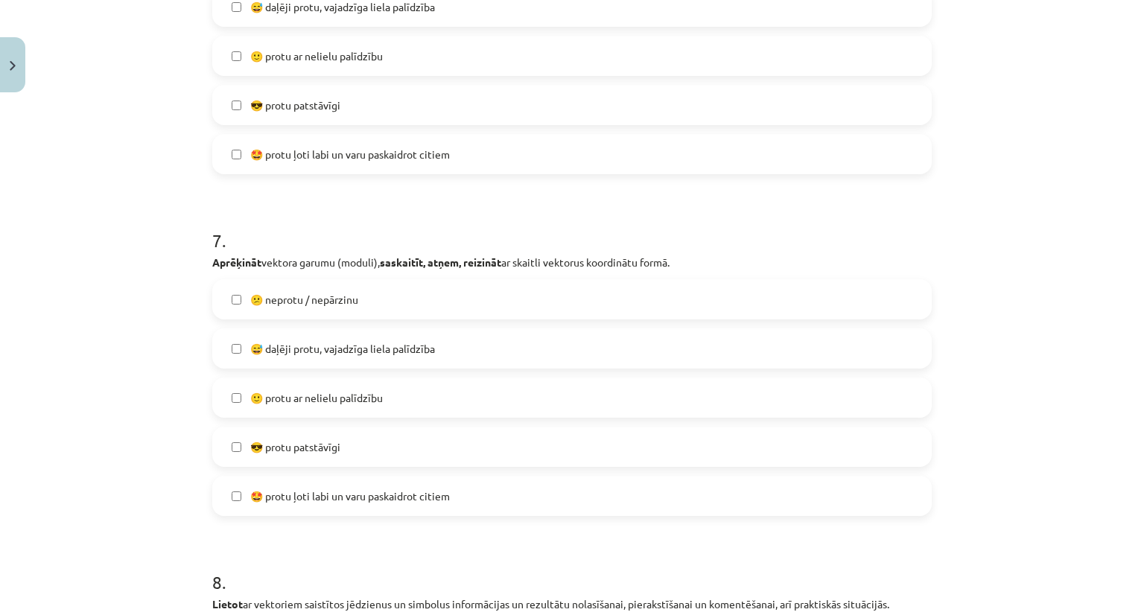
scroll to position [2306, 0]
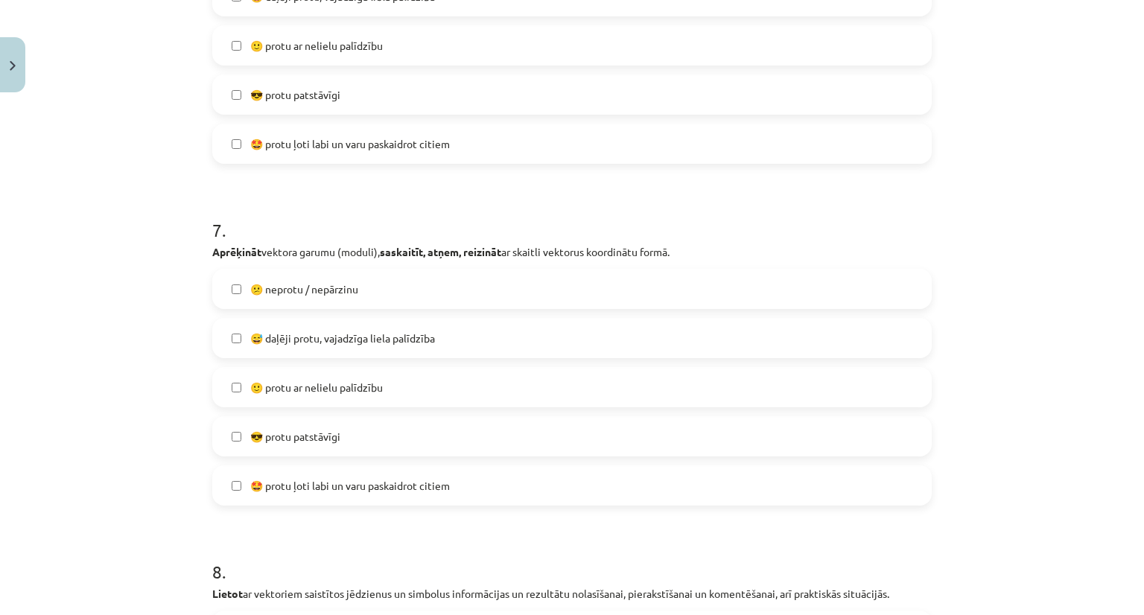
click at [655, 390] on label "🙂 protu ar nelielu palīdzību" at bounding box center [572, 387] width 717 height 37
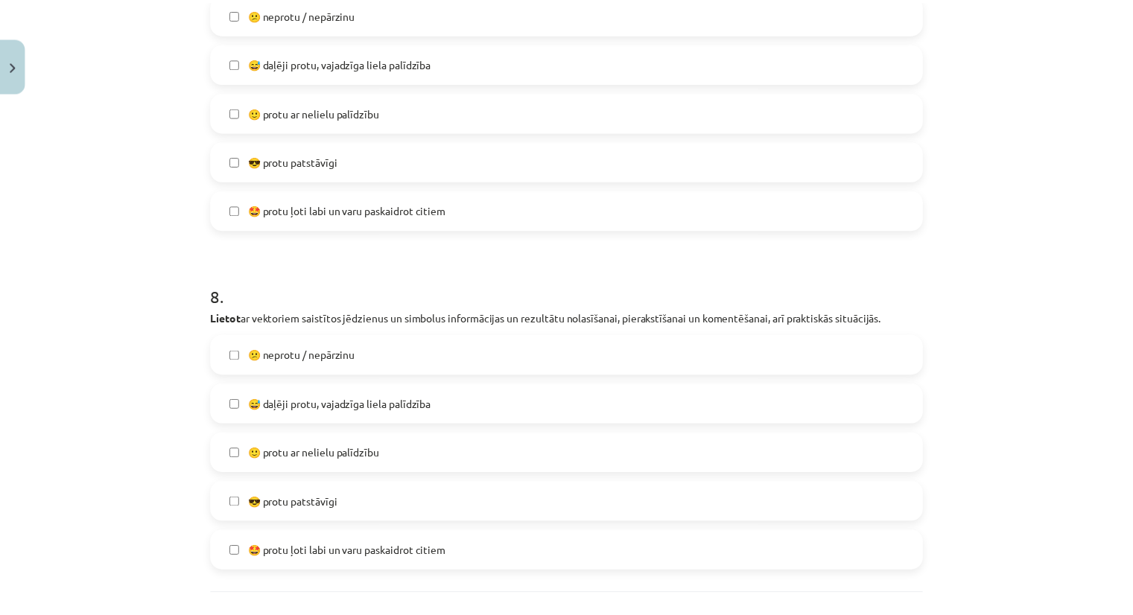
scroll to position [2629, 0]
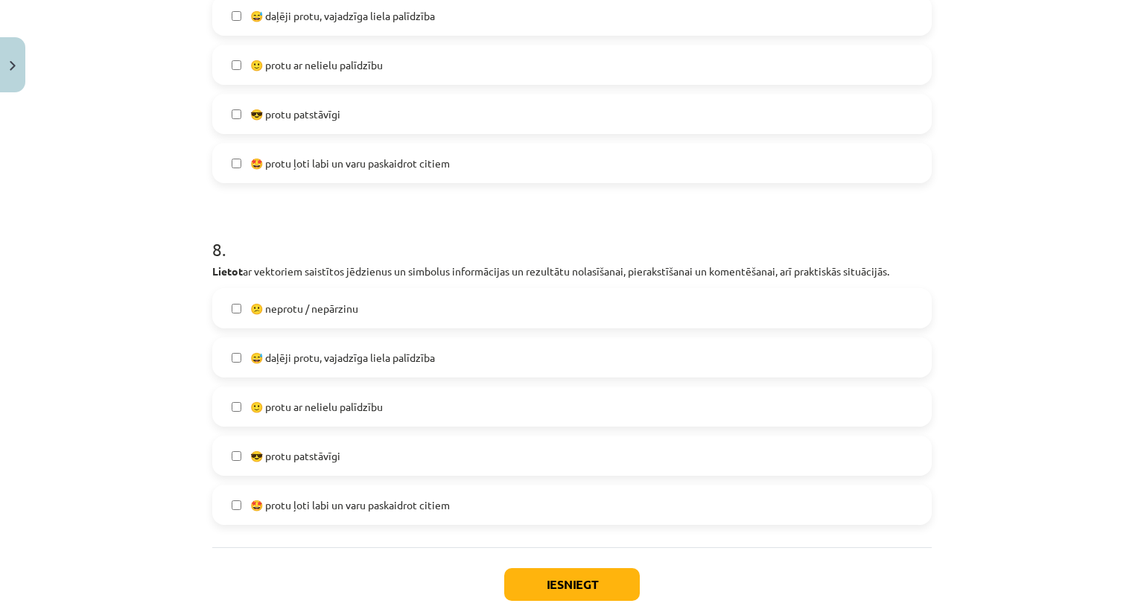
click at [745, 394] on label "🙂 protu ar nelielu palīdzību" at bounding box center [572, 406] width 717 height 37
drag, startPoint x: 745, startPoint y: 394, endPoint x: 575, endPoint y: 567, distance: 242.3
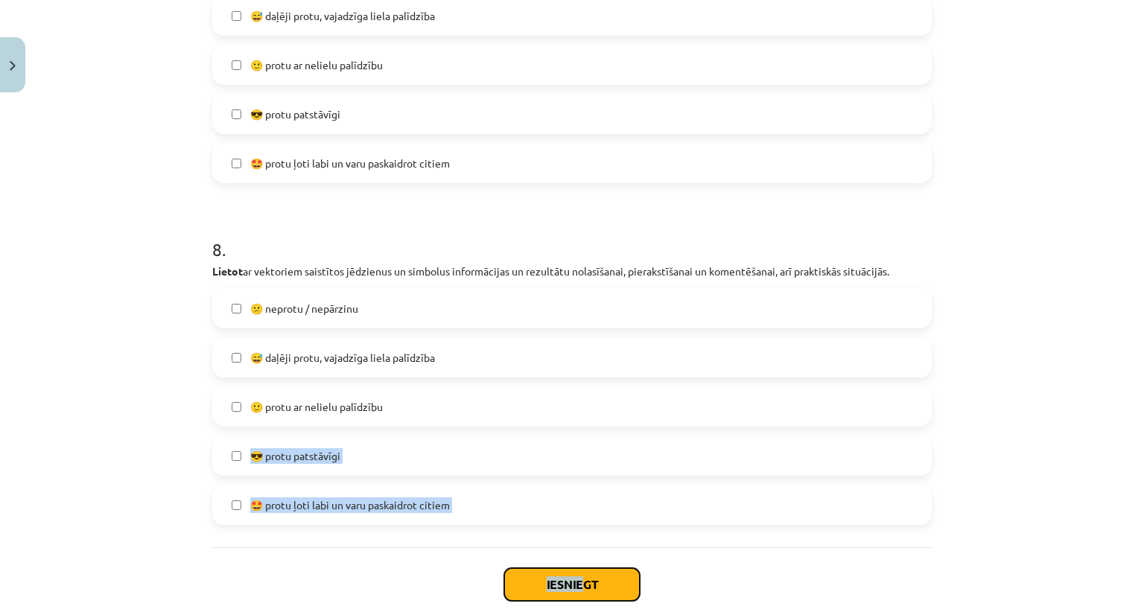
click at [609, 578] on button "Iesniegt" at bounding box center [572, 584] width 136 height 33
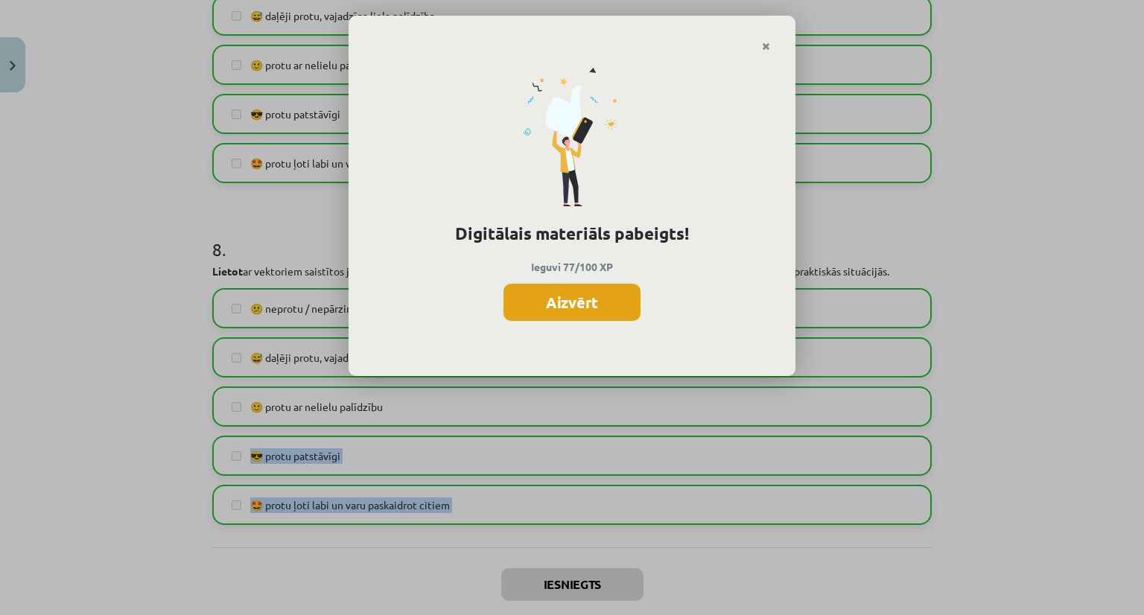
click at [553, 308] on button "Aizvērt" at bounding box center [572, 302] width 137 height 37
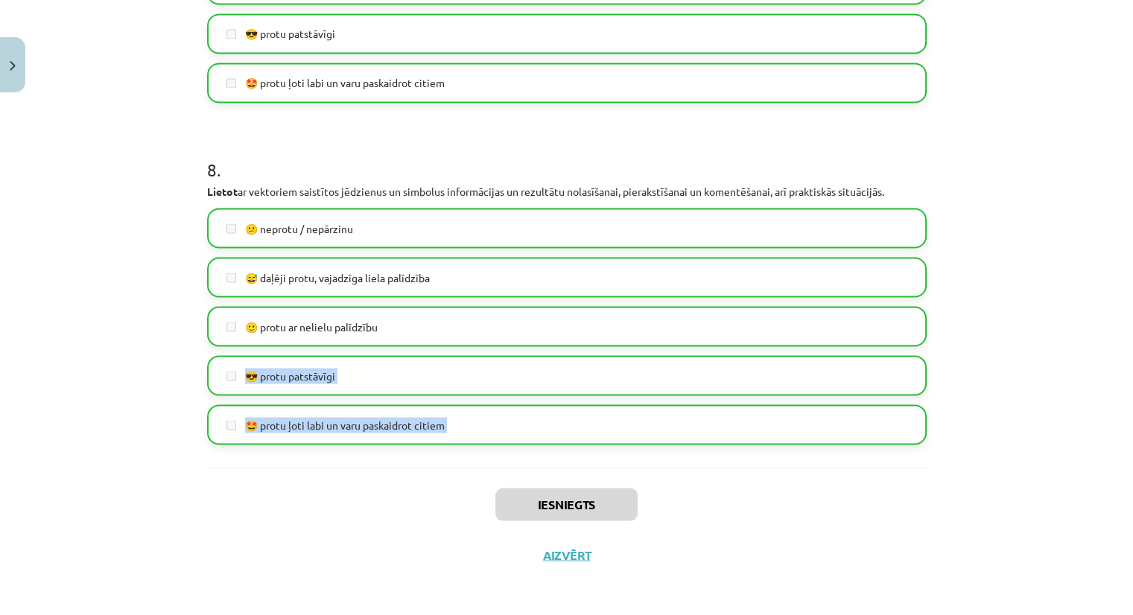
scroll to position [2705, 0]
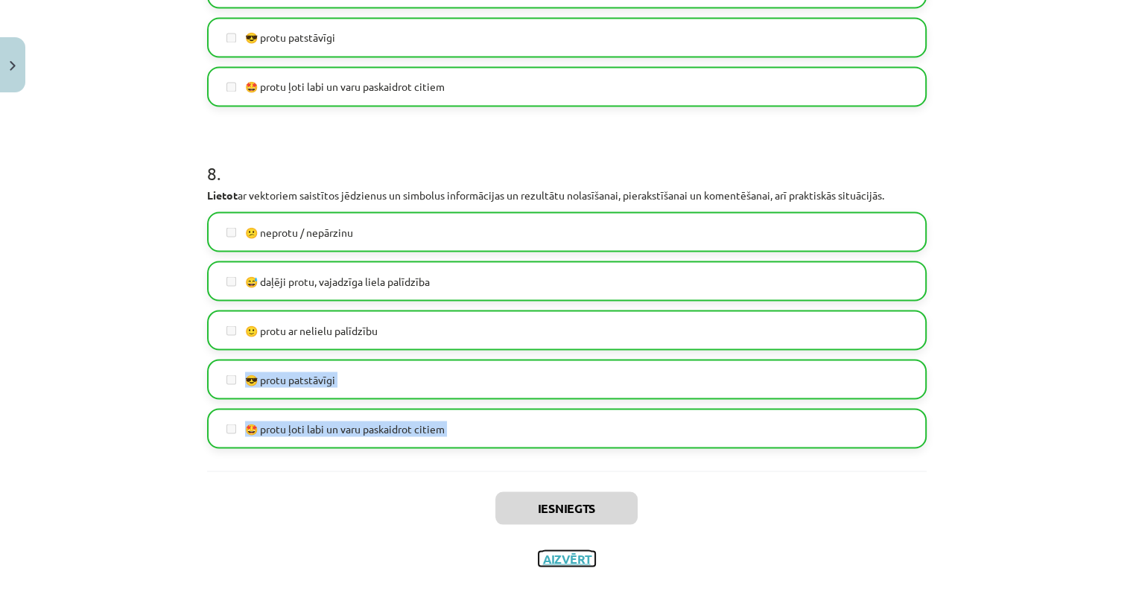
click at [553, 551] on button "Aizvērt" at bounding box center [567, 558] width 57 height 15
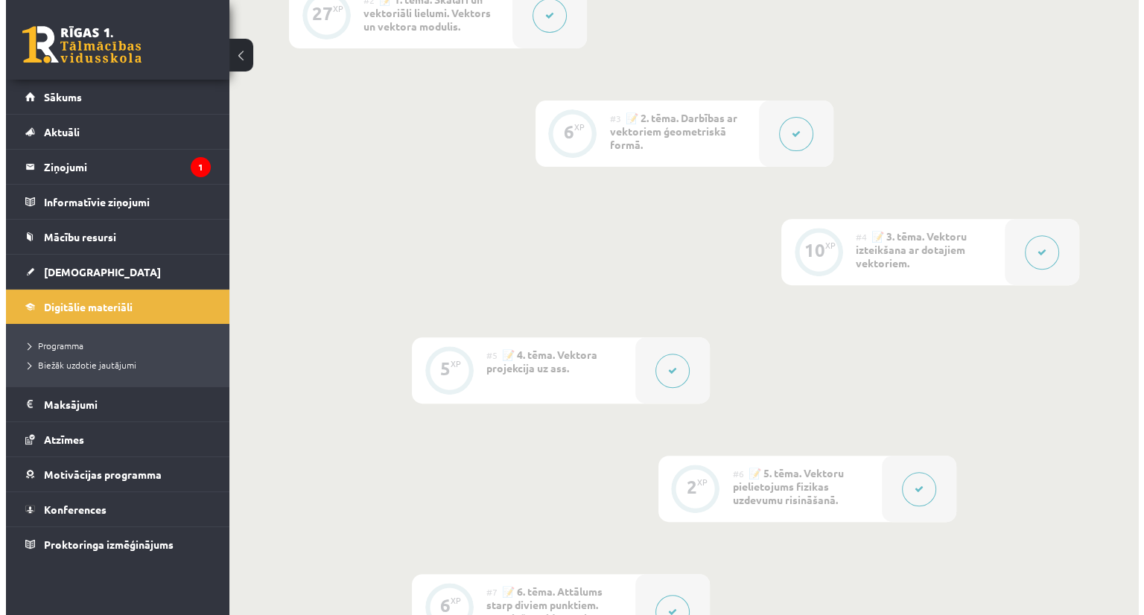
scroll to position [0, 0]
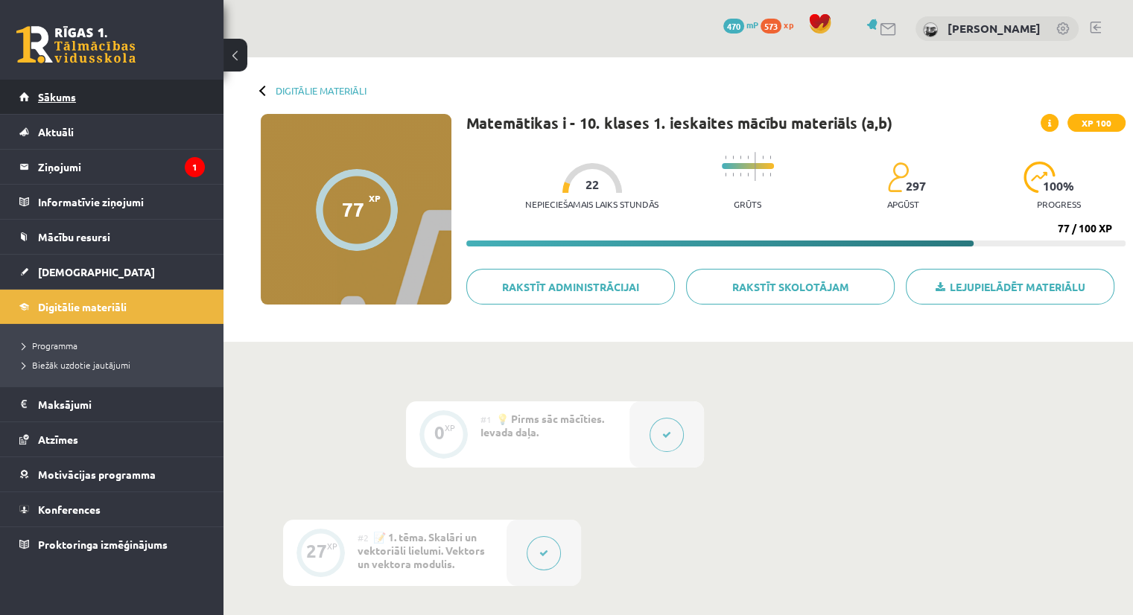
click at [48, 93] on span "Sākums" at bounding box center [57, 96] width 38 height 13
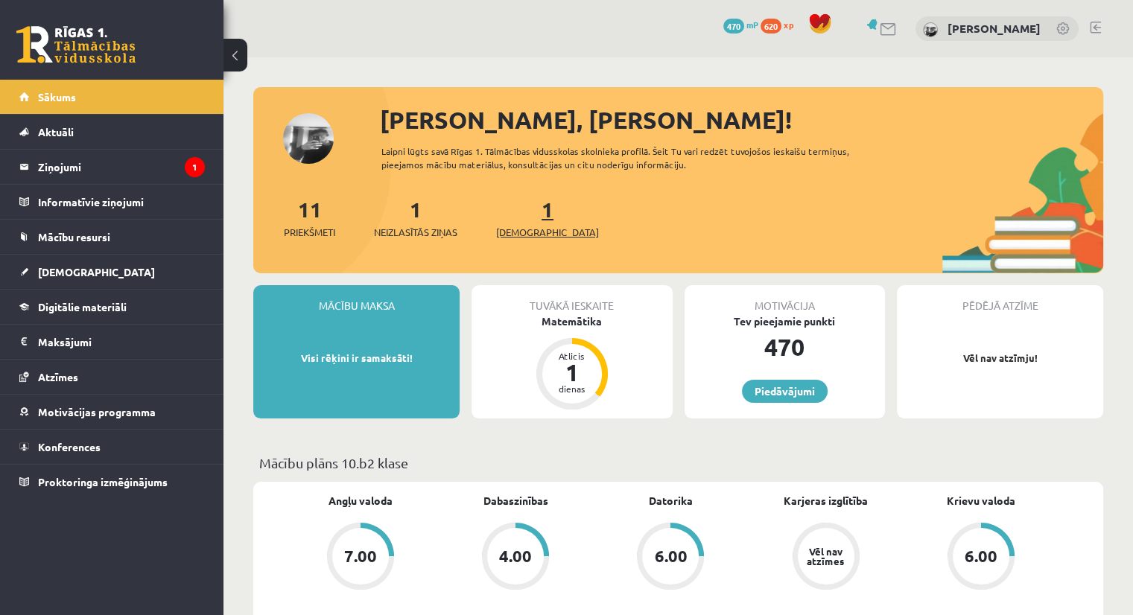
click at [512, 227] on span "[DEMOGRAPHIC_DATA]" at bounding box center [547, 232] width 103 height 15
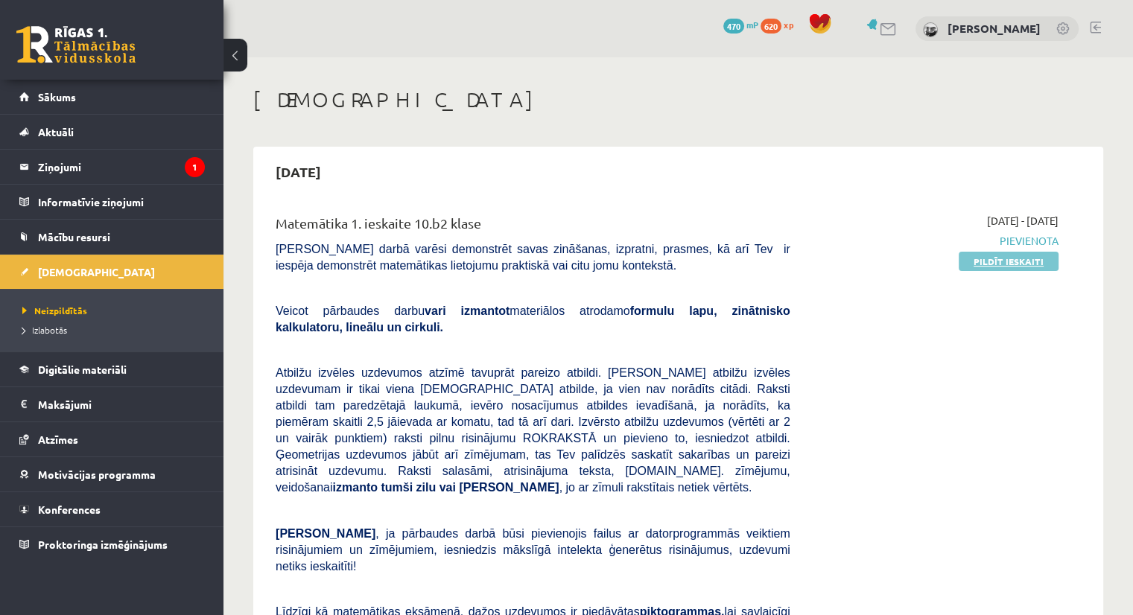
click at [1003, 264] on link "Pildīt ieskaiti" at bounding box center [1009, 261] width 100 height 19
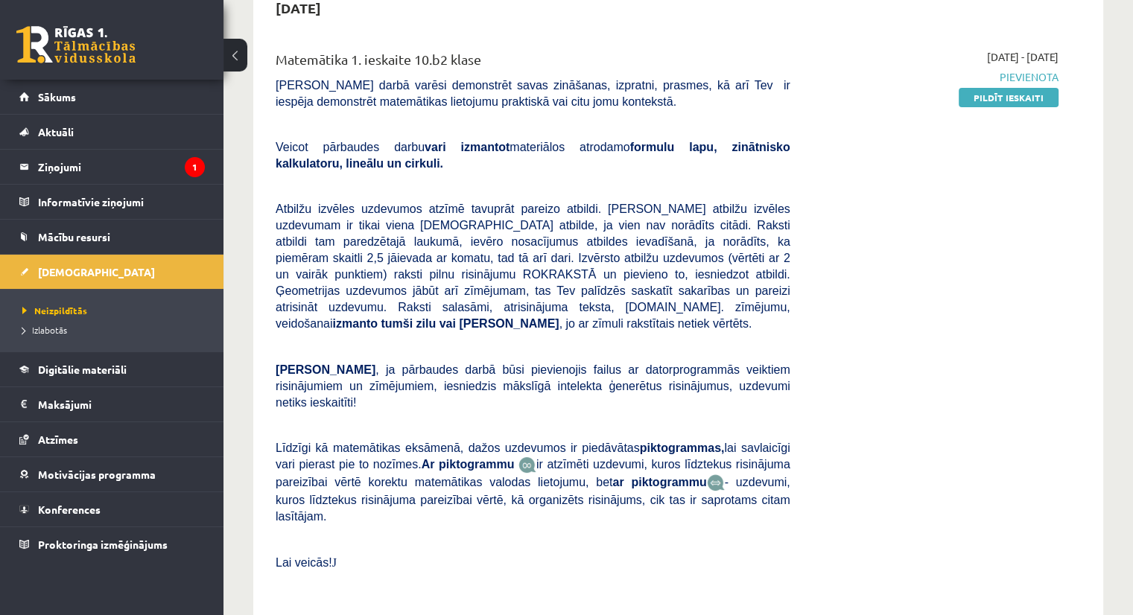
scroll to position [179, 0]
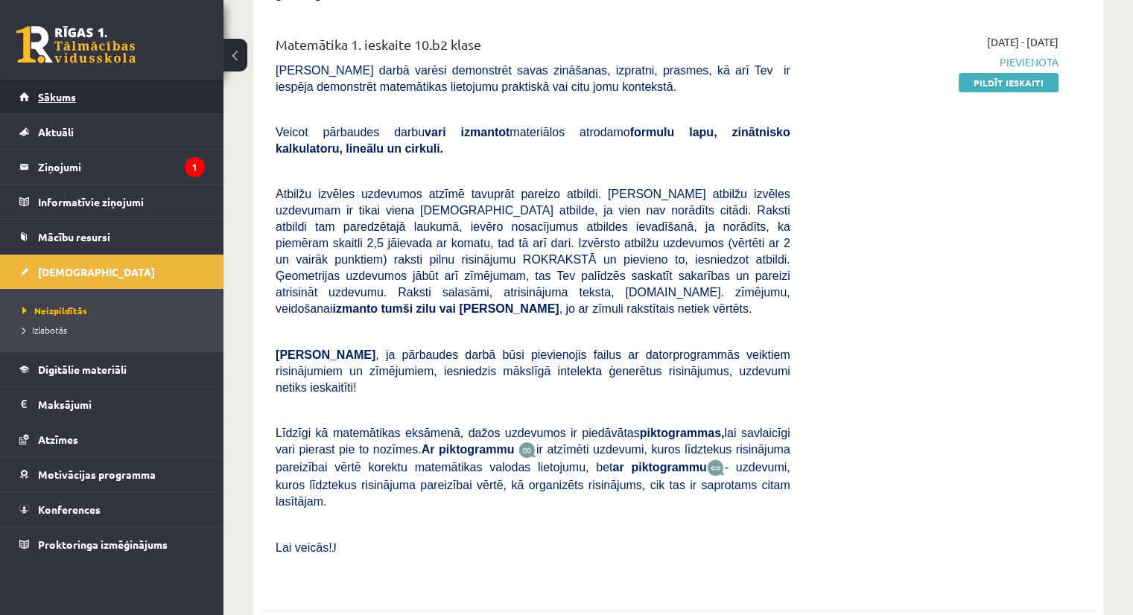
click at [132, 103] on link "Sākums" at bounding box center [111, 97] width 185 height 34
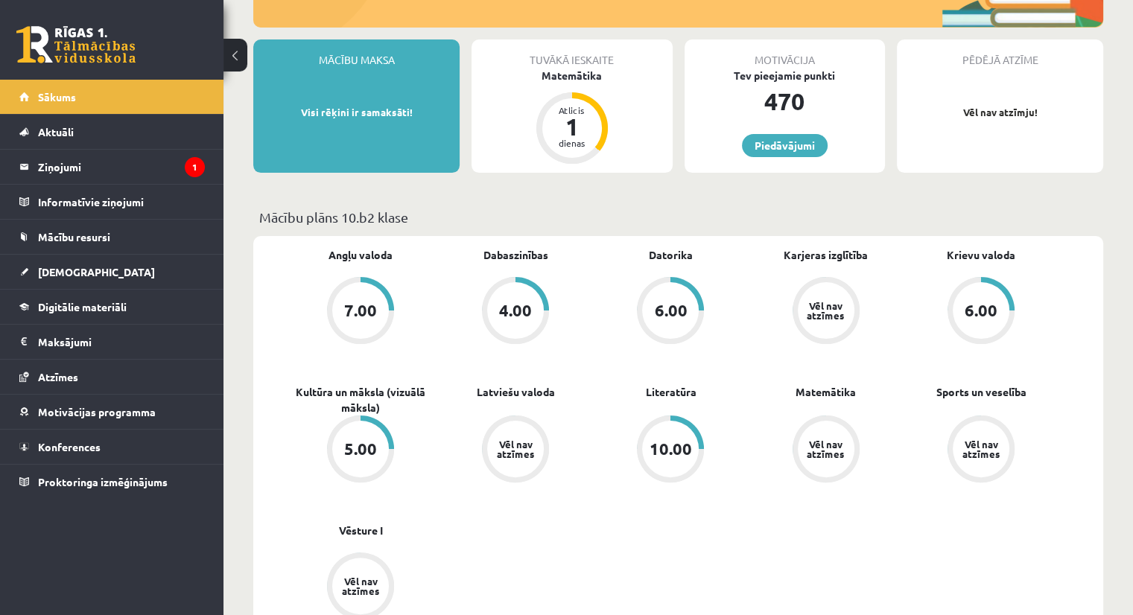
scroll to position [268, 0]
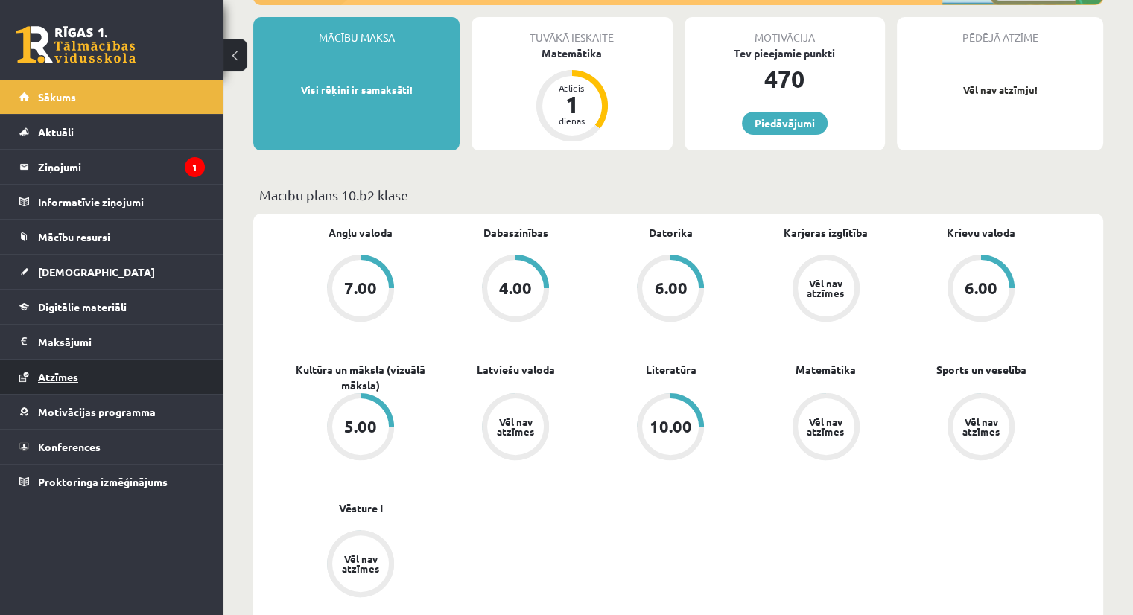
click at [83, 383] on link "Atzīmes" at bounding box center [111, 377] width 185 height 34
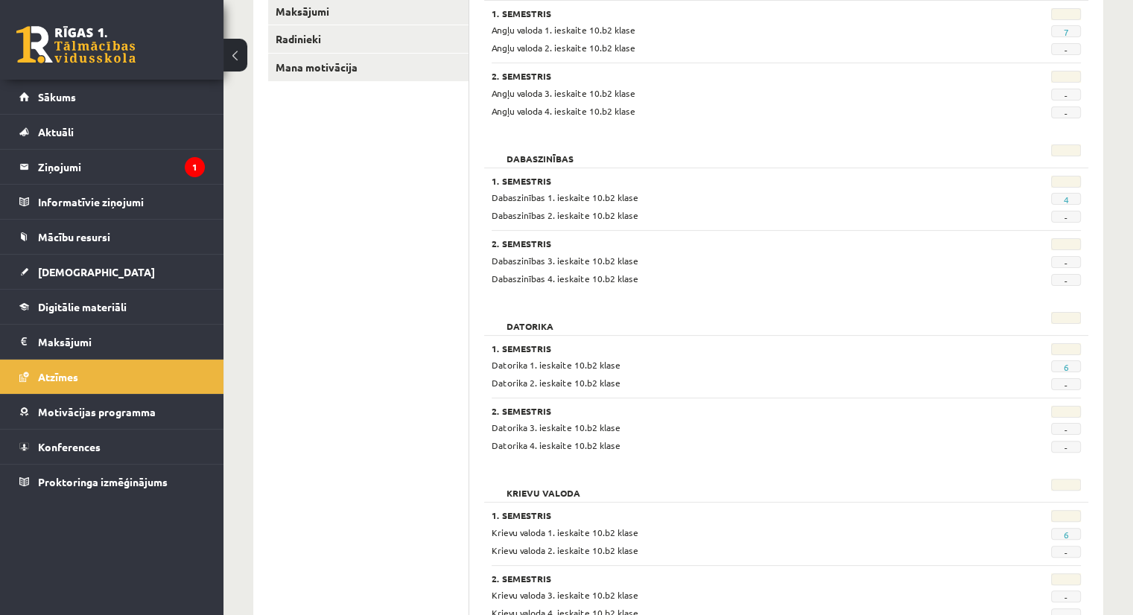
scroll to position [806, 0]
